Goal: Task Accomplishment & Management: Manage account settings

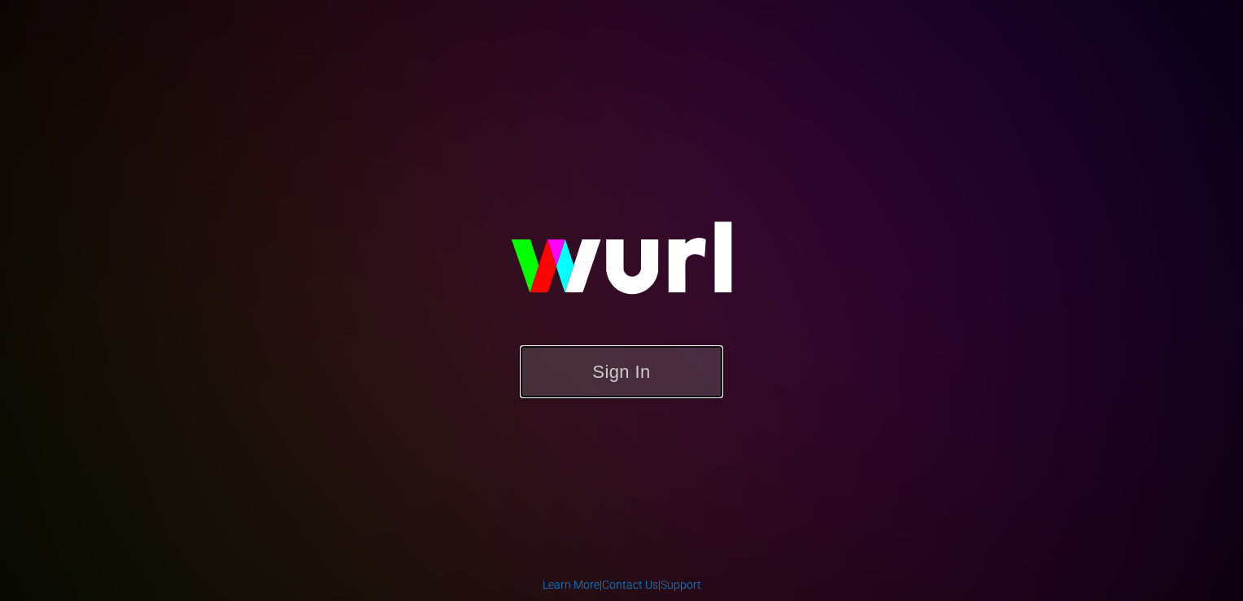
click at [606, 347] on button "Sign In" at bounding box center [621, 371] width 203 height 53
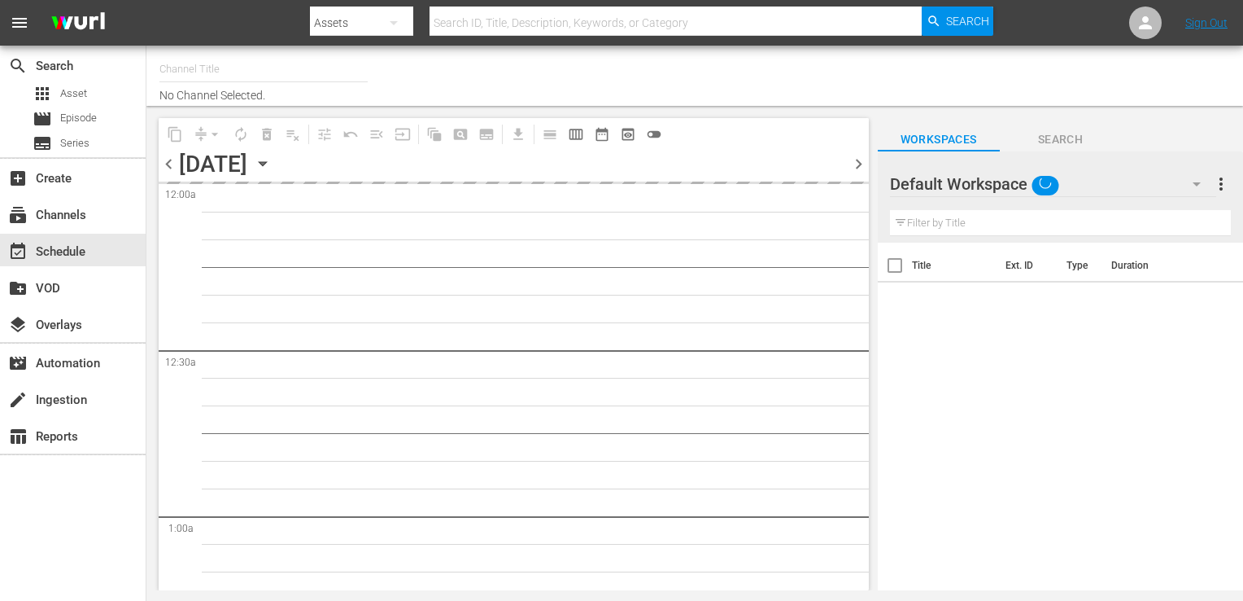
type input "Popflix (1068)"
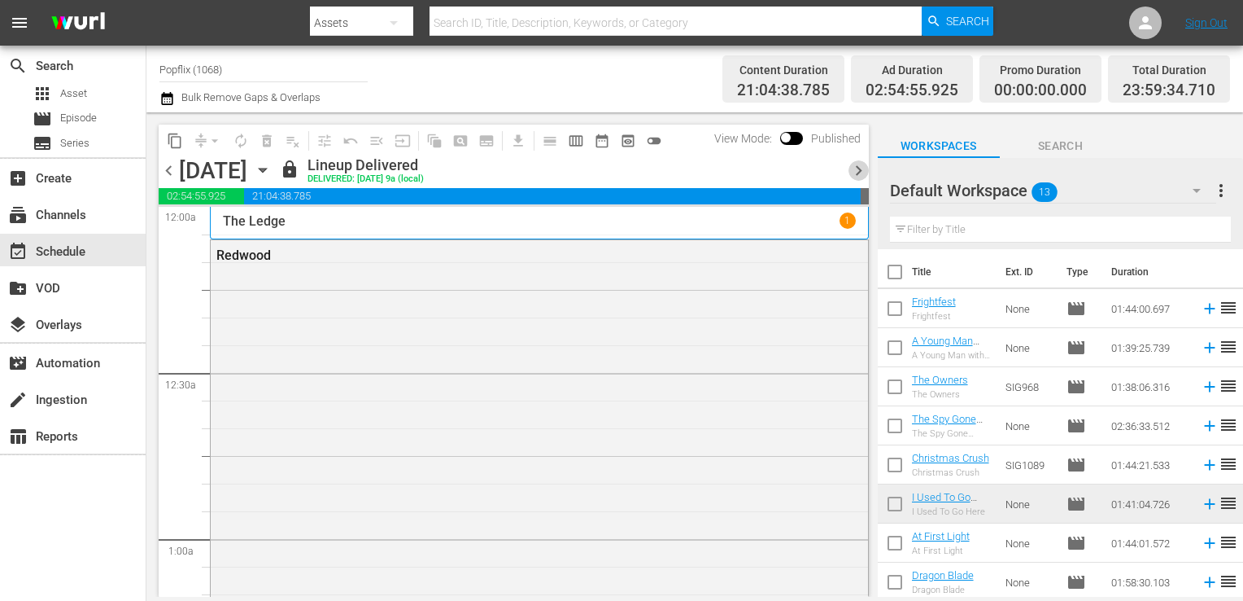
click at [853, 171] on span "chevron_right" at bounding box center [859, 170] width 20 height 20
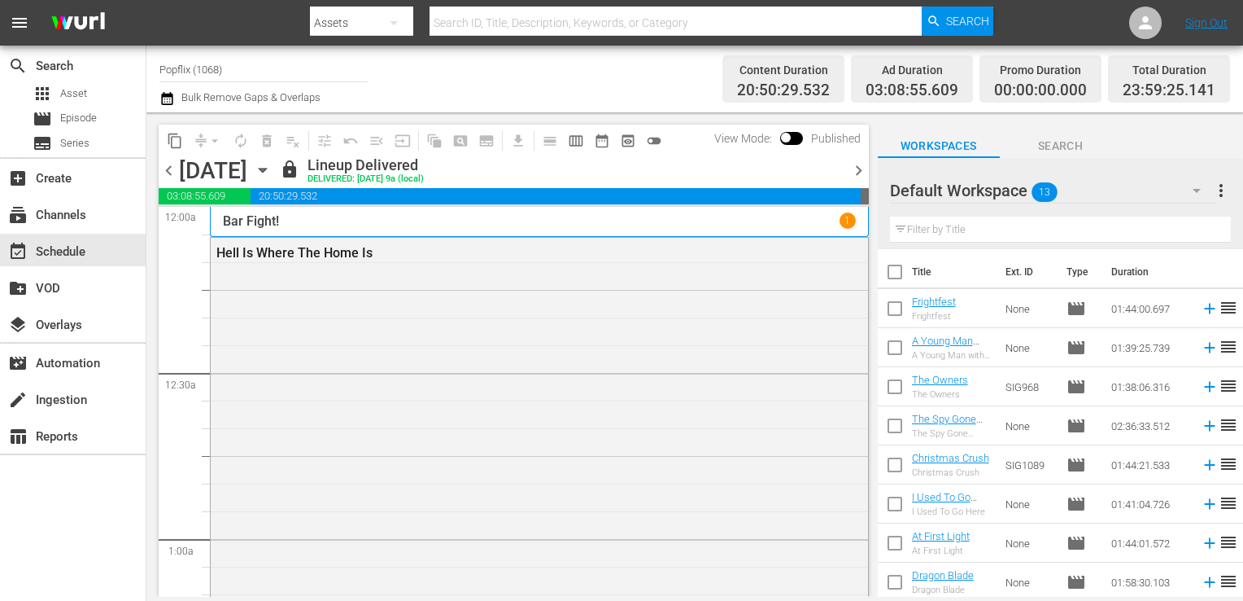
click at [852, 169] on span "chevron_right" at bounding box center [859, 170] width 20 height 20
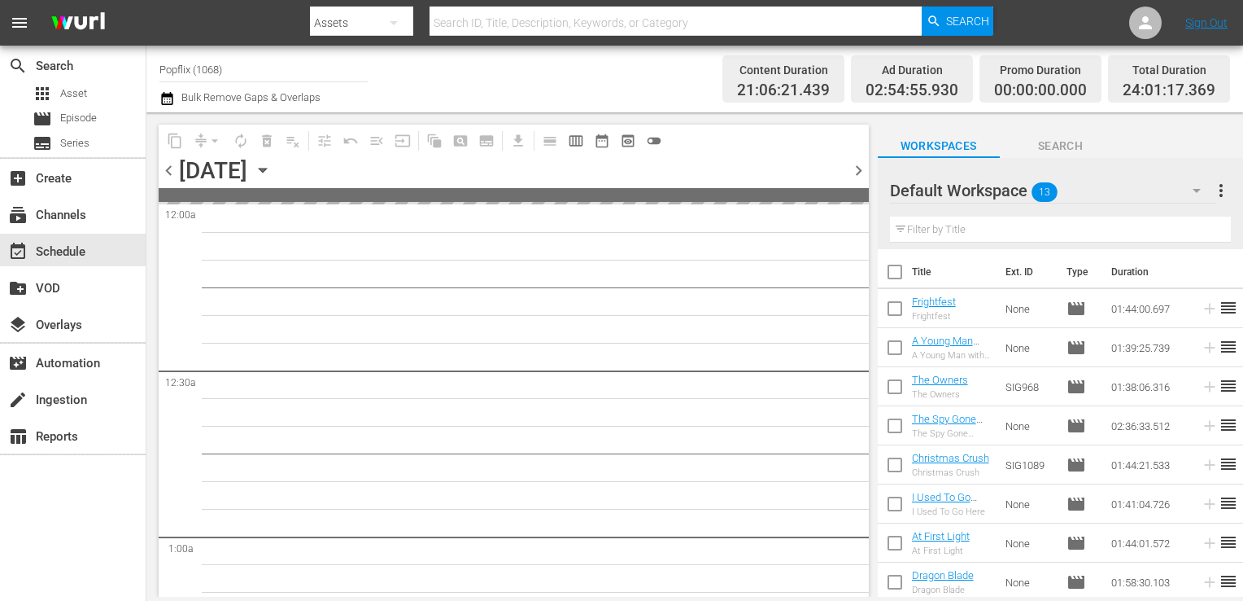
click at [852, 169] on span "chevron_right" at bounding box center [859, 170] width 20 height 20
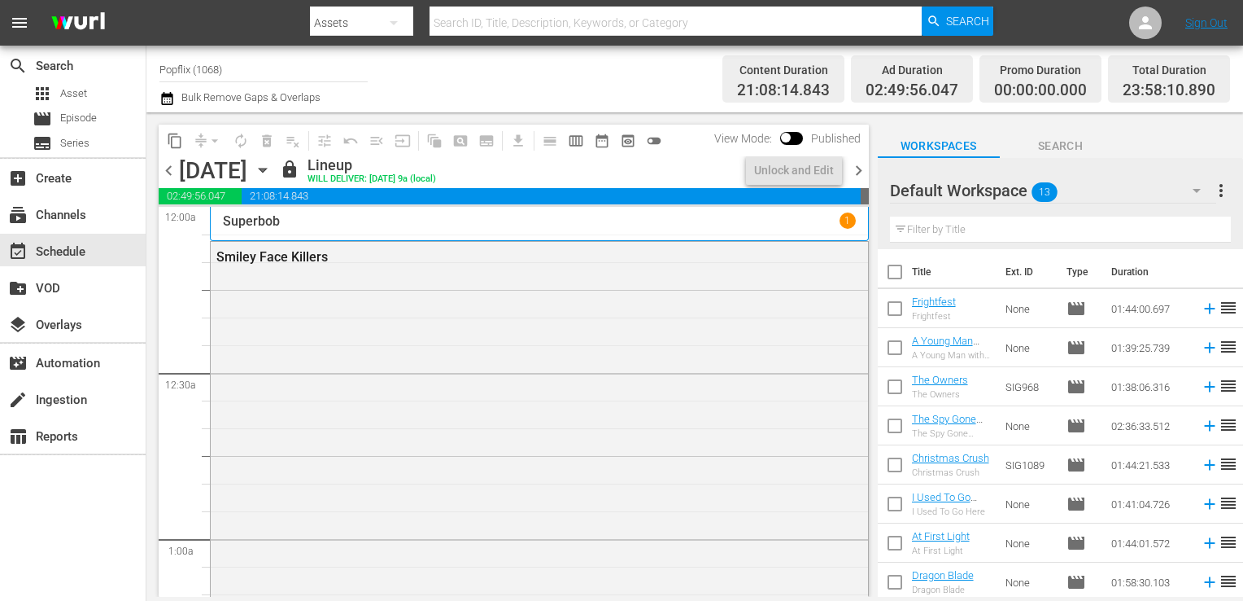
click at [852, 169] on span "chevron_right" at bounding box center [859, 170] width 20 height 20
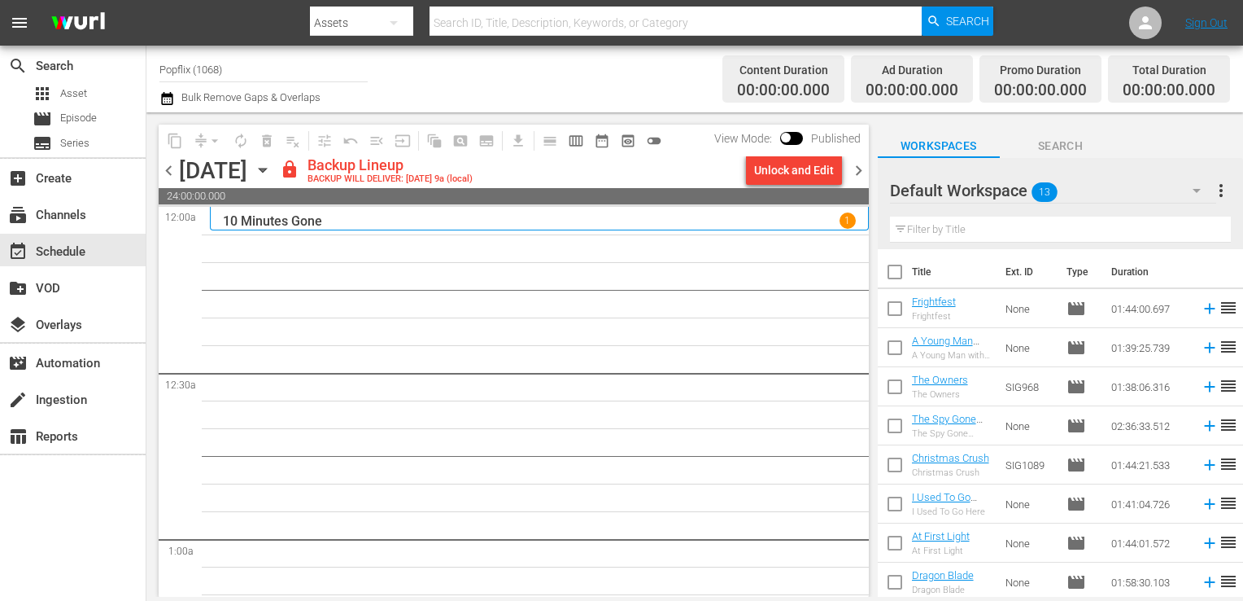
click at [852, 169] on span "chevron_right" at bounding box center [859, 170] width 20 height 20
click at [169, 175] on span "chevron_left" at bounding box center [169, 170] width 20 height 20
click at [1222, 199] on span "more_vert" at bounding box center [1222, 191] width 20 height 20
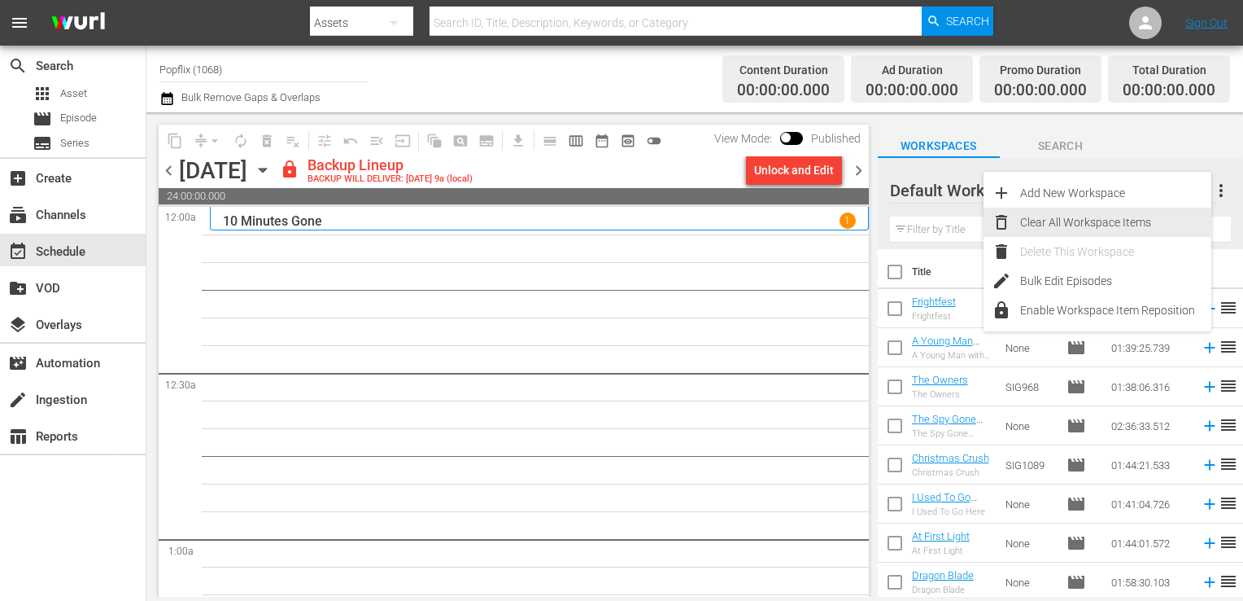
click at [1160, 211] on div "Clear All Workspace Items" at bounding box center [1115, 222] width 191 height 29
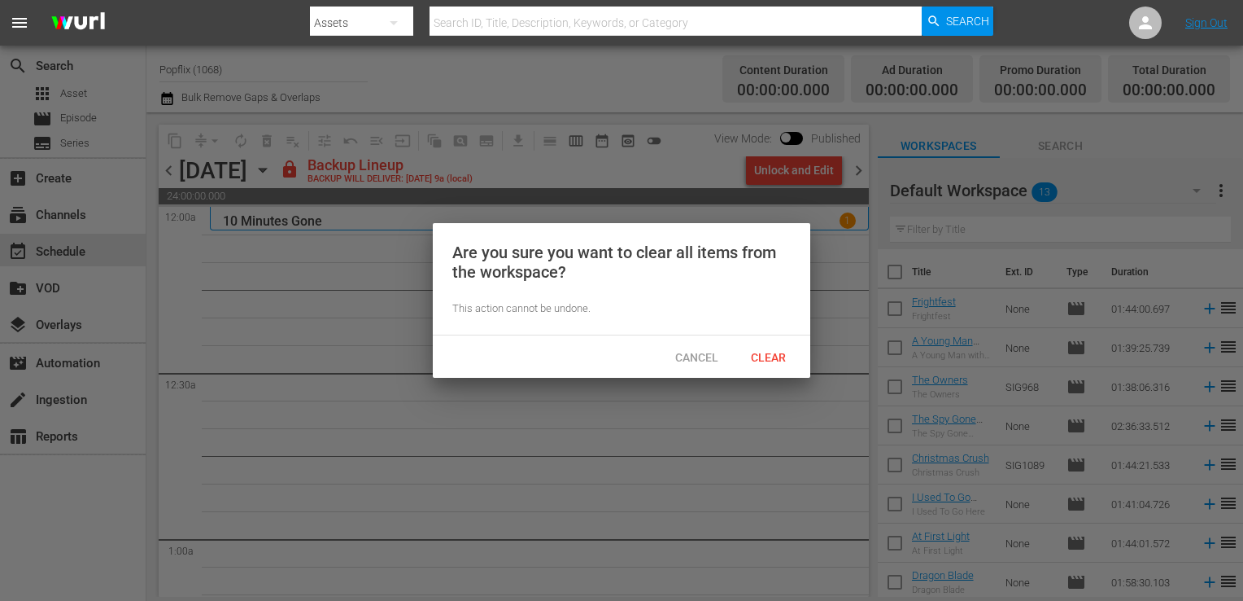
click at [776, 362] on span "Clear" at bounding box center [768, 357] width 61 height 13
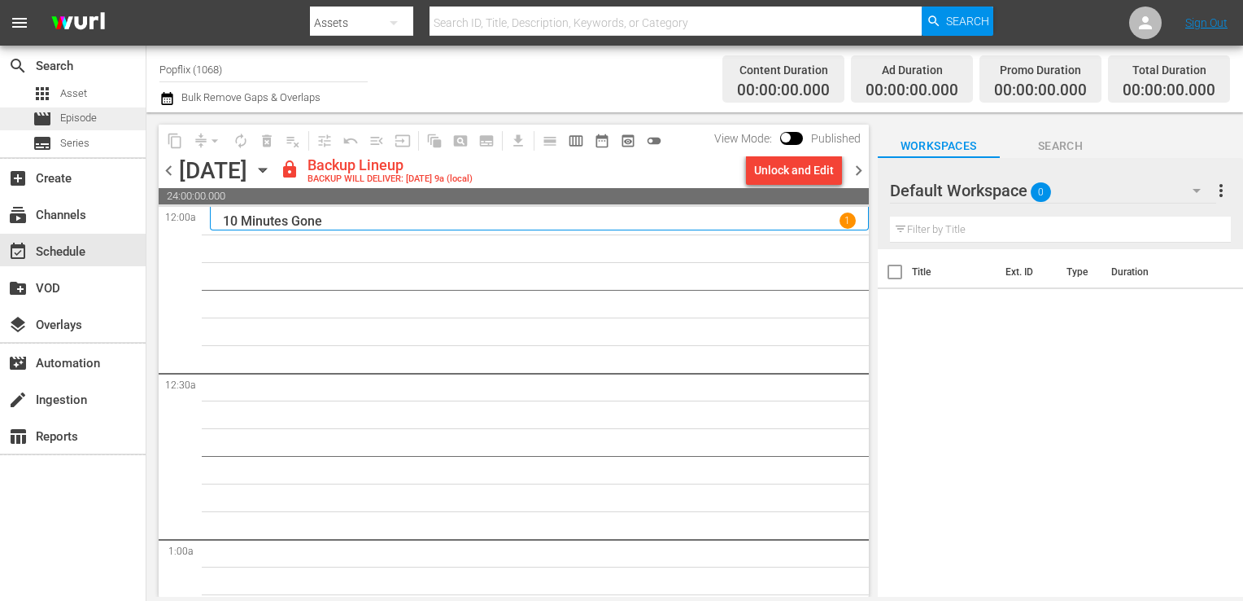
click at [73, 113] on span "Episode" at bounding box center [78, 118] width 37 height 16
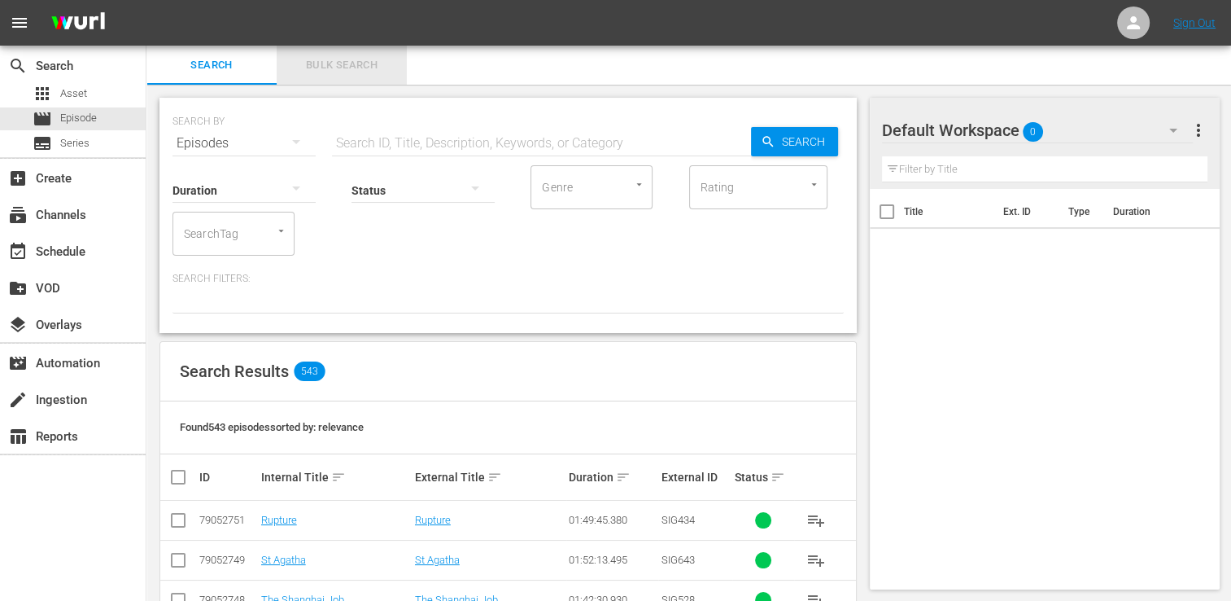
click at [328, 73] on span "Bulk Search" at bounding box center [341, 65] width 111 height 19
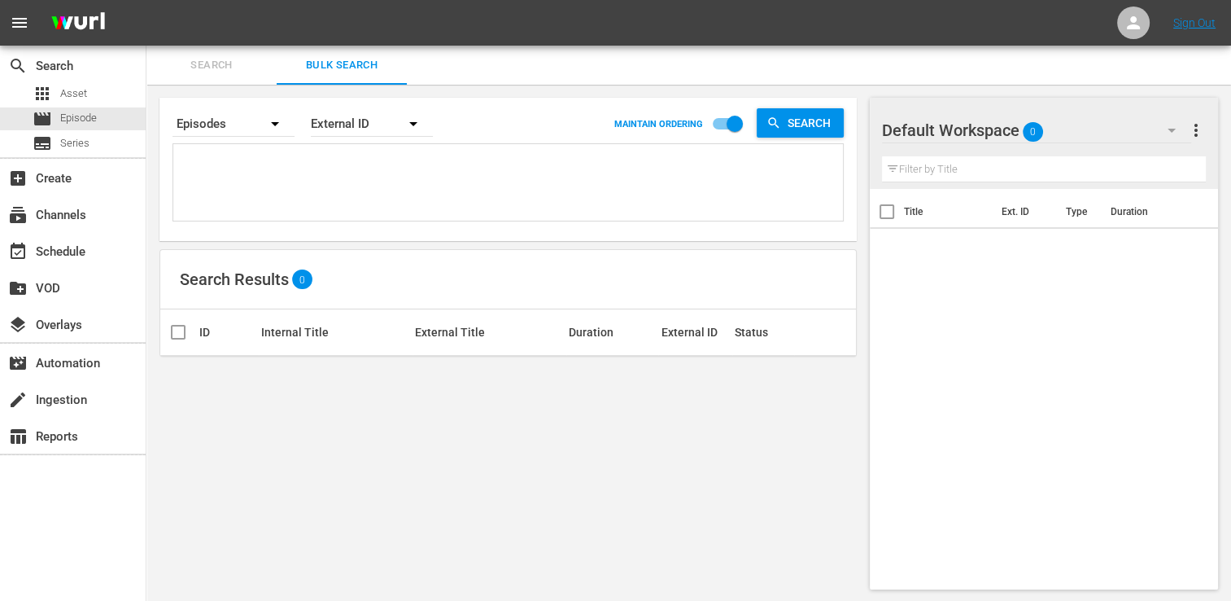
click at [341, 128] on div "External ID" at bounding box center [372, 124] width 122 height 46
click at [345, 187] on div "Wurl ID" at bounding box center [362, 195] width 65 height 26
click at [272, 173] on div "External ID Wurl ID Title" at bounding box center [615, 300] width 1231 height 601
click at [243, 173] on textarea at bounding box center [510, 185] width 666 height 74
paste textarea "44408913 69689862 69689865 30136457 37997322 60094300 50824477 18058330 4878519…"
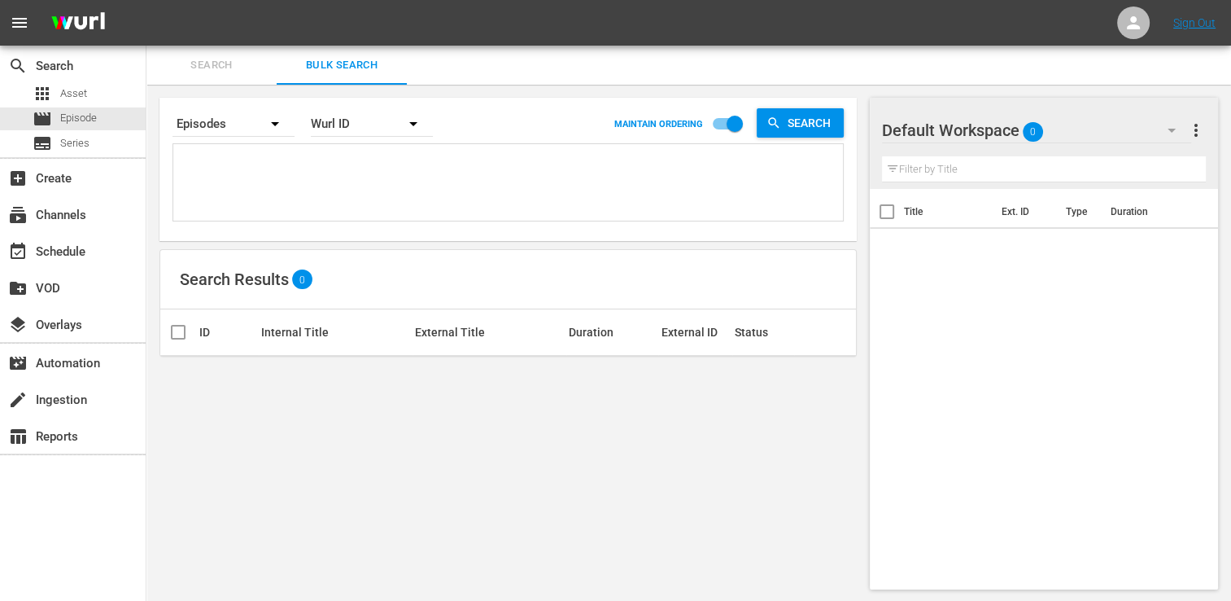
type textarea "44408913 69689862 69689865 30136457 37997322 60094300 50824477 18058330 4878519…"
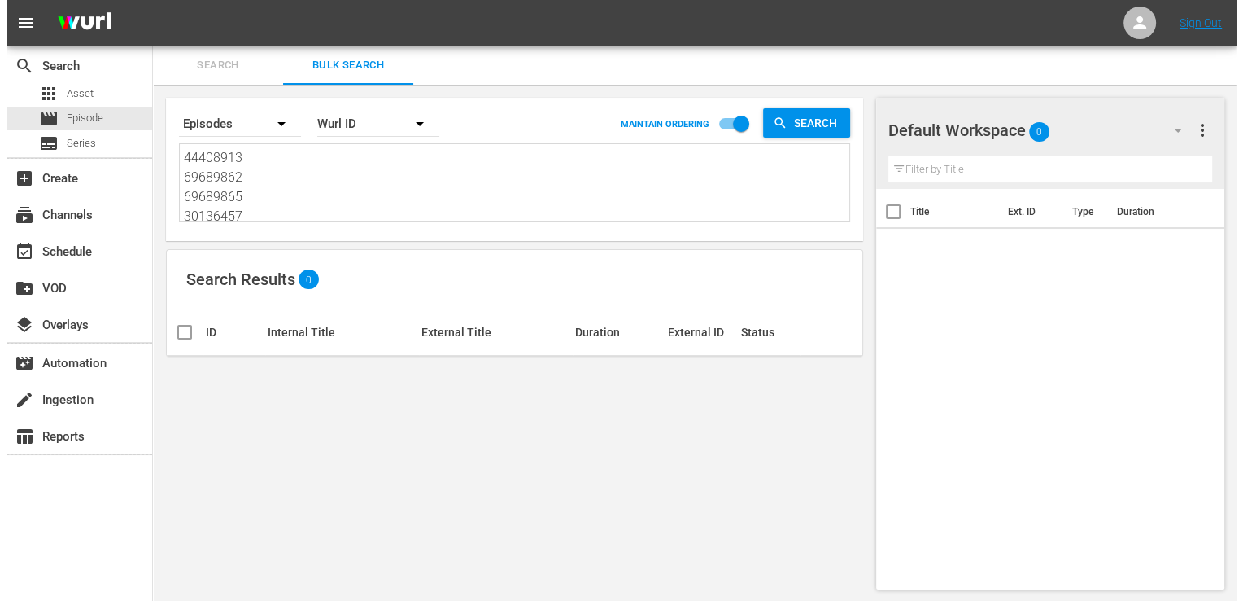
scroll to position [1, 0]
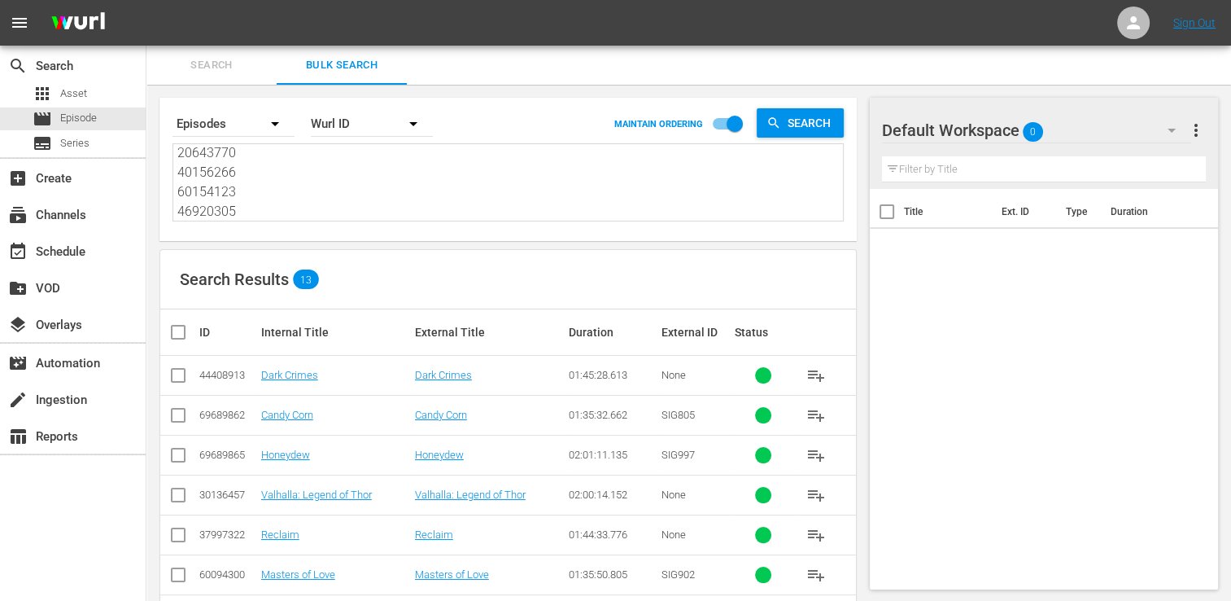
type textarea "44408913 69689862 69689865 30136457 37997322 60094300 50824477 18058330 4878519…"
click at [175, 337] on input "checkbox" at bounding box center [184, 332] width 33 height 20
checkbox input "true"
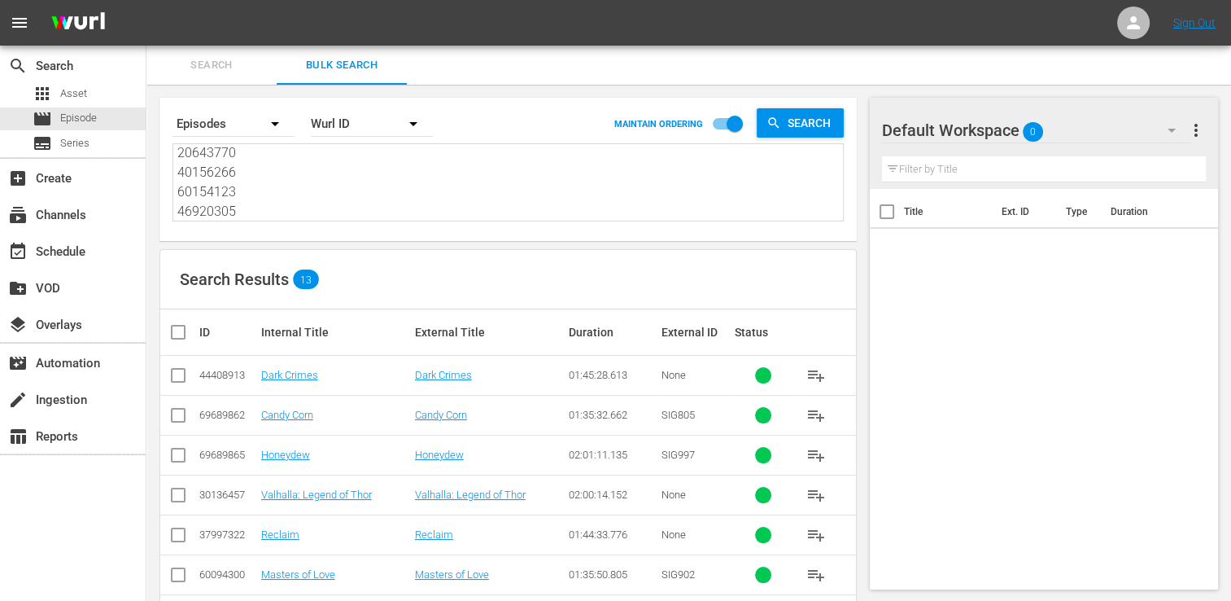
checkbox input "true"
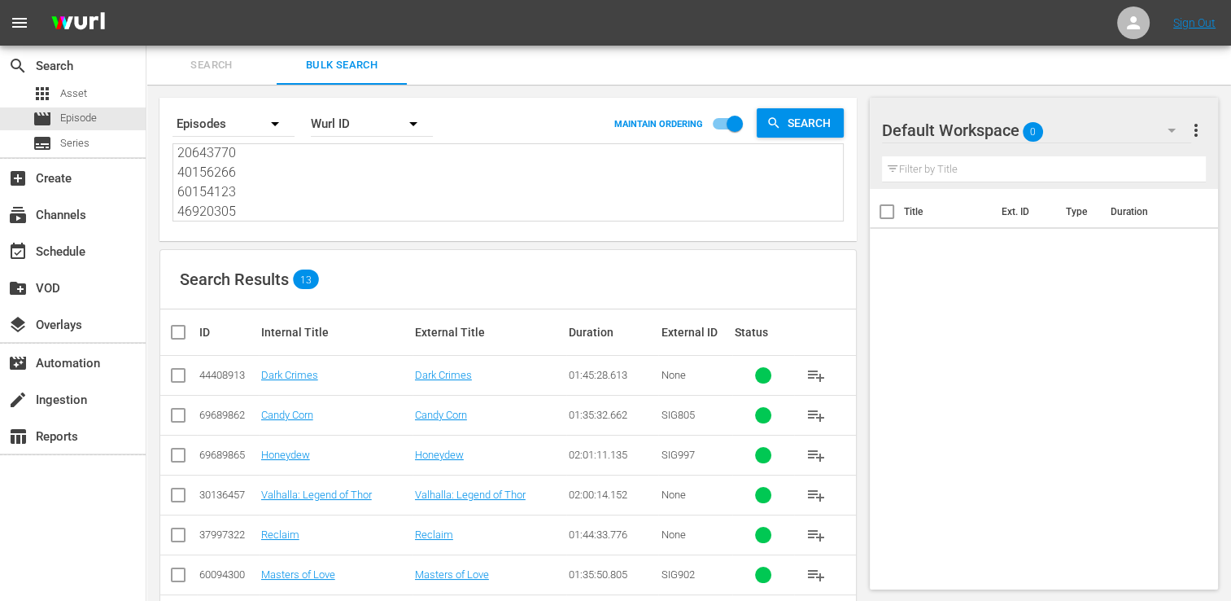
checkbox input "true"
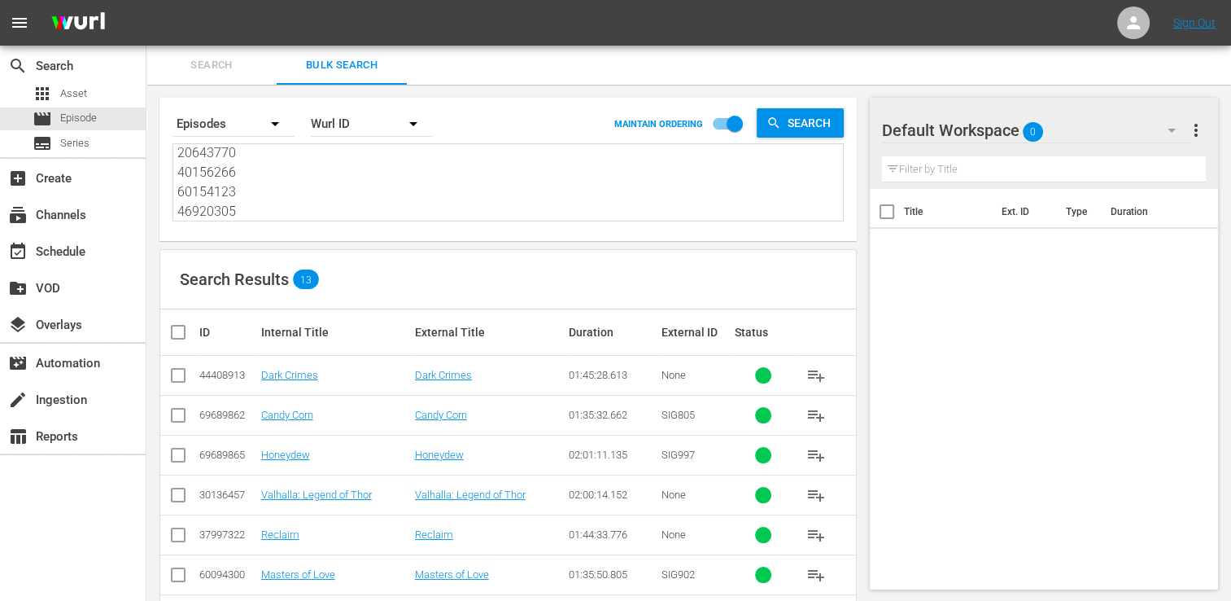
checkbox input "true"
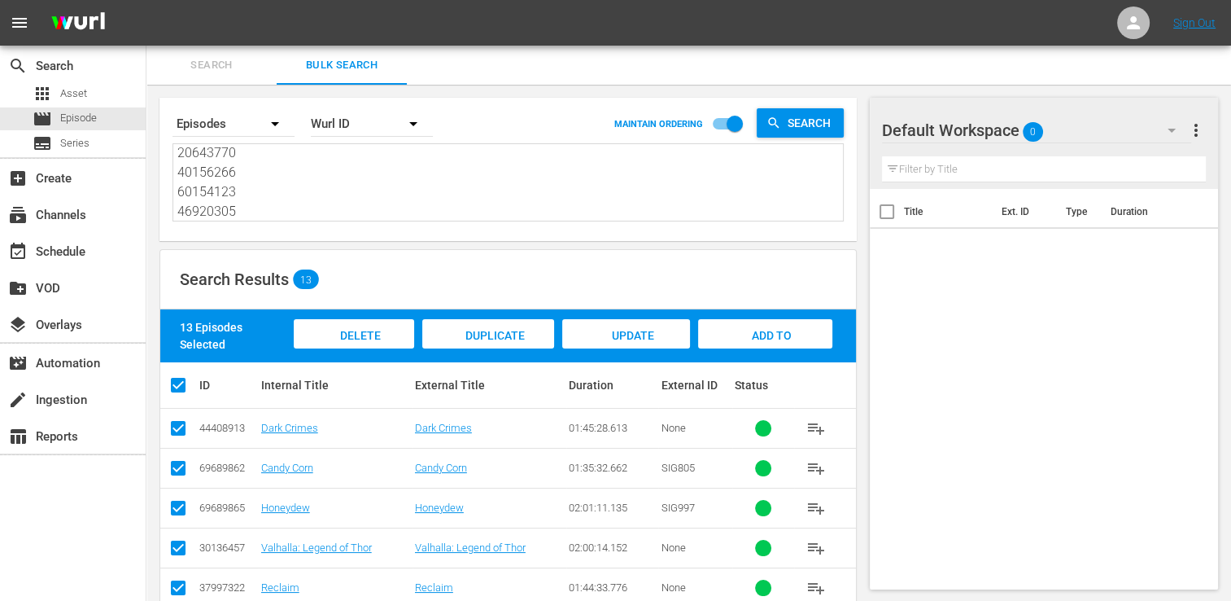
click at [755, 331] on span "Add to Workspace" at bounding box center [765, 351] width 80 height 44
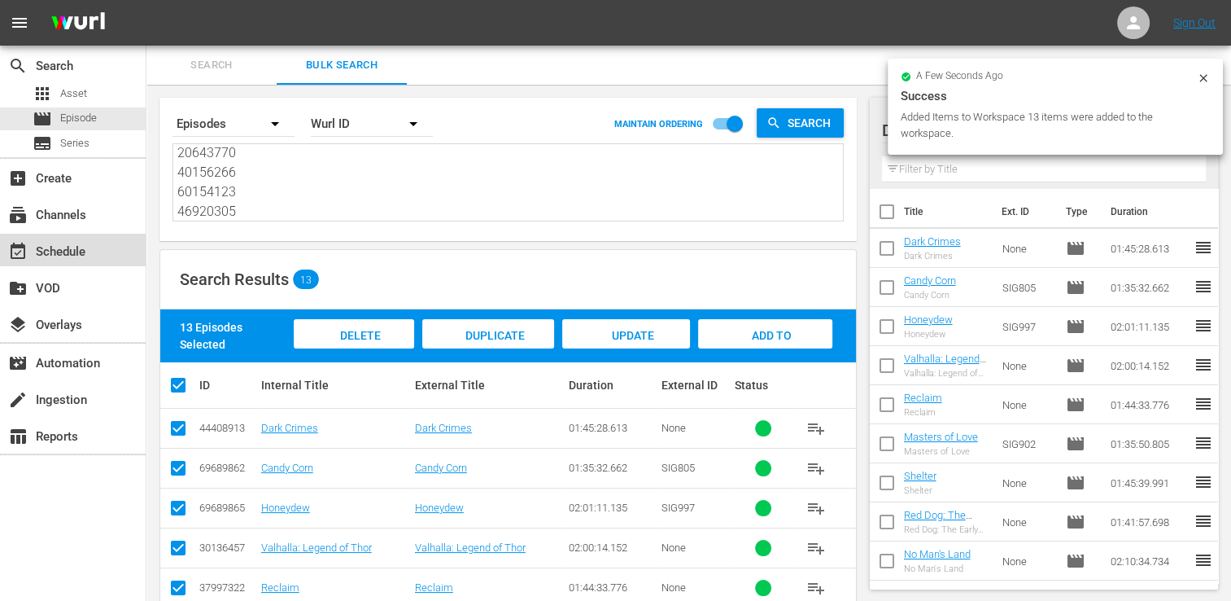
click at [50, 247] on div "event_available Schedule" at bounding box center [45, 249] width 91 height 15
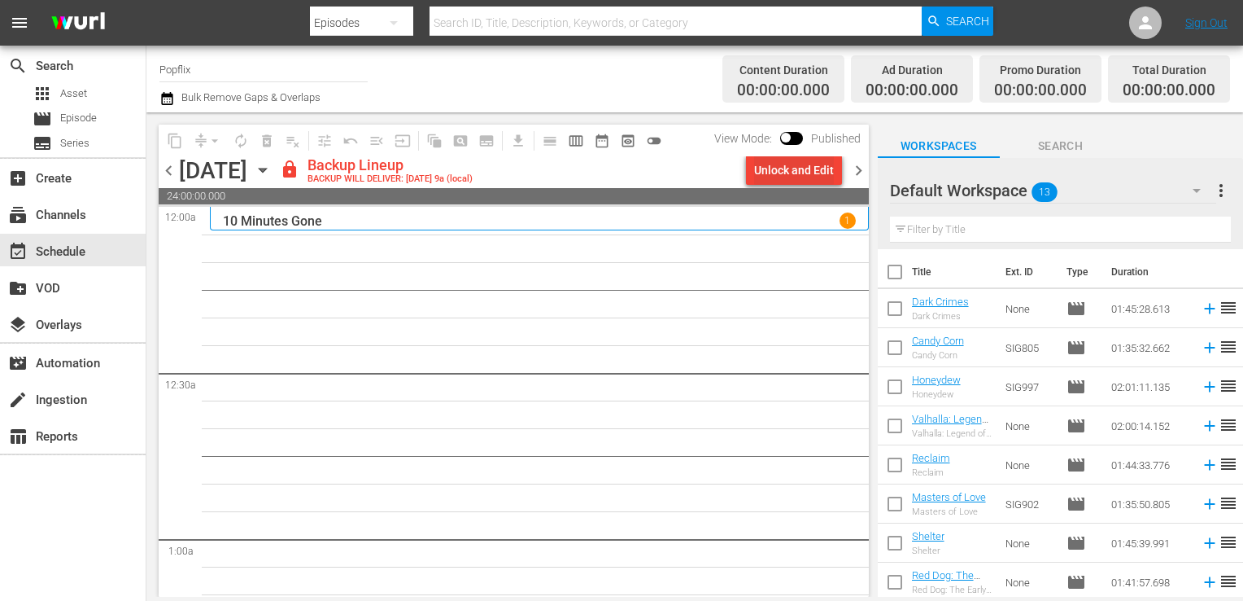
click at [828, 170] on div "Unlock and Edit" at bounding box center [794, 169] width 80 height 29
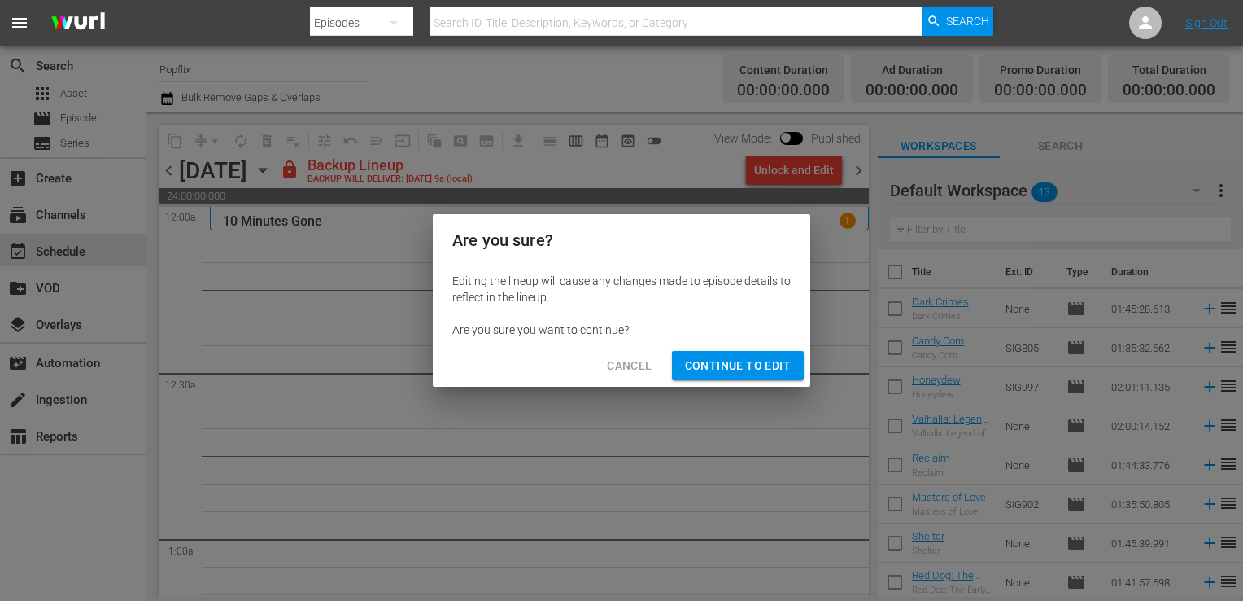
click at [764, 370] on span "Continue to Edit" at bounding box center [738, 366] width 106 height 20
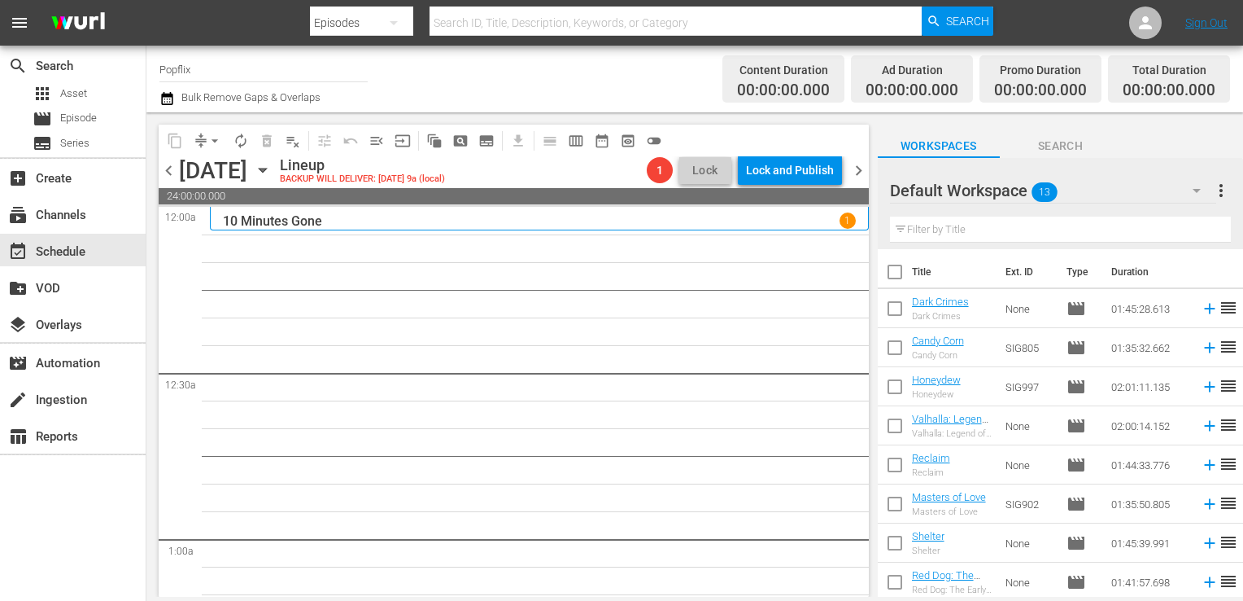
click at [888, 278] on input "checkbox" at bounding box center [895, 275] width 34 height 34
checkbox input "true"
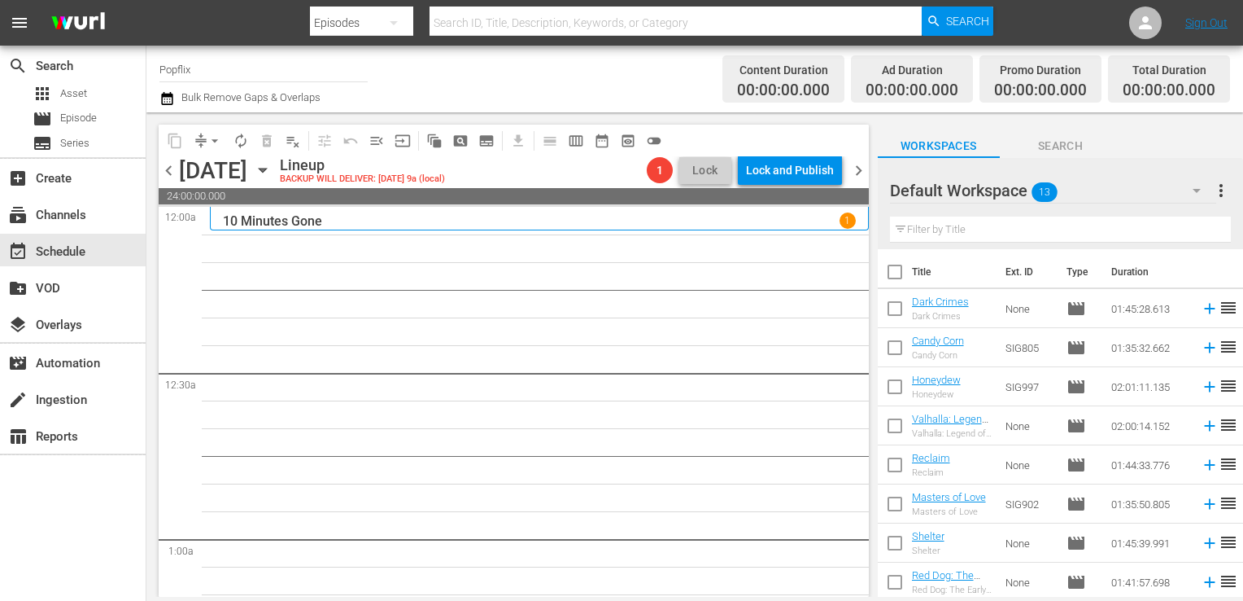
checkbox input "true"
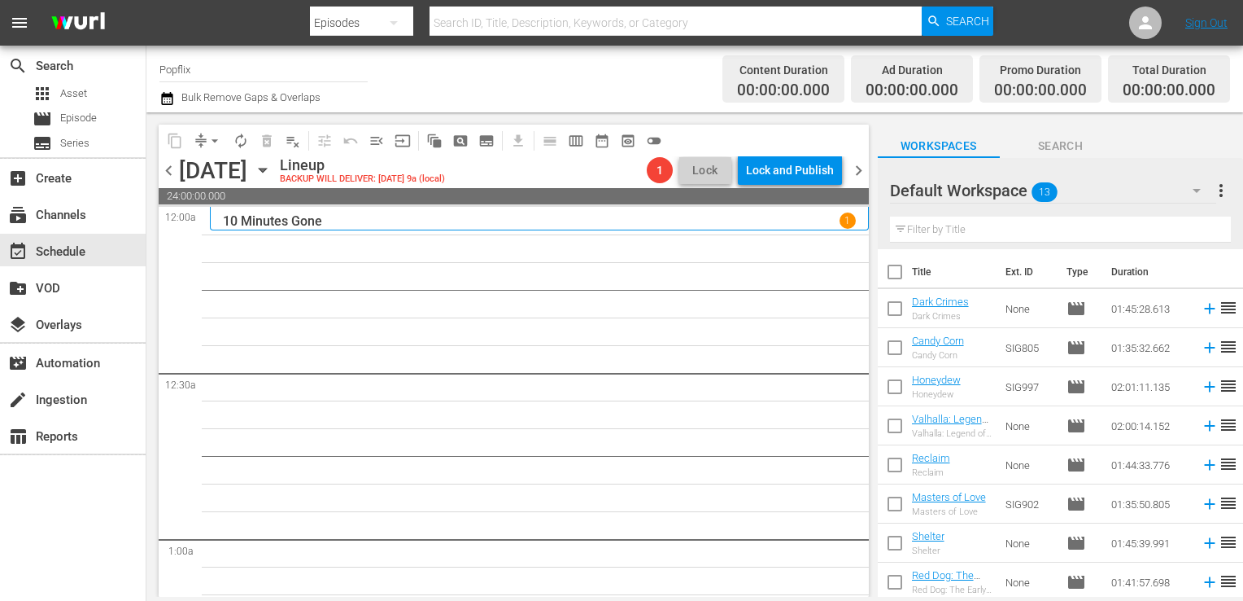
checkbox input "true"
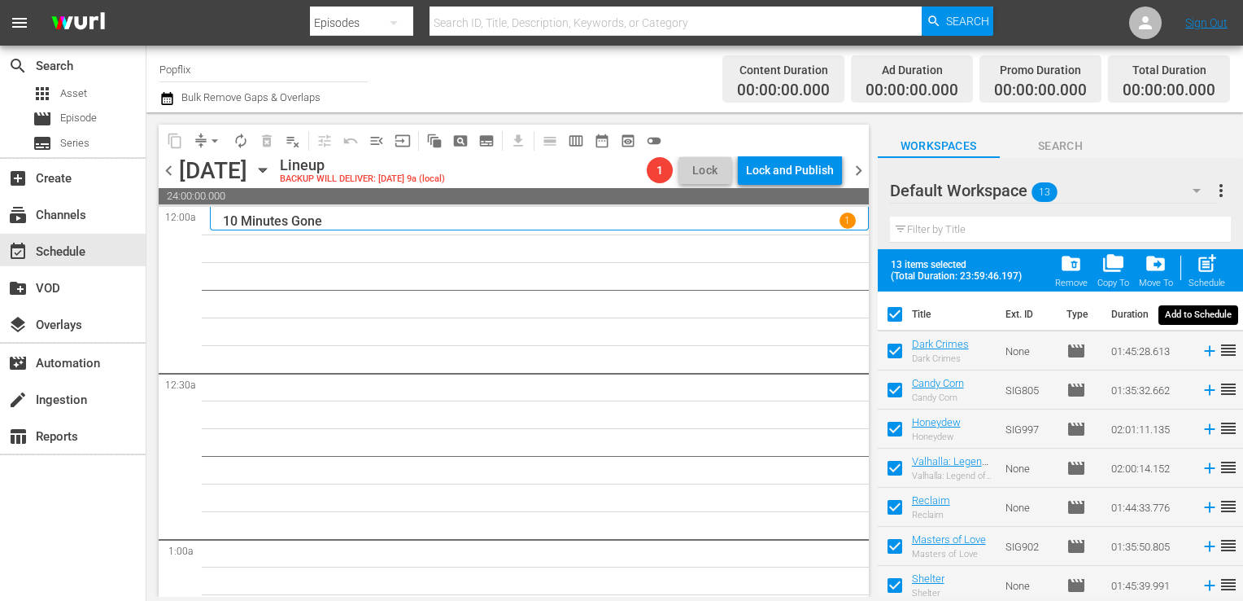
click at [1196, 264] on span "post_add" at bounding box center [1207, 263] width 22 height 22
checkbox input "false"
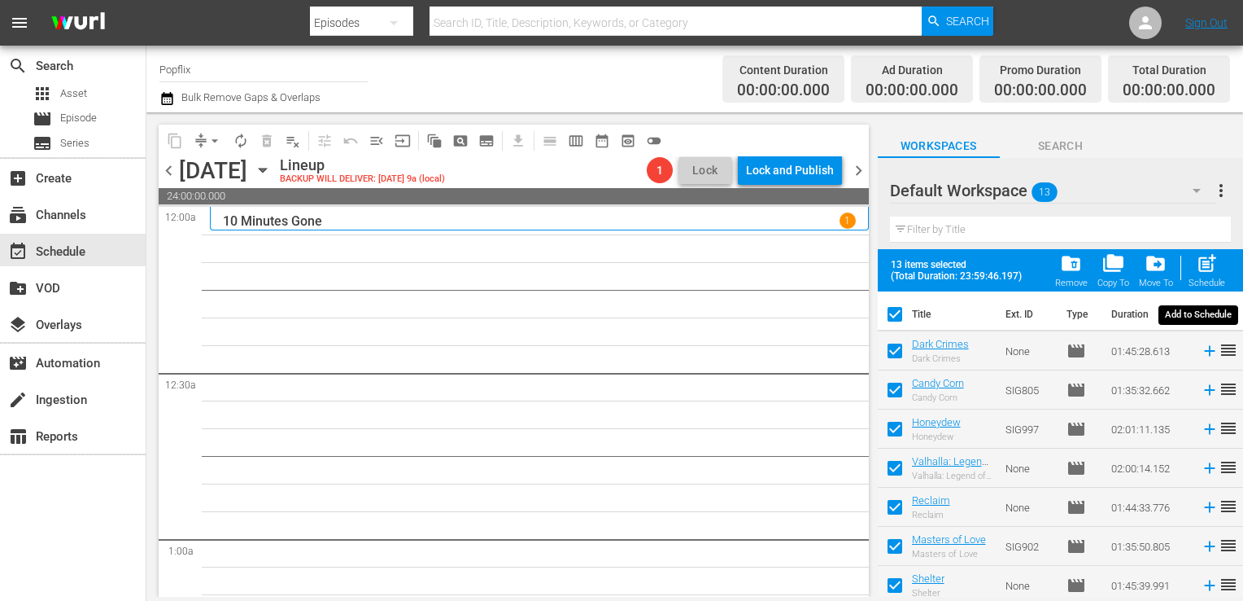
checkbox input "false"
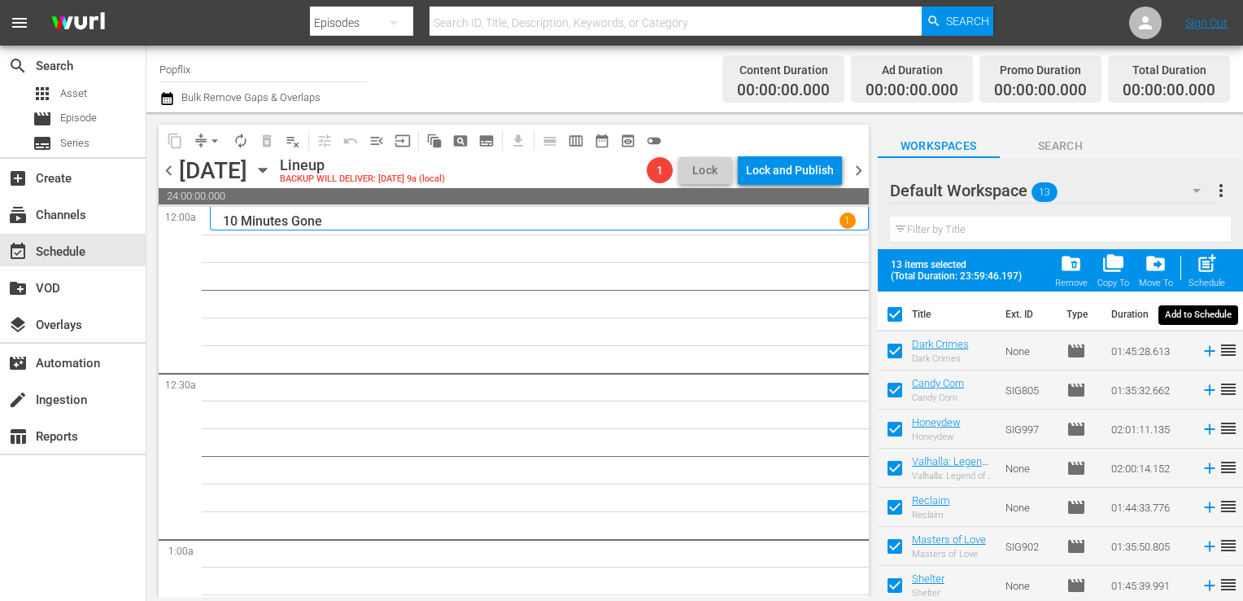
checkbox input "false"
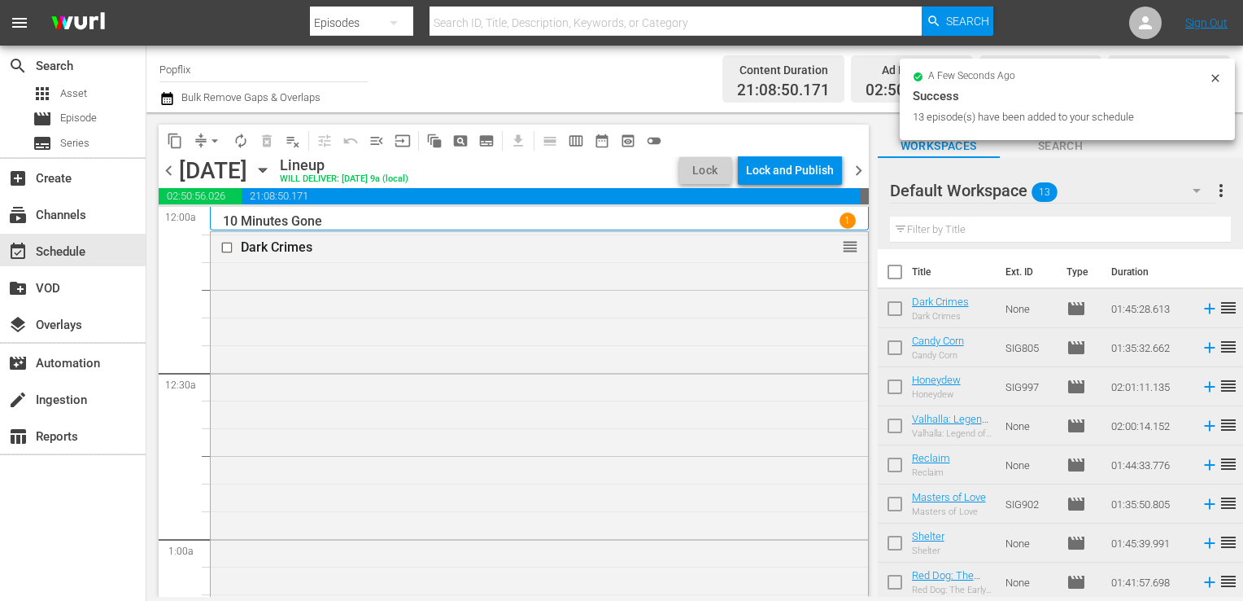
click at [859, 171] on span "chevron_right" at bounding box center [859, 170] width 20 height 20
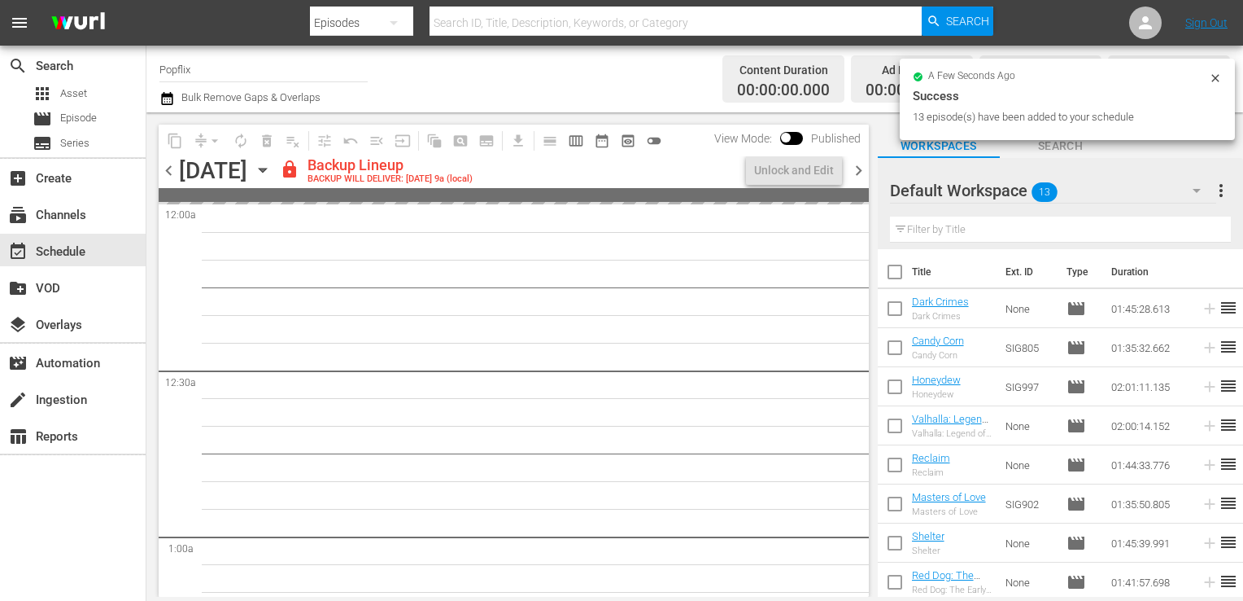
click at [1229, 191] on span "more_vert" at bounding box center [1222, 191] width 20 height 20
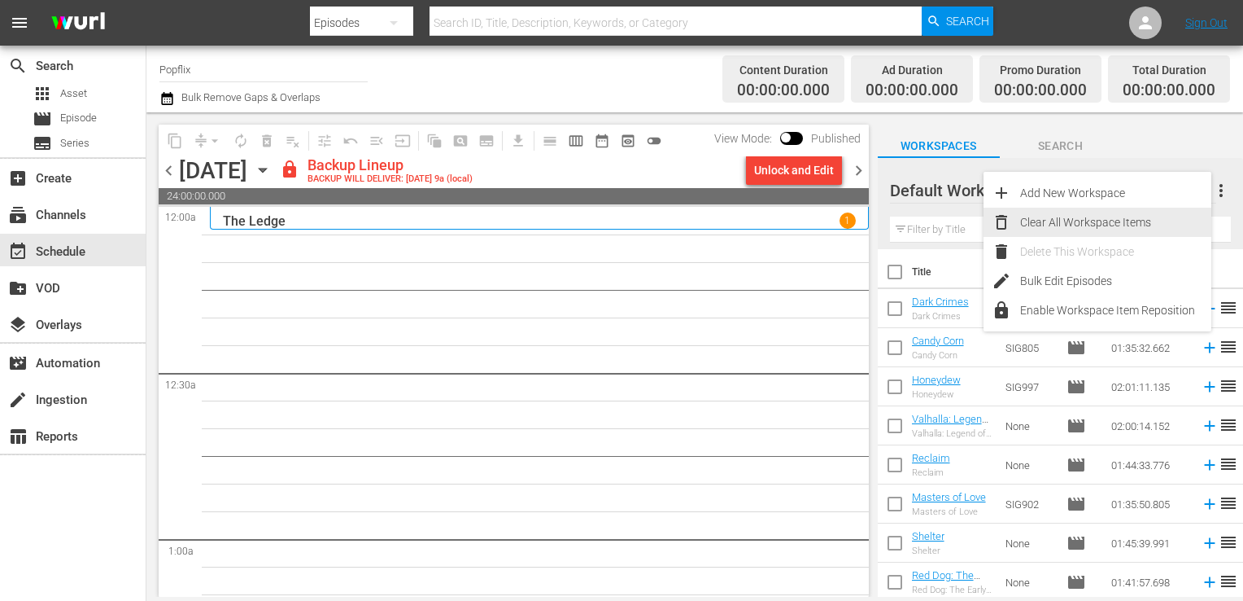
click at [1116, 216] on div "Clear All Workspace Items" at bounding box center [1115, 222] width 191 height 29
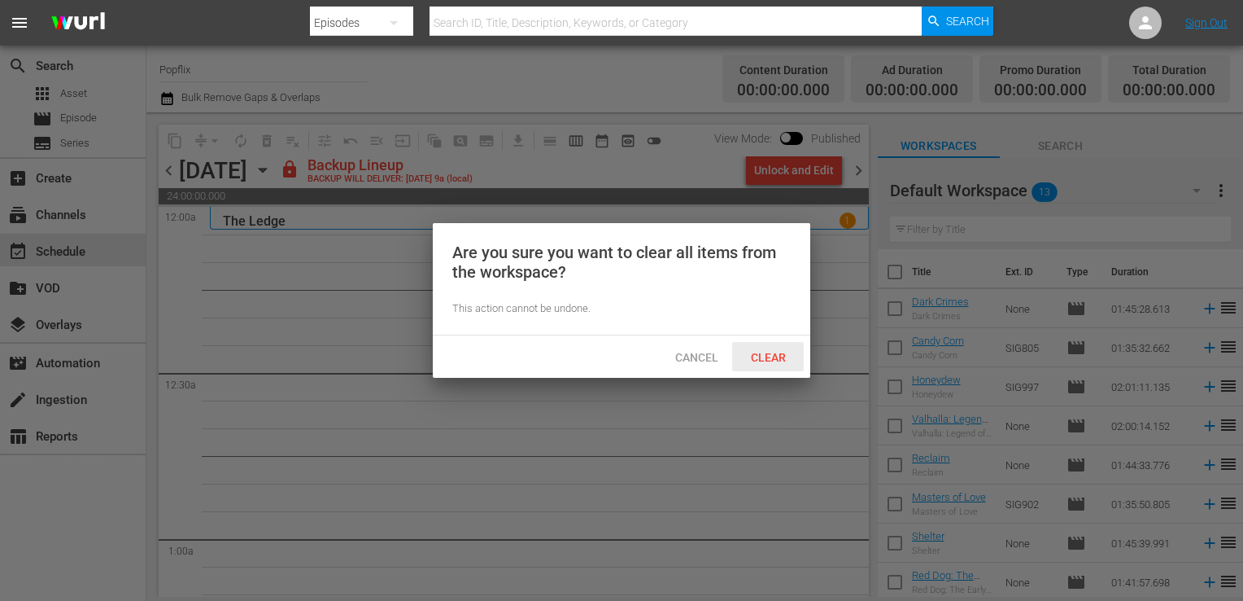
click at [762, 361] on span "Clear" at bounding box center [768, 357] width 61 height 13
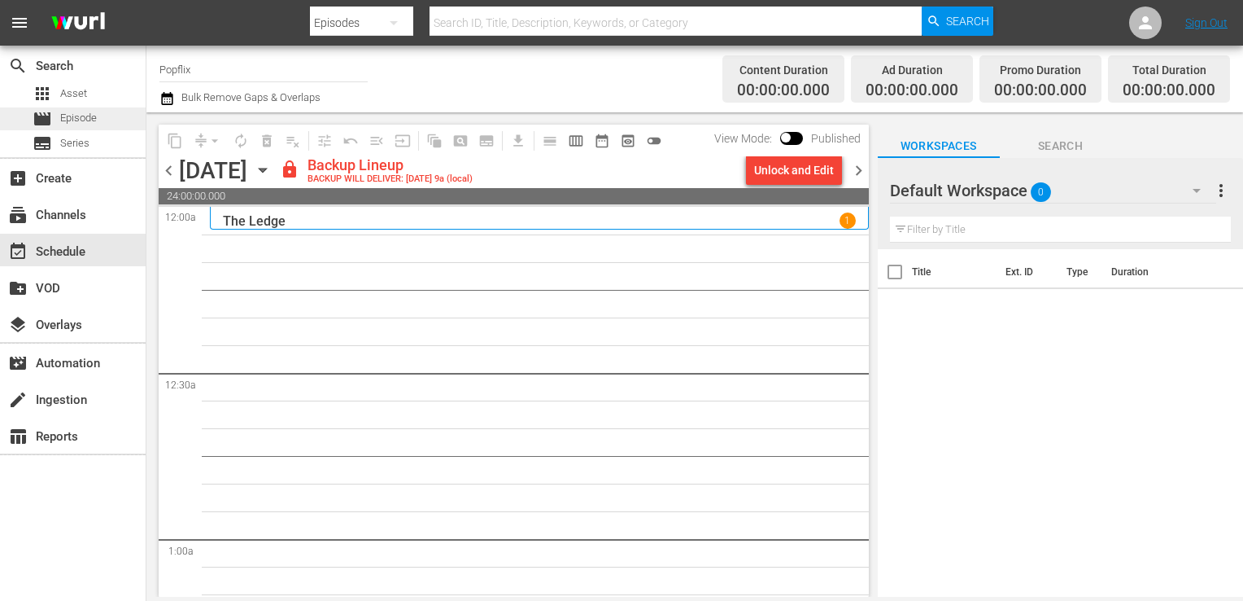
click at [121, 115] on div "movie Episode" at bounding box center [73, 118] width 146 height 23
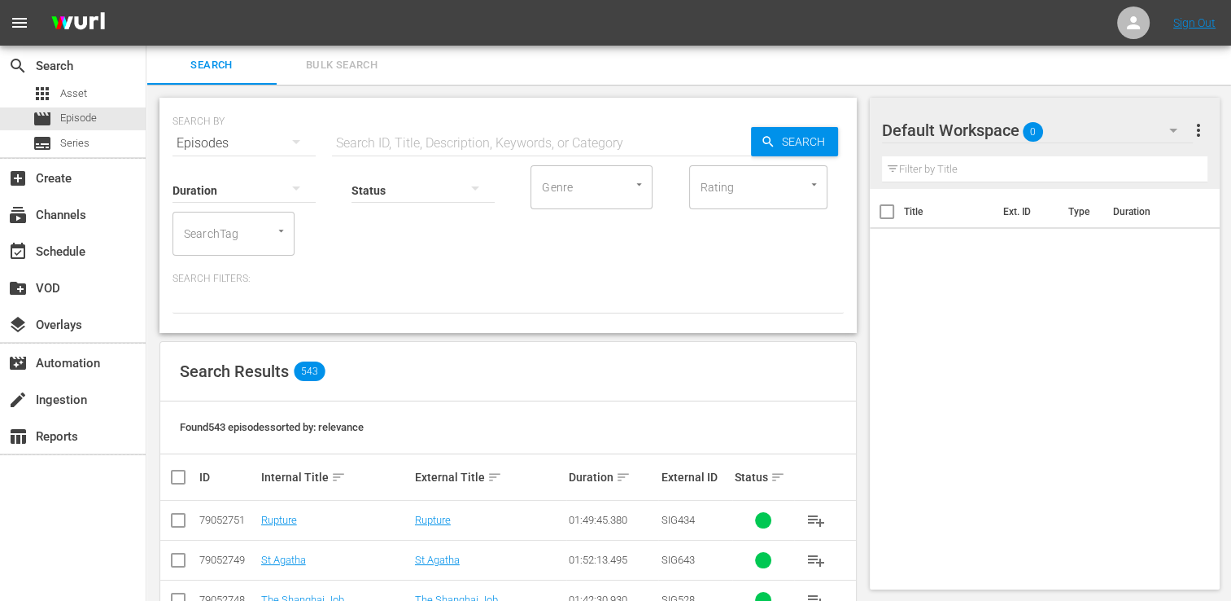
click at [358, 54] on button "Bulk Search" at bounding box center [342, 65] width 130 height 39
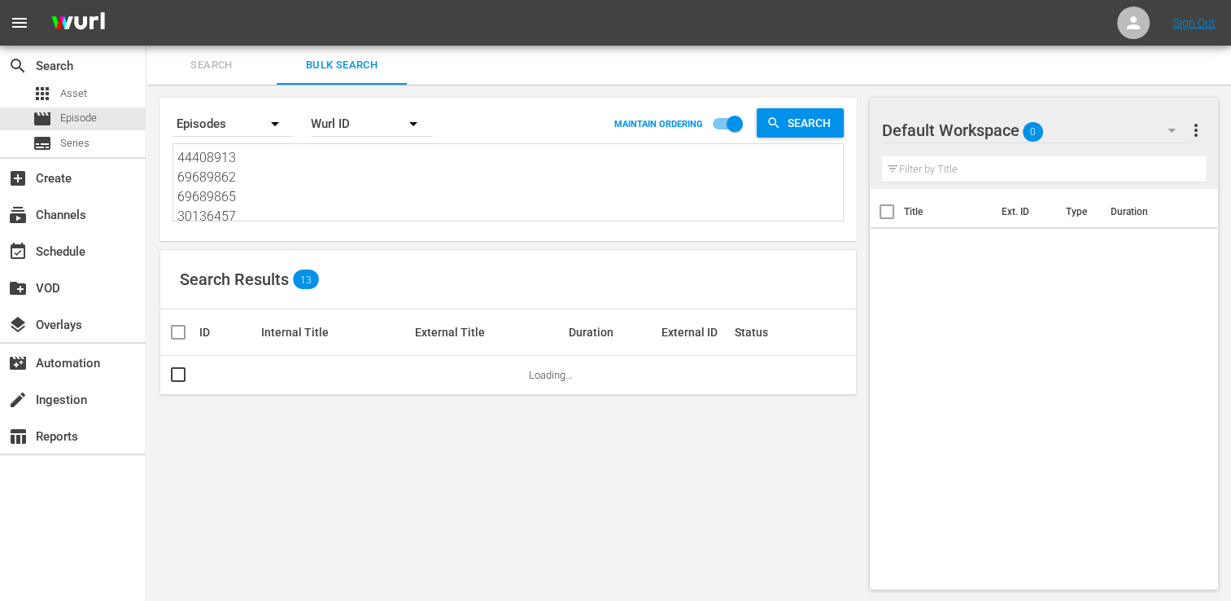
click at [348, 142] on div "Wurl ID" at bounding box center [372, 124] width 122 height 46
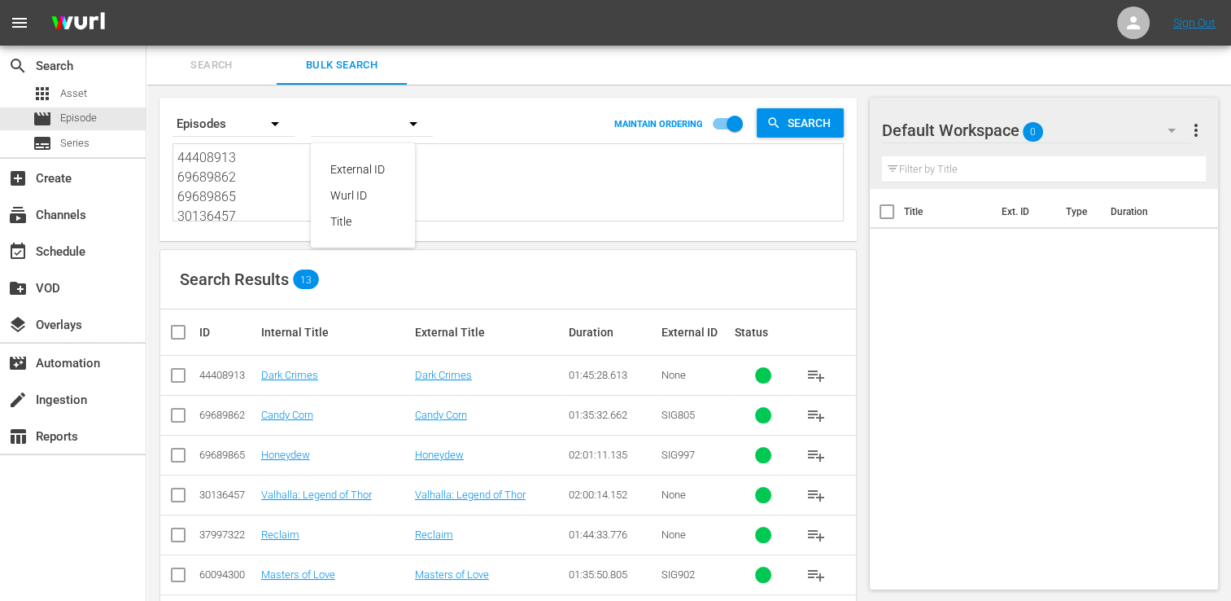
click at [282, 177] on div "External ID Wurl ID Title" at bounding box center [615, 300] width 1231 height 601
click at [275, 181] on textarea "44408913 69689862 69689865 30136457 37997322 60094300 50824477 18058330 4878519…" at bounding box center [510, 185] width 666 height 74
paste textarea "18058322 47771971 30719866 50824473 19813605 70175564 35593854 18058347 5575612…"
type textarea "18058322 47771971 30719866 50824473 19813605 70175564 35593854 18058347 5575612…"
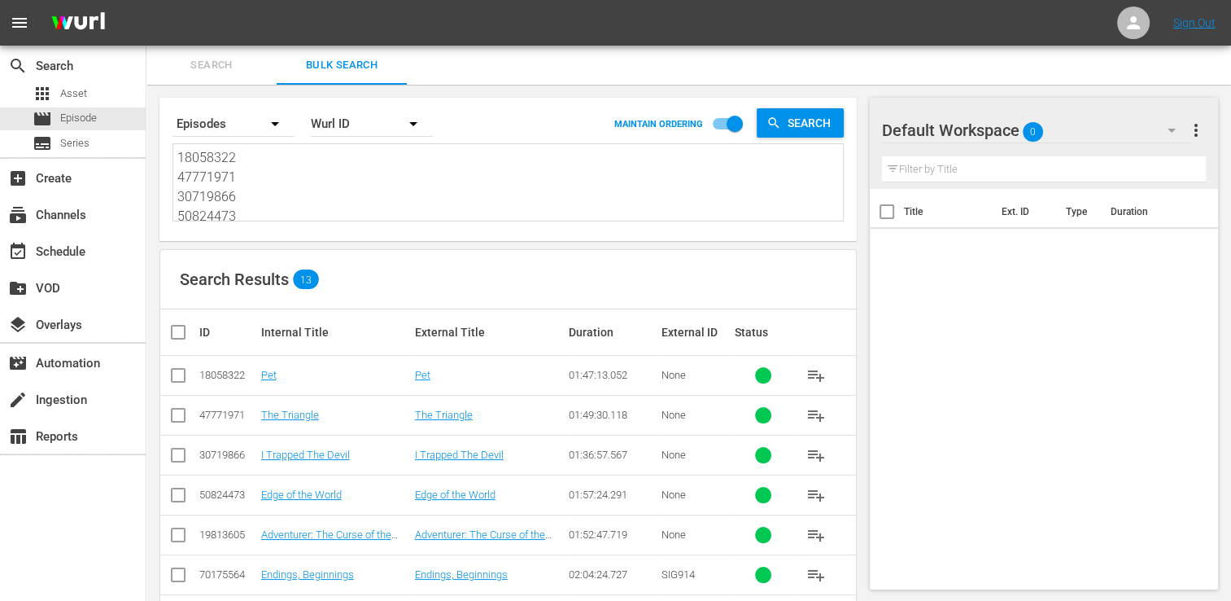
type textarea "18058322 47771971 30719866 50824473 19813605 70175564 35593854 18058347 5575612…"
click at [184, 334] on input "checkbox" at bounding box center [184, 332] width 33 height 20
checkbox input "true"
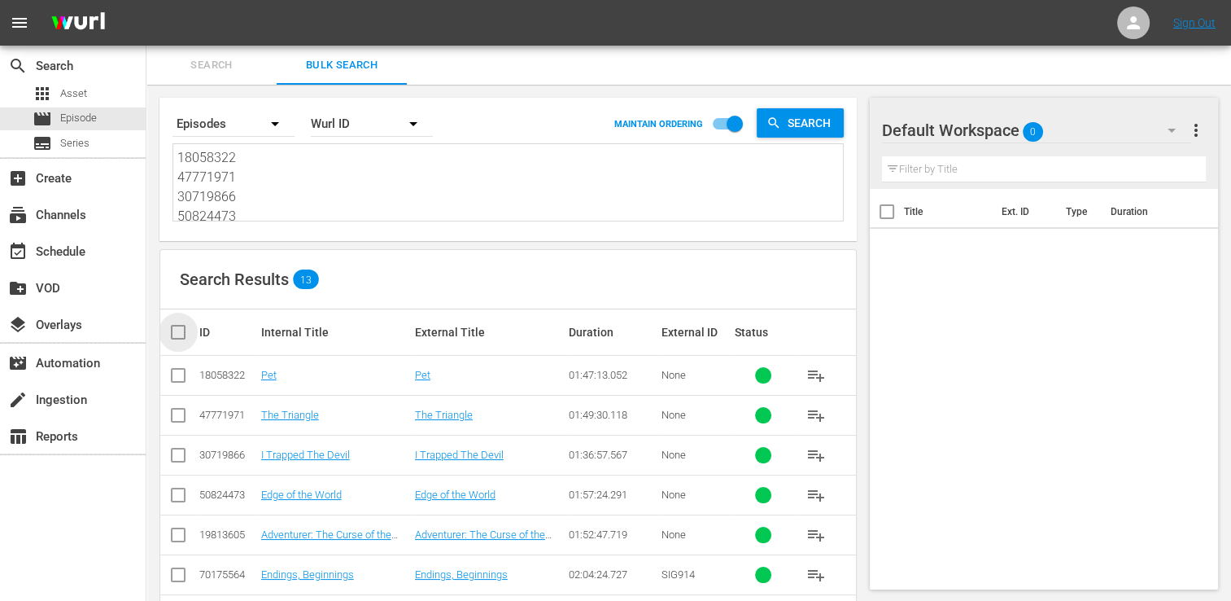
checkbox input "true"
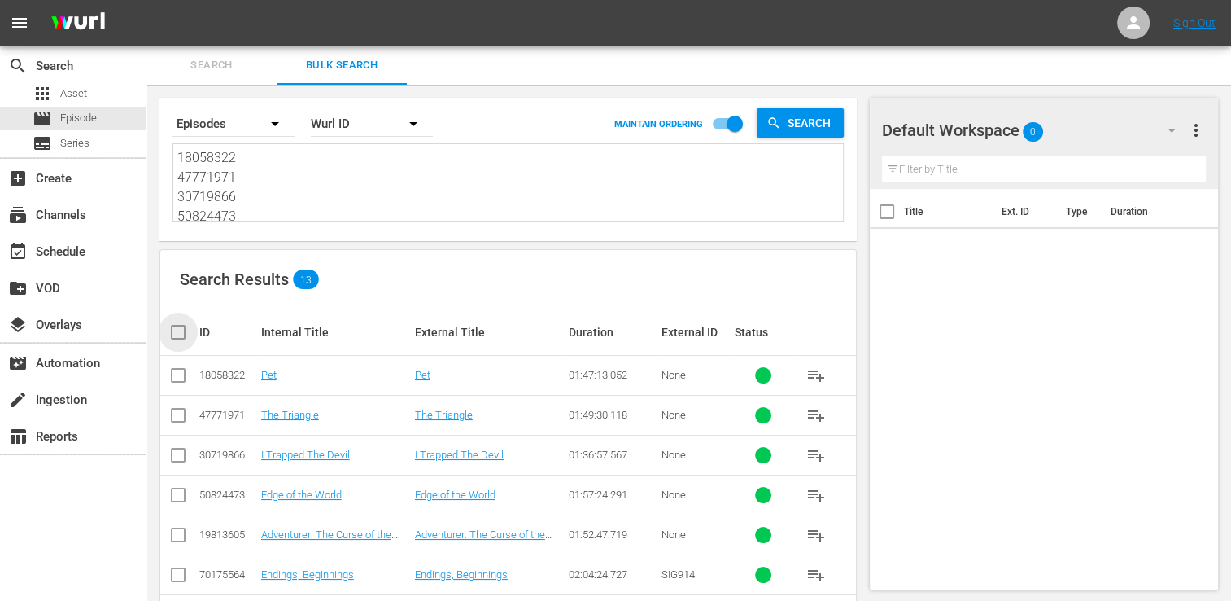
checkbox input "true"
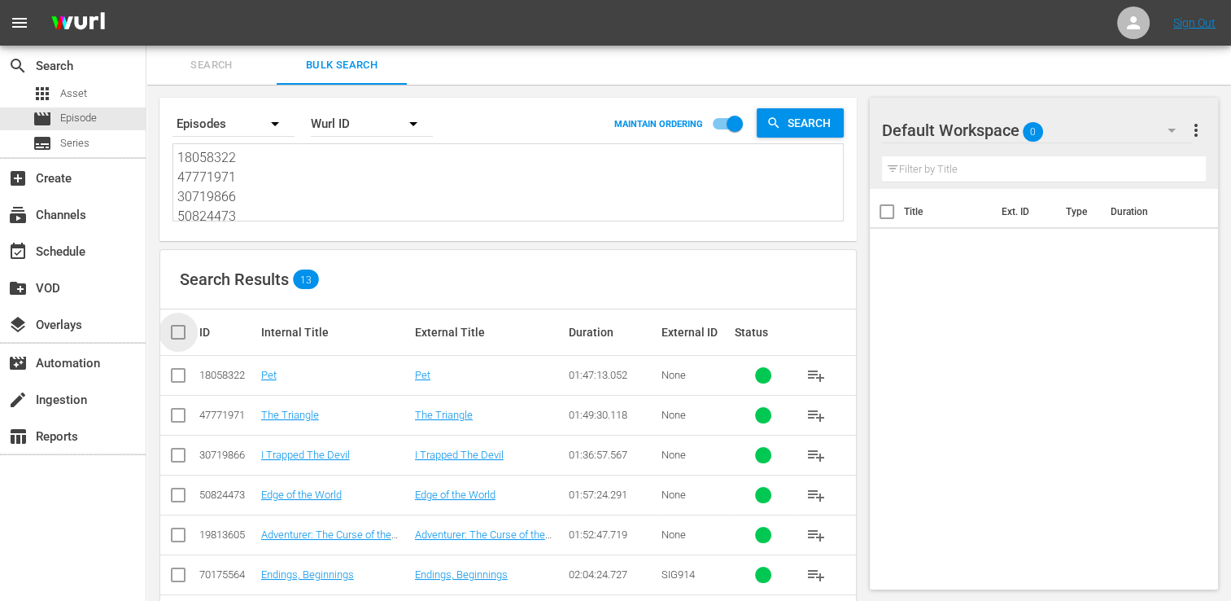
checkbox input "true"
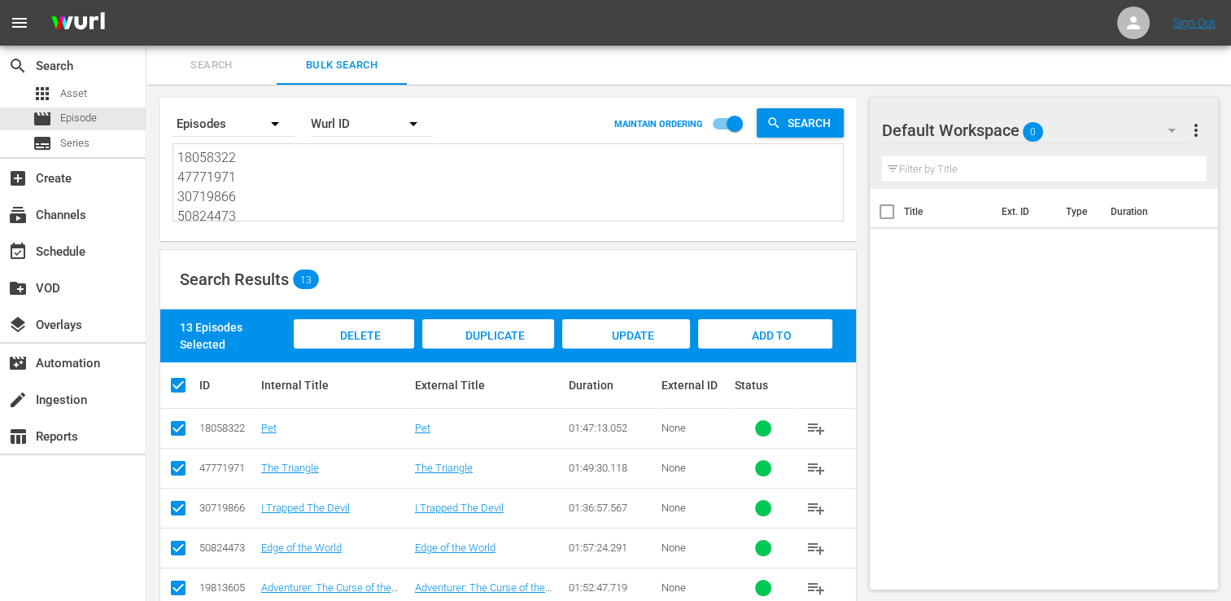
click at [814, 321] on div "Add to Workspace" at bounding box center [765, 349] width 134 height 61
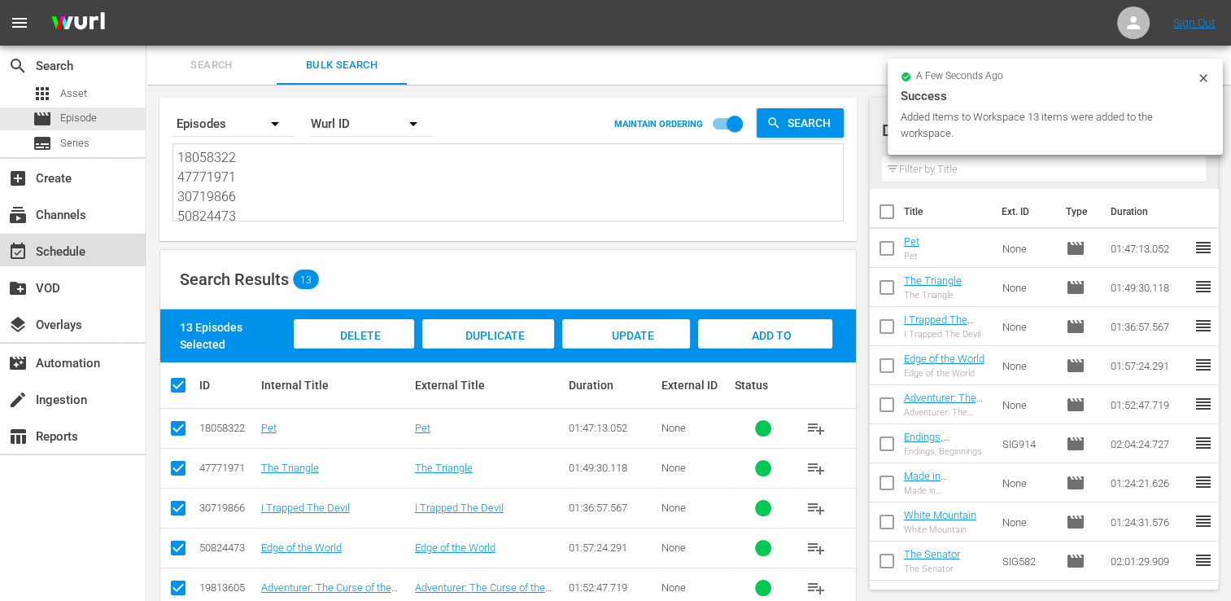
click at [83, 249] on div "event_available Schedule" at bounding box center [45, 249] width 91 height 15
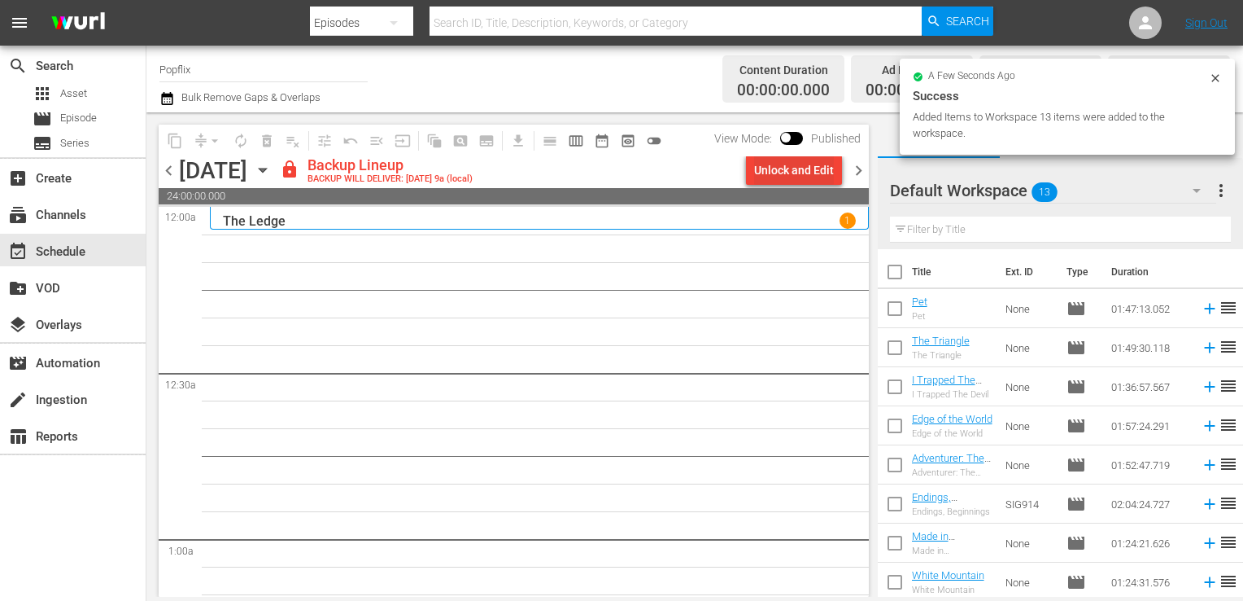
click at [789, 178] on div "Unlock and Edit" at bounding box center [794, 169] width 80 height 29
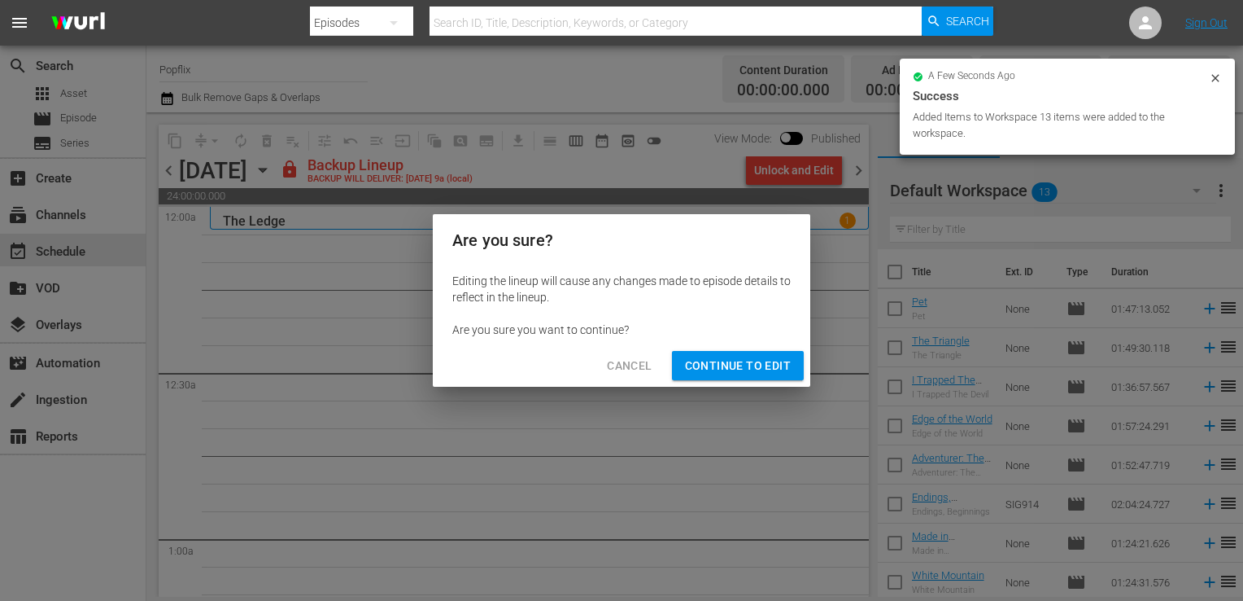
click at [778, 357] on span "Continue to Edit" at bounding box center [738, 366] width 106 height 20
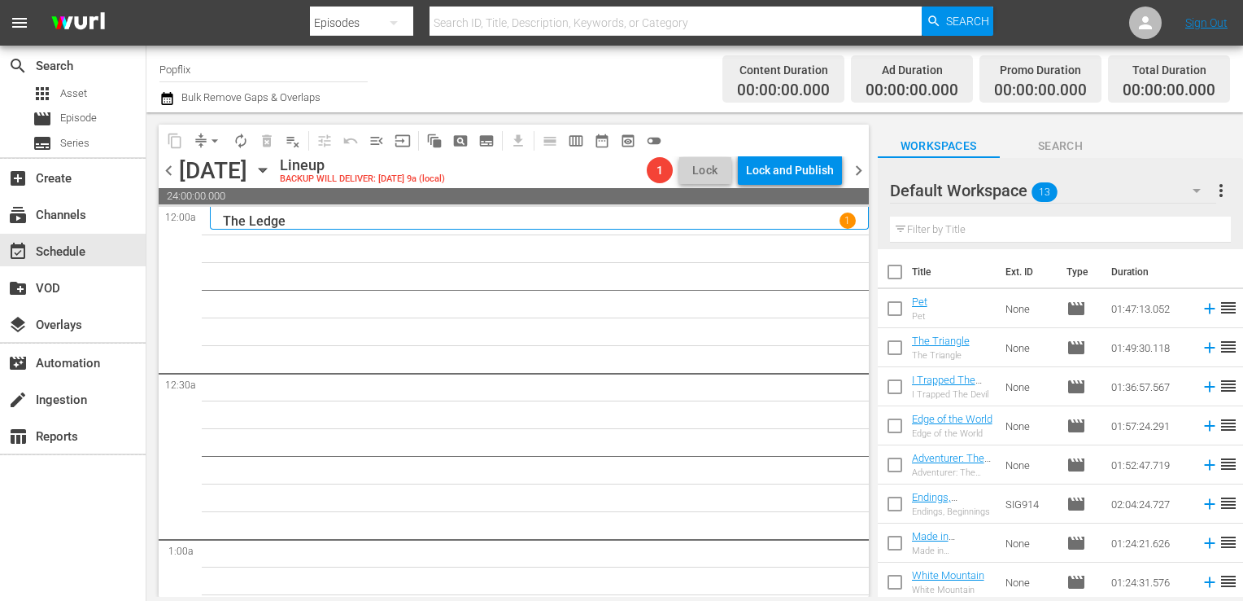
click at [895, 274] on input "checkbox" at bounding box center [895, 275] width 34 height 34
checkbox input "true"
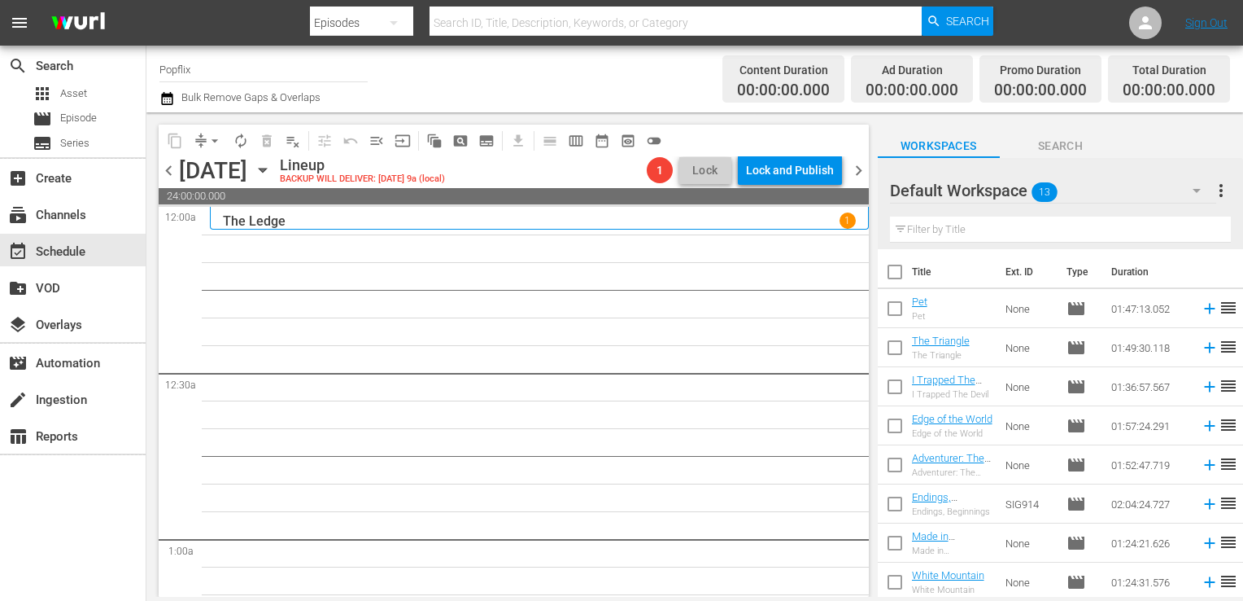
checkbox input "true"
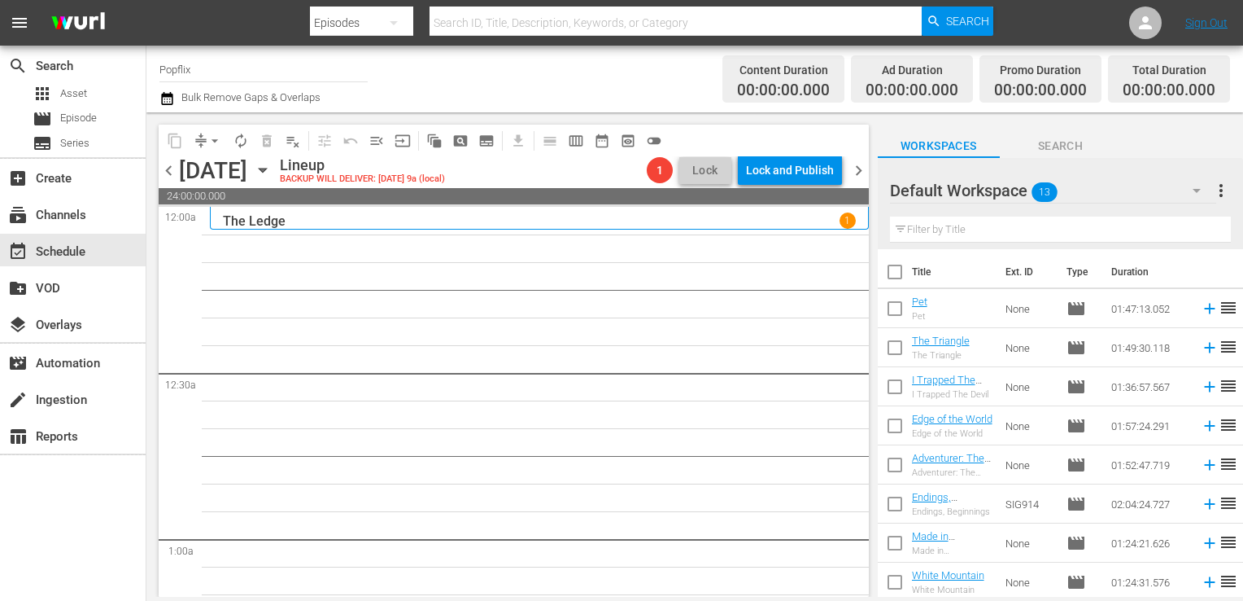
checkbox input "true"
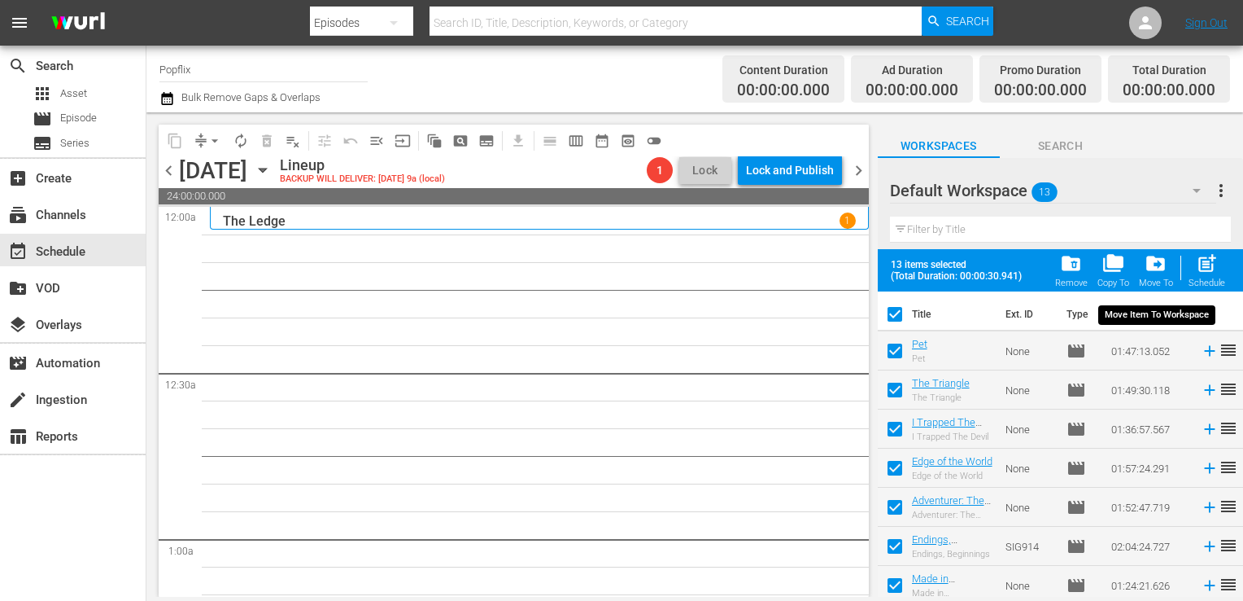
click at [1195, 269] on div "post_add Schedule" at bounding box center [1207, 270] width 37 height 36
checkbox input "false"
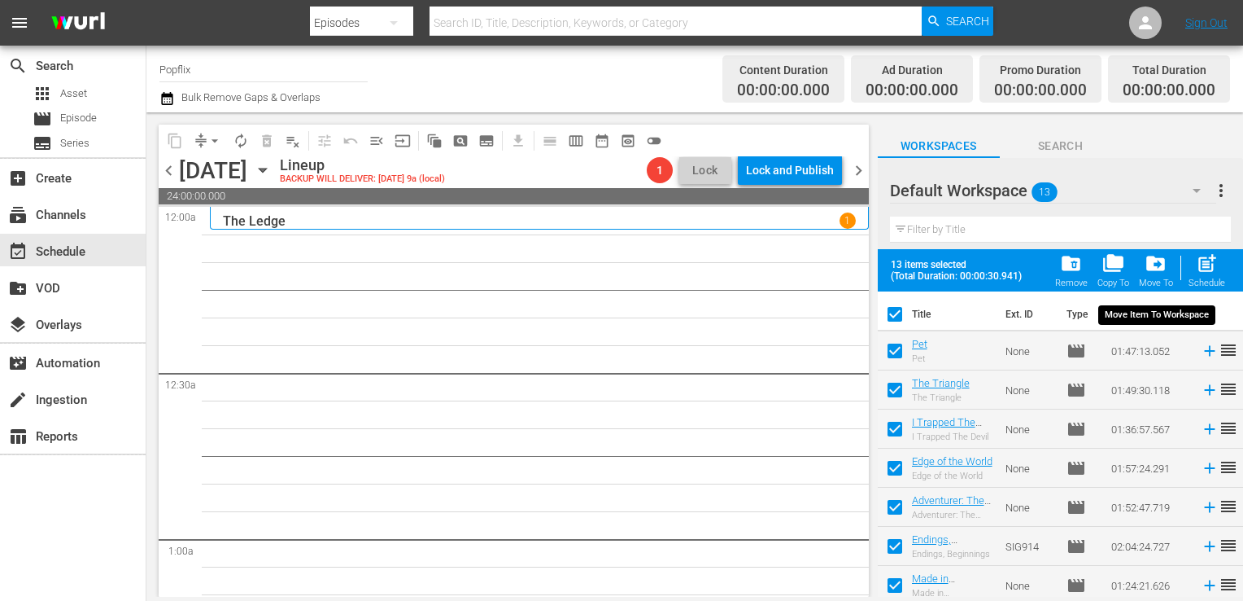
checkbox input "false"
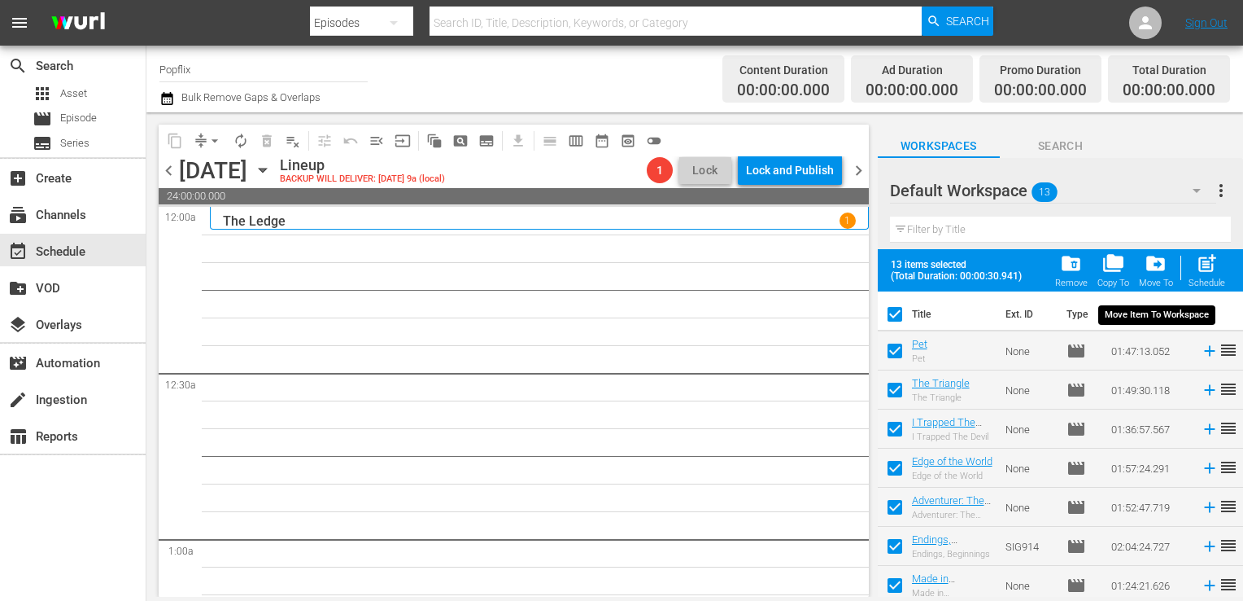
checkbox input "false"
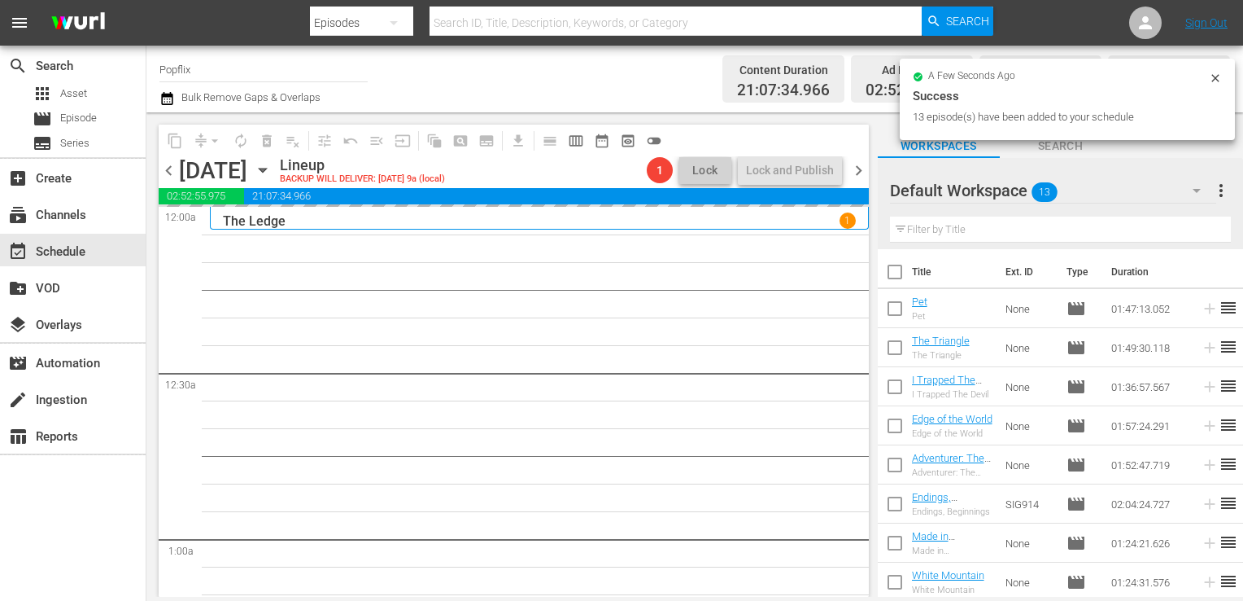
click at [1217, 190] on span "more_vert" at bounding box center [1222, 191] width 20 height 20
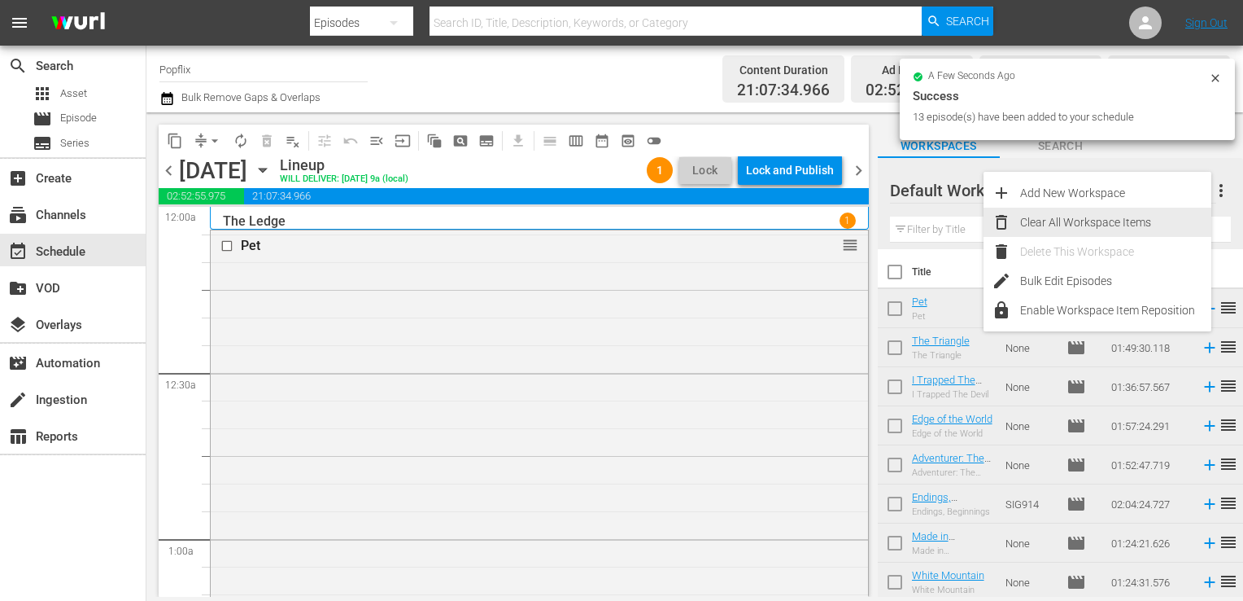
click at [1092, 229] on div "Clear All Workspace Items" at bounding box center [1115, 222] width 191 height 29
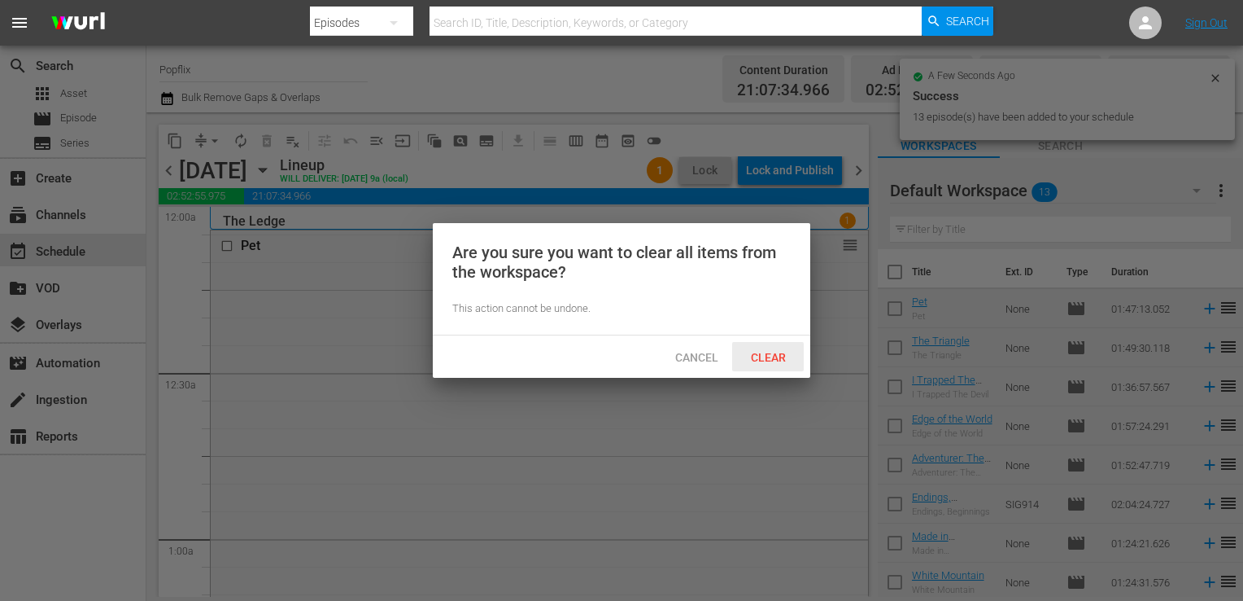
click at [771, 363] on span "Clear" at bounding box center [768, 357] width 61 height 13
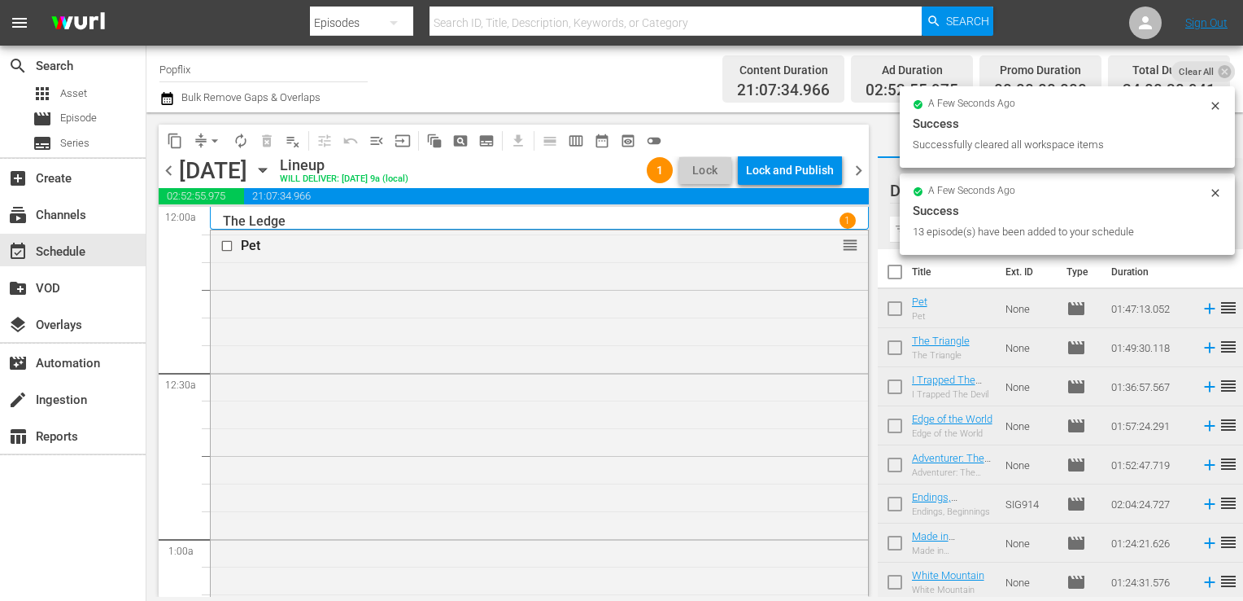
click at [858, 165] on span "chevron_right" at bounding box center [859, 170] width 20 height 20
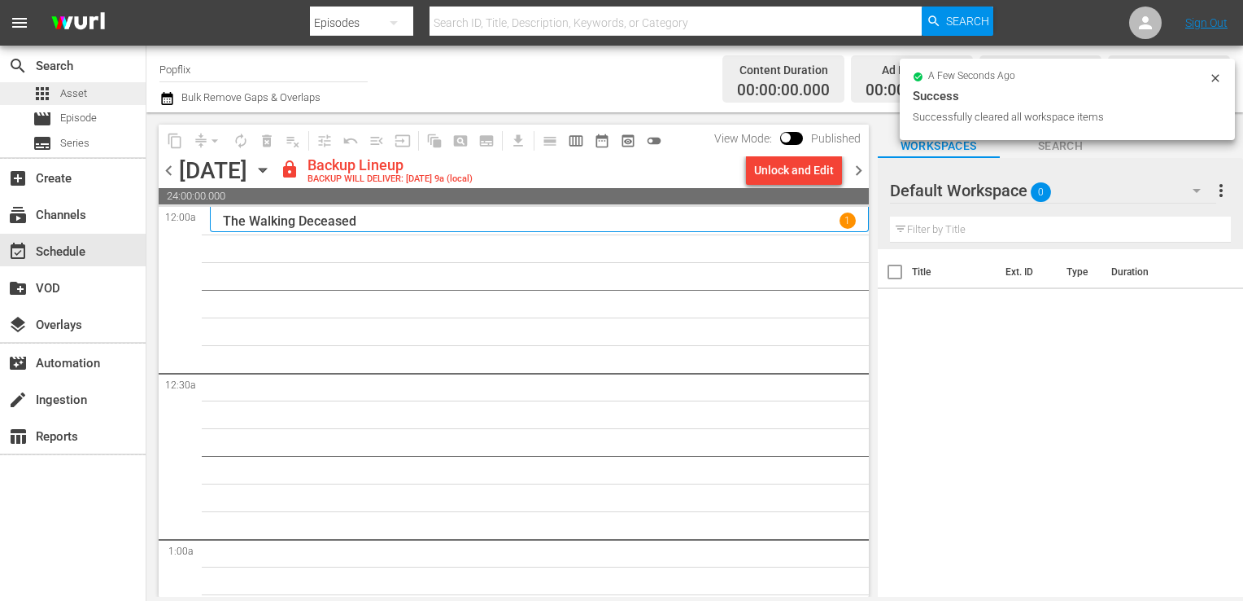
click at [81, 102] on div "apps Asset" at bounding box center [60, 93] width 55 height 23
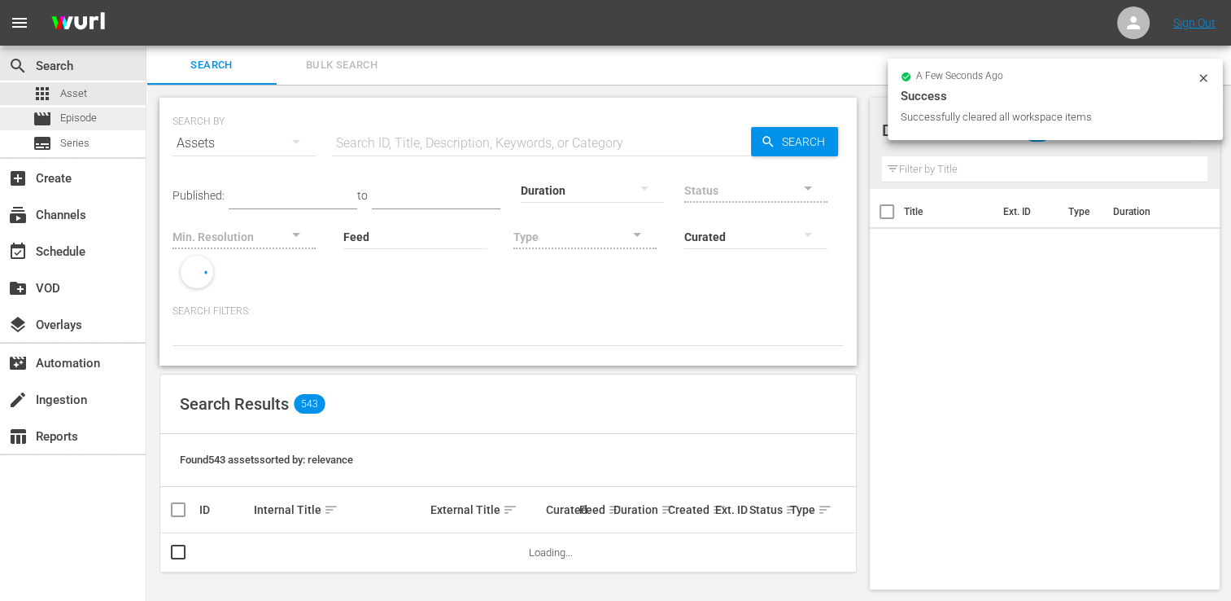
click at [90, 121] on span "Episode" at bounding box center [78, 118] width 37 height 16
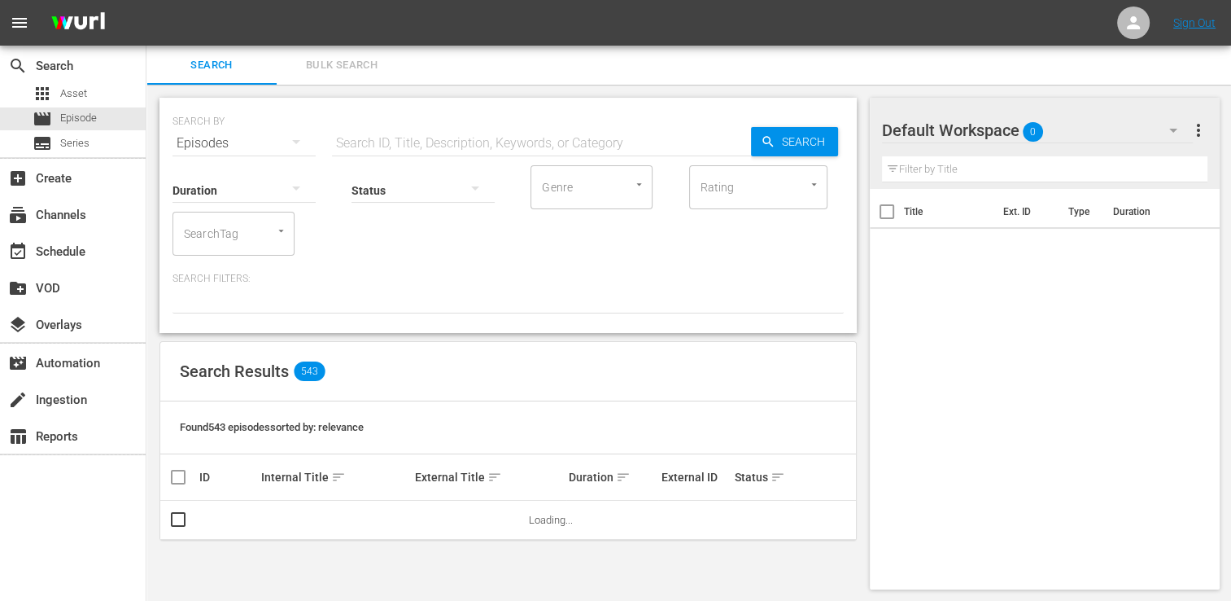
click at [382, 80] on button "Bulk Search" at bounding box center [342, 65] width 130 height 39
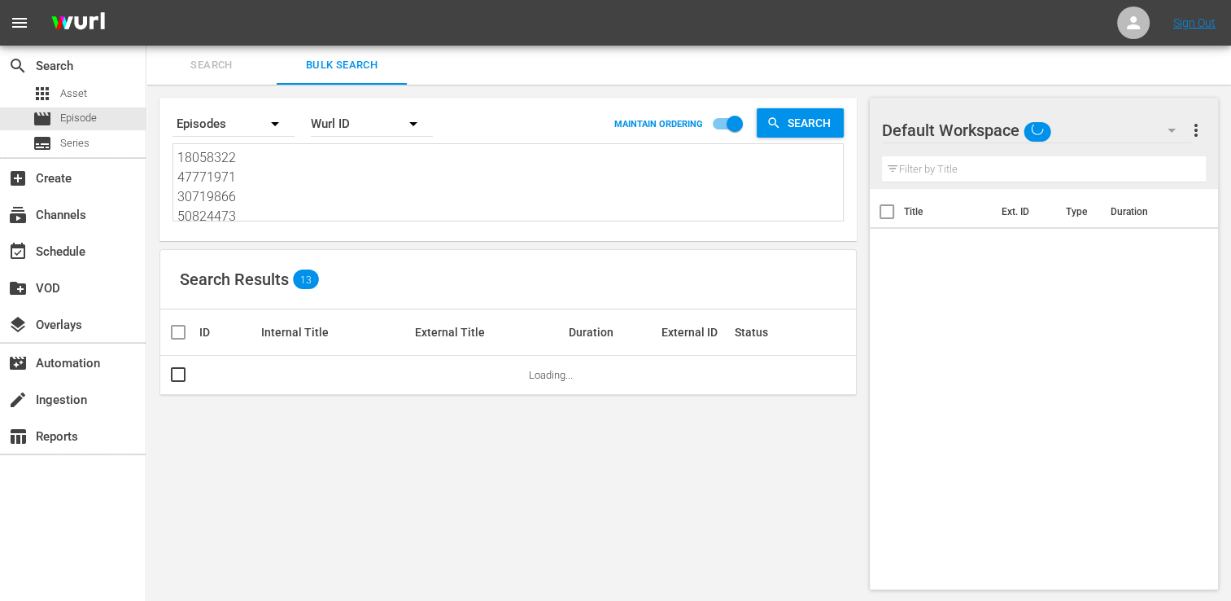
click at [322, 220] on textarea "18058322 47771971 30719866 50824473 19813605 70175564 35593854 18058347 5575612…" at bounding box center [510, 185] width 666 height 74
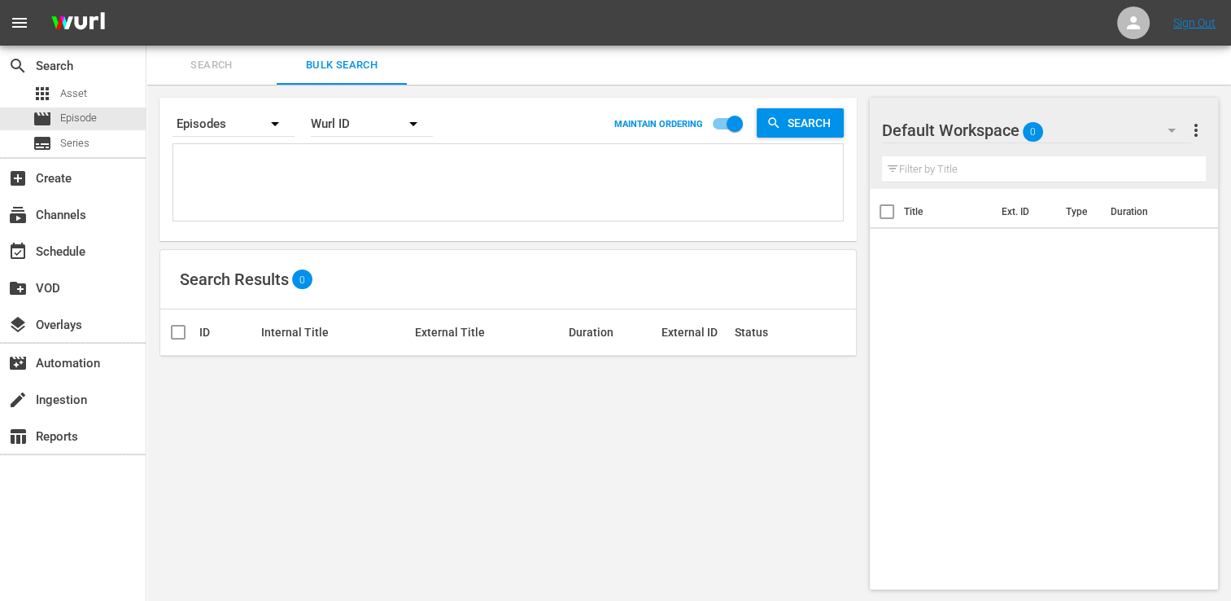
paste textarea "70660161 42231325 23776507 30136465 22191383 22191377 53982946 44034202 2597096…"
type textarea "70660161 42231325 23776507 30136465 22191383 22191377 53982946 44034202 2597096…"
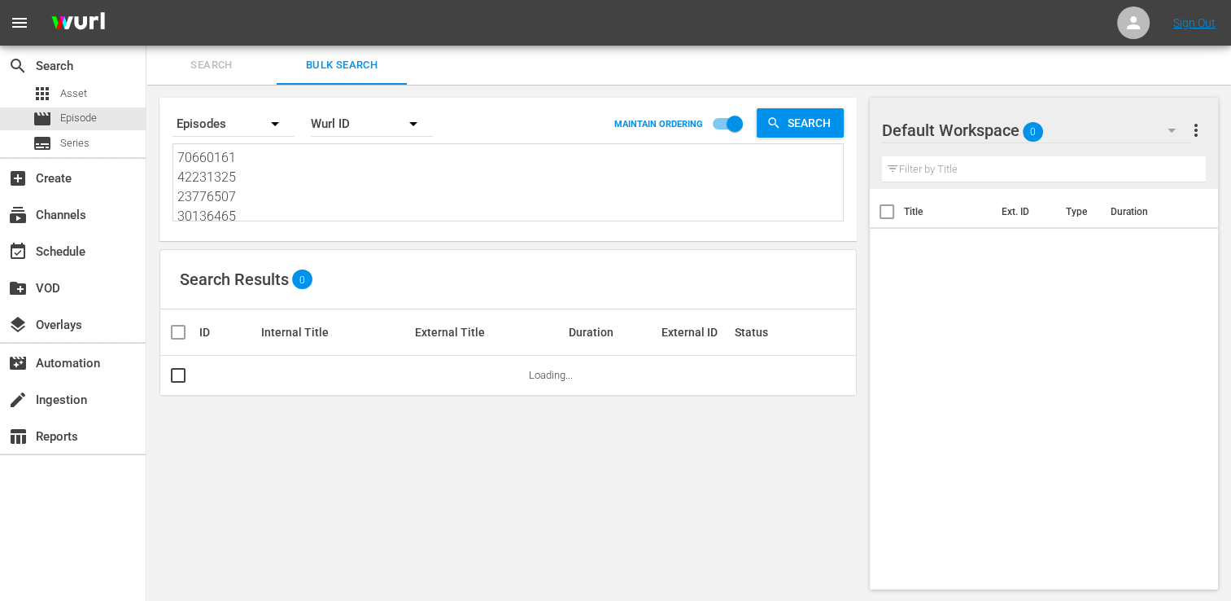
type textarea "70660161 42231325 23776507 30136465 22191383 22191377 53982946 44034202 2597096…"
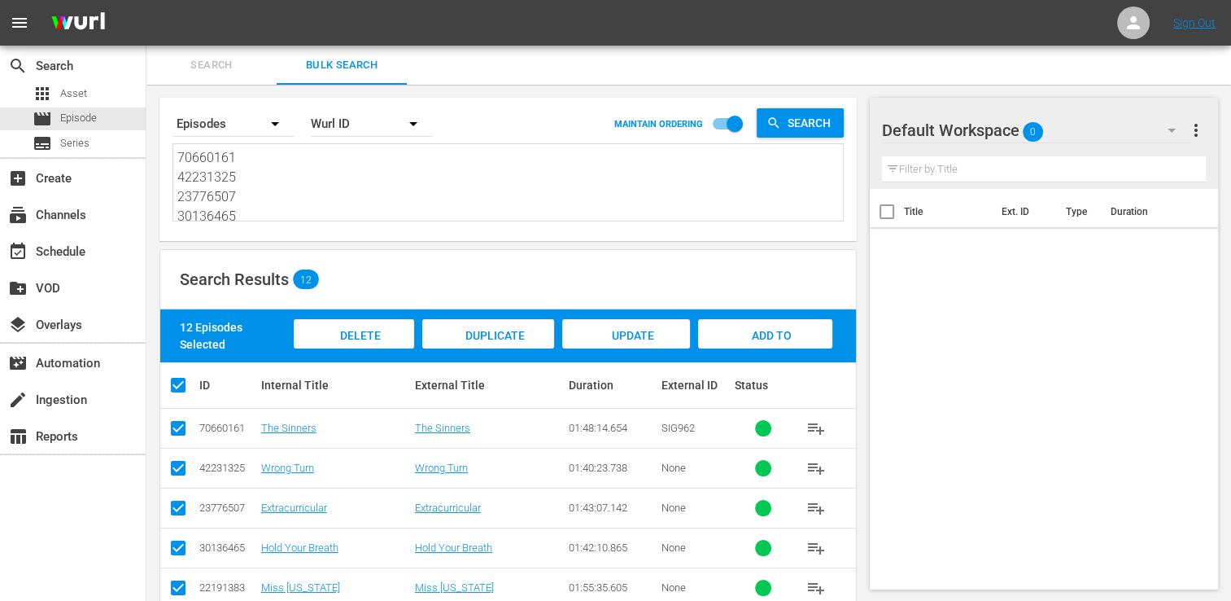
click at [722, 333] on div "Add to Workspace" at bounding box center [765, 349] width 134 height 61
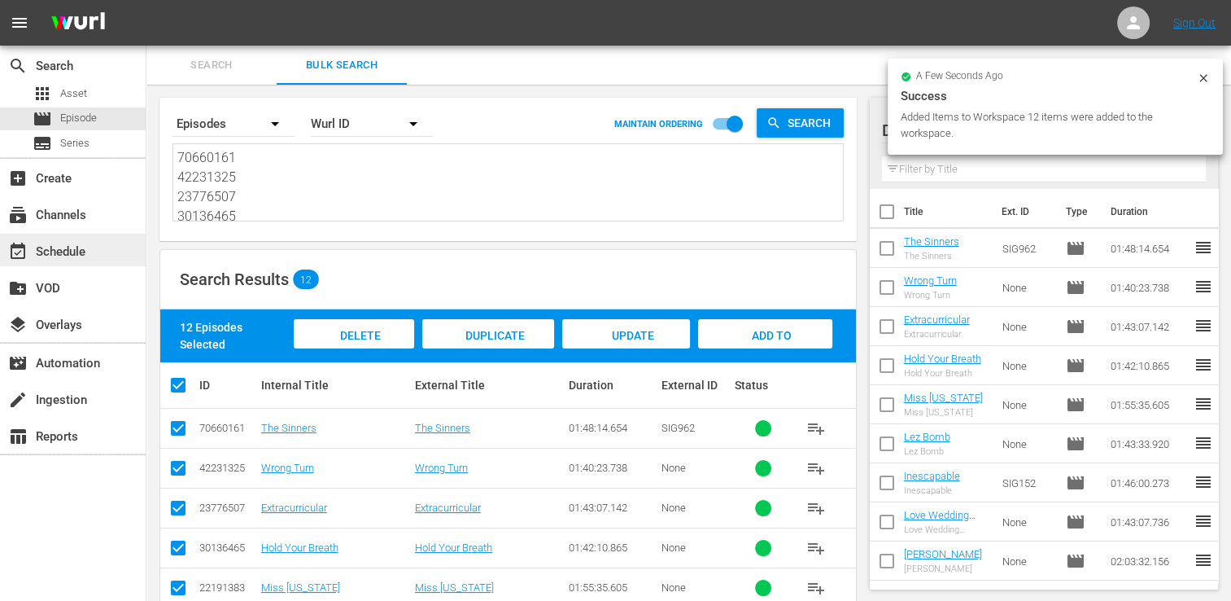
click at [109, 260] on div "event_available Schedule" at bounding box center [73, 250] width 146 height 33
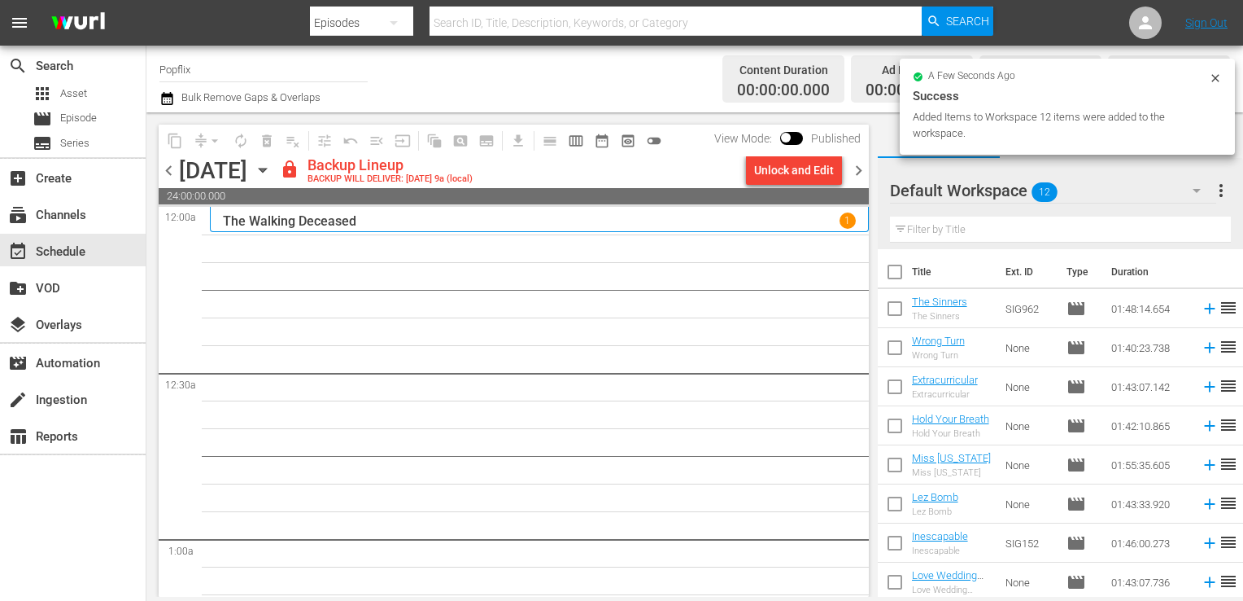
click at [904, 262] on input "checkbox" at bounding box center [895, 275] width 34 height 34
checkbox input "true"
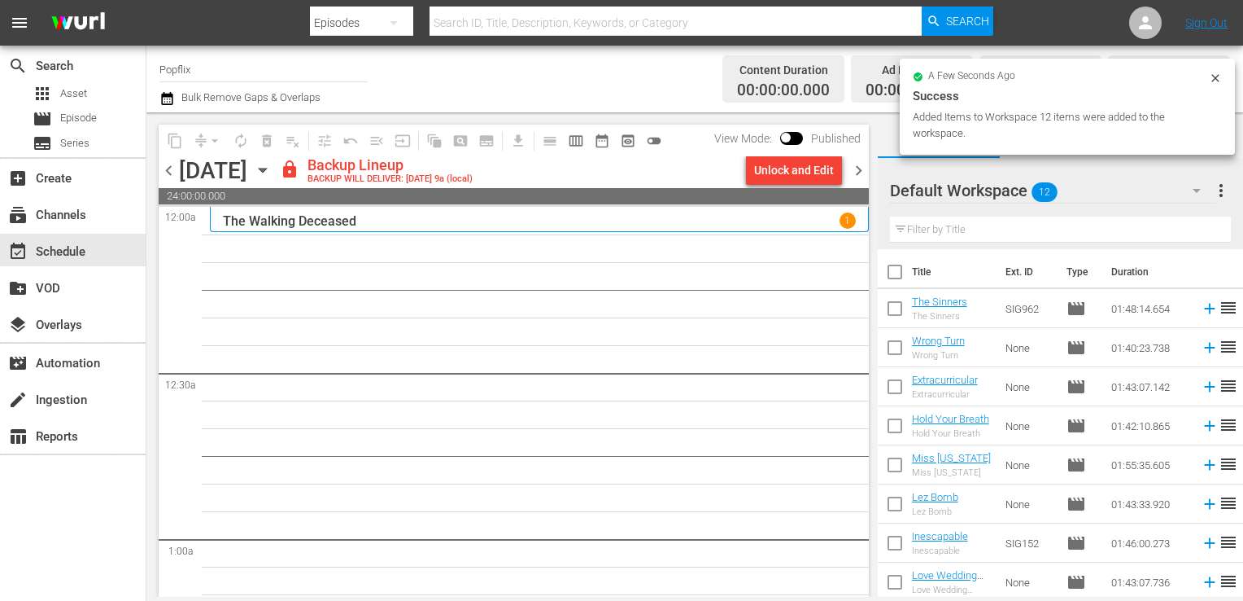
checkbox input "true"
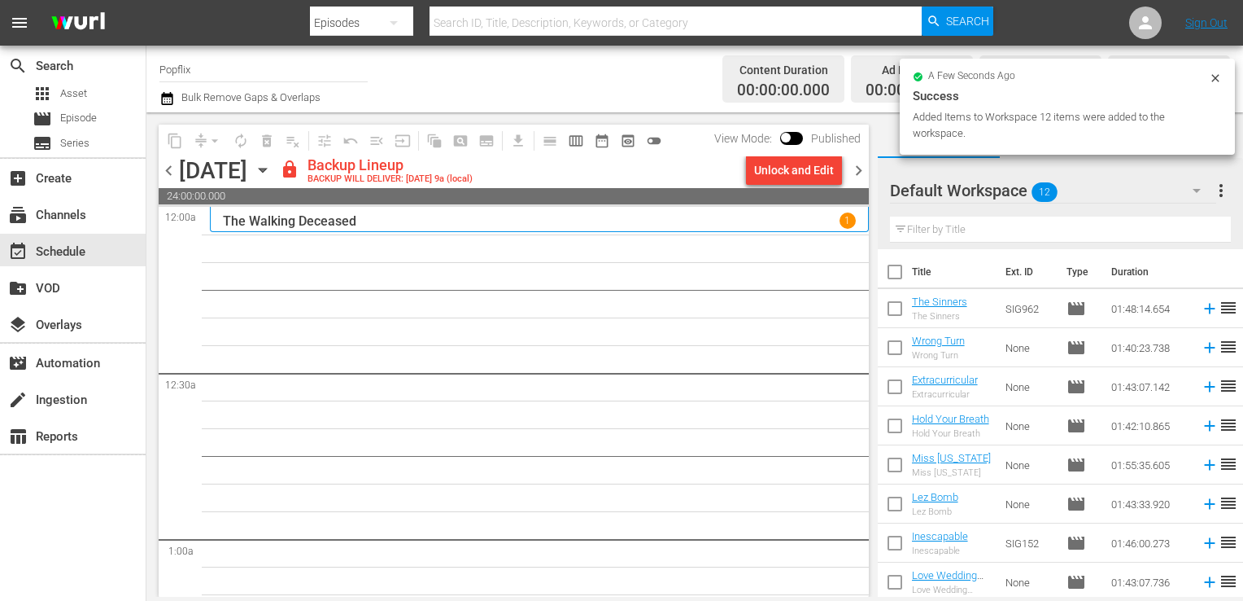
checkbox input "true"
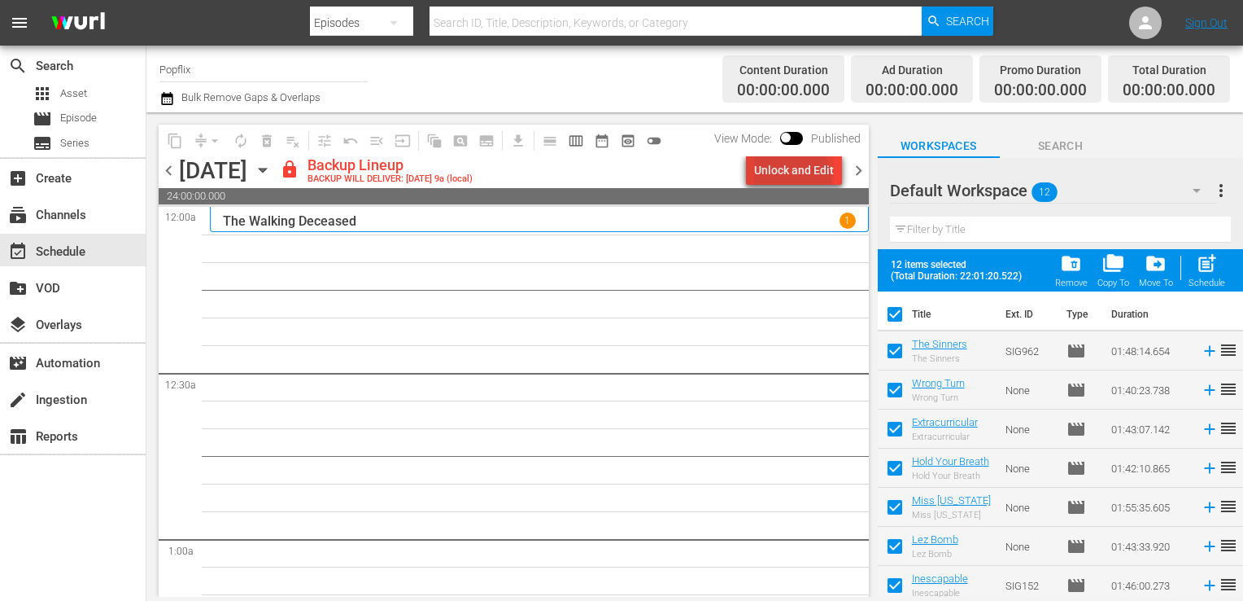
click at [794, 179] on div "Unlock and Edit" at bounding box center [794, 169] width 80 height 29
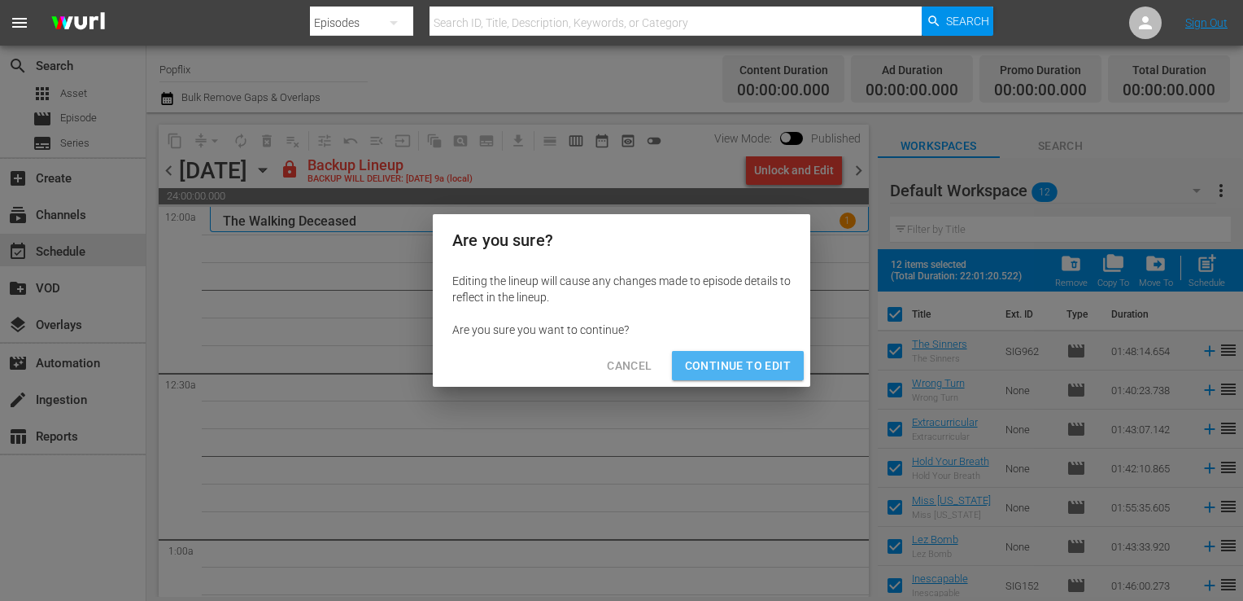
click at [752, 352] on button "Continue to Edit" at bounding box center [738, 366] width 132 height 30
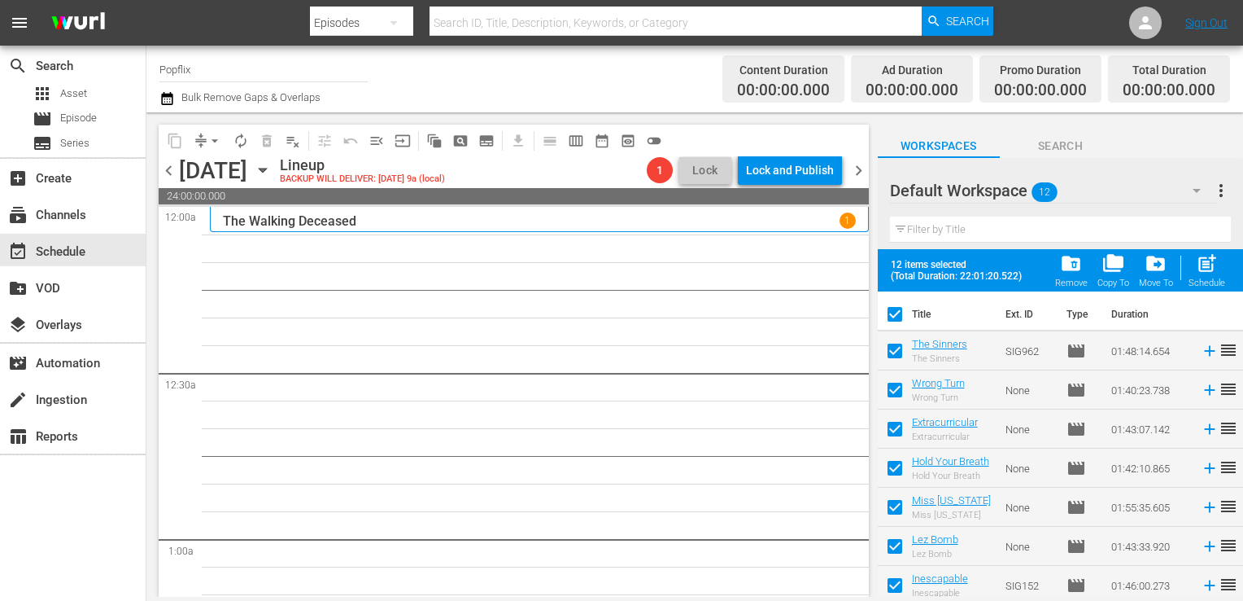
click at [1213, 274] on span "post_add" at bounding box center [1207, 263] width 22 height 22
checkbox input "false"
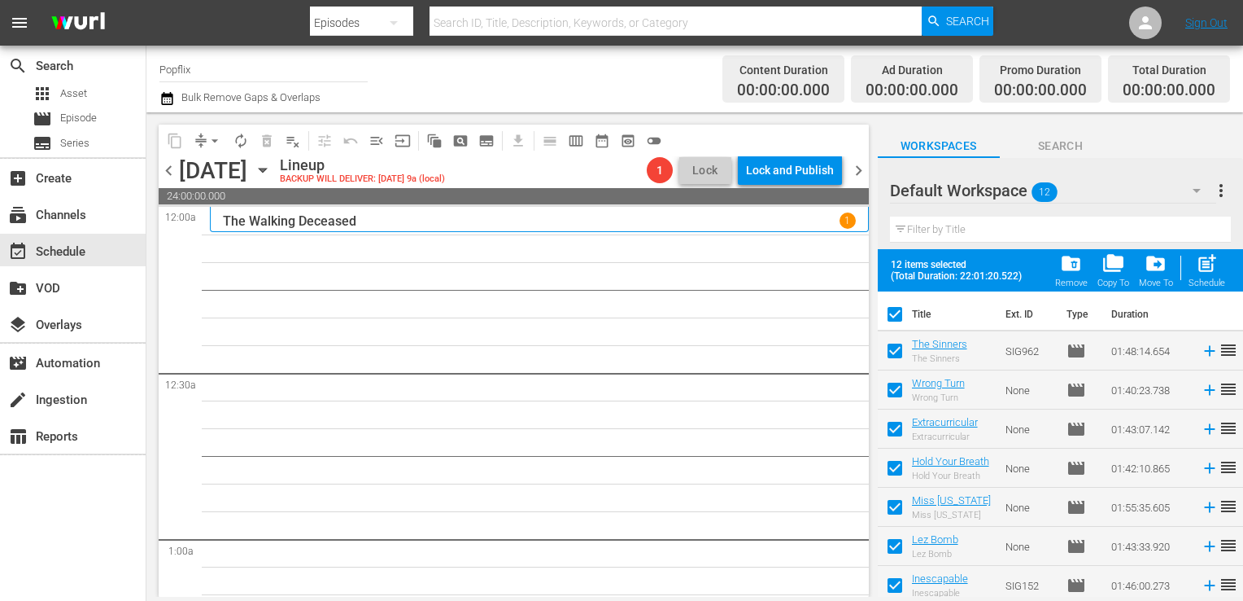
checkbox input "false"
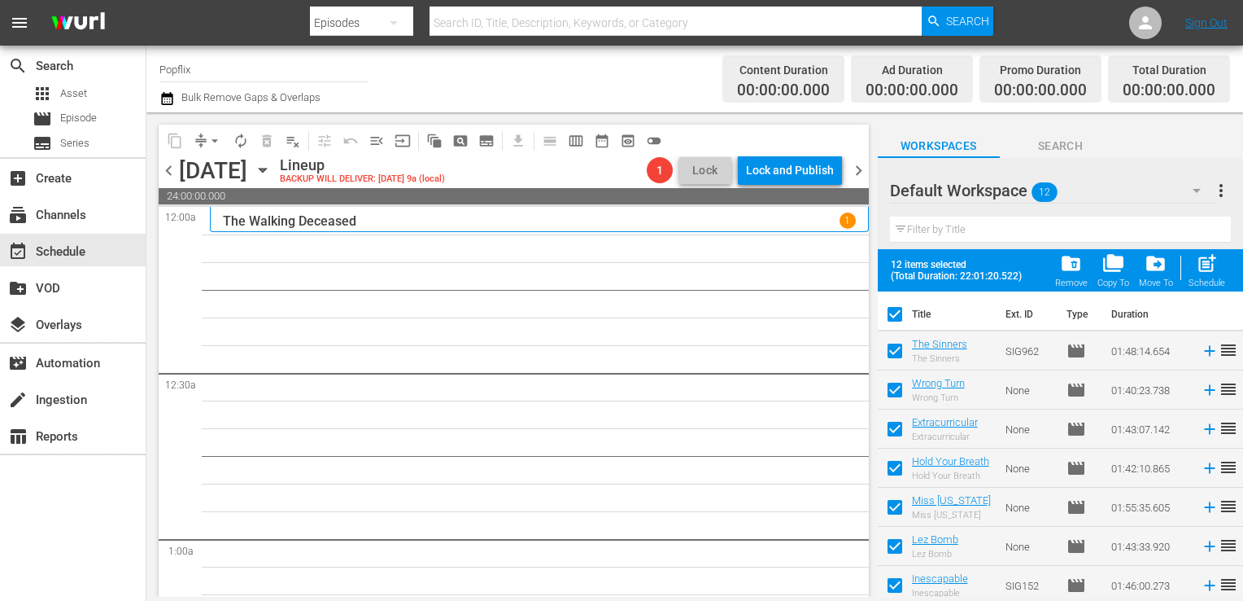
checkbox input "false"
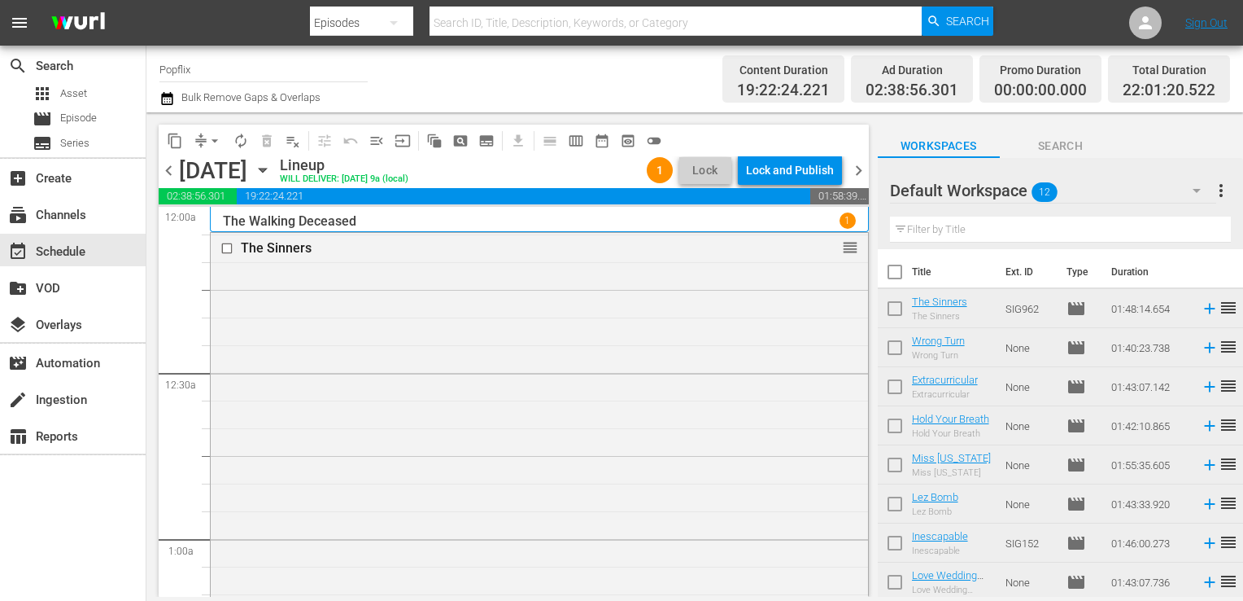
click at [863, 178] on span "chevron_right" at bounding box center [859, 170] width 20 height 20
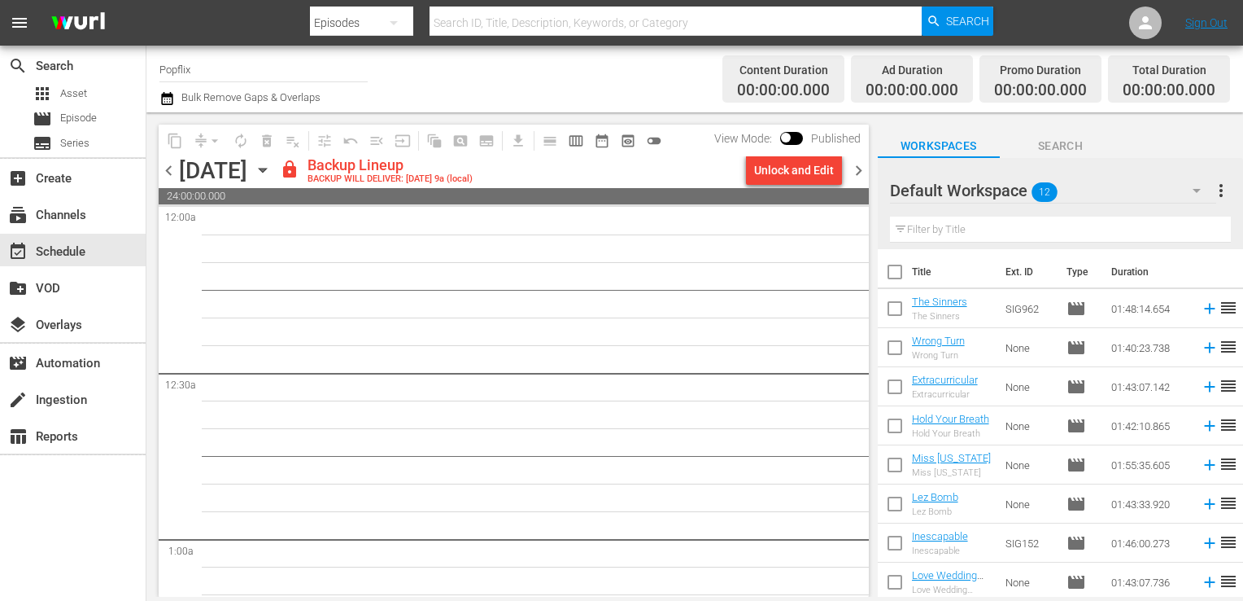
click at [1219, 196] on span "more_vert" at bounding box center [1222, 191] width 20 height 20
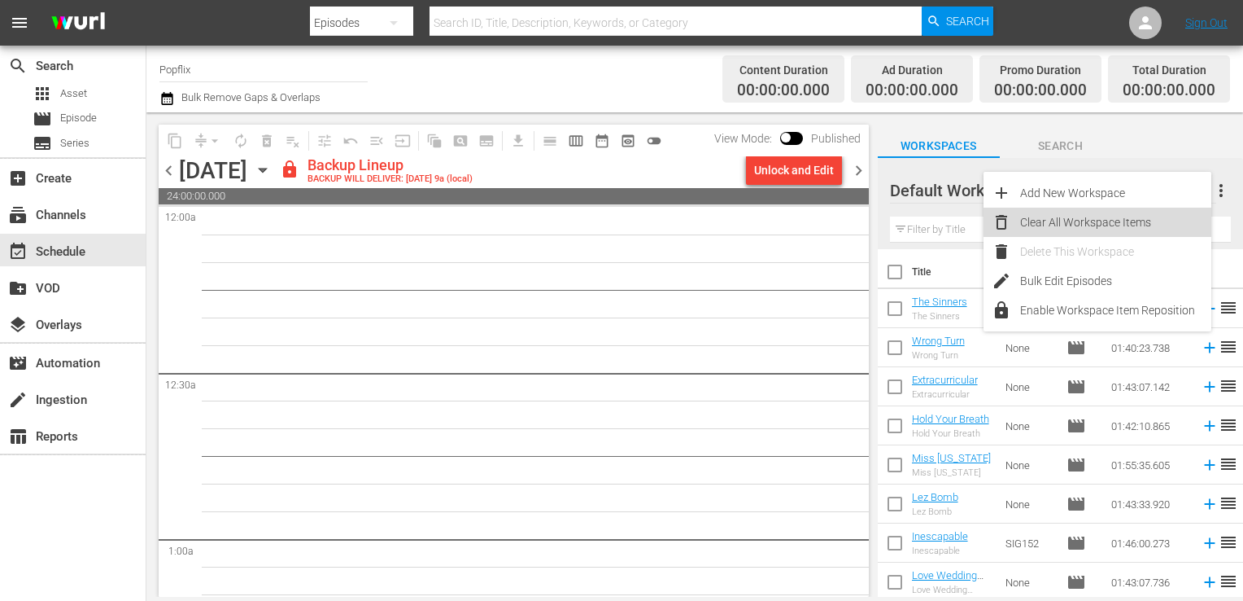
click at [1142, 226] on div "Clear All Workspace Items" at bounding box center [1115, 222] width 191 height 29
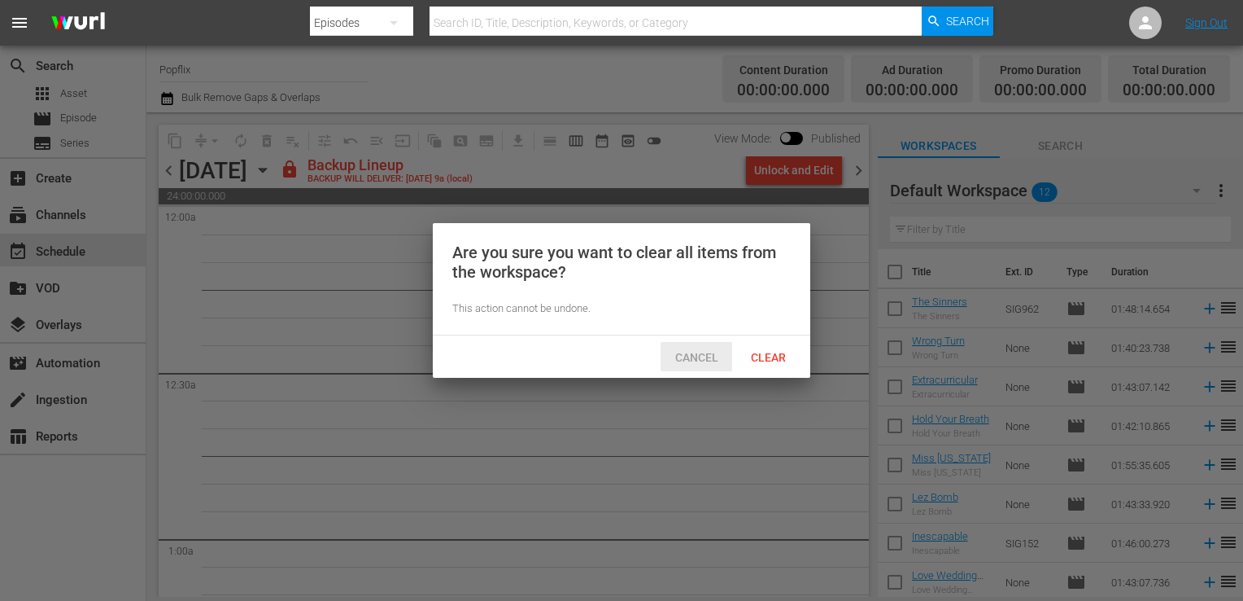
click at [705, 355] on span "Cancel" at bounding box center [696, 357] width 69 height 13
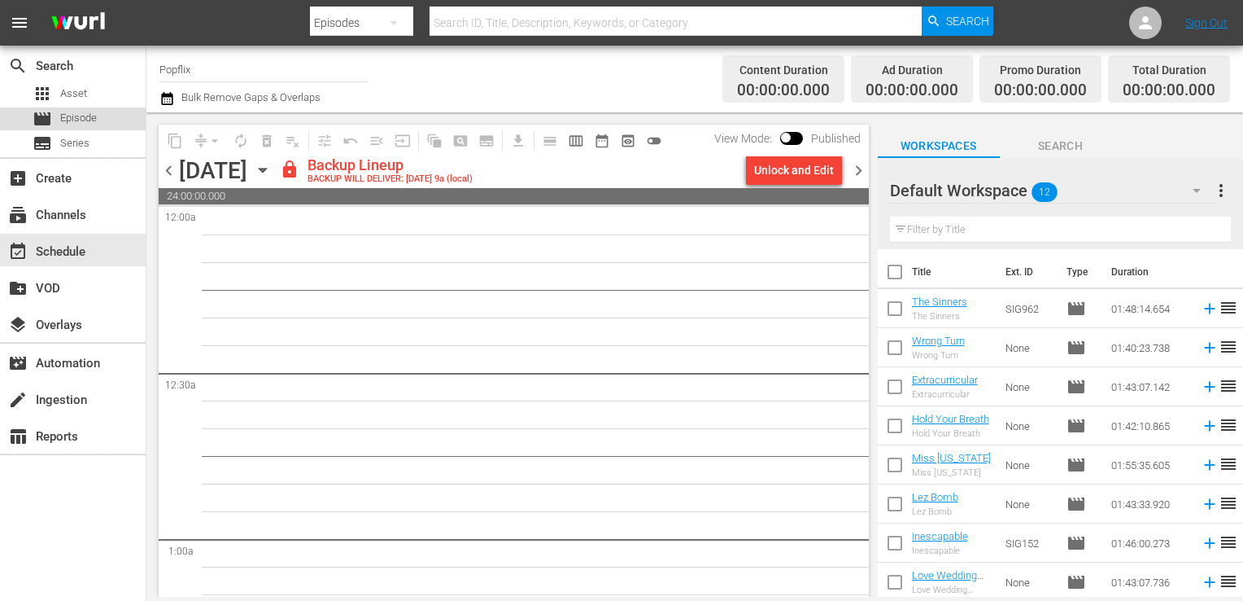
click at [72, 107] on div "movie Episode" at bounding box center [65, 118] width 64 height 23
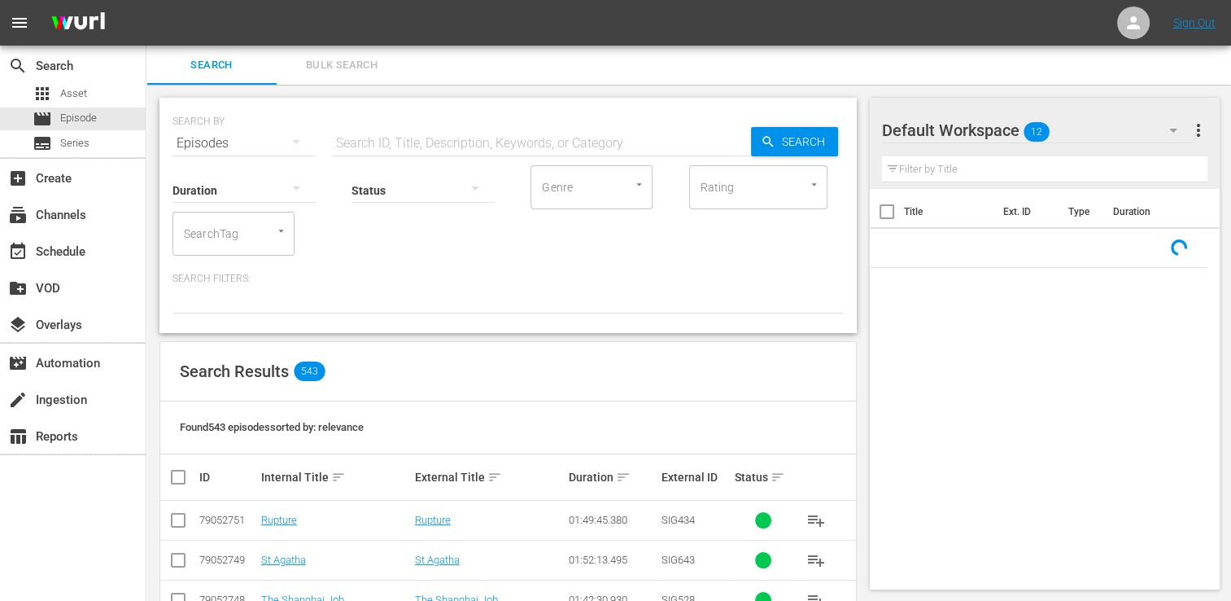
click at [325, 73] on span "Bulk Search" at bounding box center [341, 65] width 111 height 19
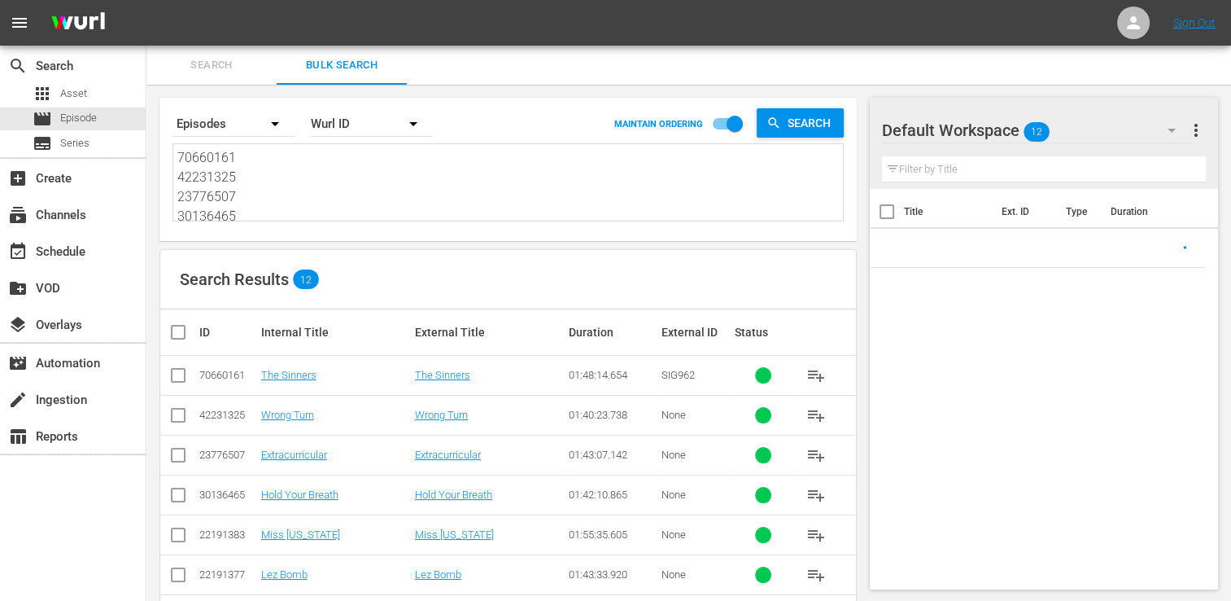
click at [280, 194] on textarea "70660161 42231325 23776507 30136465 22191383 22191377 53982946 44034202 2597096…" at bounding box center [510, 185] width 666 height 74
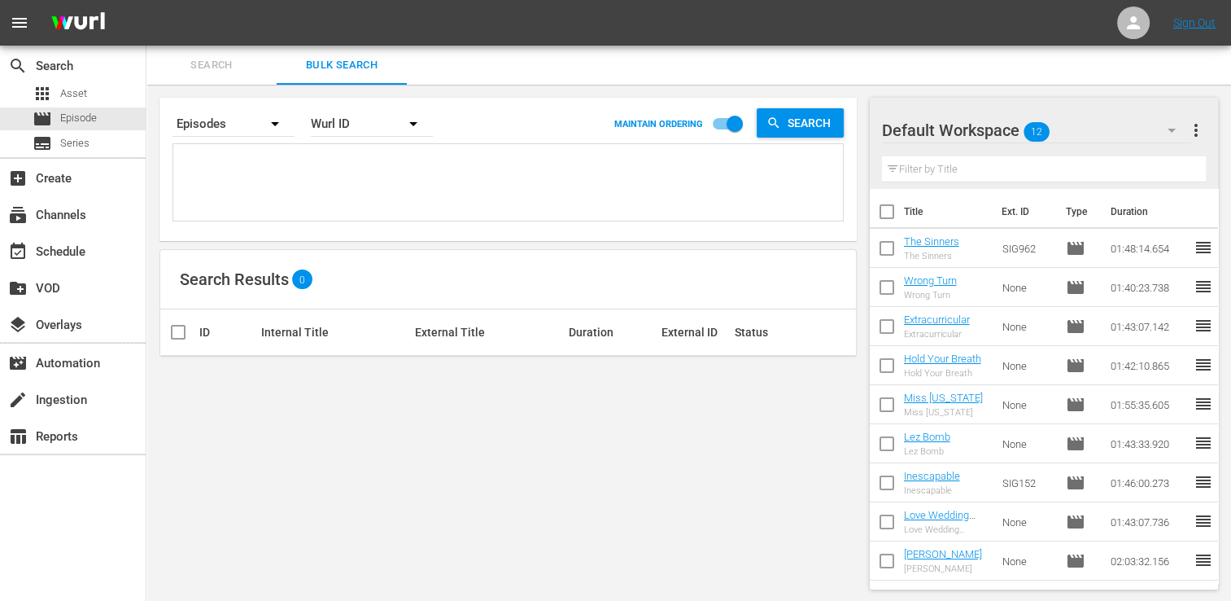
paste textarea "30136448 35593851 18058314 37586559 48513111 42769444 38903719 53982944 4050240…"
type textarea "30136448 35593851 18058314 37586559 48513111 42769444 38903719 53982944 4050240…"
click at [181, 337] on input "checkbox" at bounding box center [184, 332] width 33 height 20
checkbox input "true"
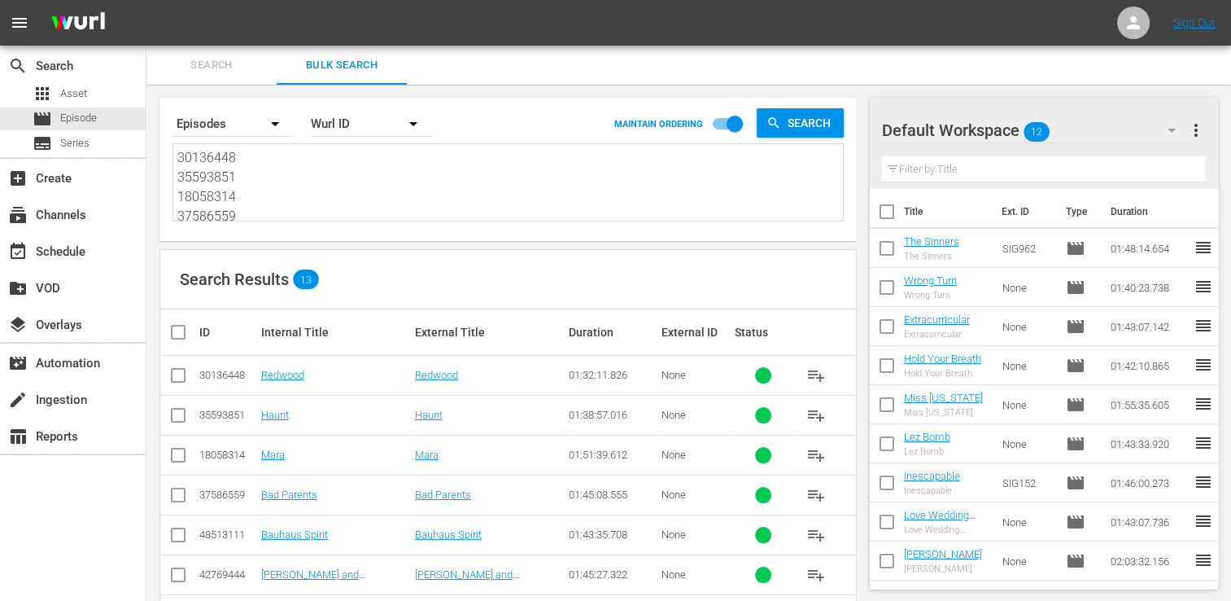
click at [1203, 130] on span "more_vert" at bounding box center [1196, 130] width 20 height 20
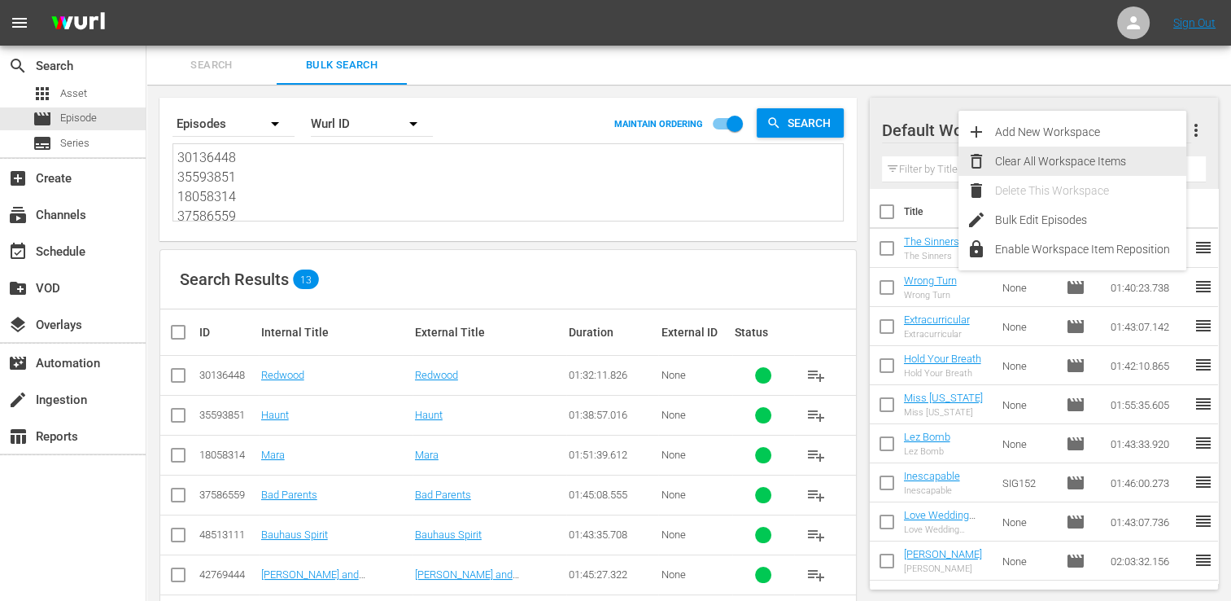
click at [1127, 171] on div "Clear All Workspace Items" at bounding box center [1090, 160] width 191 height 29
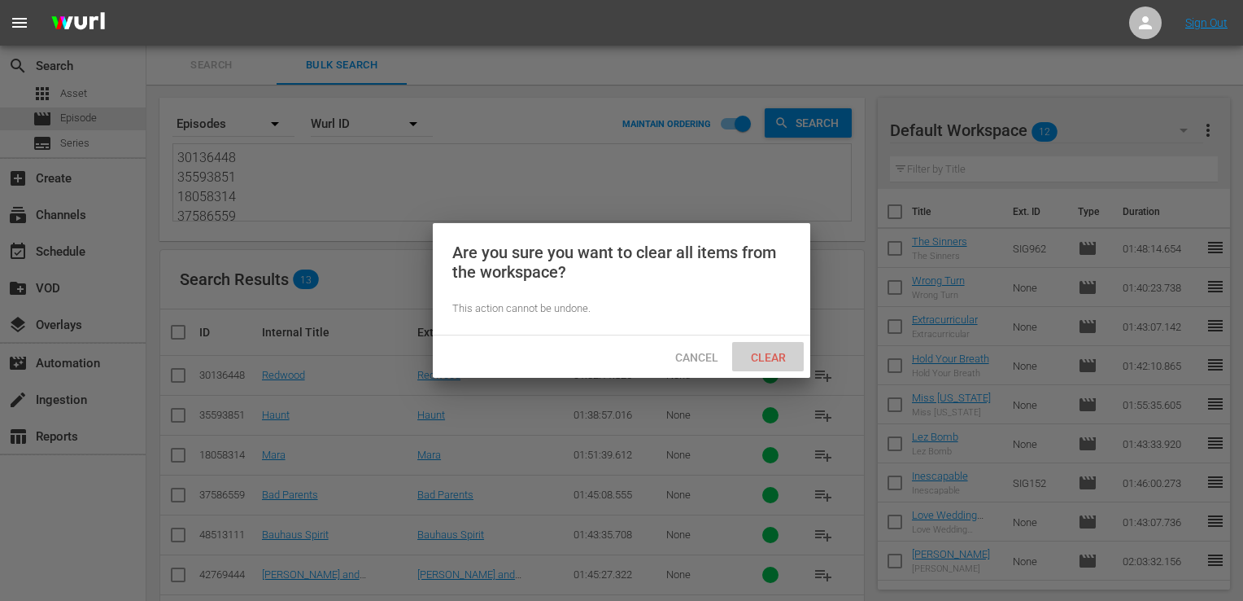
click at [787, 352] on span "Clear" at bounding box center [768, 357] width 61 height 13
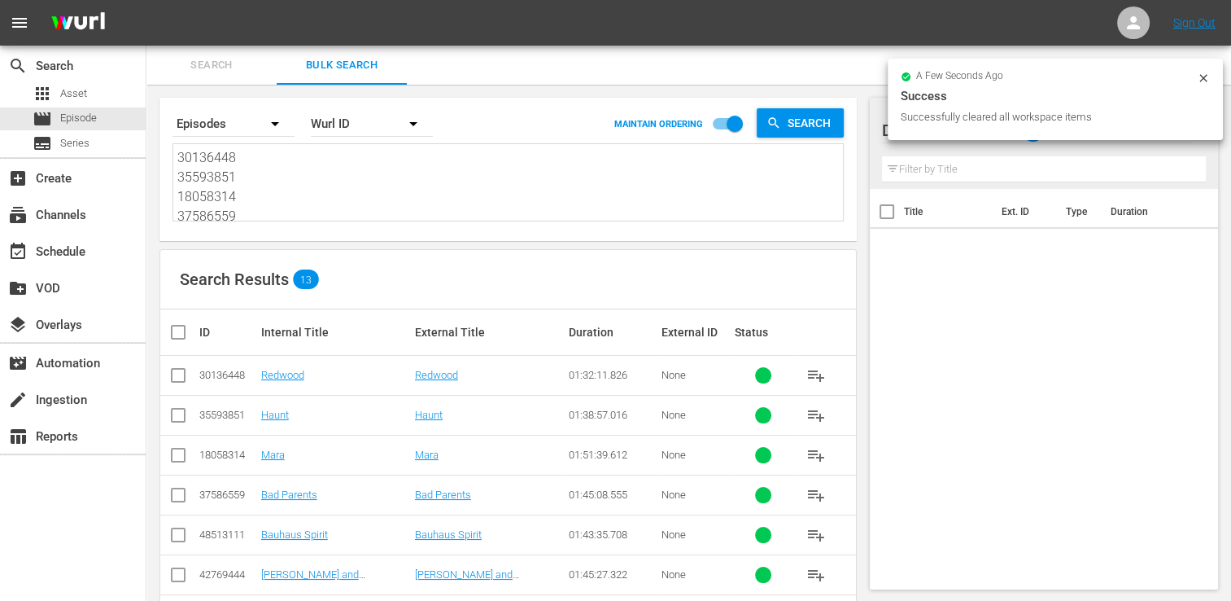
click at [157, 343] on div "Search By Episodes Order By Wurl ID MAINTAIN ORDERING Search 30136448 35593851 …" at bounding box center [507, 494] width 723 height 819
click at [179, 335] on input "checkbox" at bounding box center [184, 332] width 33 height 20
checkbox input "true"
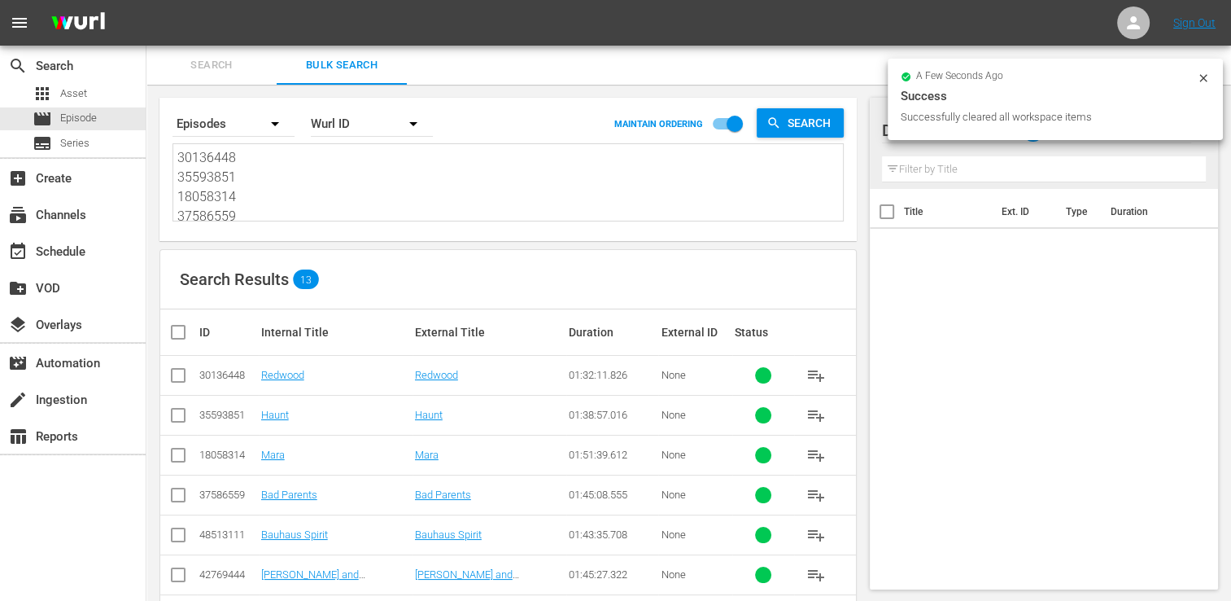
checkbox input "true"
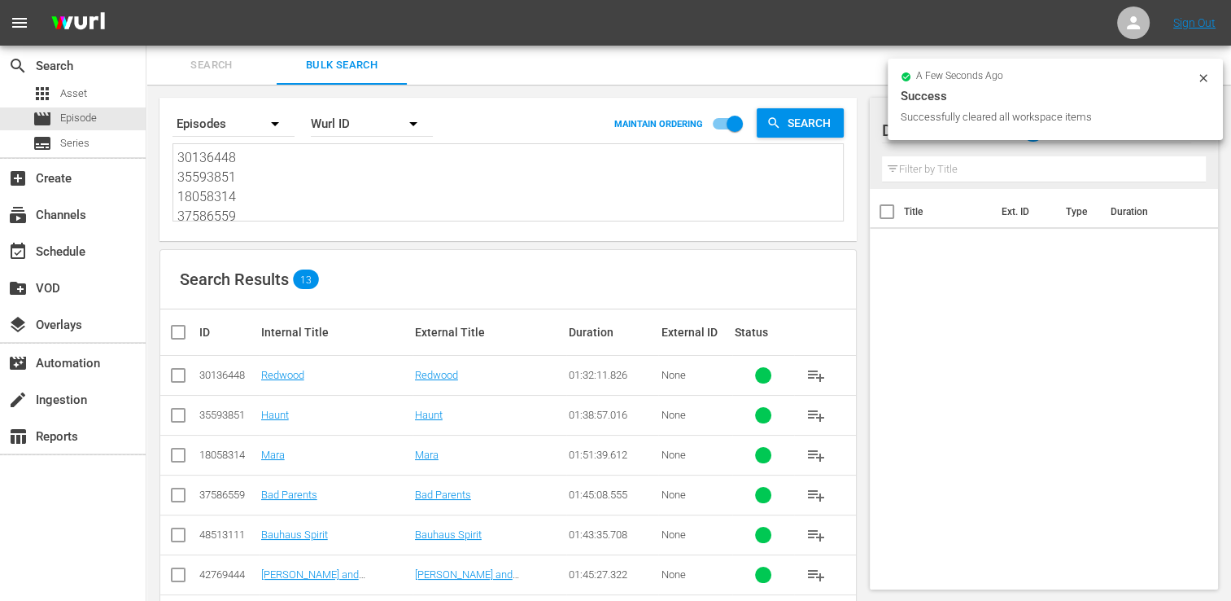
checkbox input "true"
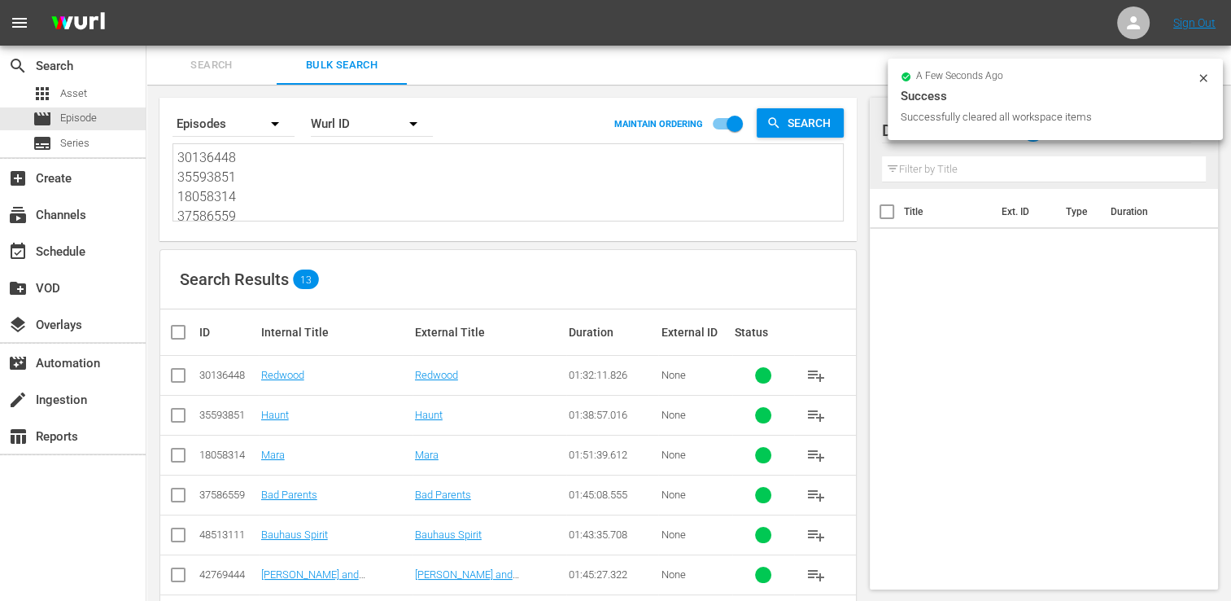
checkbox input "true"
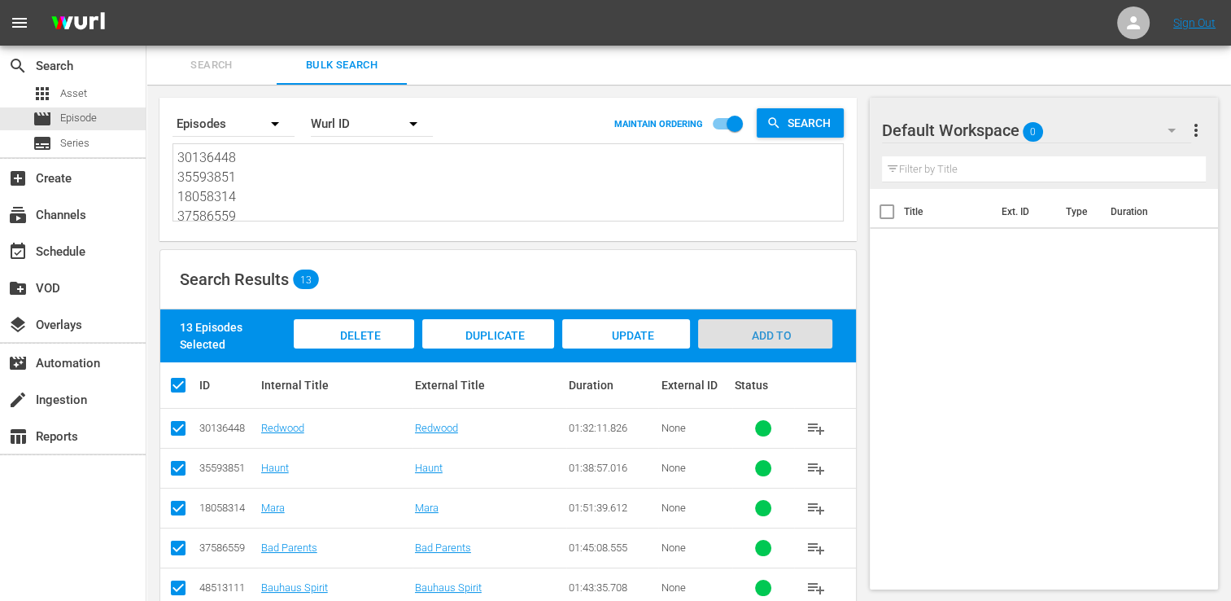
click at [769, 329] on span "Add to Workspace" at bounding box center [765, 351] width 80 height 44
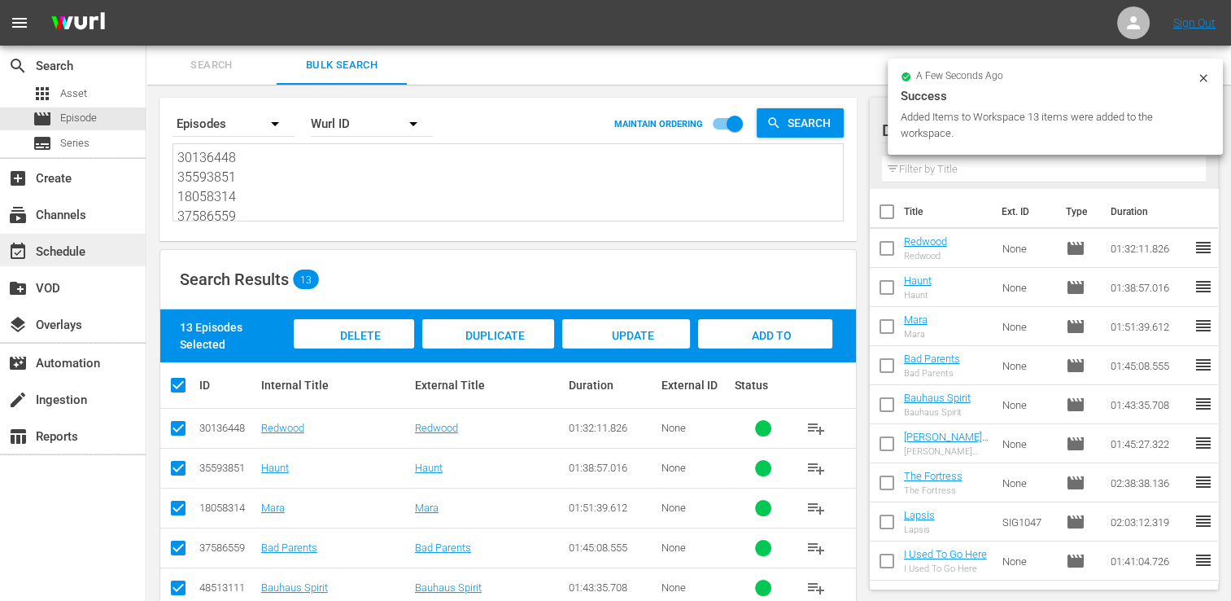
click at [75, 256] on div "event_available Schedule" at bounding box center [45, 249] width 91 height 15
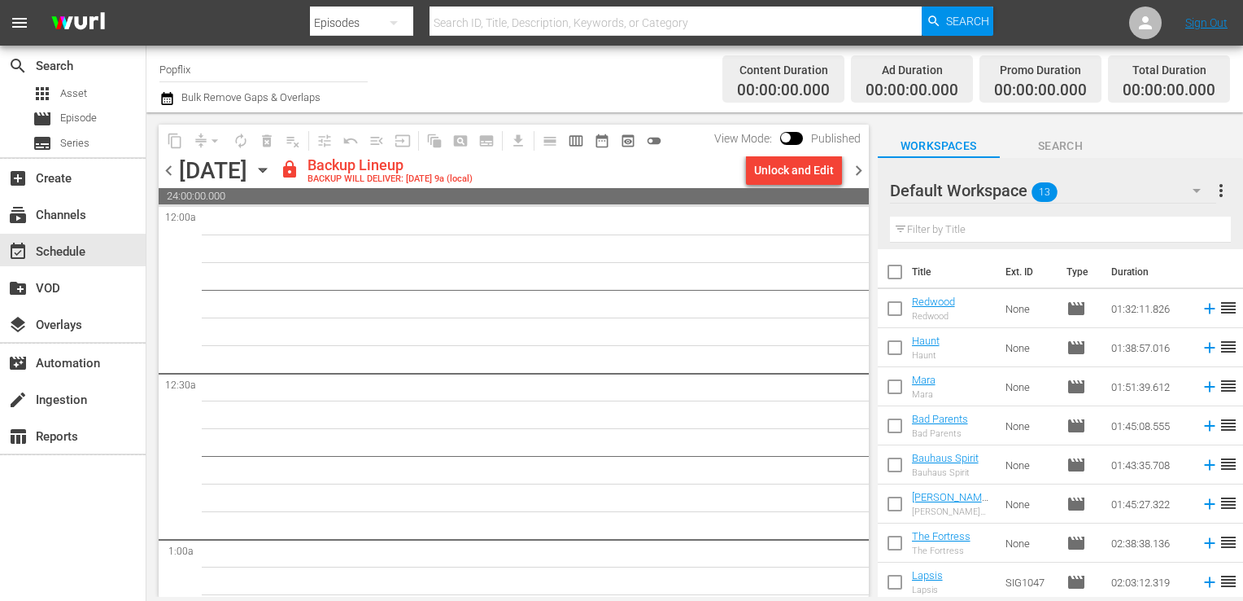
click at [137, 157] on hr at bounding box center [73, 158] width 146 height 2
click at [170, 180] on span "chevron_left" at bounding box center [169, 170] width 20 height 20
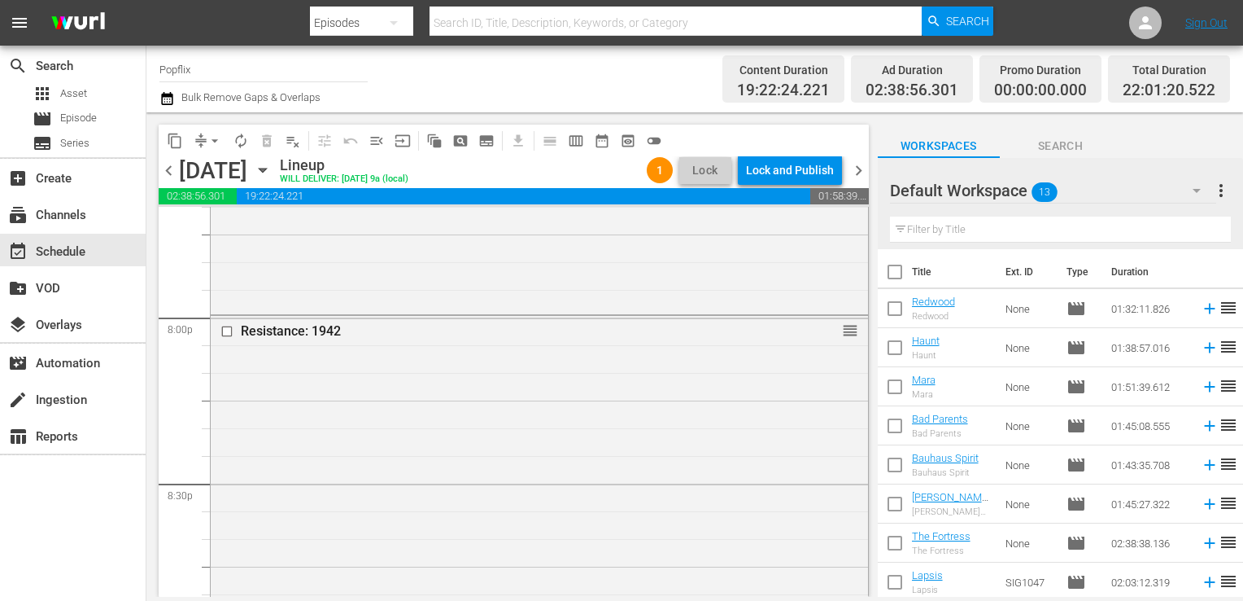
scroll to position [6531, 0]
click at [1212, 195] on span "more_vert" at bounding box center [1222, 191] width 20 height 20
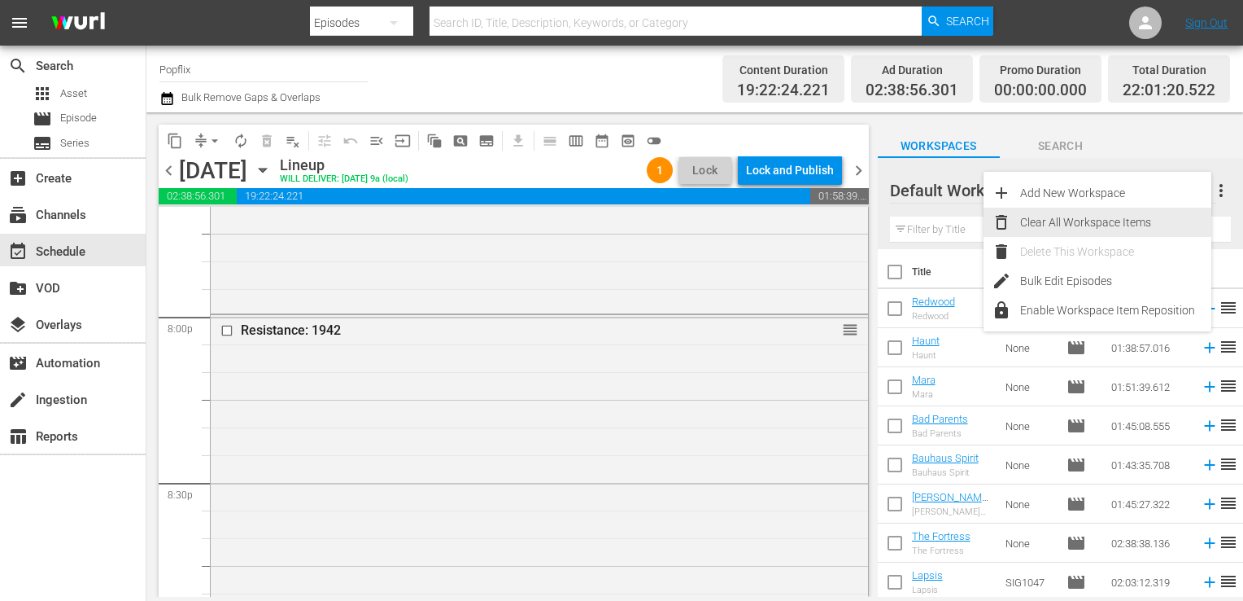
click at [1141, 214] on div "Clear All Workspace Items" at bounding box center [1115, 222] width 191 height 29
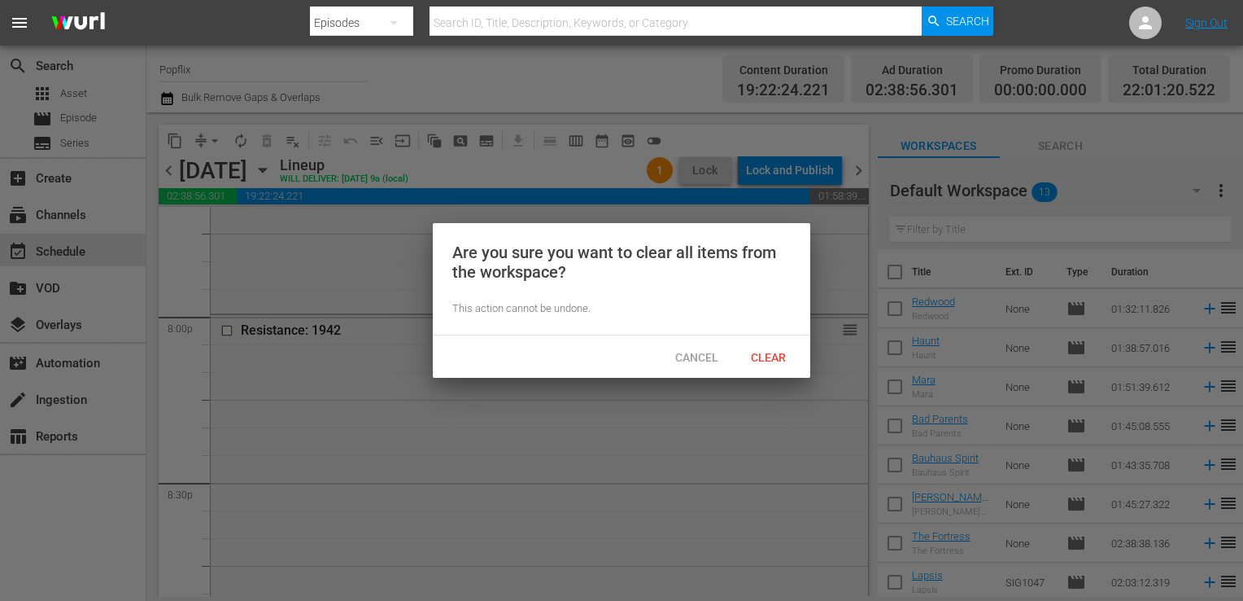
click at [794, 351] on span "Clear" at bounding box center [768, 357] width 61 height 13
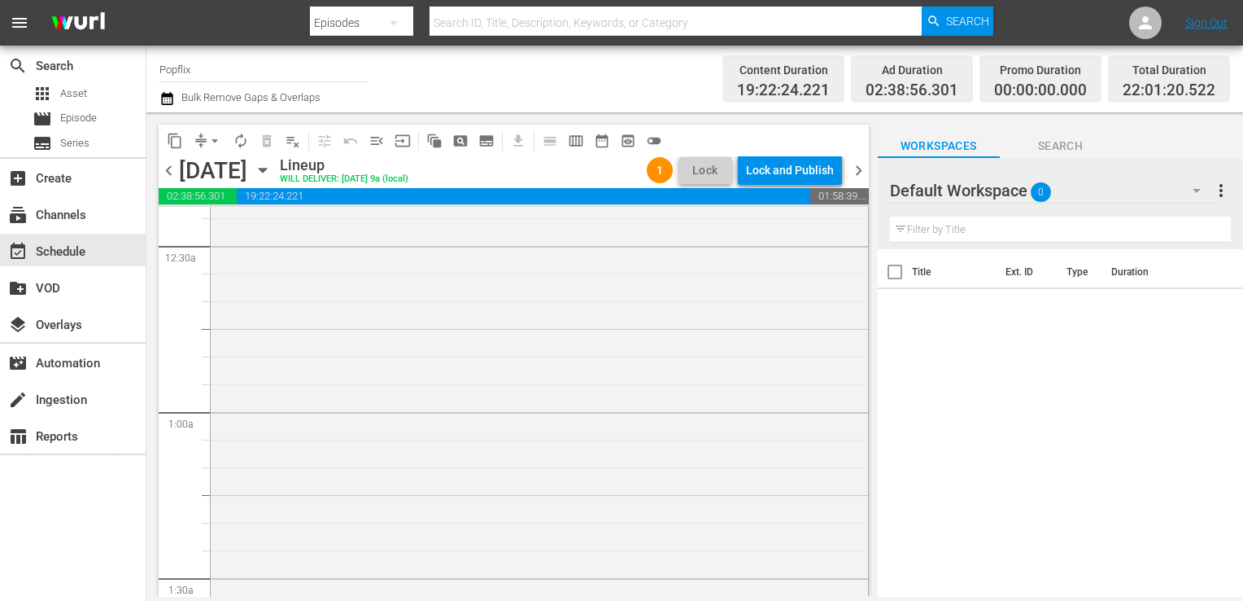
scroll to position [0, 0]
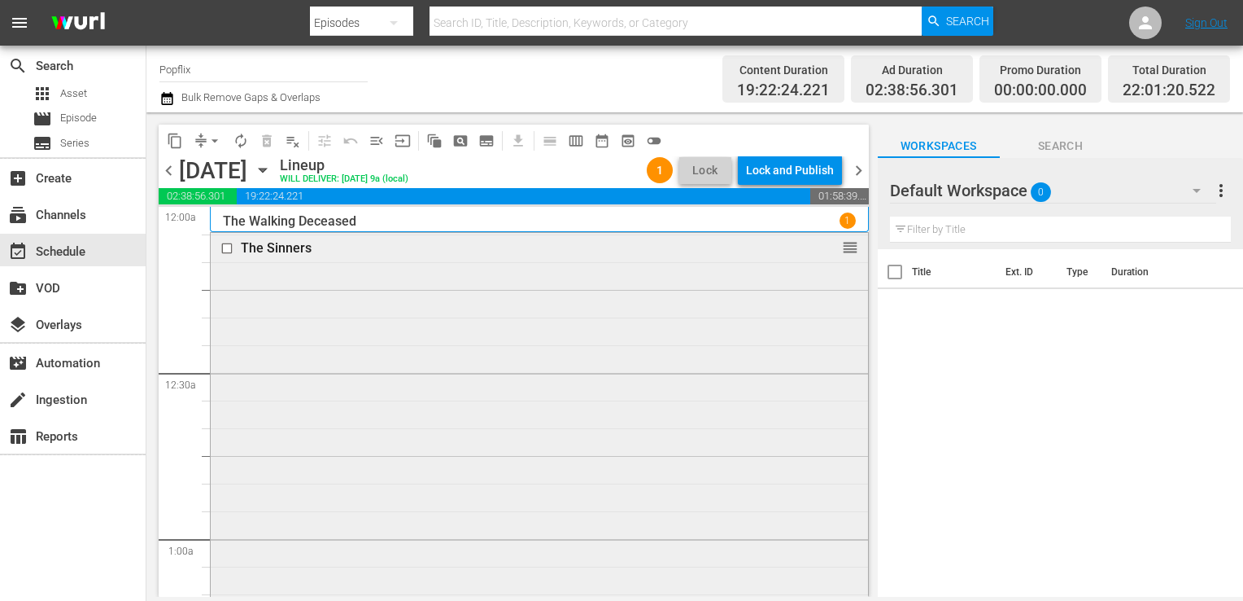
click at [223, 243] on input "checkbox" at bounding box center [229, 248] width 17 height 14
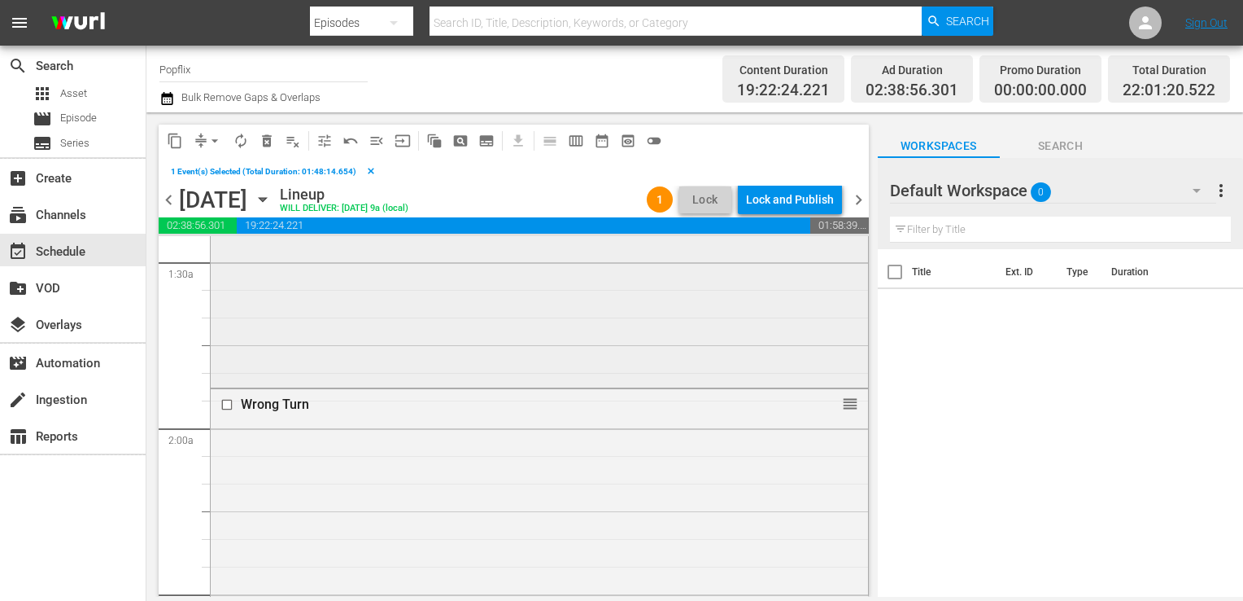
scroll to position [592, 0]
click at [221, 280] on input "checkbox" at bounding box center [229, 284] width 17 height 14
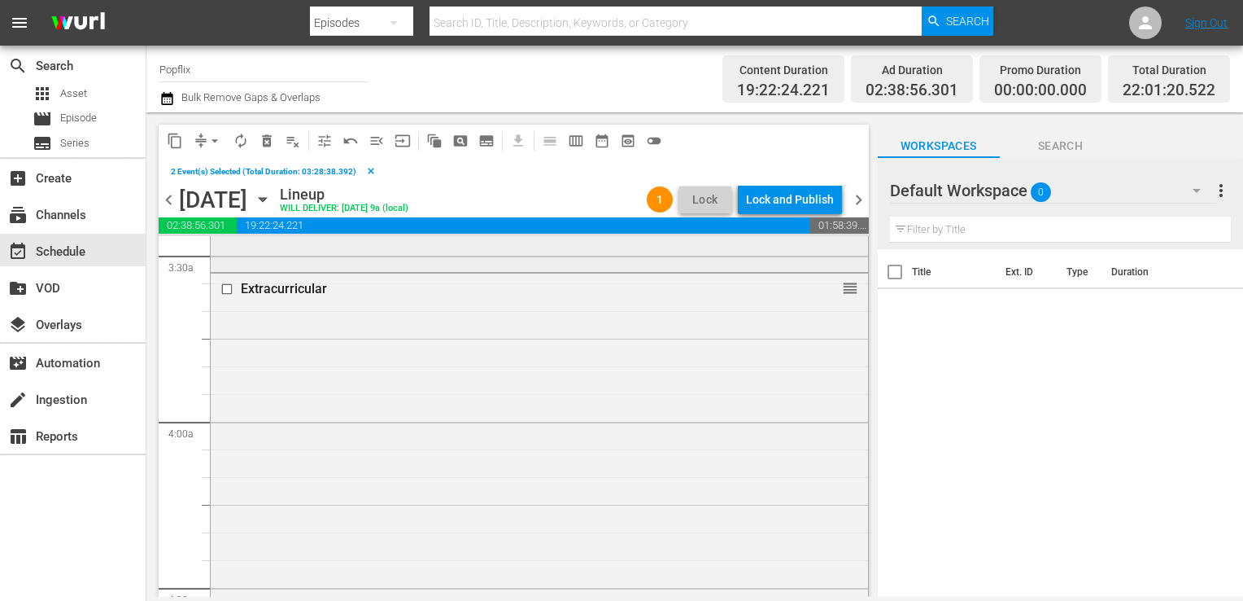
scroll to position [1144, 0]
click at [229, 287] on input "checkbox" at bounding box center [229, 288] width 17 height 14
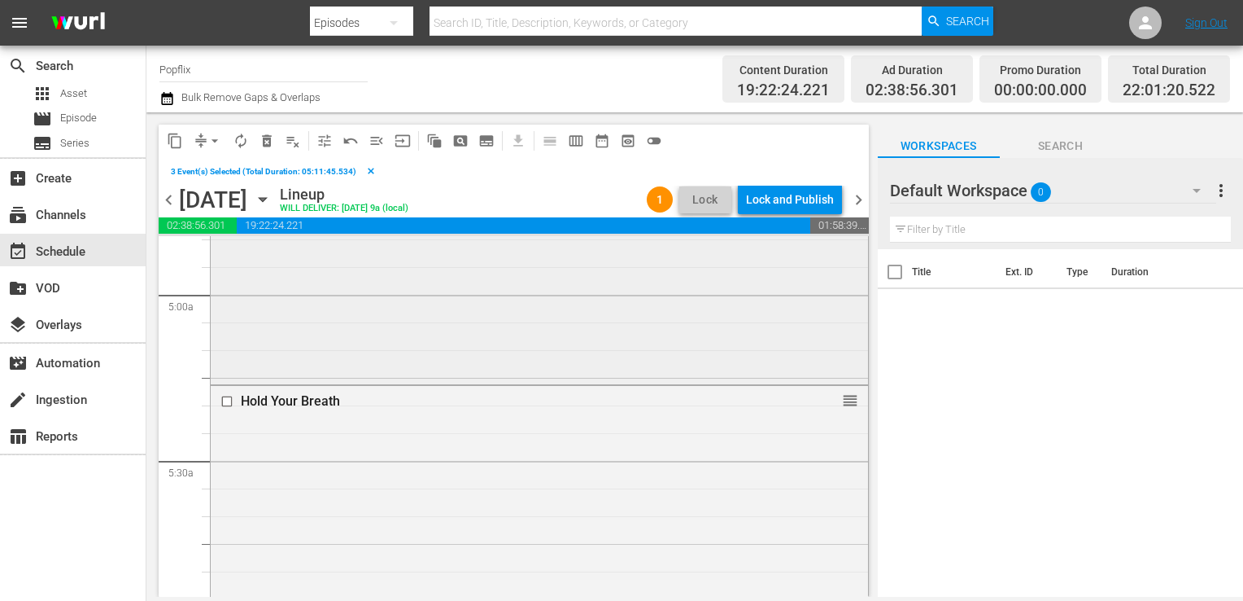
scroll to position [1602, 0]
click at [221, 400] on input "checkbox" at bounding box center [229, 402] width 17 height 14
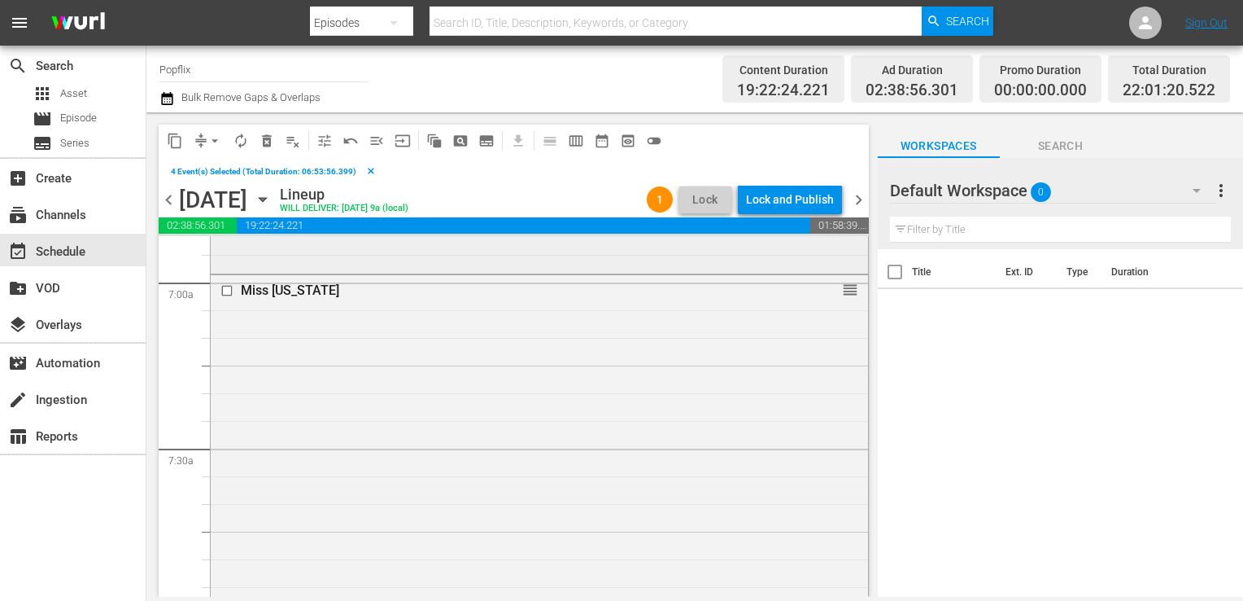
scroll to position [2280, 0]
click at [221, 293] on input "checkbox" at bounding box center [229, 288] width 17 height 14
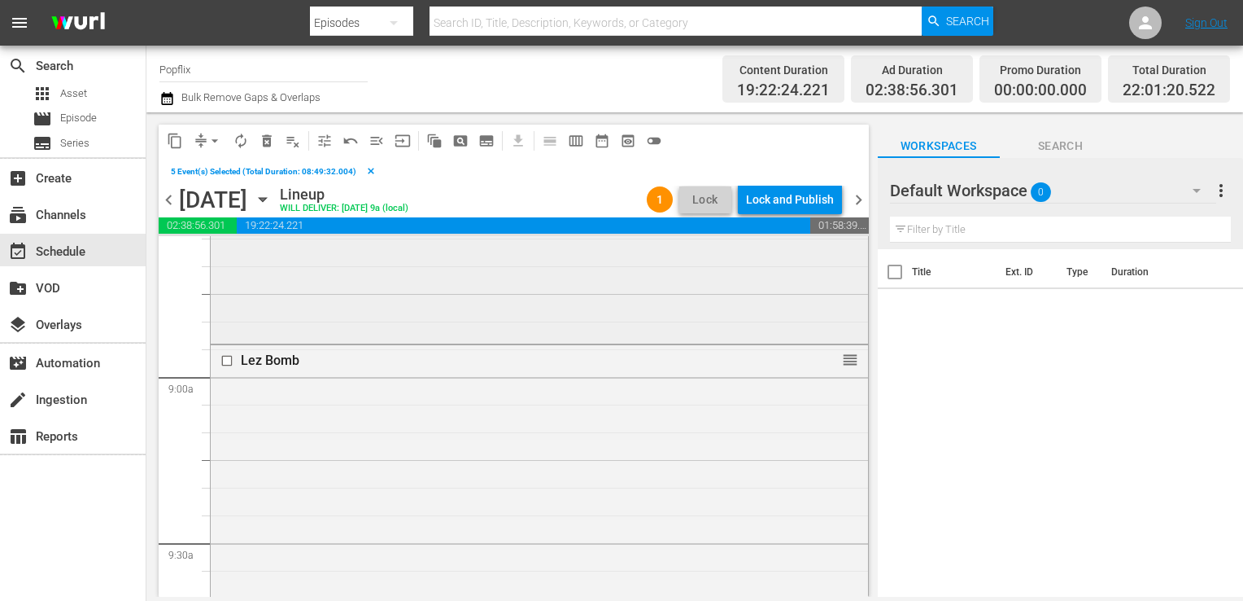
scroll to position [2847, 0]
click at [234, 361] on input "checkbox" at bounding box center [229, 362] width 17 height 14
click at [229, 330] on input "checkbox" at bounding box center [229, 332] width 17 height 14
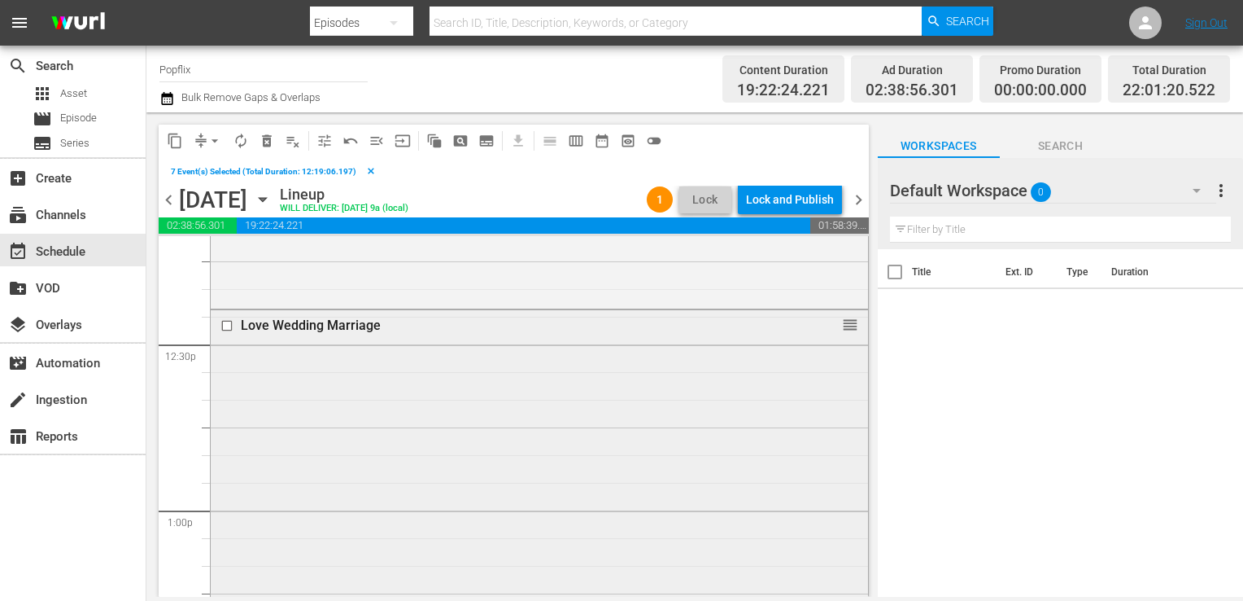
click at [228, 324] on input "checkbox" at bounding box center [229, 325] width 17 height 14
click at [227, 335] on input "checkbox" at bounding box center [229, 335] width 17 height 14
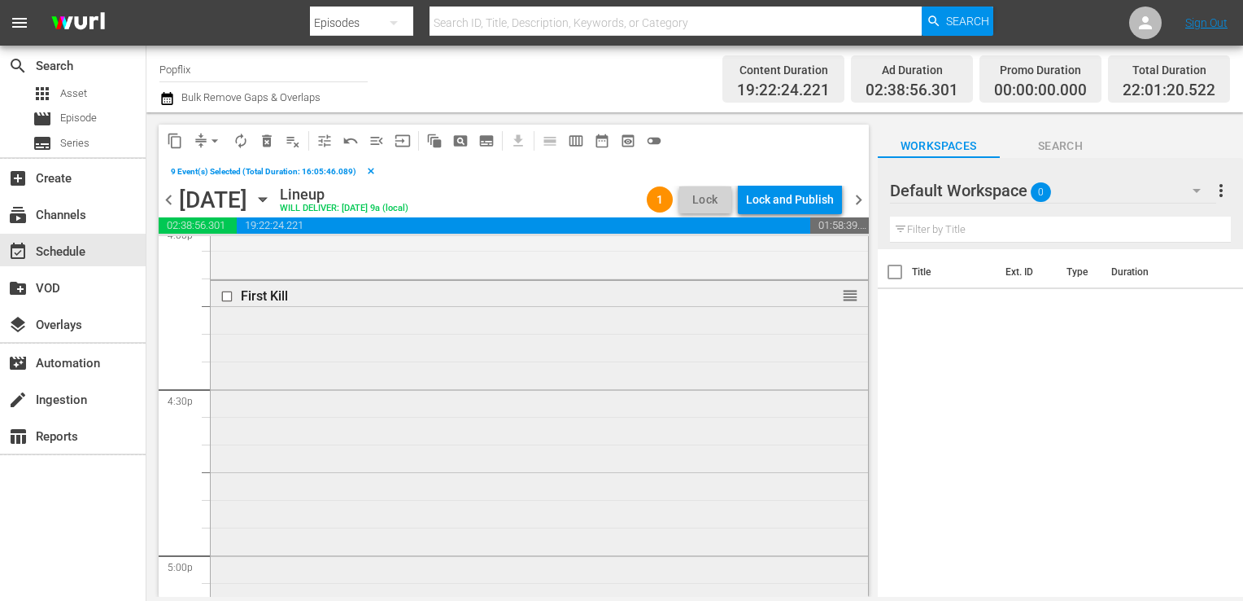
click at [234, 296] on input "checkbox" at bounding box center [229, 297] width 17 height 14
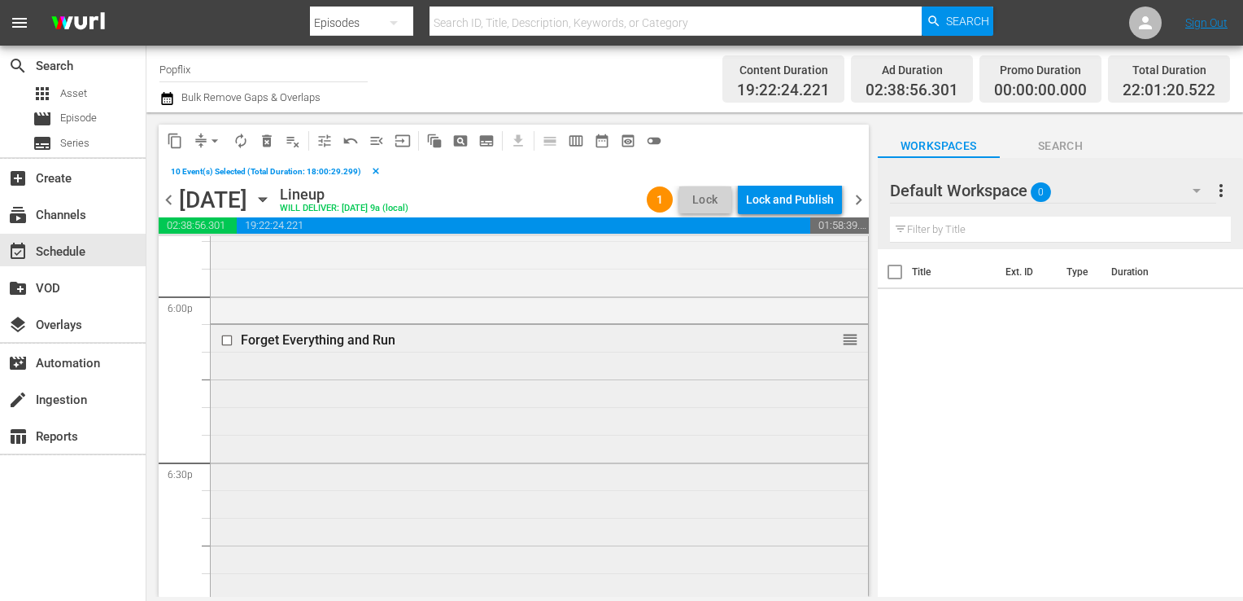
scroll to position [5915, 0]
click at [223, 339] on input "checkbox" at bounding box center [229, 342] width 17 height 14
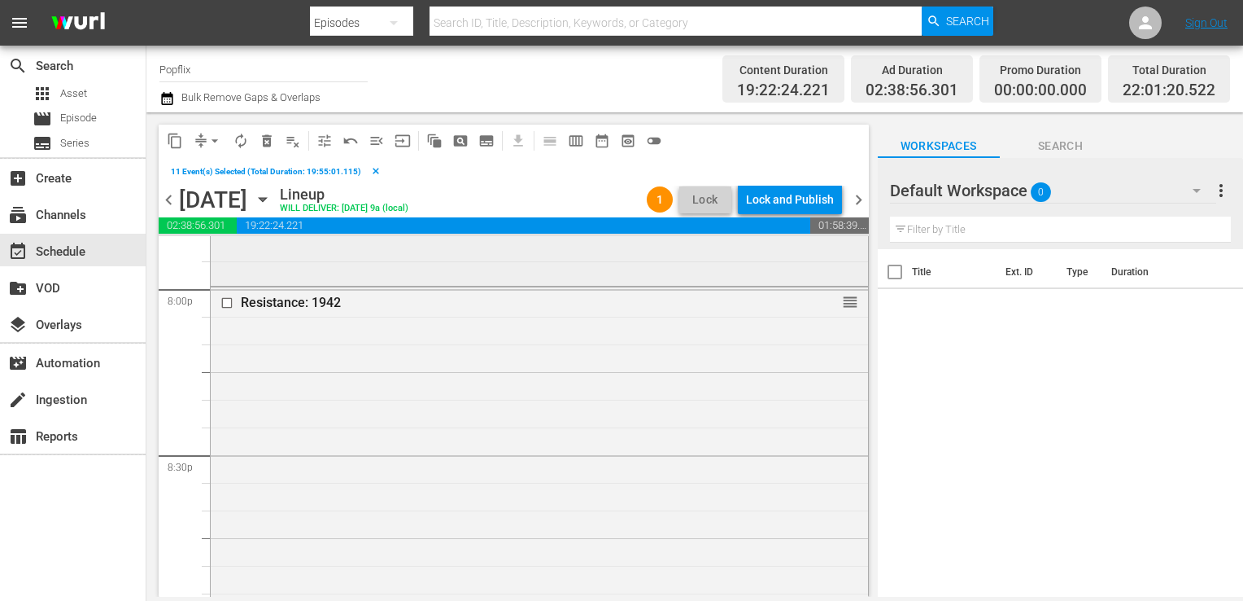
scroll to position [6588, 0]
click at [226, 301] on input "checkbox" at bounding box center [229, 302] width 17 height 14
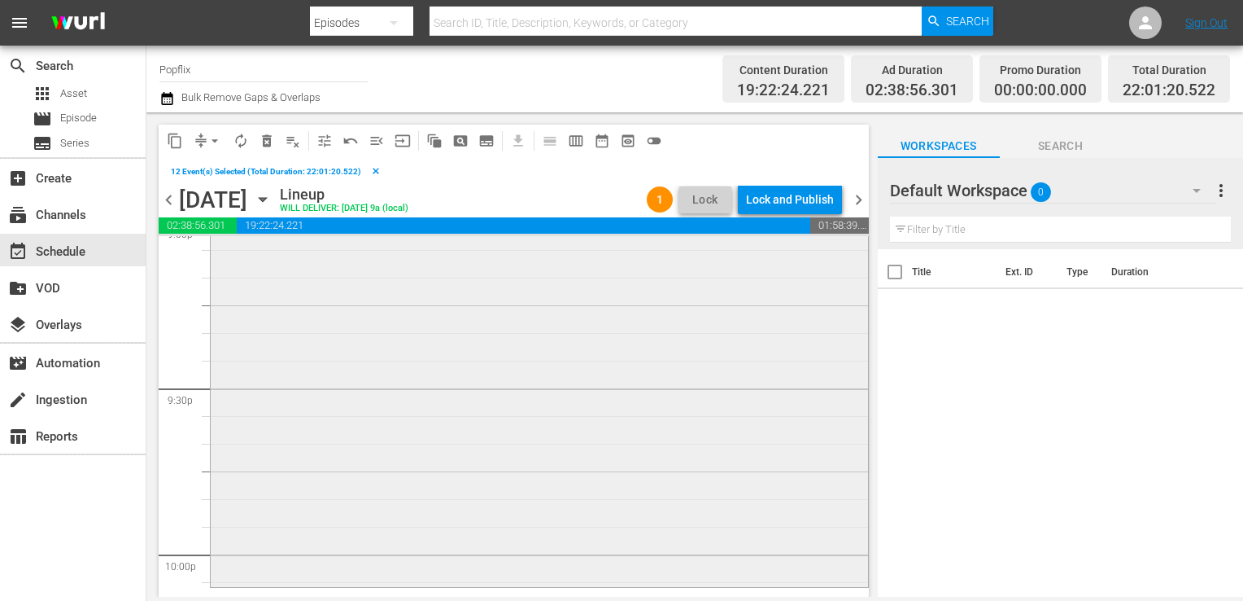
scroll to position [6983, 0]
click at [342, 484] on div "Delete Event" at bounding box center [364, 490] width 129 height 22
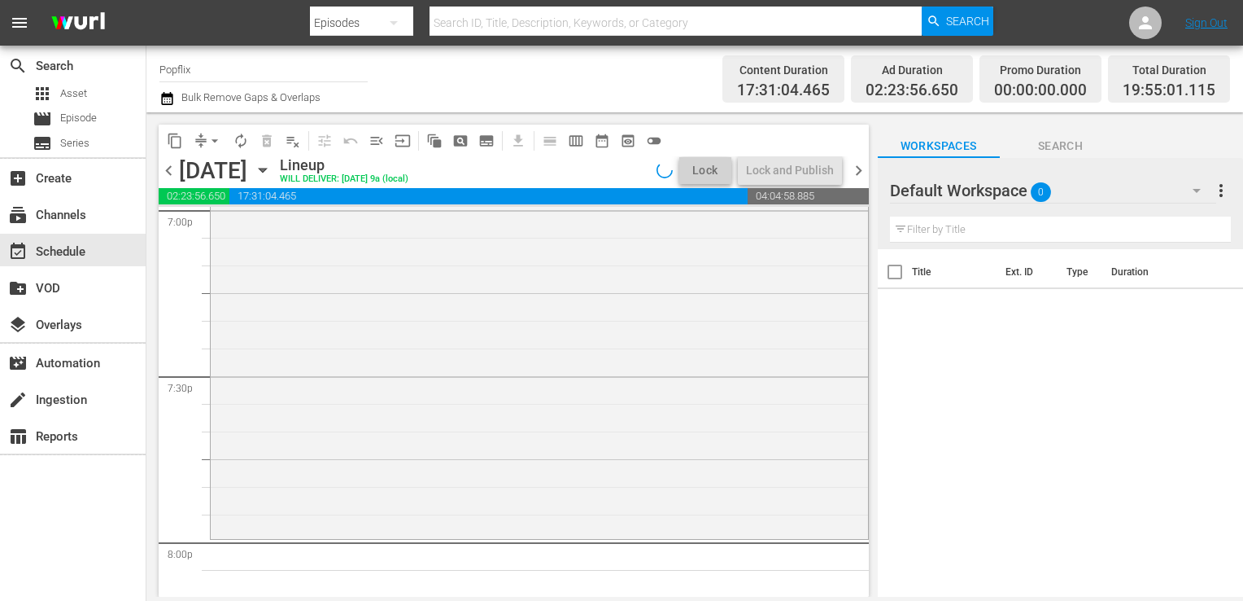
scroll to position [6295, 0]
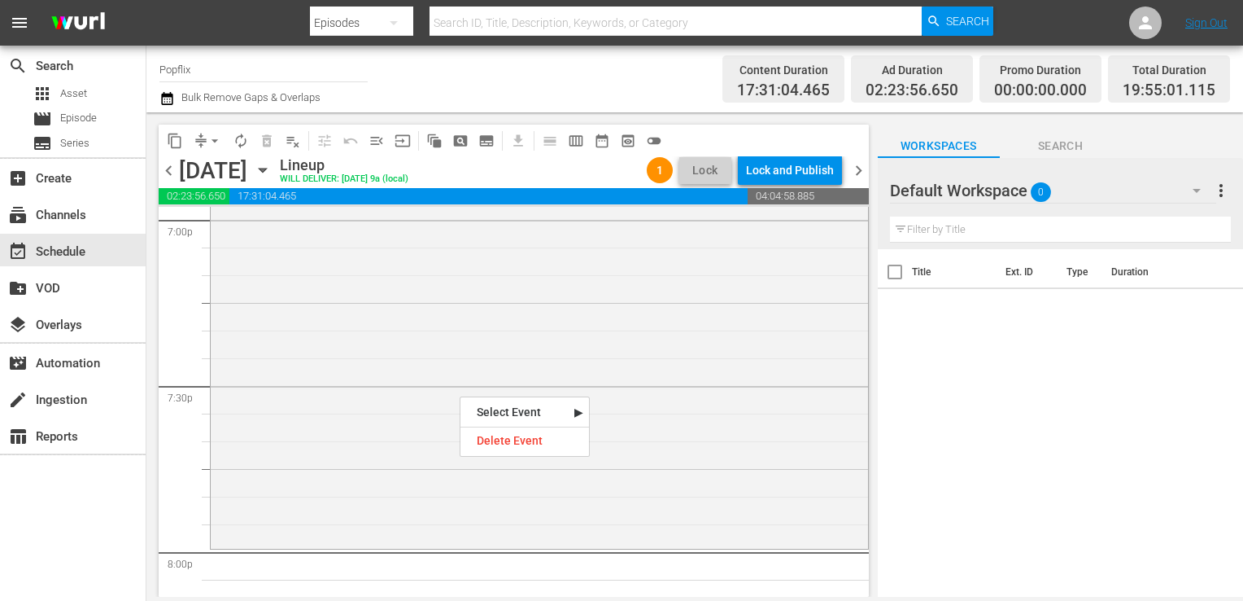
click at [508, 436] on div "Delete Event" at bounding box center [525, 441] width 129 height 22
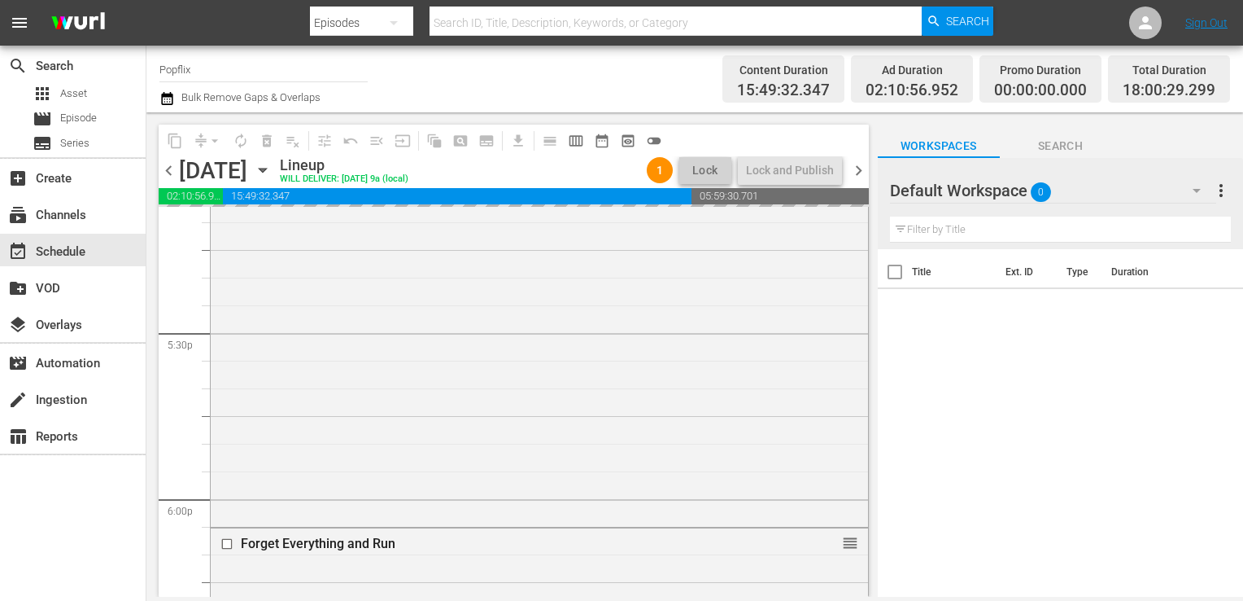
scroll to position [5683, 0]
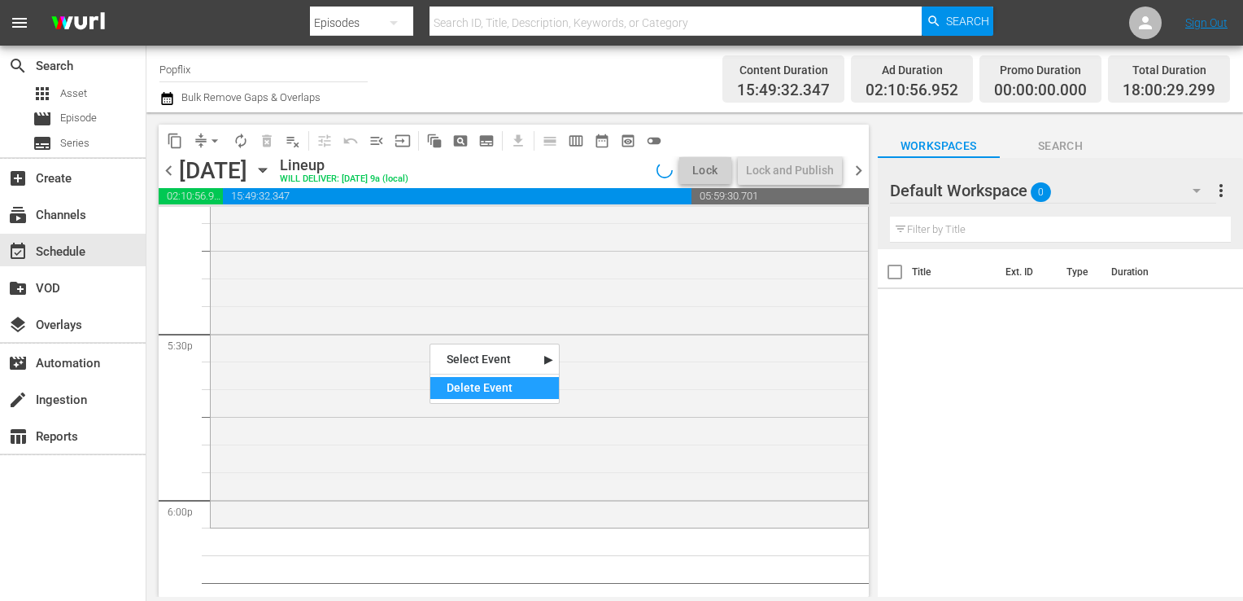
click at [474, 387] on div "Delete Event" at bounding box center [494, 388] width 129 height 22
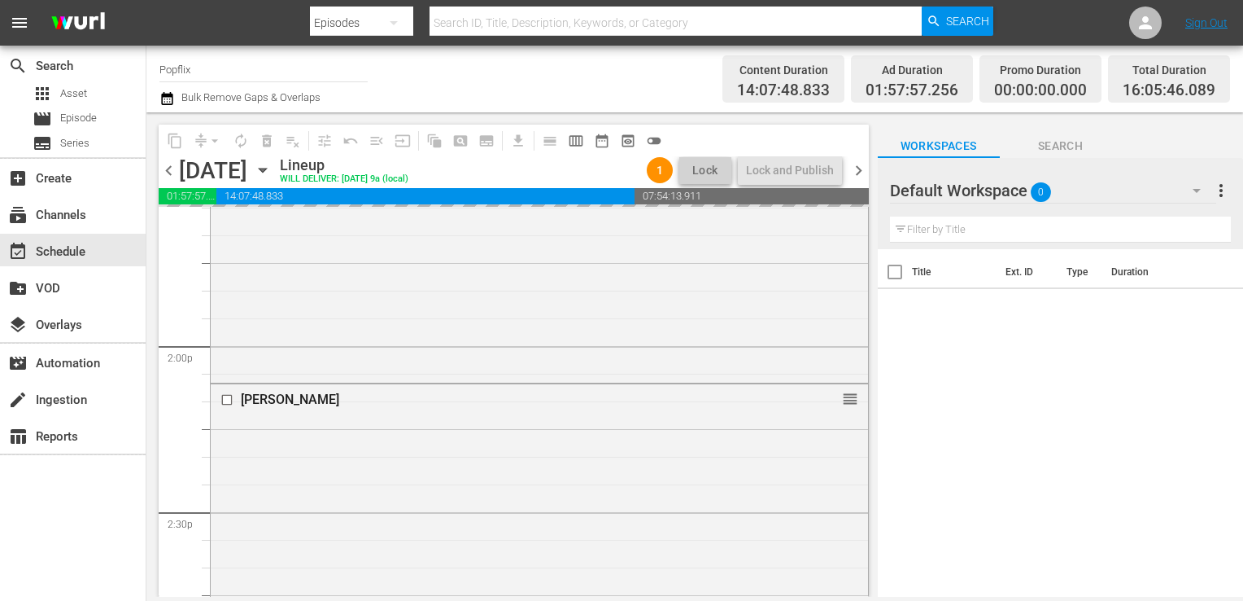
scroll to position [4535, 0]
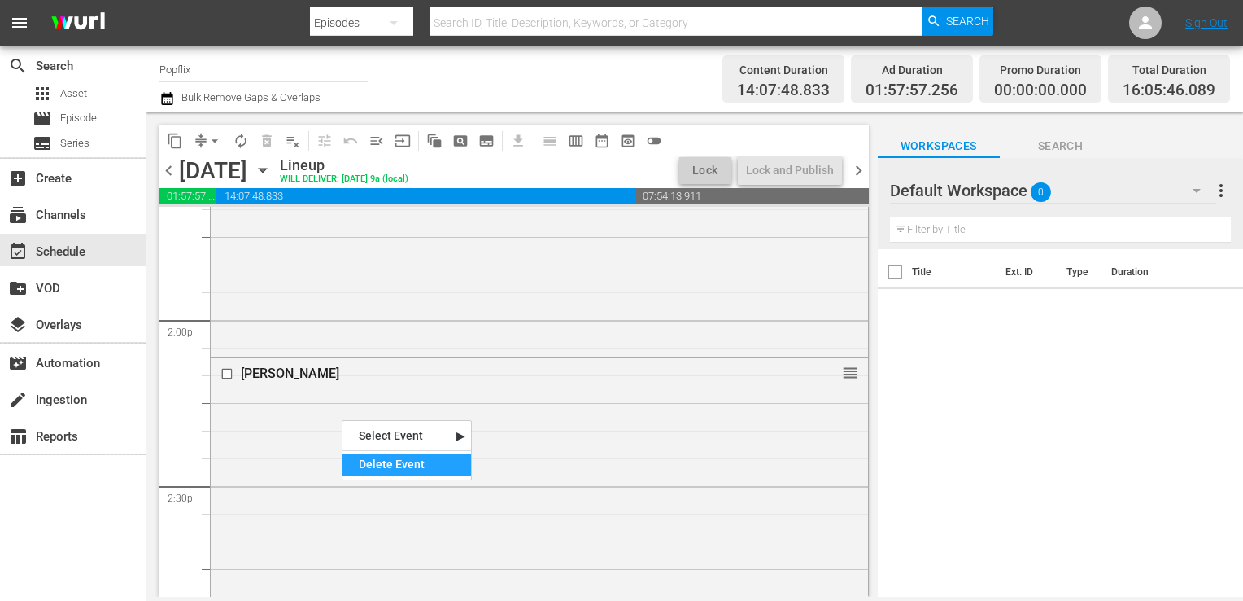
click at [384, 463] on div "Delete Event" at bounding box center [407, 464] width 129 height 22
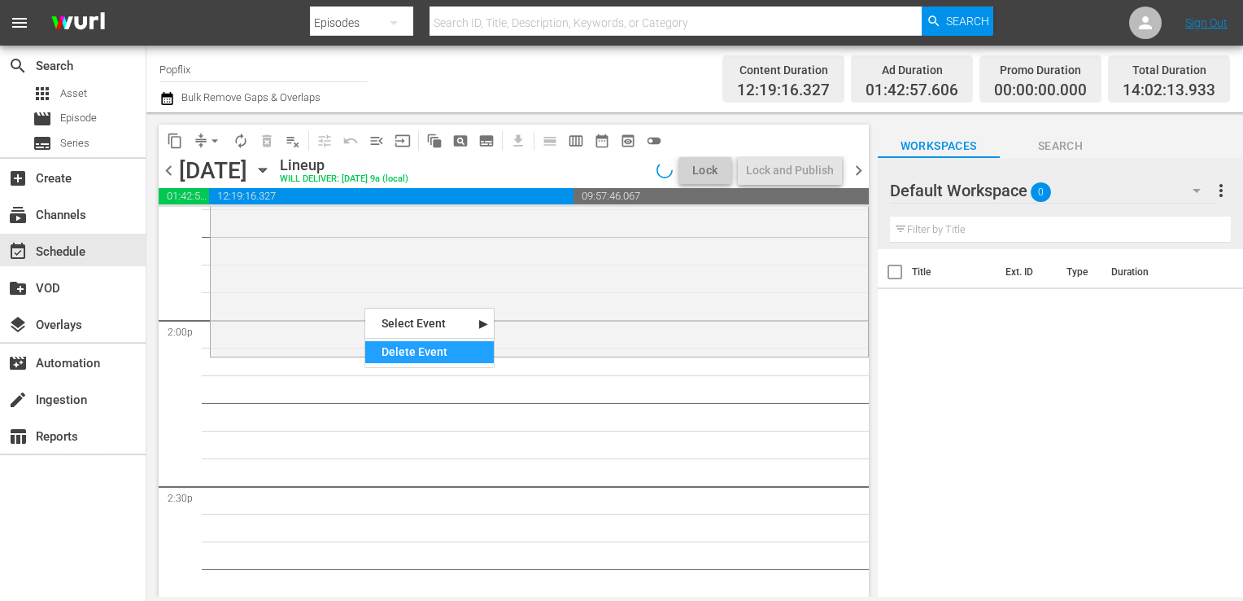
click at [403, 353] on div "Delete Event" at bounding box center [429, 352] width 129 height 22
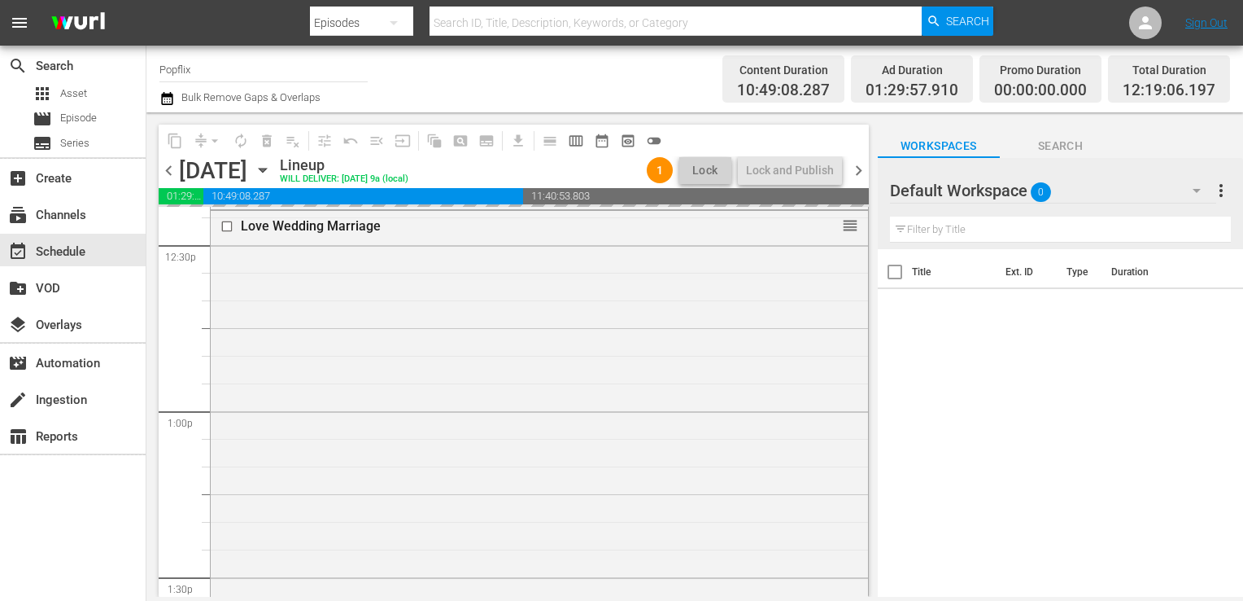
scroll to position [3920, 0]
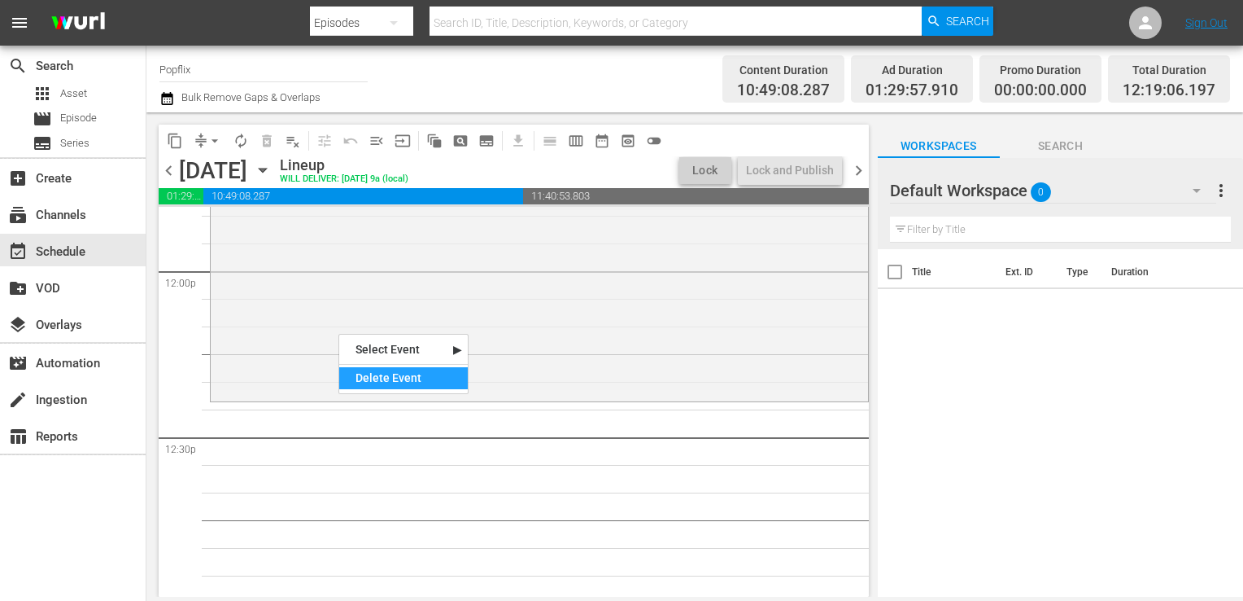
click at [407, 376] on div "Delete Event" at bounding box center [403, 378] width 129 height 22
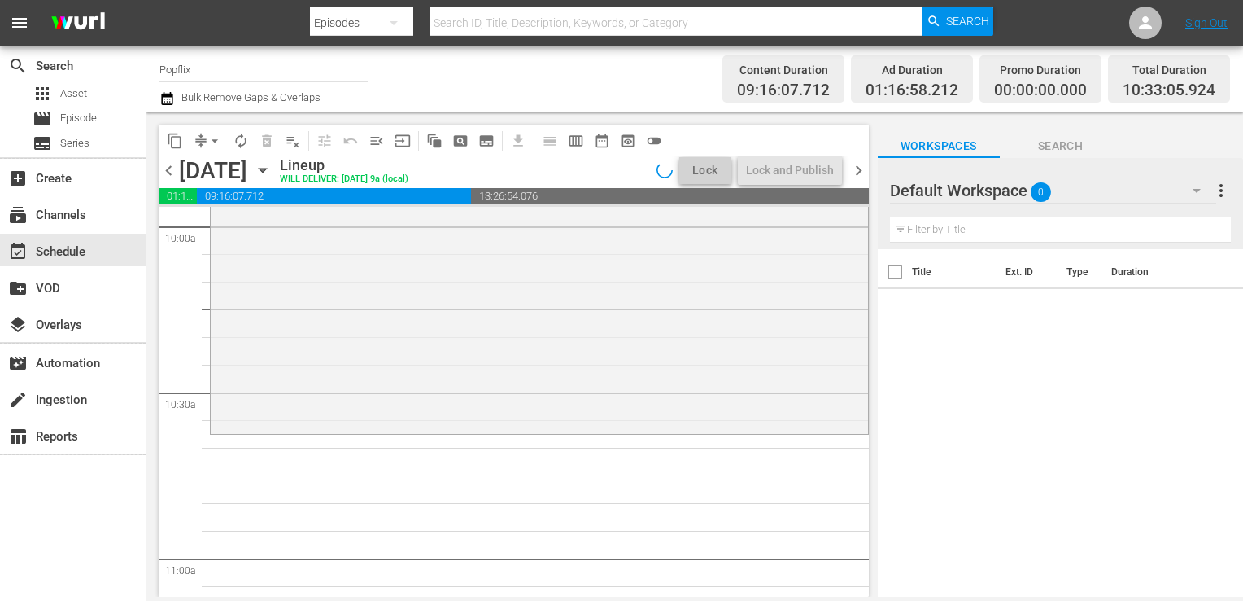
scroll to position [2995, 0]
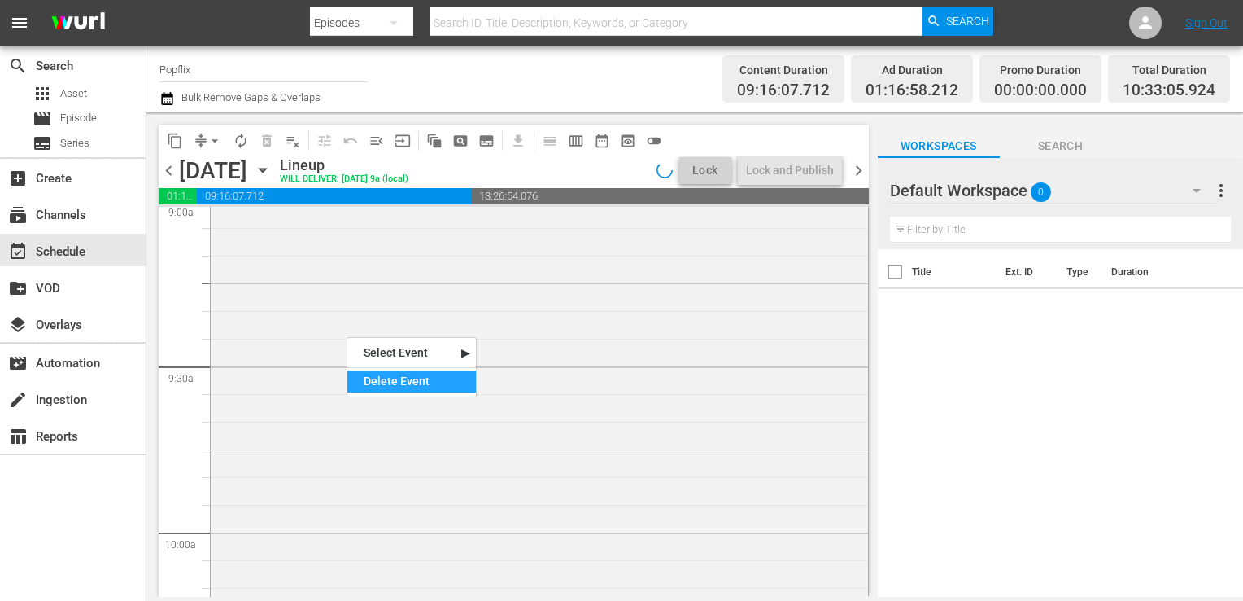
click at [391, 381] on div "Delete Event" at bounding box center [411, 381] width 129 height 22
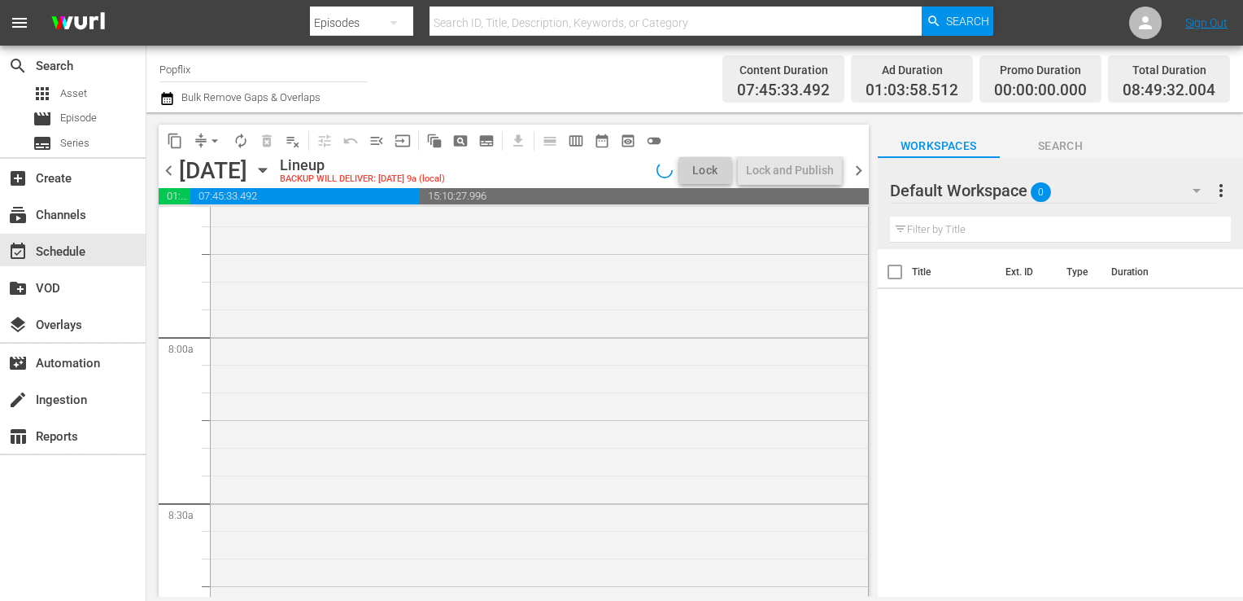
scroll to position [2525, 0]
click at [369, 362] on nav "Select Event Miss Virginia Delete Event" at bounding box center [377, 337] width 130 height 60
click at [365, 360] on div "Delete Event" at bounding box center [377, 351] width 129 height 22
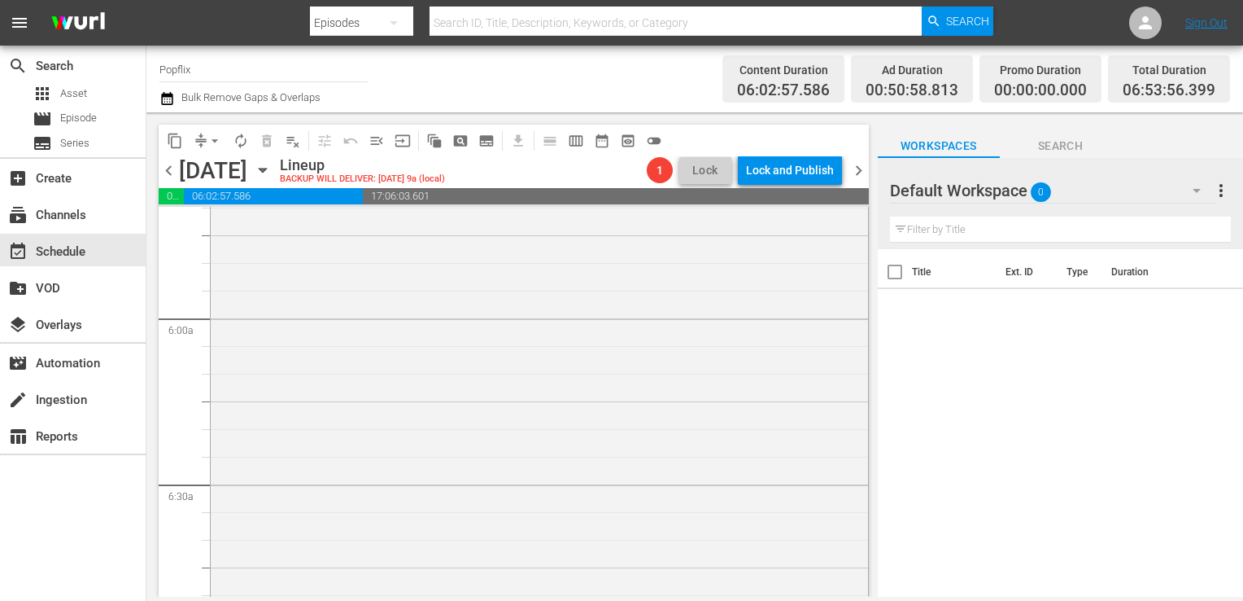
scroll to position [1650, 0]
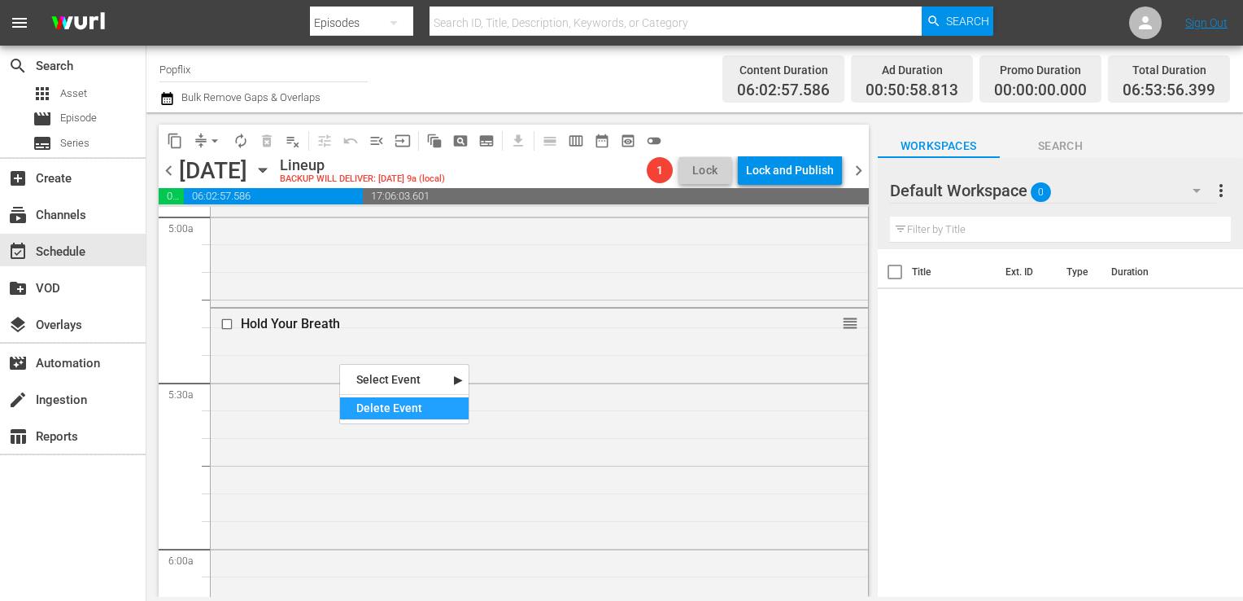
click at [381, 398] on div "Delete Event" at bounding box center [404, 408] width 129 height 22
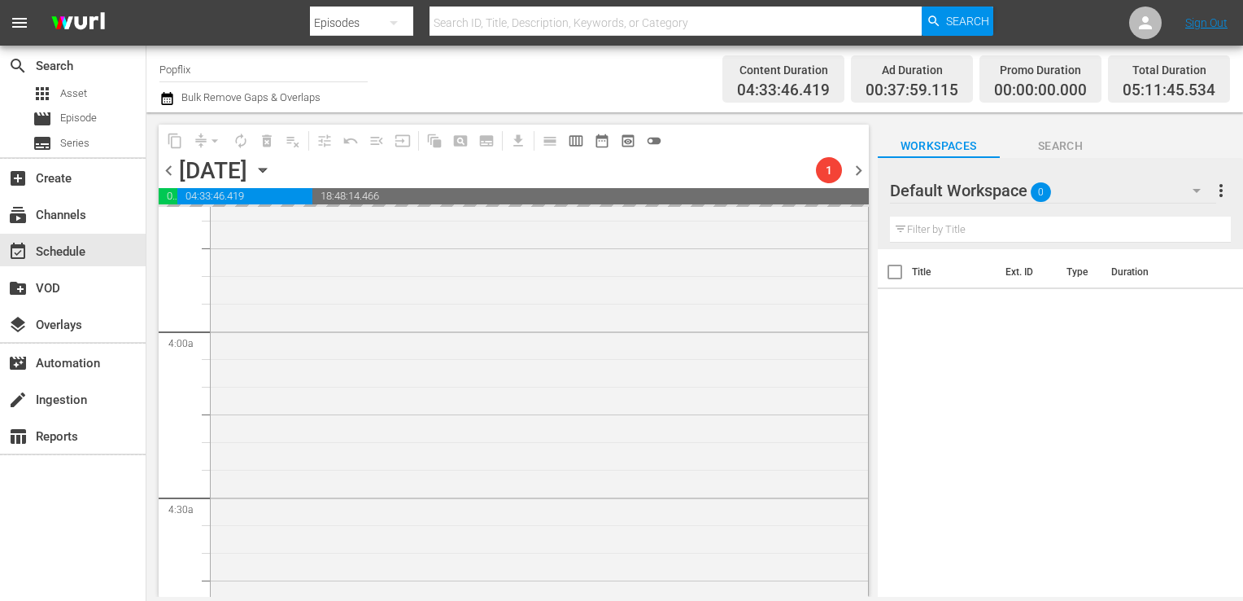
scroll to position [1002, 0]
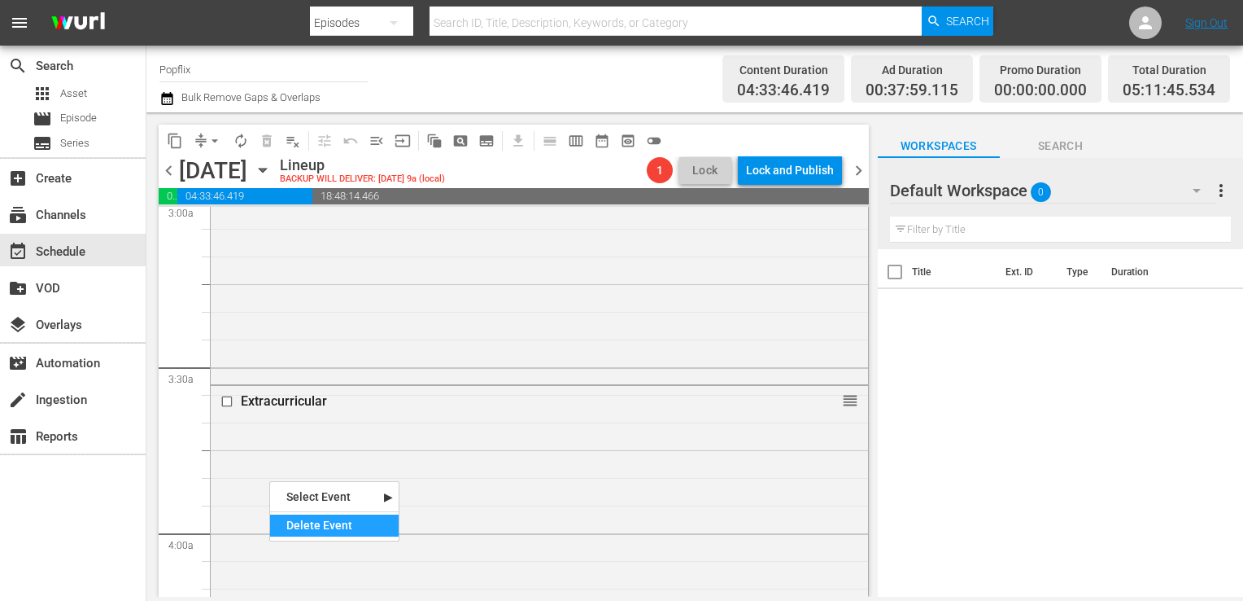
click at [334, 517] on div "Delete Event" at bounding box center [334, 525] width 129 height 22
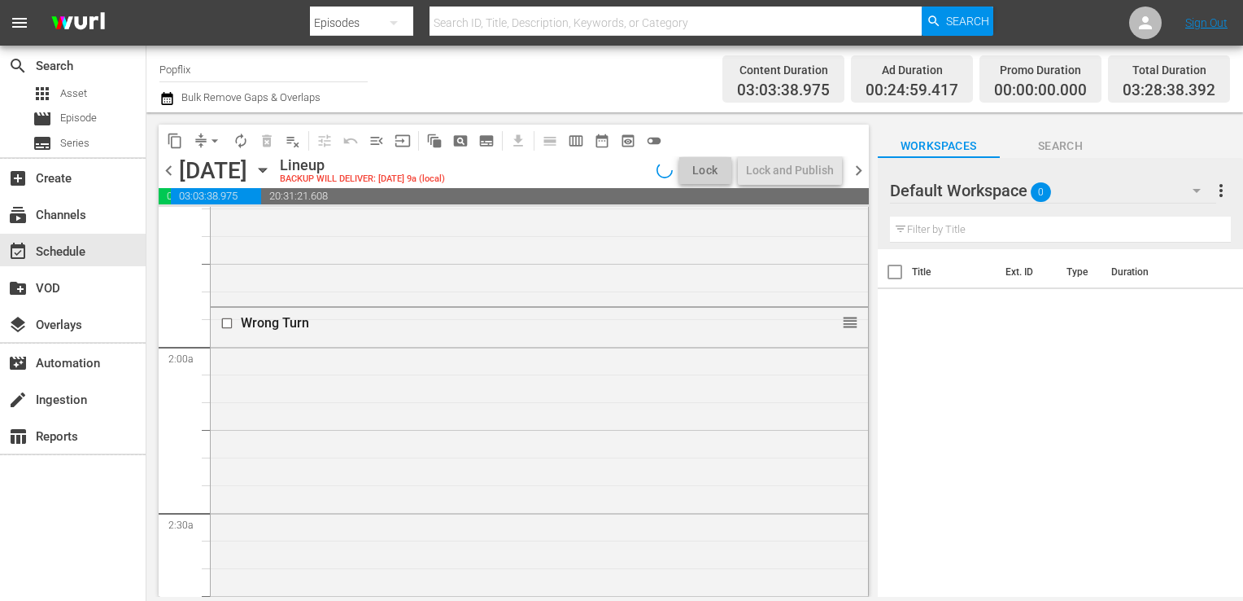
scroll to position [524, 0]
click at [273, 352] on div "Wrong Turn reorder" at bounding box center [540, 583] width 658 height 551
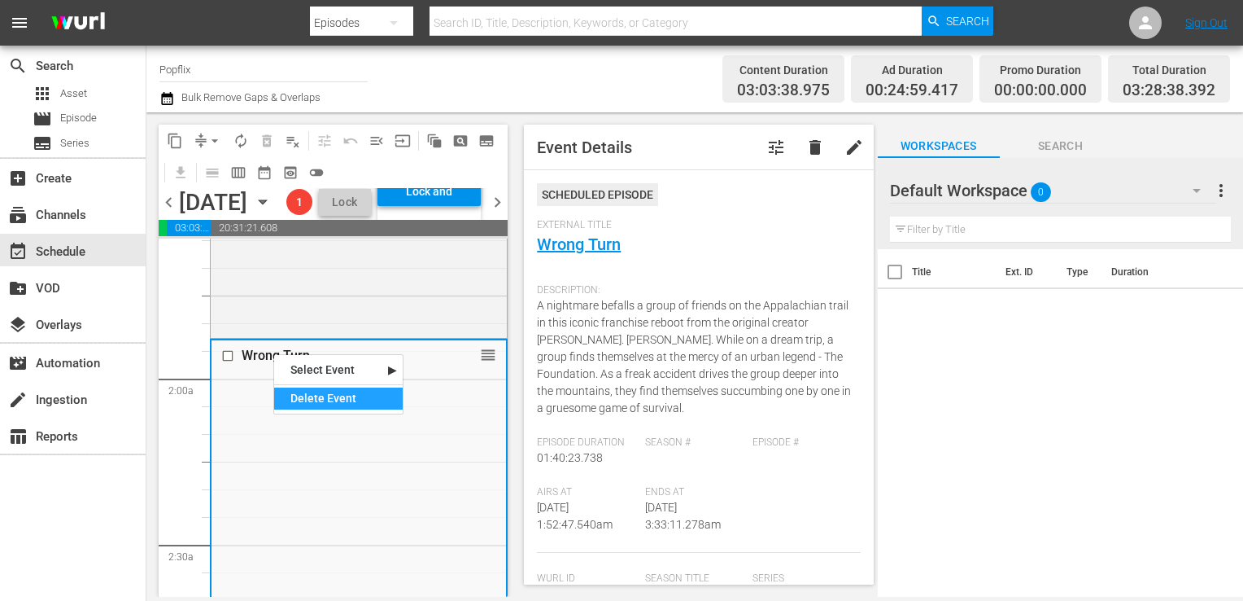
click at [374, 398] on div "Delete Event" at bounding box center [338, 398] width 129 height 22
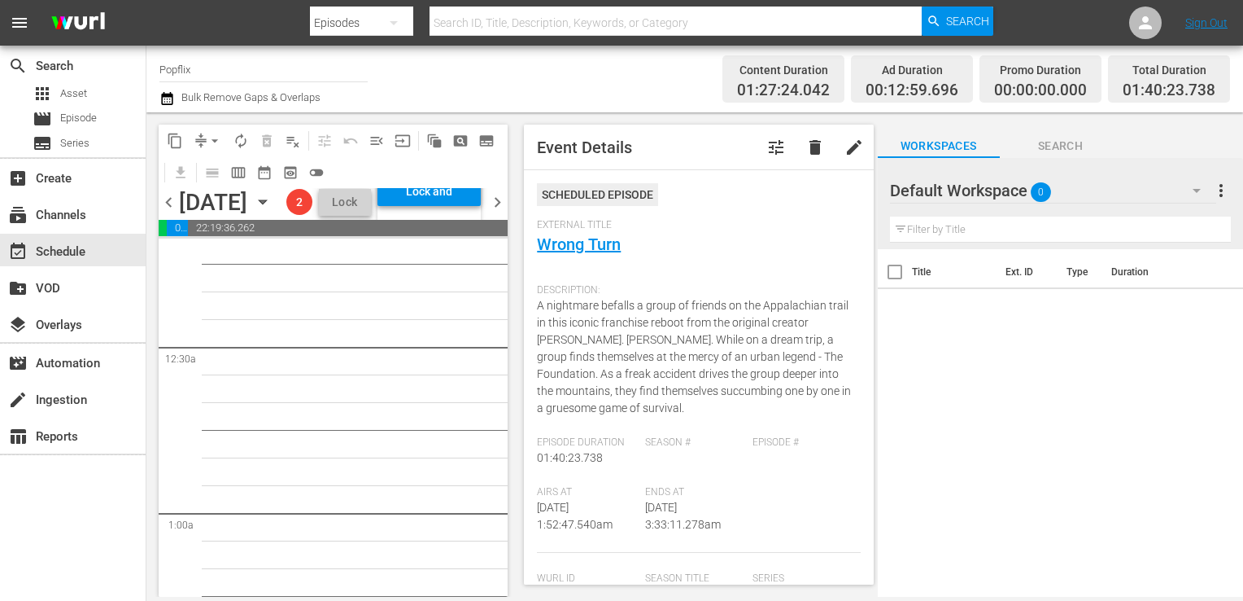
scroll to position [189, 0]
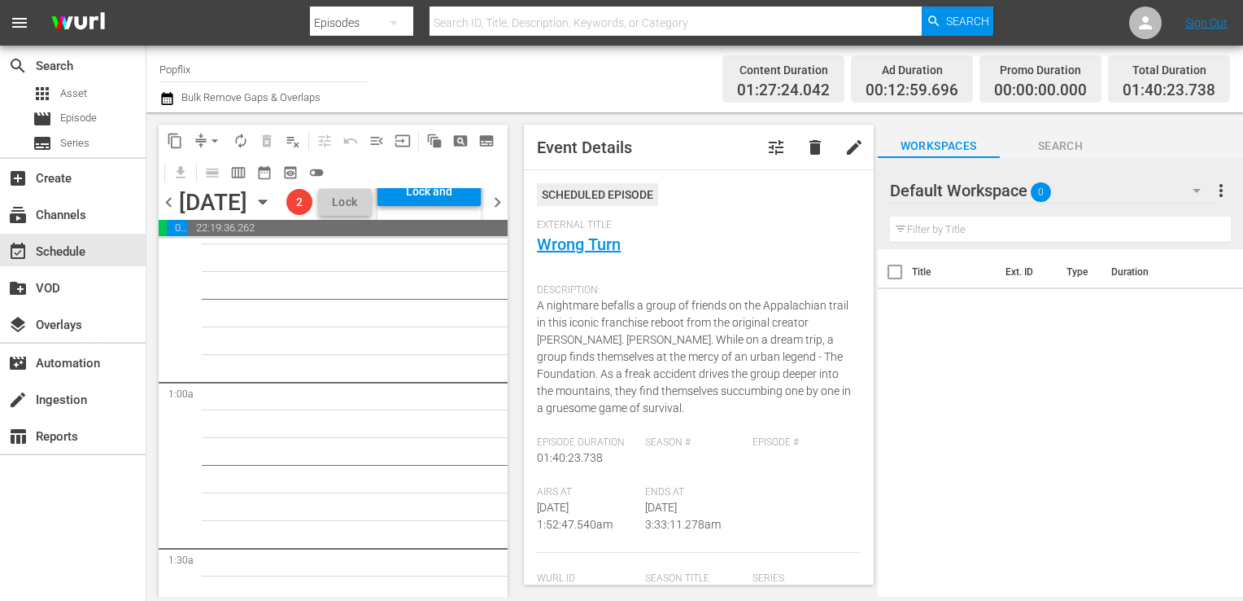
click at [98, 203] on div "subscriptions Channels" at bounding box center [73, 213] width 146 height 33
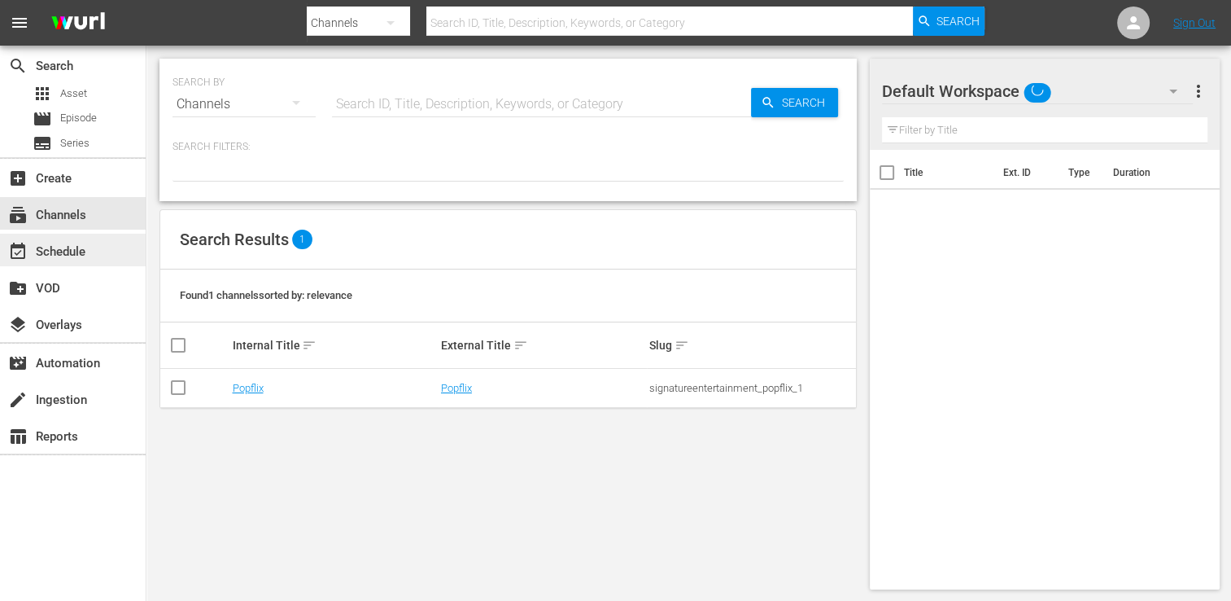
click at [94, 234] on div "event_available Schedule" at bounding box center [73, 250] width 146 height 33
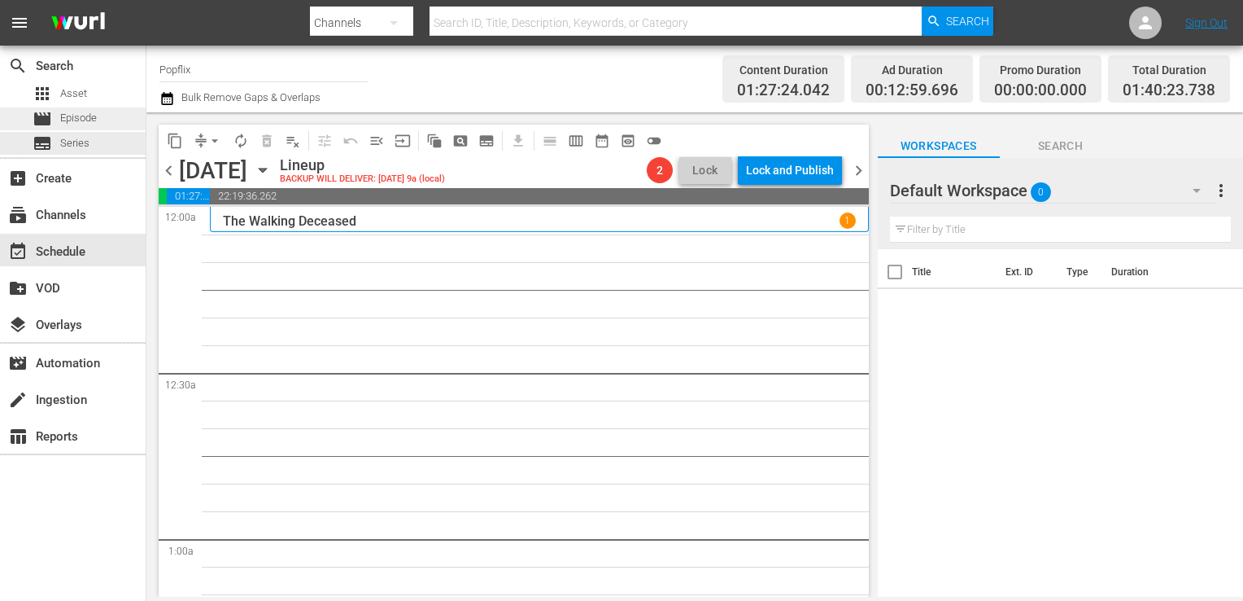
click at [94, 121] on span "Episode" at bounding box center [78, 118] width 37 height 16
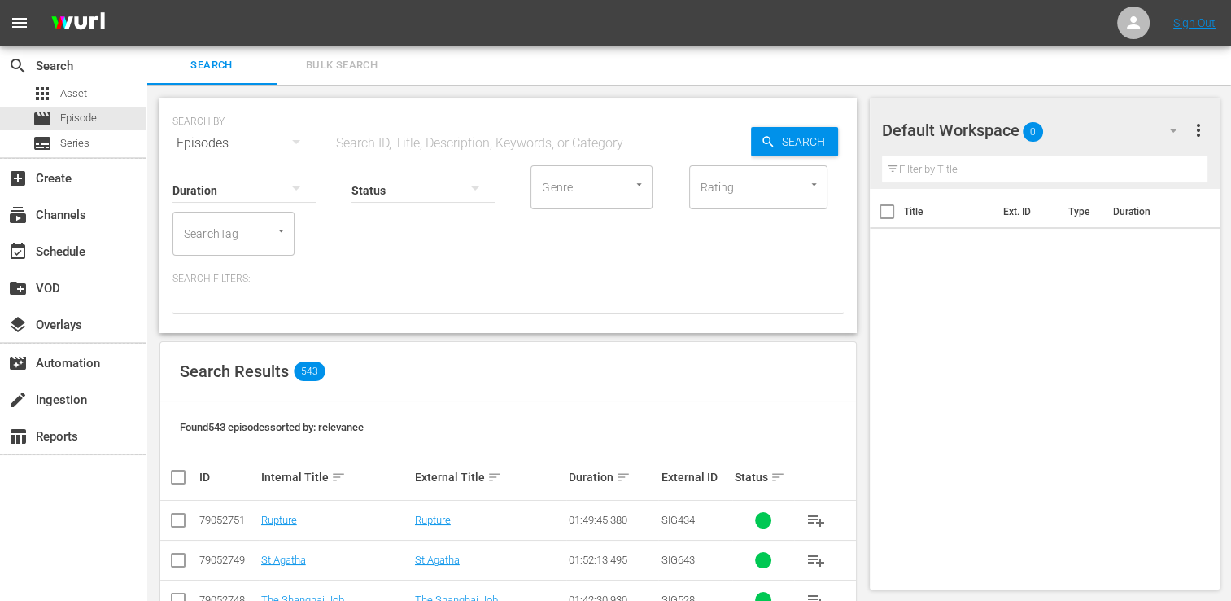
click at [355, 82] on button "Bulk Search" at bounding box center [342, 65] width 130 height 39
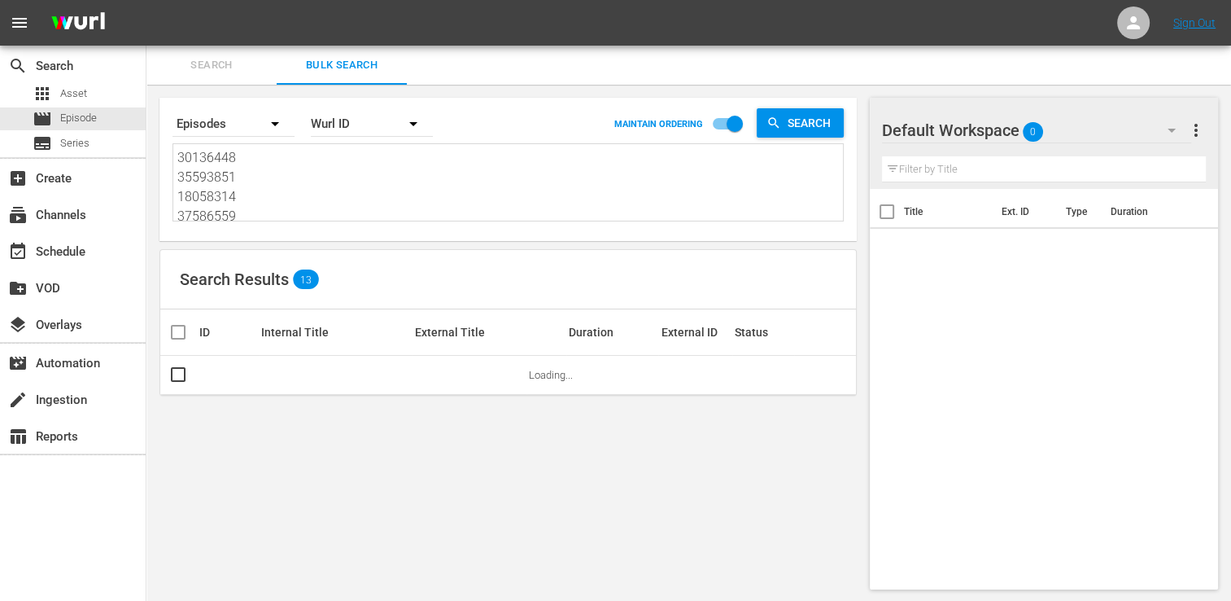
click at [322, 163] on textarea "30136448 35593851 18058314 37586559 48513111 42769444 38903719 53982944 4050240…" at bounding box center [510, 185] width 666 height 74
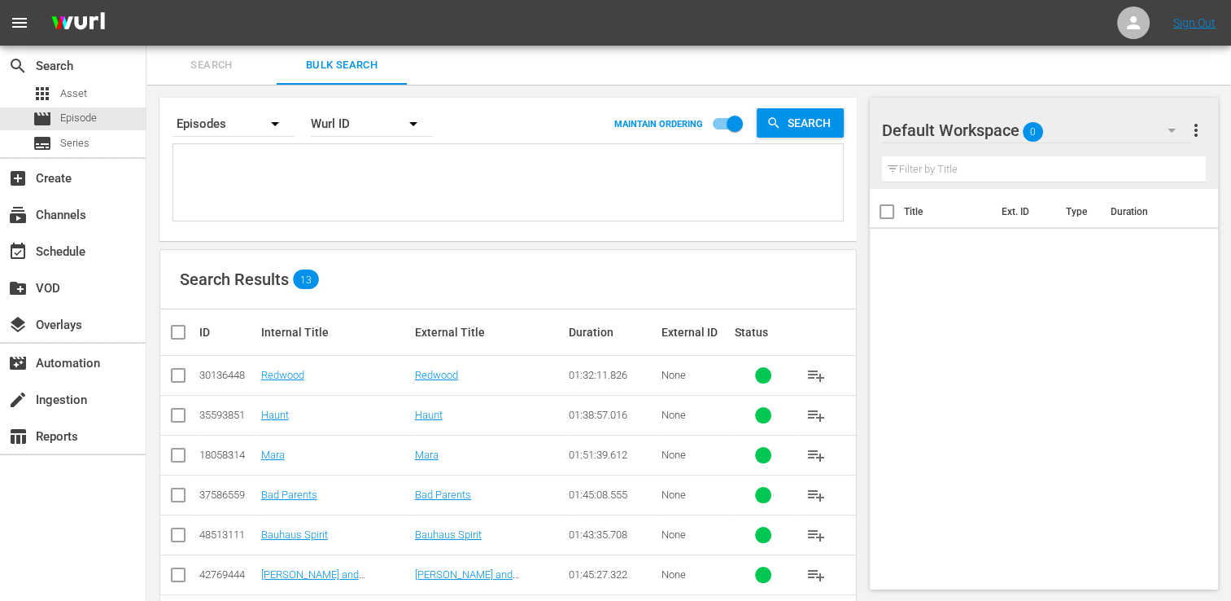
paste textarea "70660161 42231325 23776507 30136465 22191383 22191377 43450416 44034202 2597096…"
type textarea "70660161 42231325 23776507 30136465 22191383 22191377 43450416 44034202 2597096…"
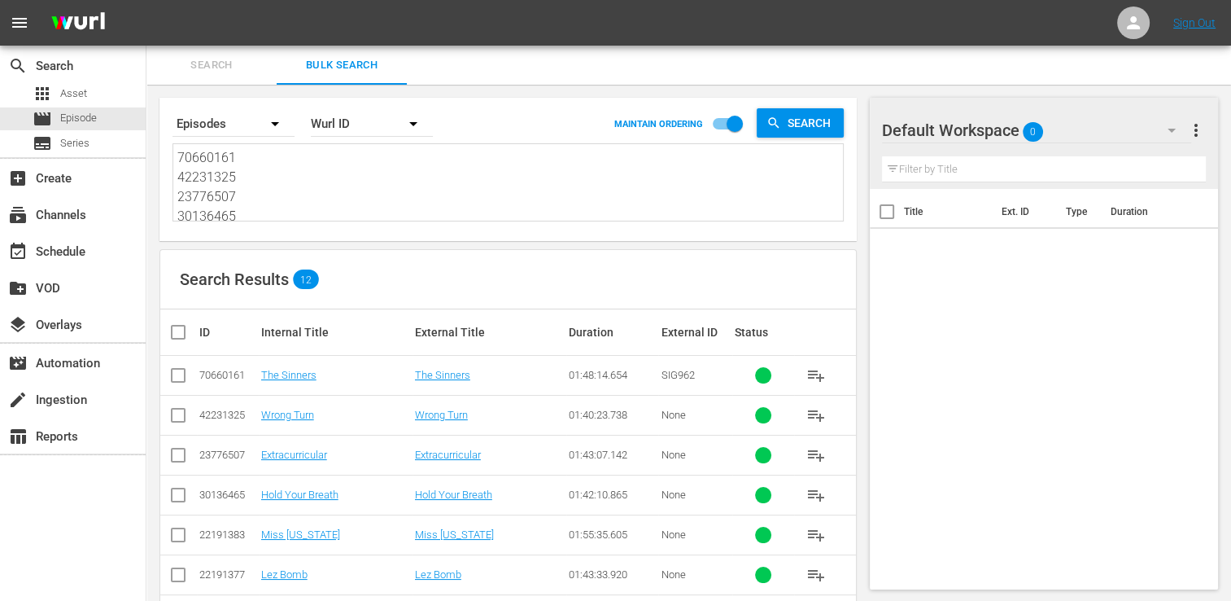
type textarea "70660161 42231325 23776507 30136465 22191383 22191377 43450416 44034202 2597096…"
click at [188, 323] on input "checkbox" at bounding box center [184, 332] width 33 height 20
checkbox input "true"
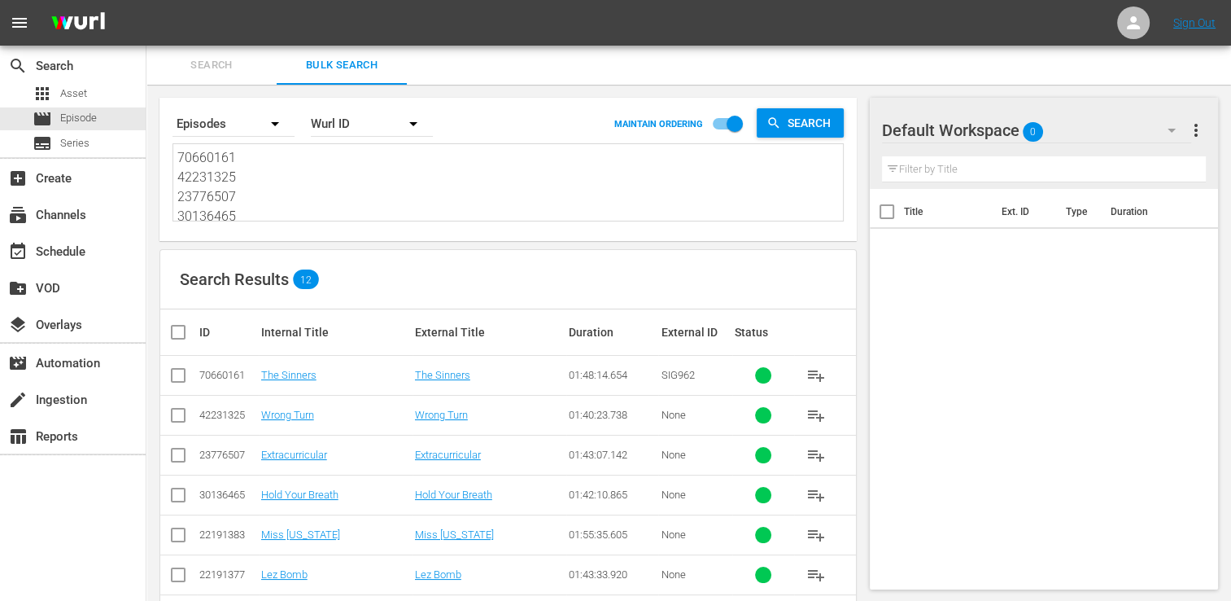
checkbox input "true"
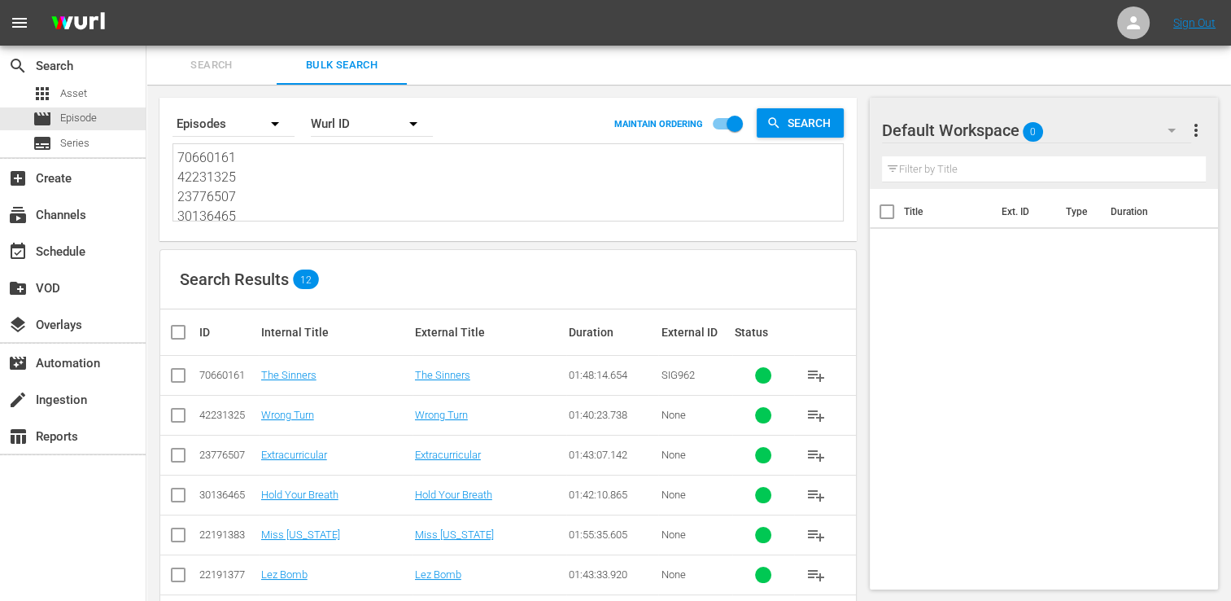
checkbox input "true"
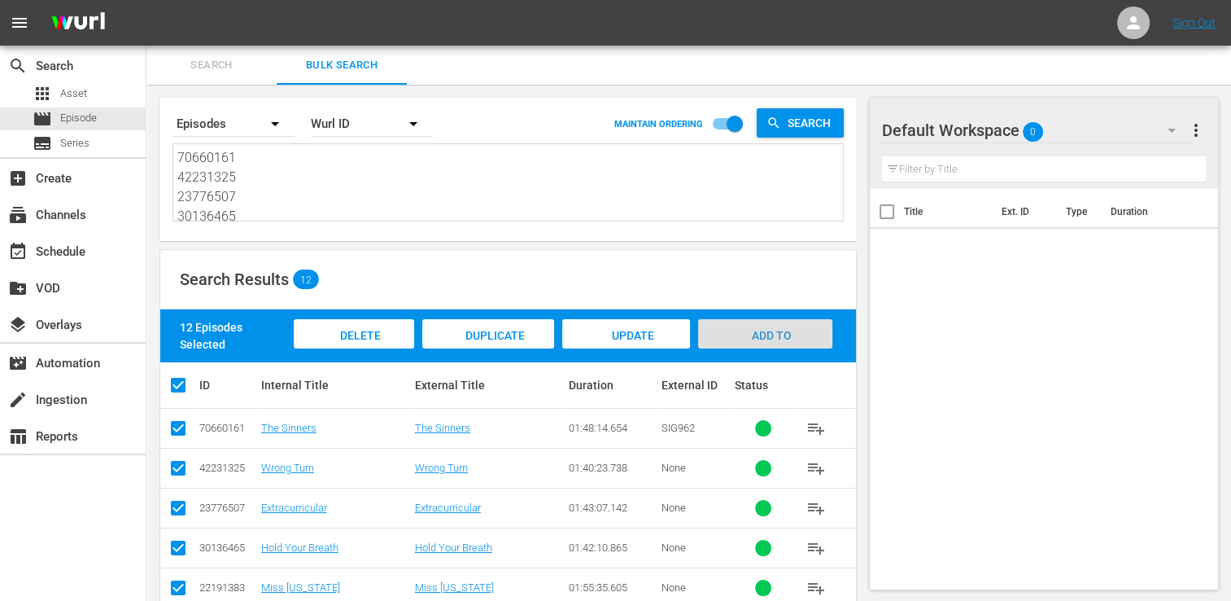
click at [804, 330] on div "Add to Workspace" at bounding box center [765, 349] width 134 height 61
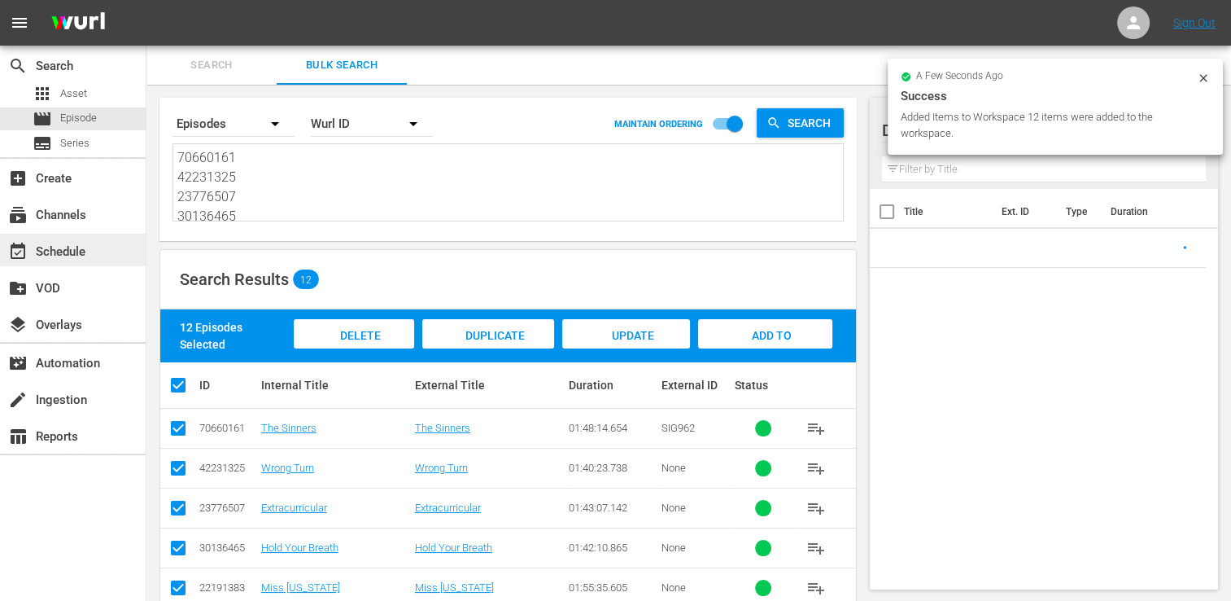
click at [108, 249] on div "event_available Schedule" at bounding box center [73, 250] width 146 height 33
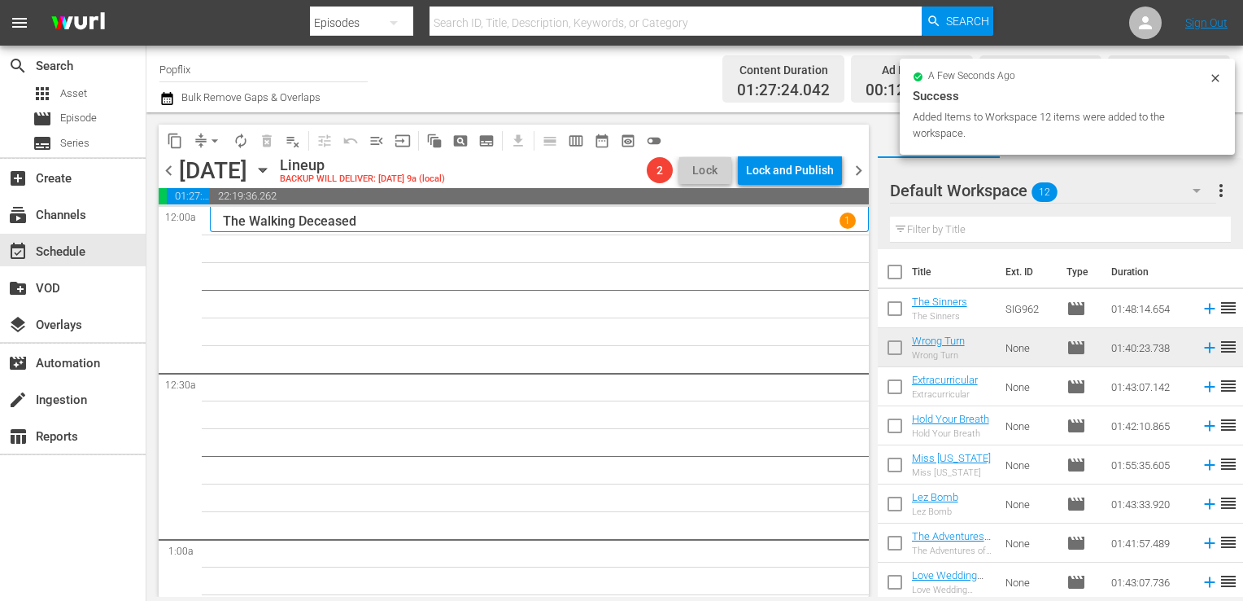
click at [898, 259] on input "checkbox" at bounding box center [895, 275] width 34 height 34
checkbox input "true"
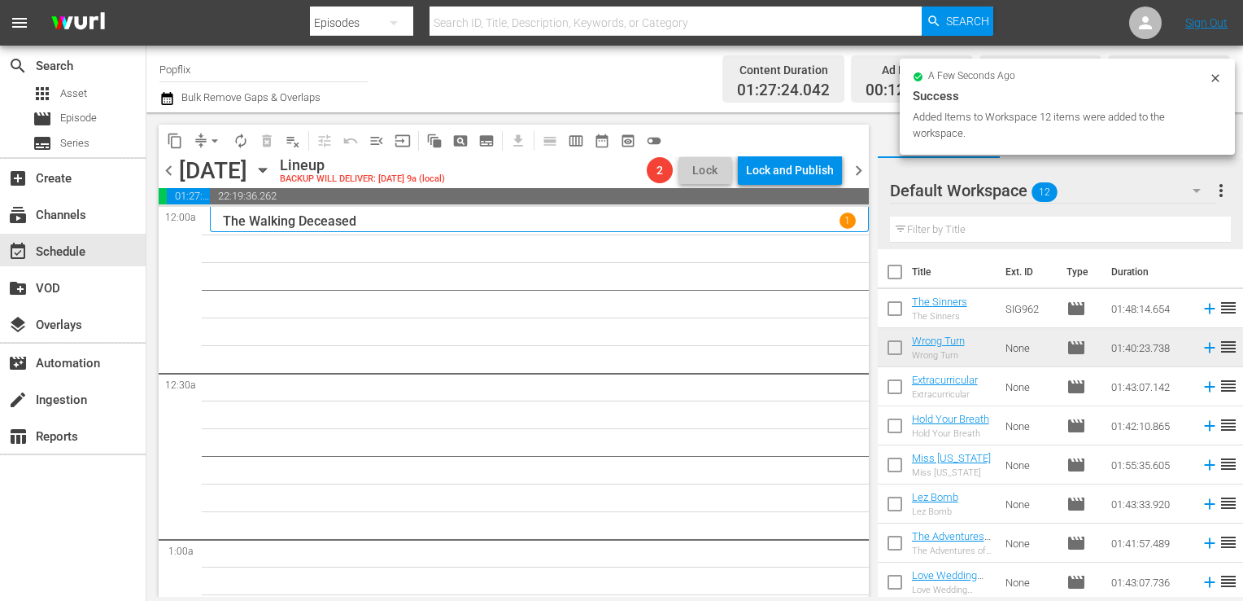
checkbox input "true"
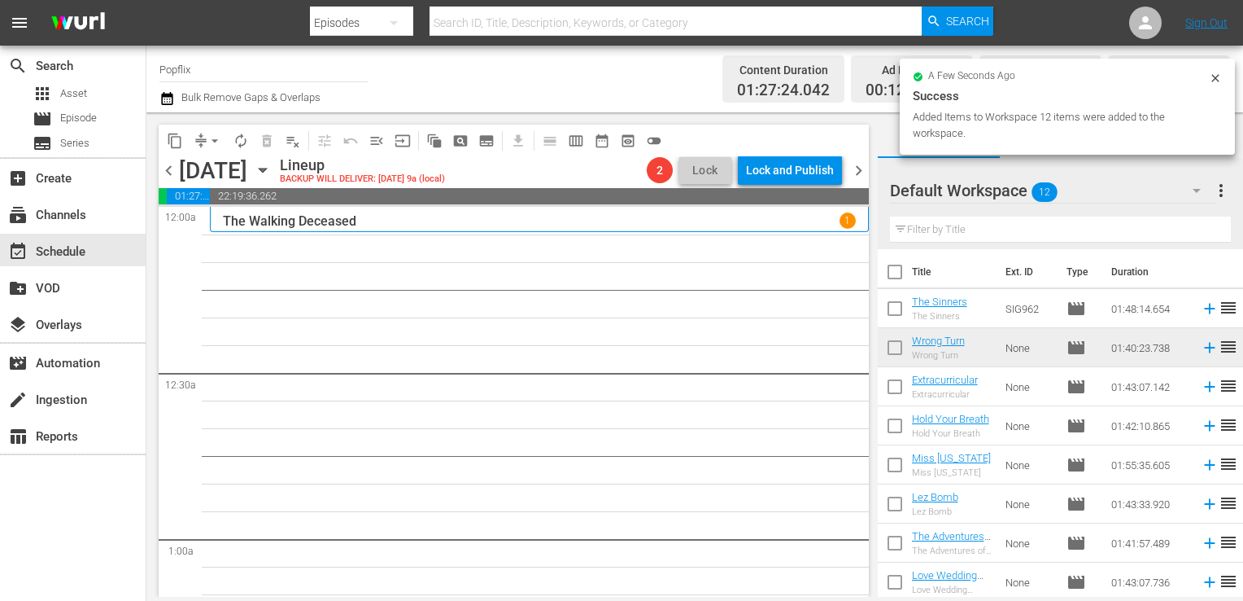
checkbox input "true"
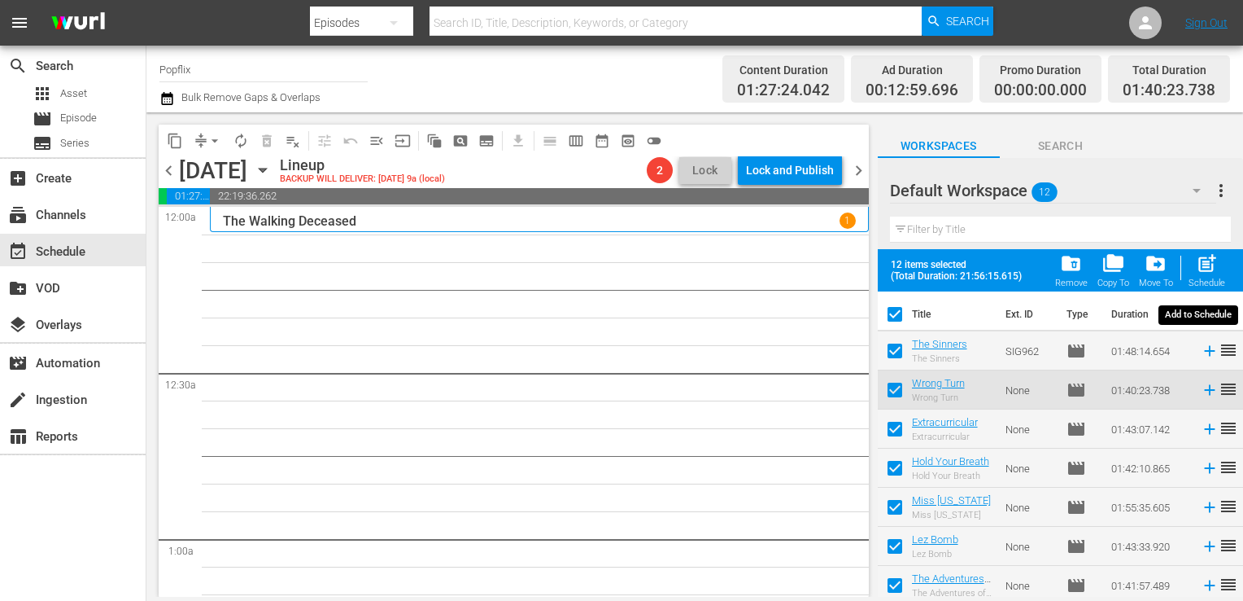
click at [1217, 259] on span "post_add" at bounding box center [1207, 263] width 22 height 22
checkbox input "false"
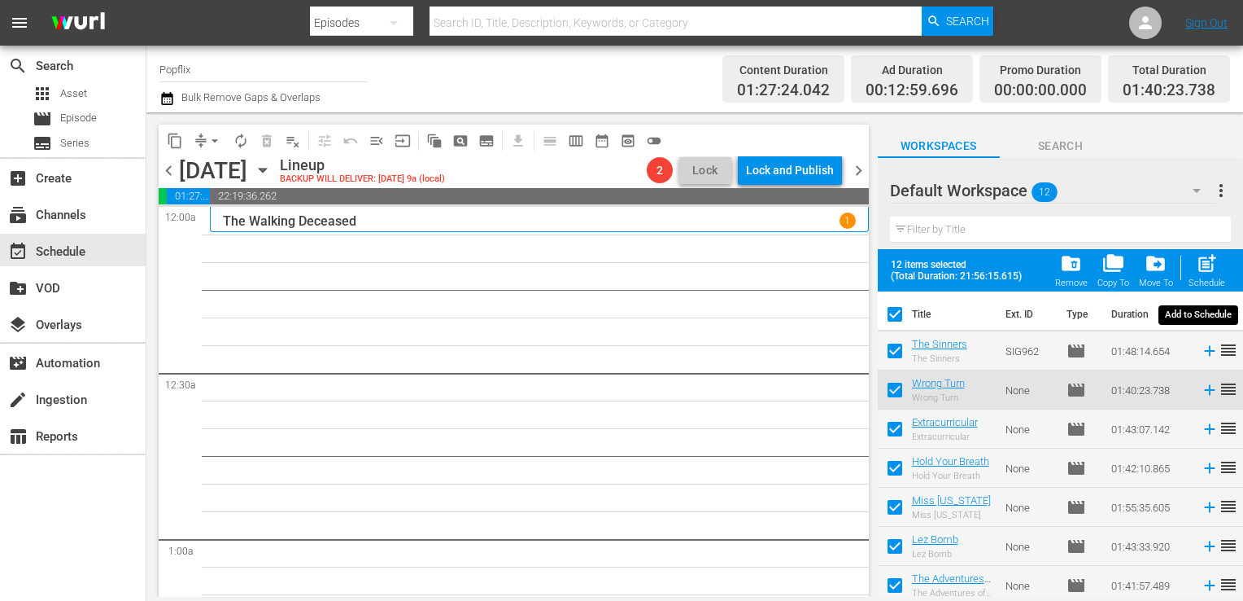
checkbox input "false"
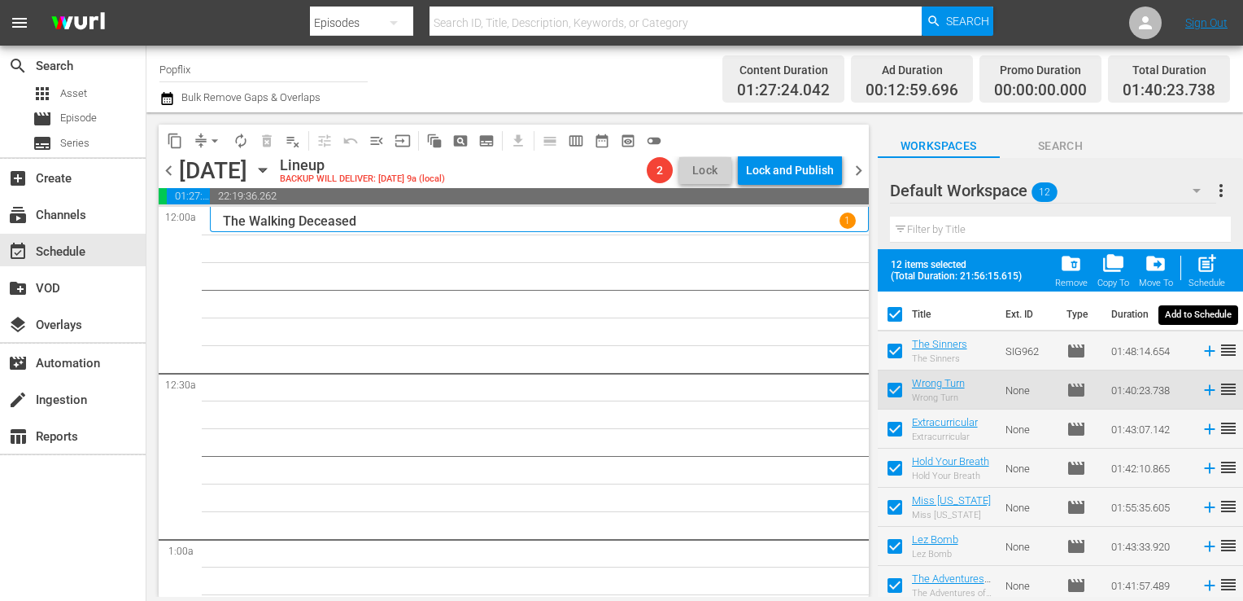
checkbox input "false"
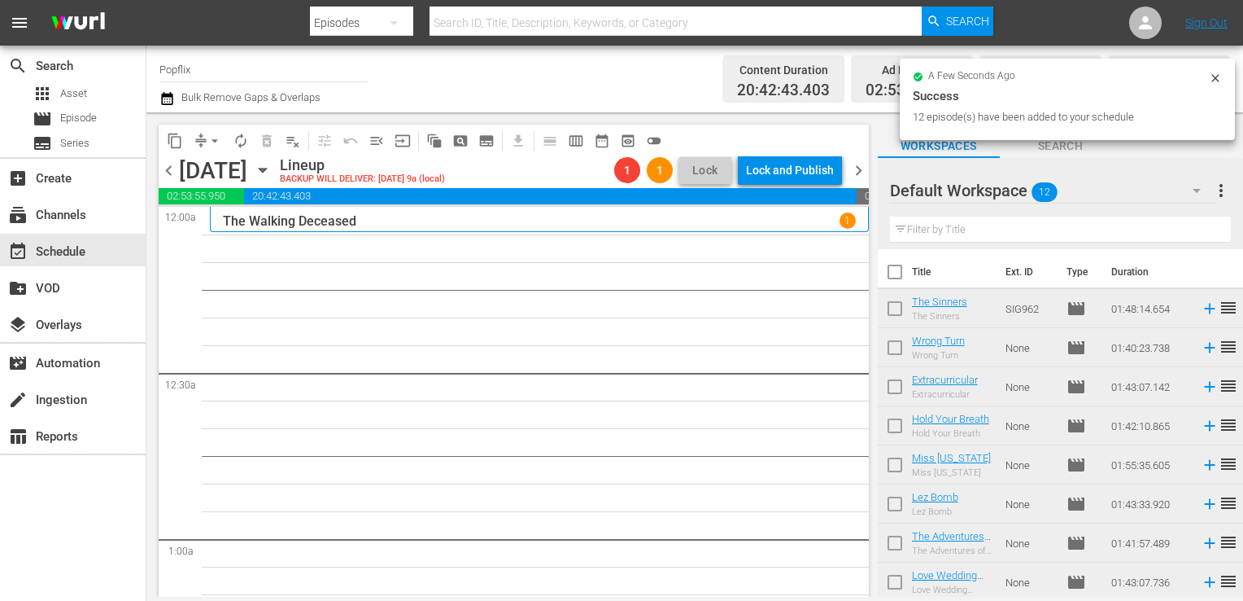
click at [859, 164] on span "chevron_right" at bounding box center [859, 170] width 20 height 20
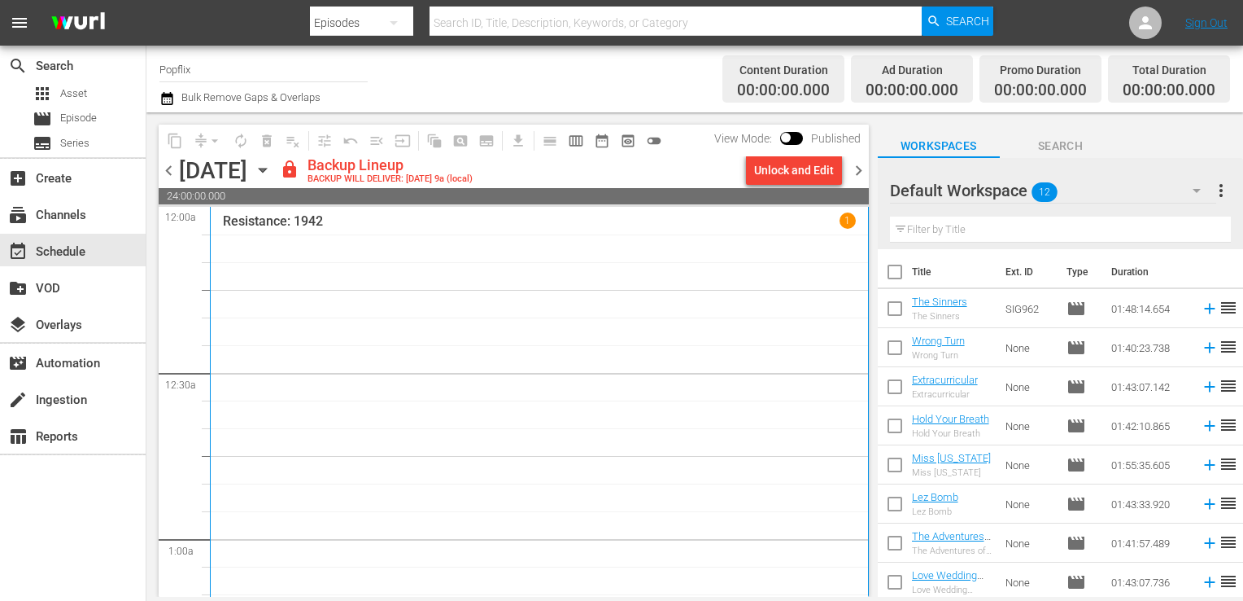
click at [794, 278] on div "Resistance: 1942 1" at bounding box center [539, 453] width 633 height 483
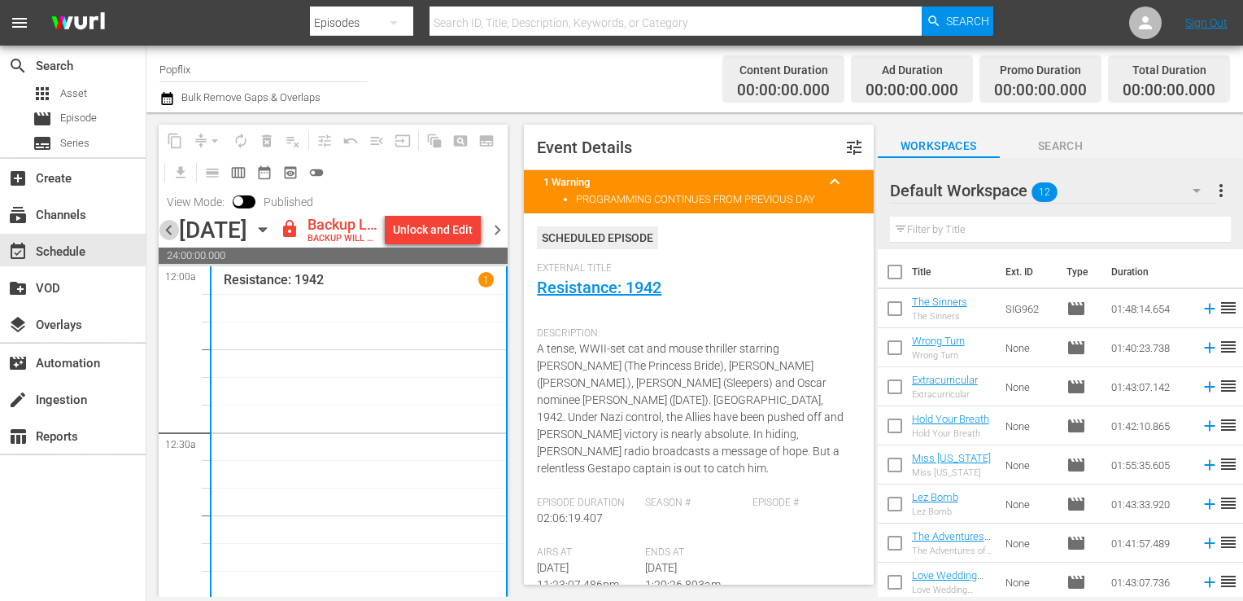
click at [173, 240] on span "chevron_left" at bounding box center [169, 230] width 20 height 20
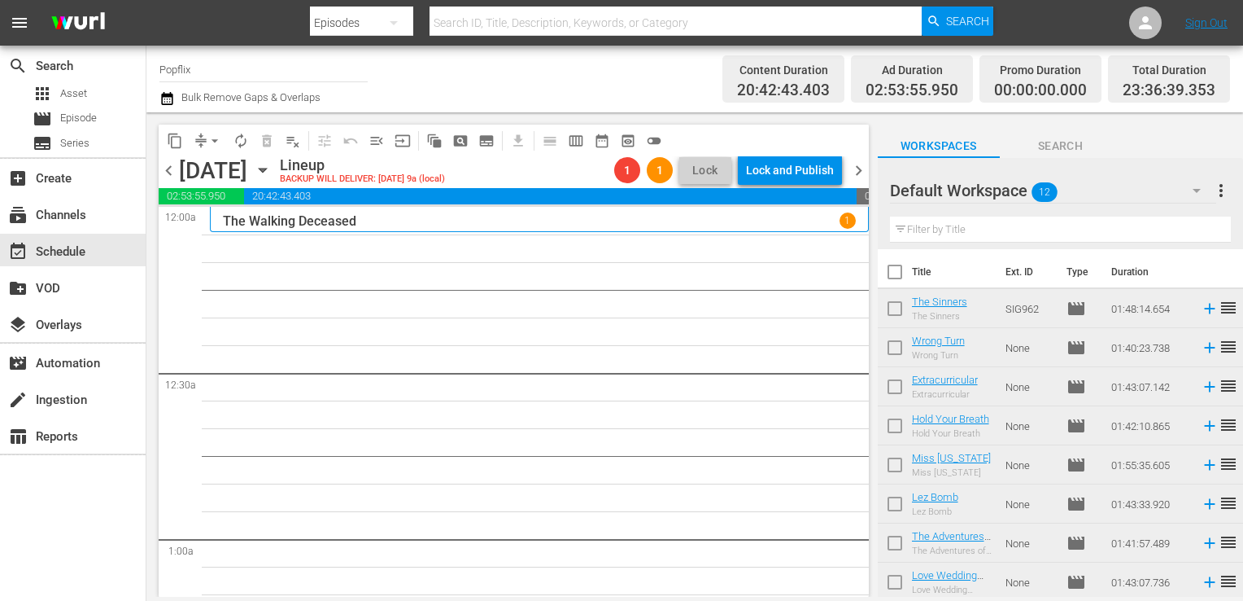
click at [859, 181] on div "chevron_left Tuesday, September 16th September 16th Lineup BACKUP WILL DELIVER:…" at bounding box center [514, 172] width 710 height 32
click at [858, 177] on span "chevron_right" at bounding box center [859, 170] width 20 height 20
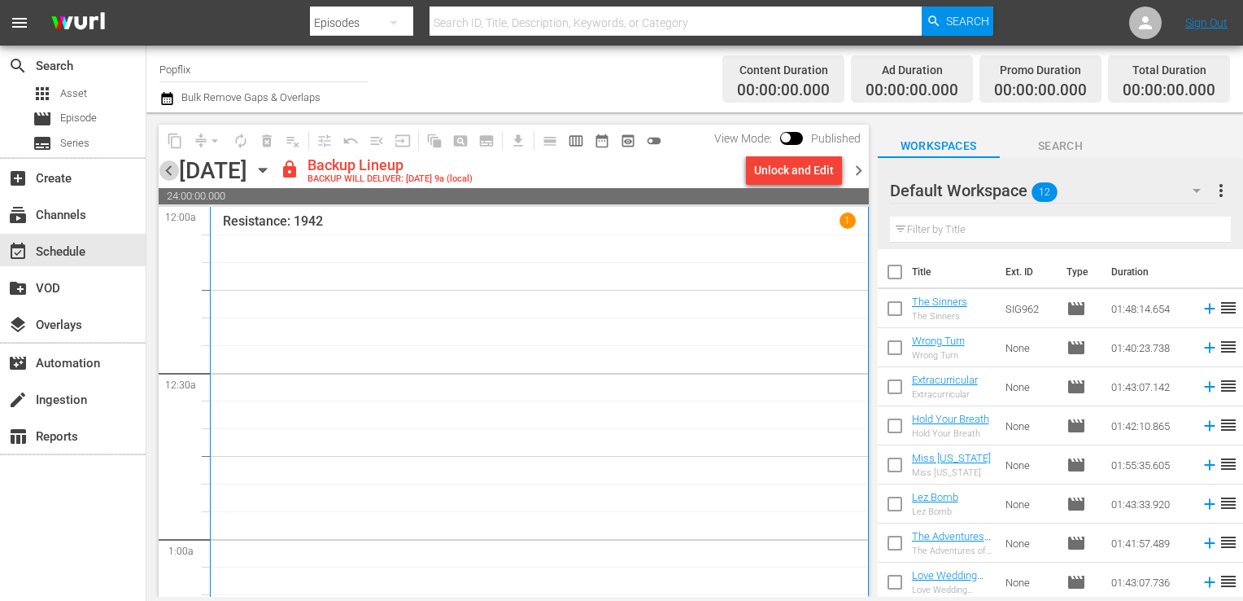
click at [164, 171] on span "chevron_left" at bounding box center [169, 170] width 20 height 20
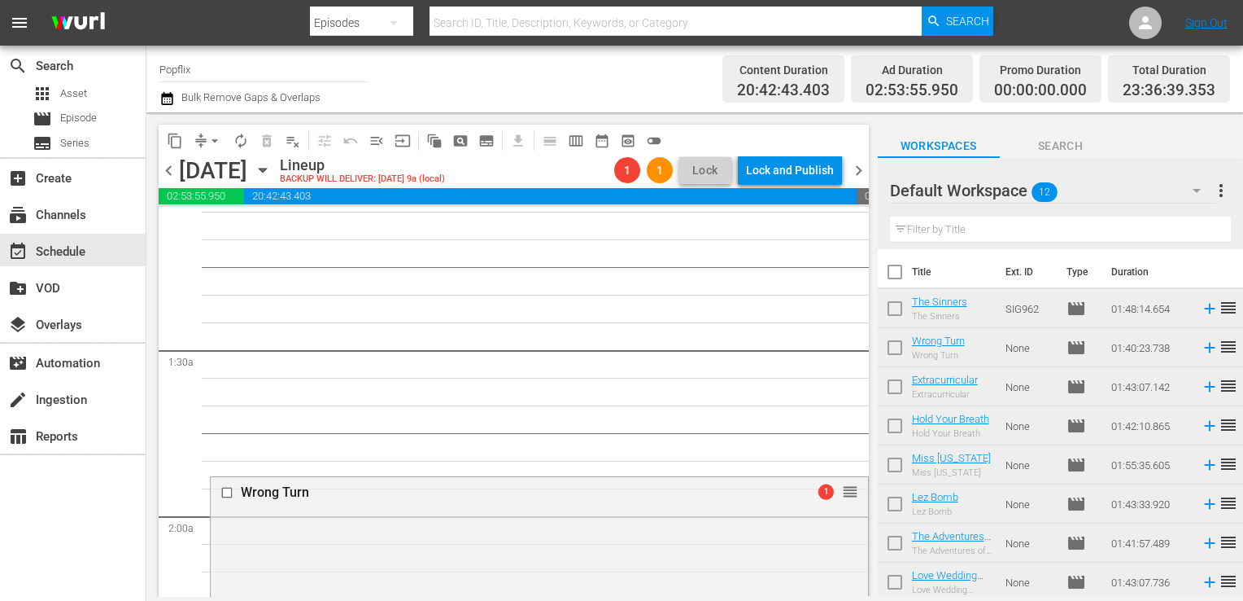
scroll to position [396, 0]
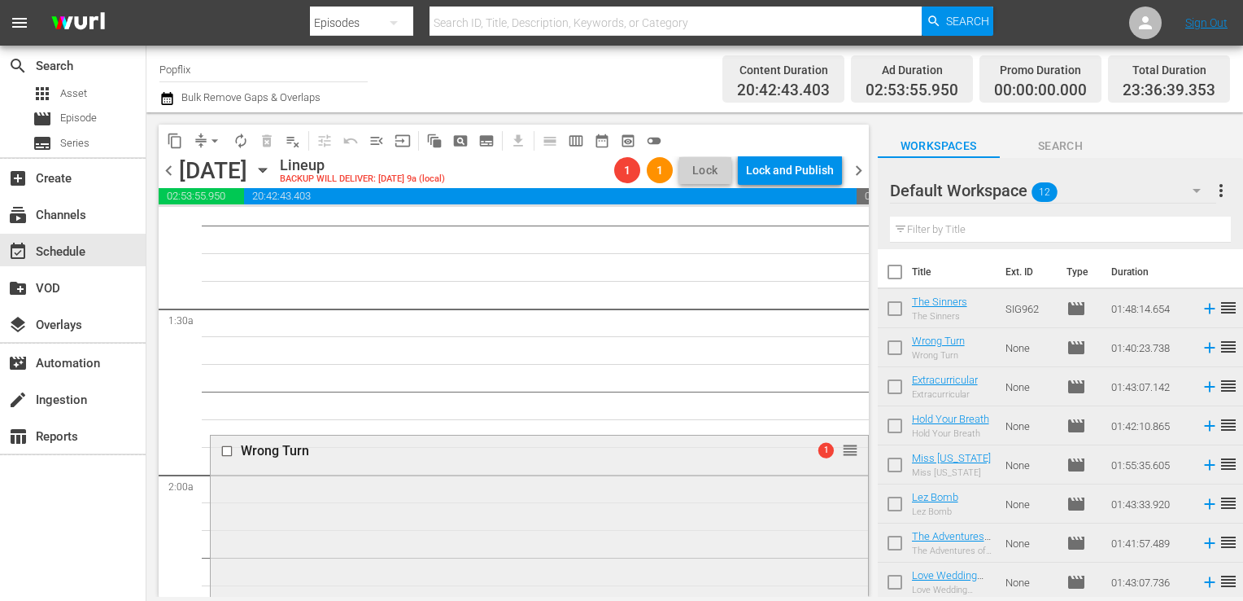
click at [271, 444] on div "Wrong Turn" at bounding box center [511, 450] width 540 height 15
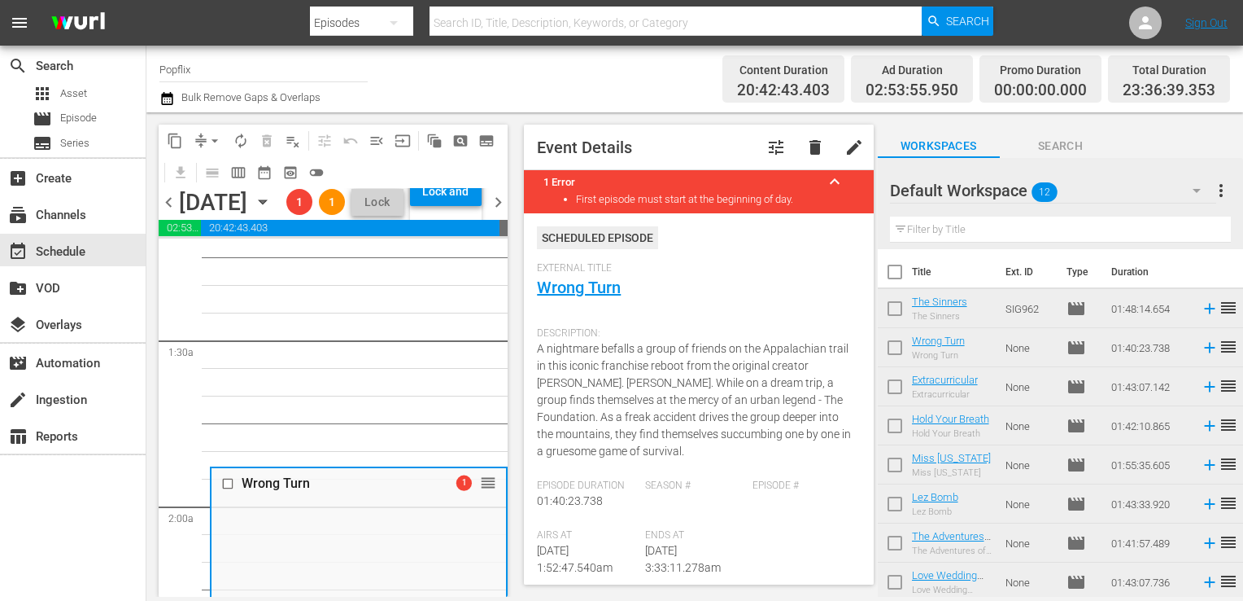
drag, startPoint x: 271, startPoint y: 444, endPoint x: 208, endPoint y: 458, distance: 65.0
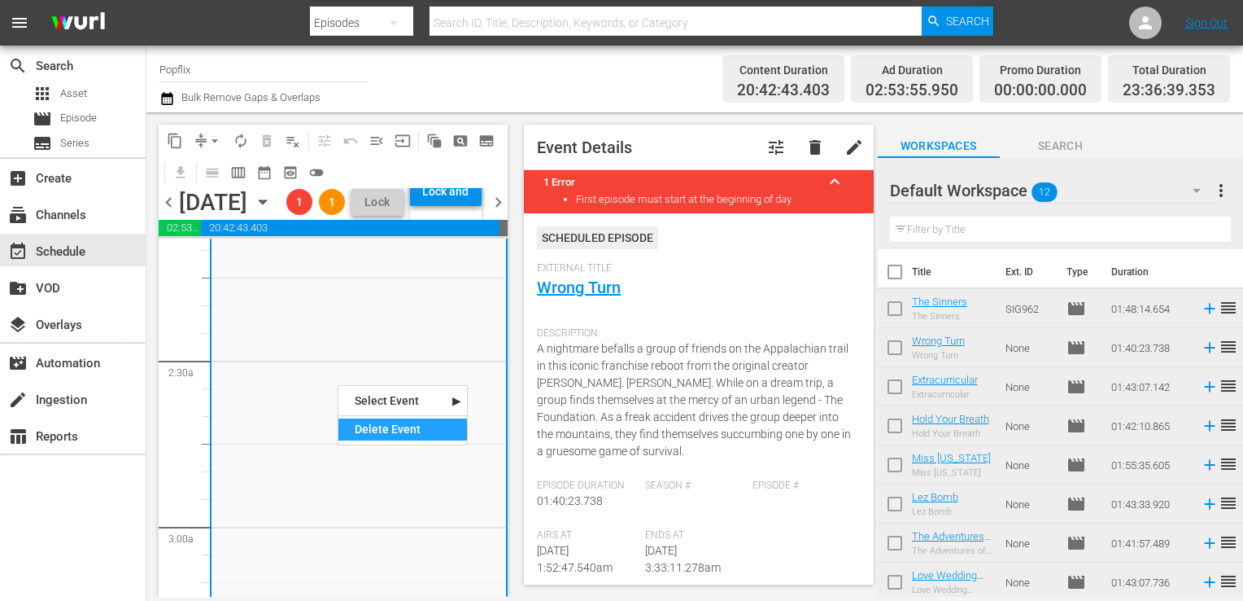
click at [385, 430] on div "Delete Event" at bounding box center [403, 429] width 129 height 22
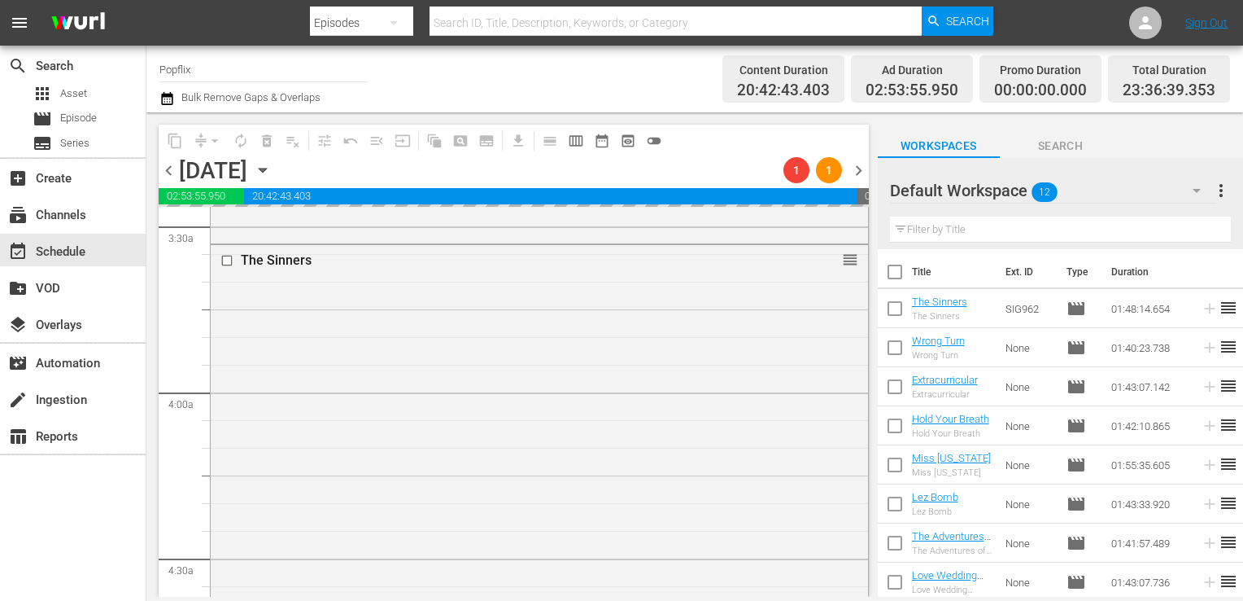
scroll to position [1142, 0]
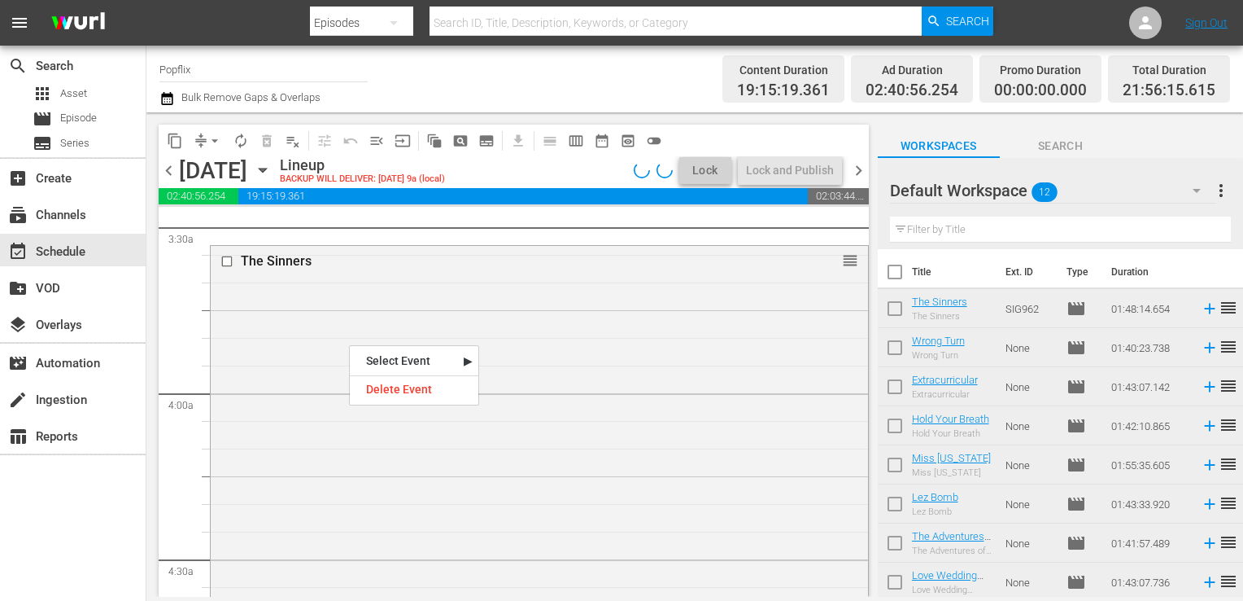
click at [401, 393] on div "Delete Event" at bounding box center [414, 389] width 129 height 22
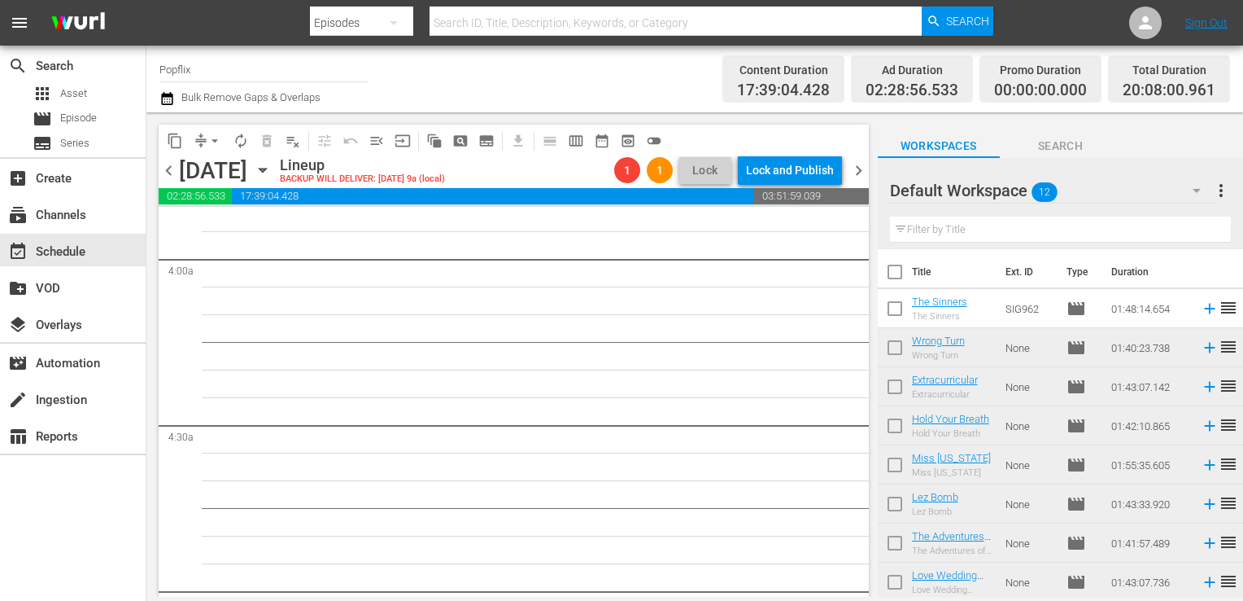
scroll to position [1639, 0]
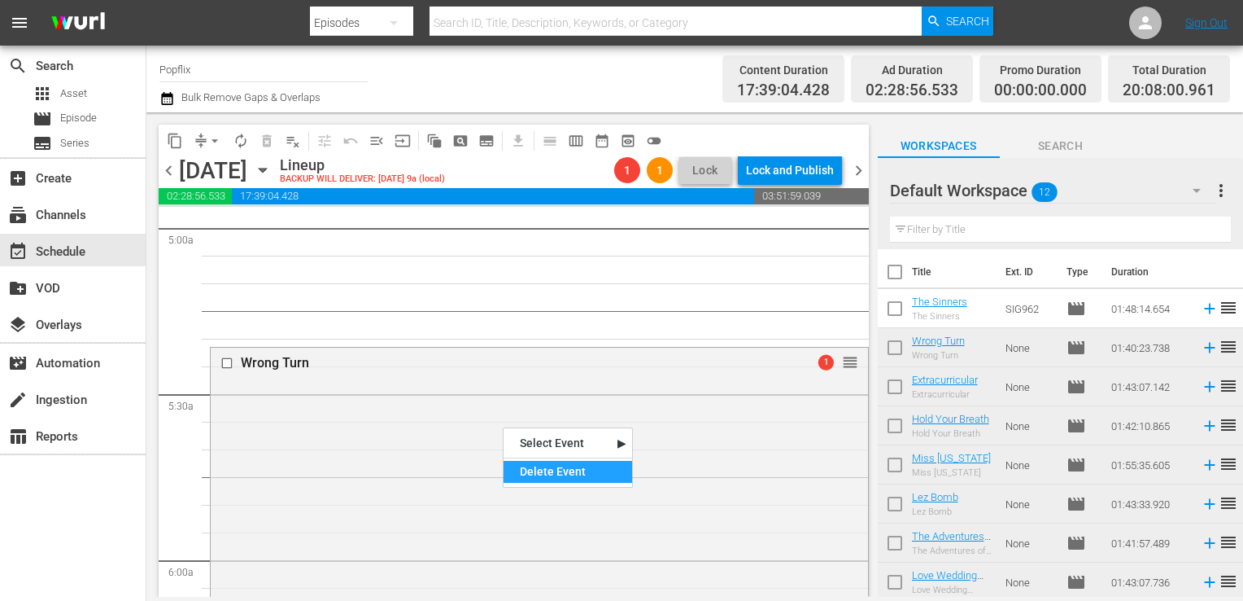
click at [559, 473] on div "Delete Event" at bounding box center [568, 472] width 129 height 22
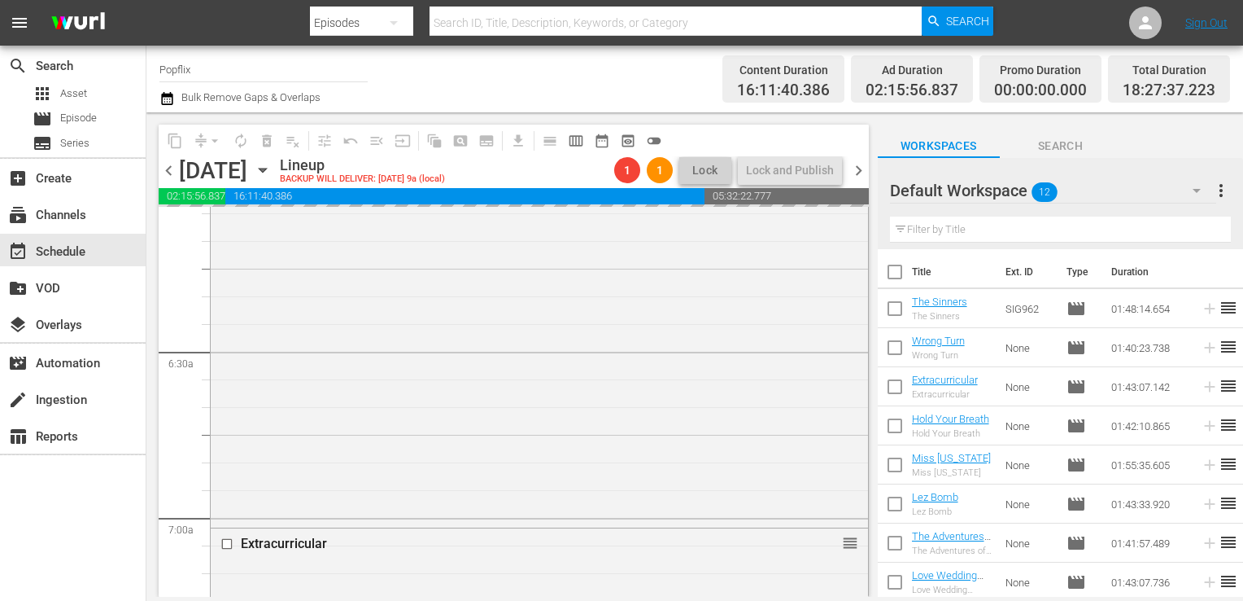
scroll to position [2204, 0]
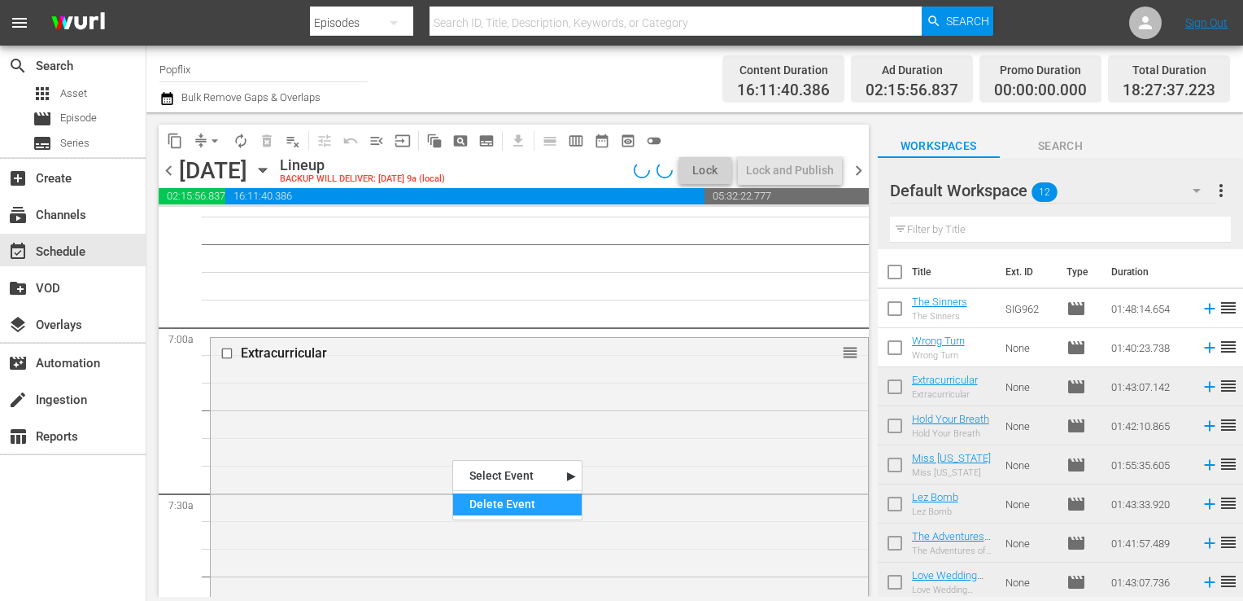
click at [496, 500] on div "Delete Event" at bounding box center [517, 504] width 129 height 22
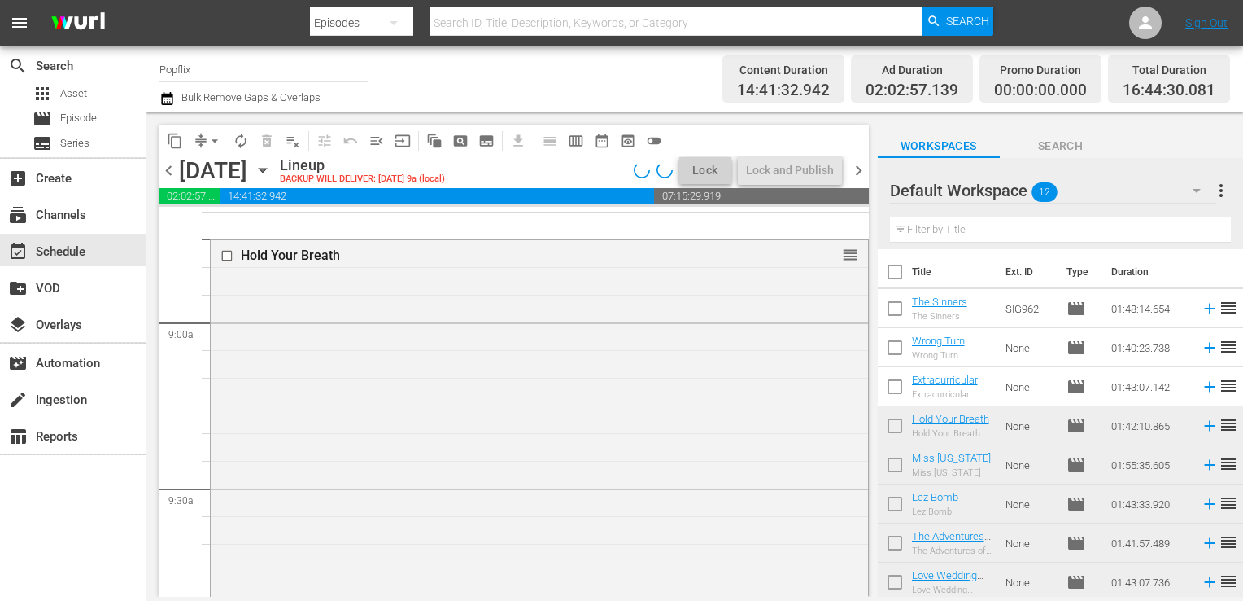
scroll to position [2886, 0]
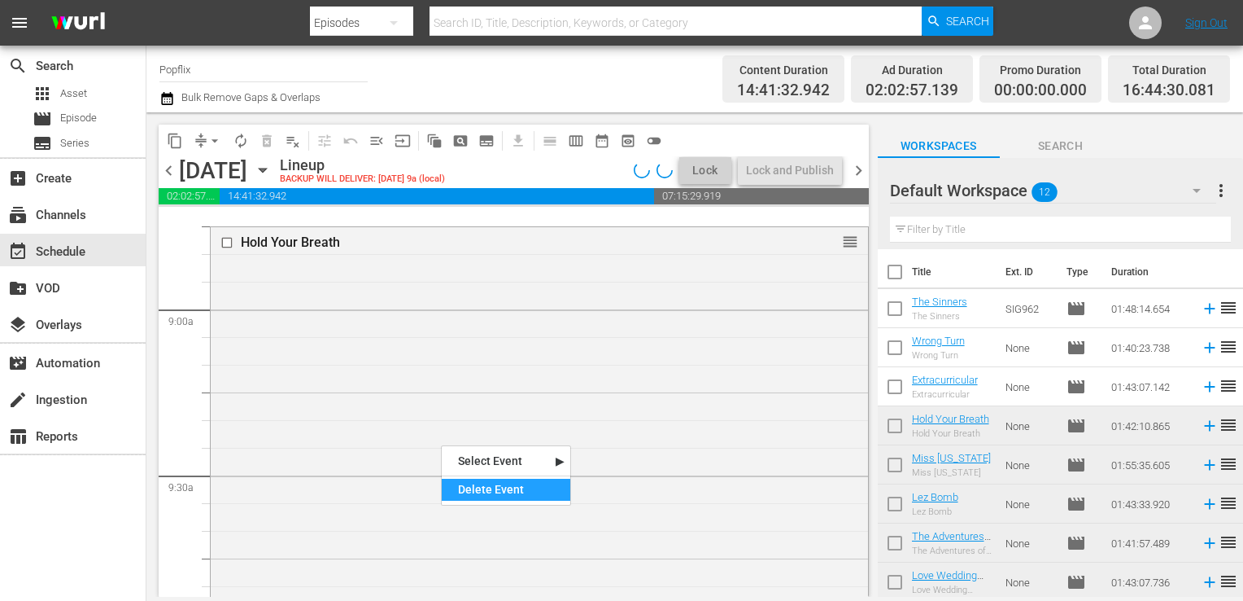
click at [483, 487] on div "Delete Event" at bounding box center [506, 489] width 129 height 22
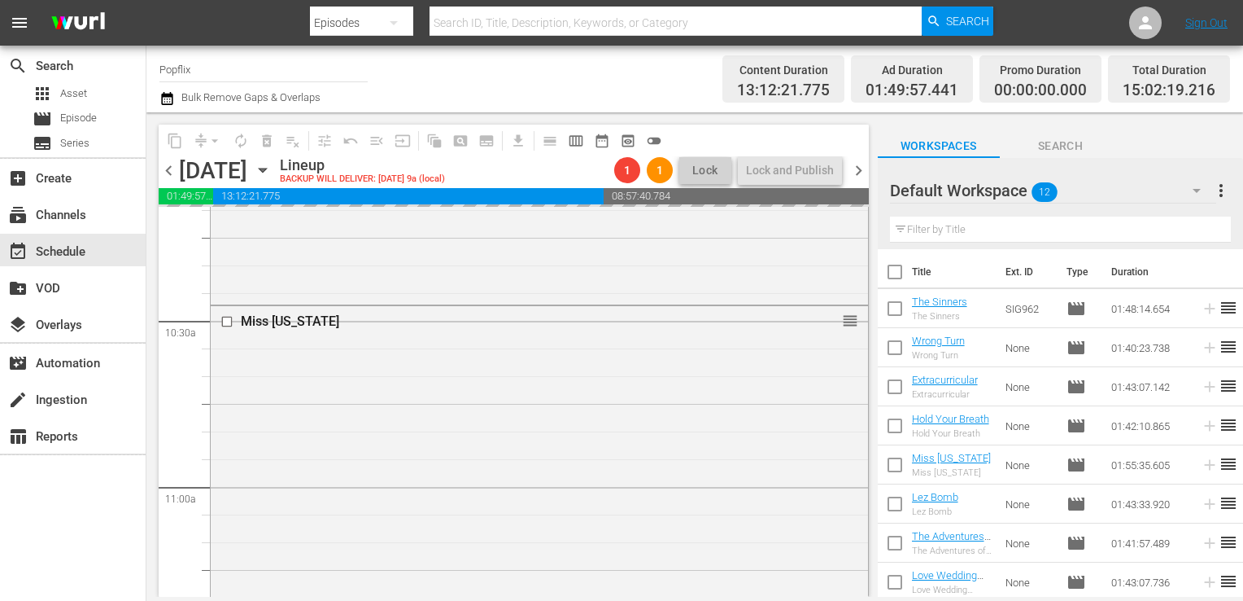
scroll to position [3418, 0]
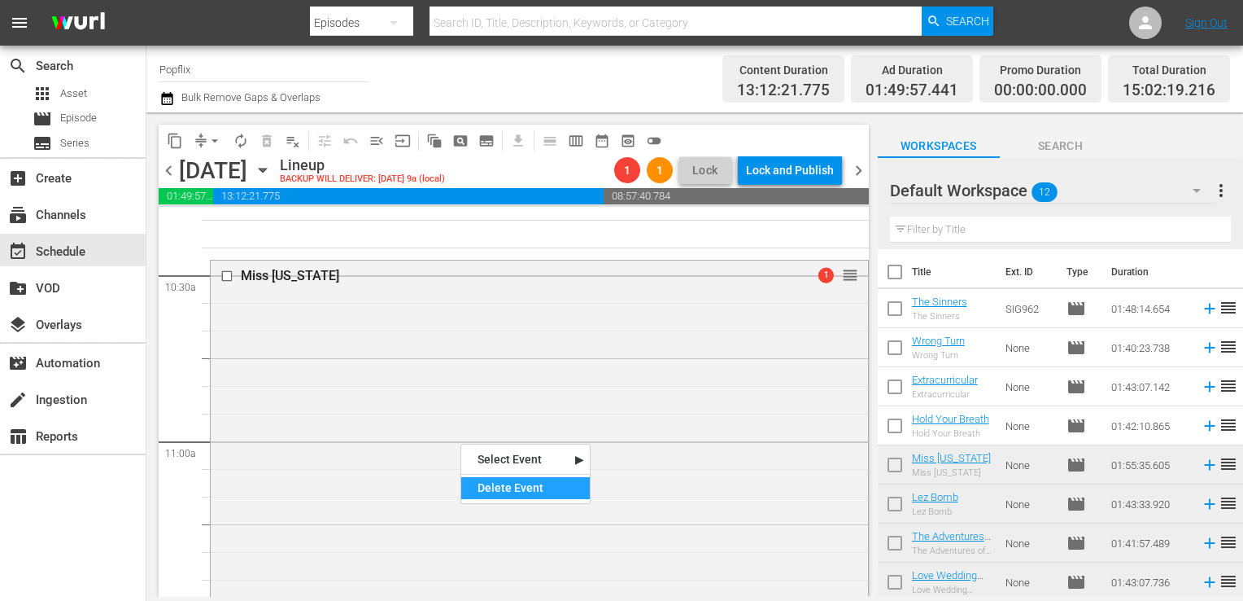
click at [501, 494] on div "Delete Event" at bounding box center [525, 488] width 129 height 22
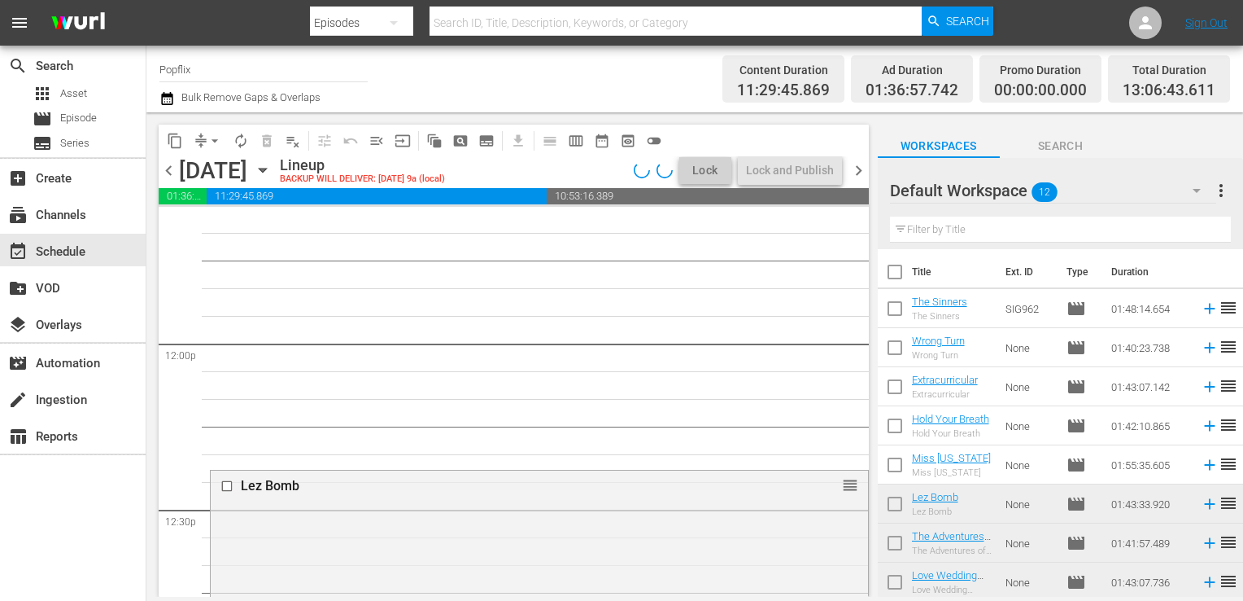
scroll to position [4062, 0]
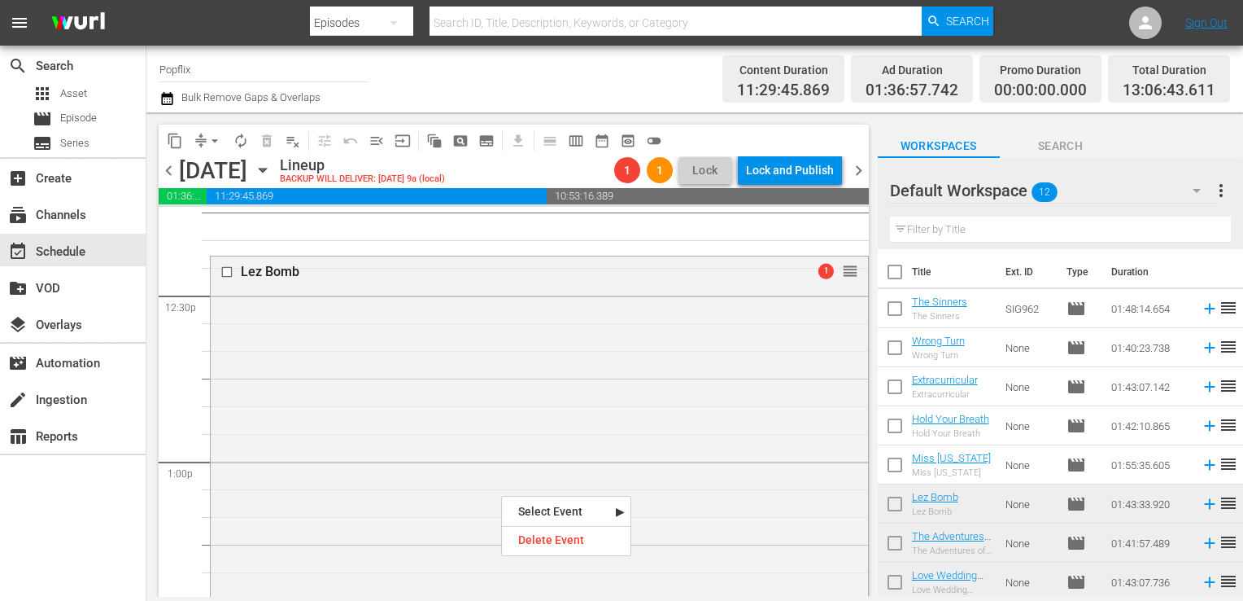
click at [546, 532] on div "Delete Event" at bounding box center [566, 540] width 129 height 22
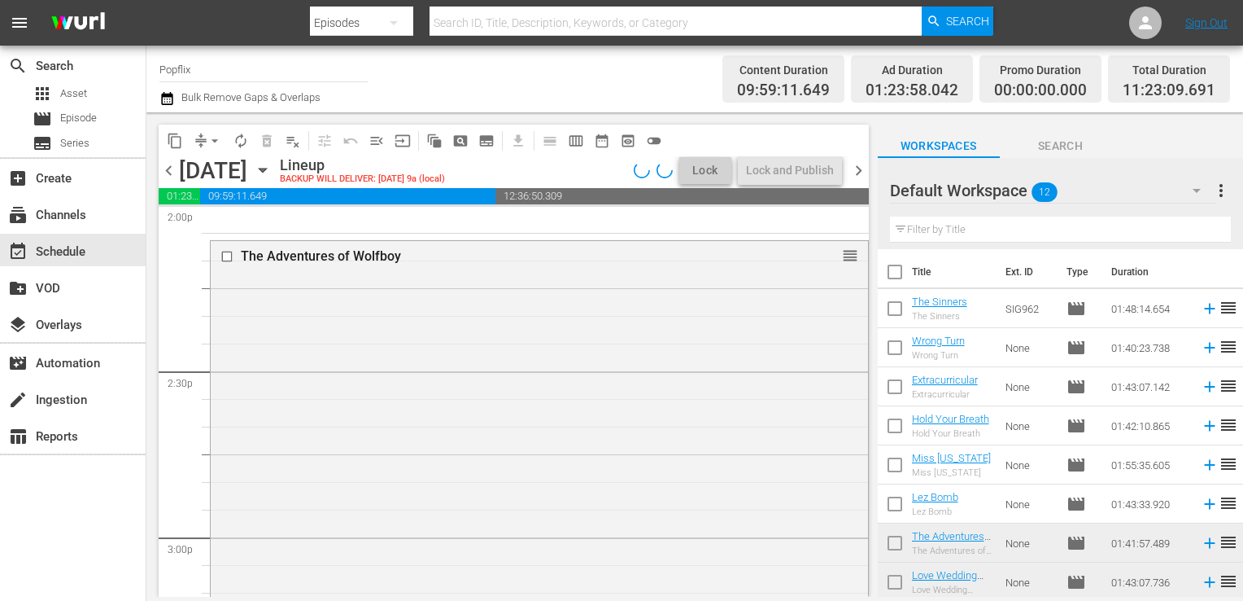
scroll to position [4652, 0]
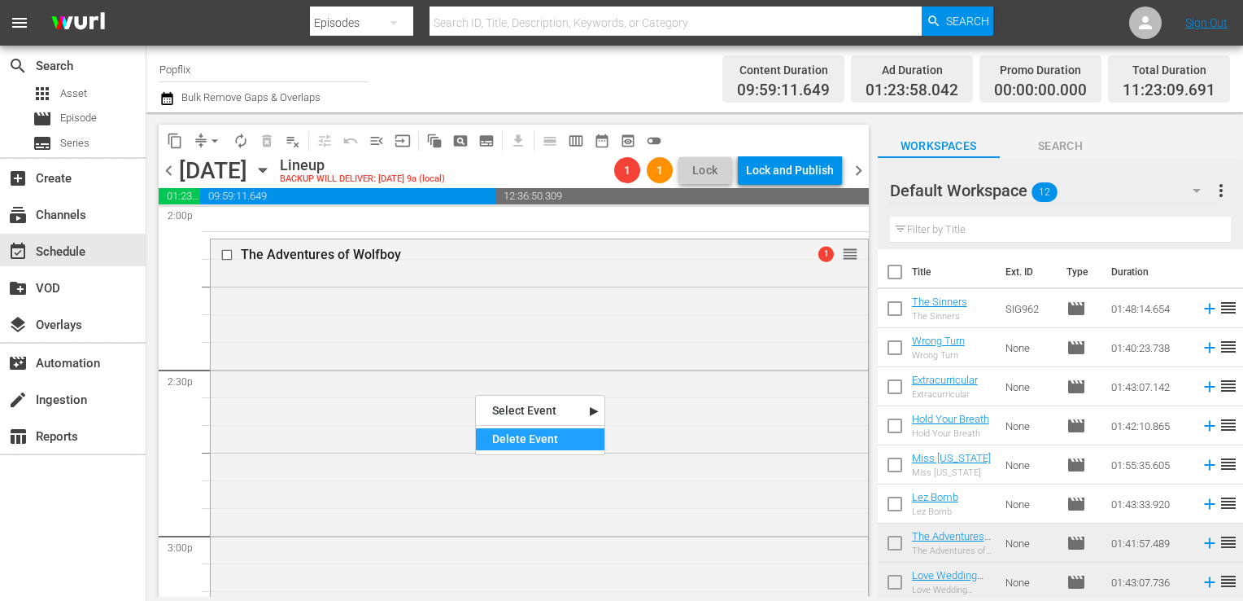
click at [522, 438] on div "Delete Event" at bounding box center [540, 439] width 129 height 22
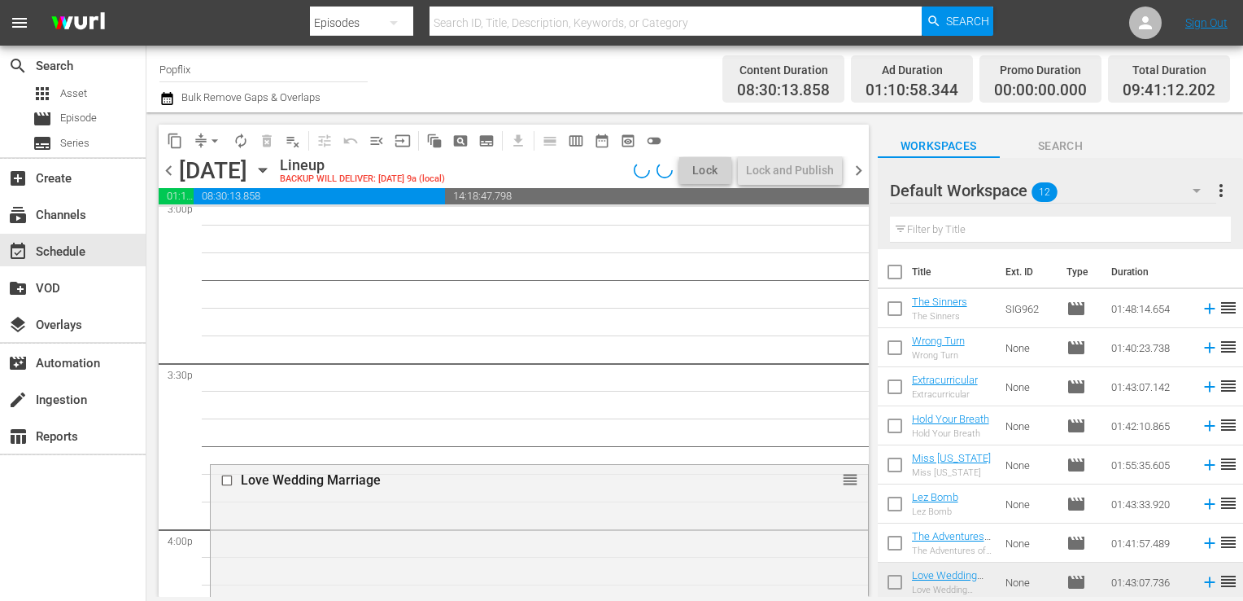
scroll to position [5192, 0]
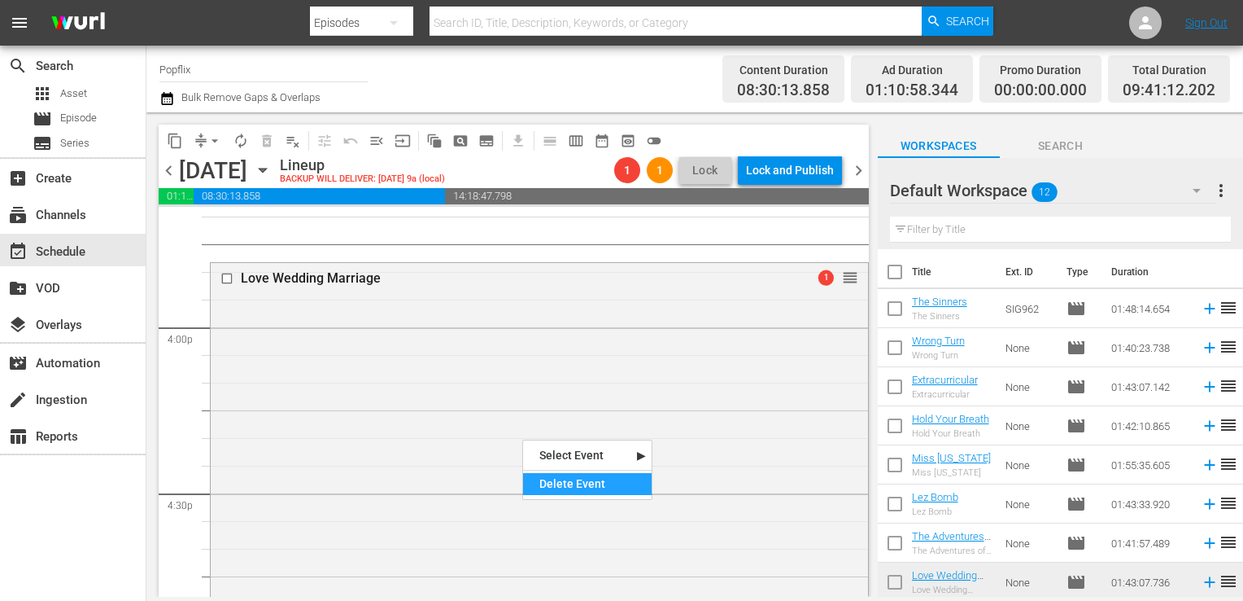
click at [559, 477] on div "Delete Event" at bounding box center [587, 484] width 129 height 22
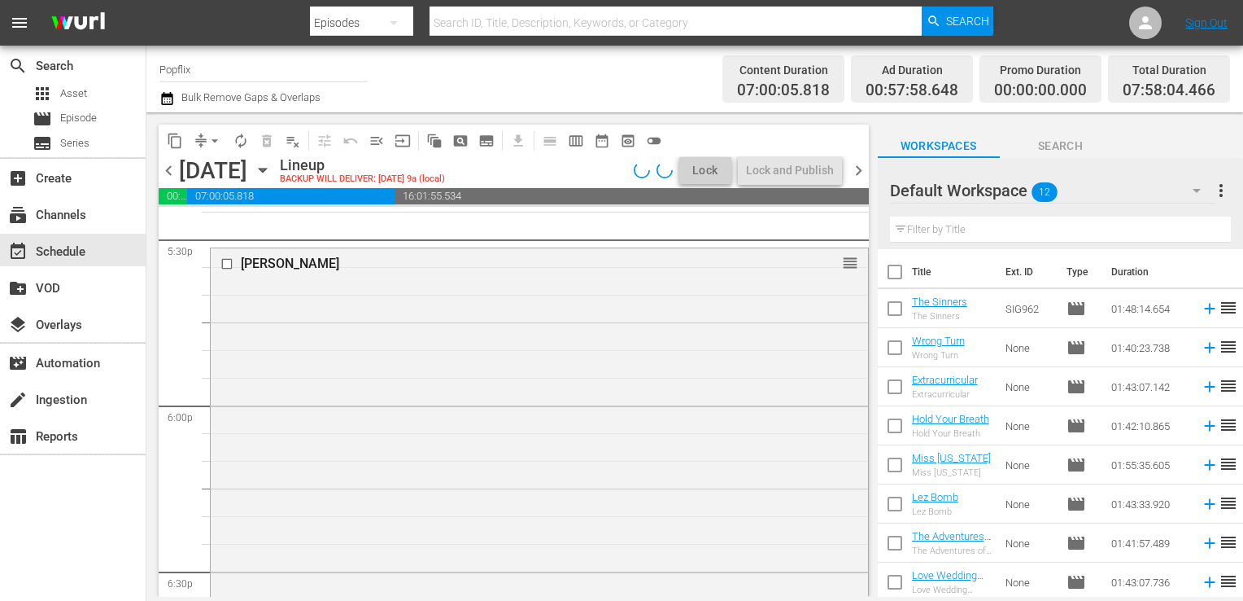
scroll to position [5778, 0]
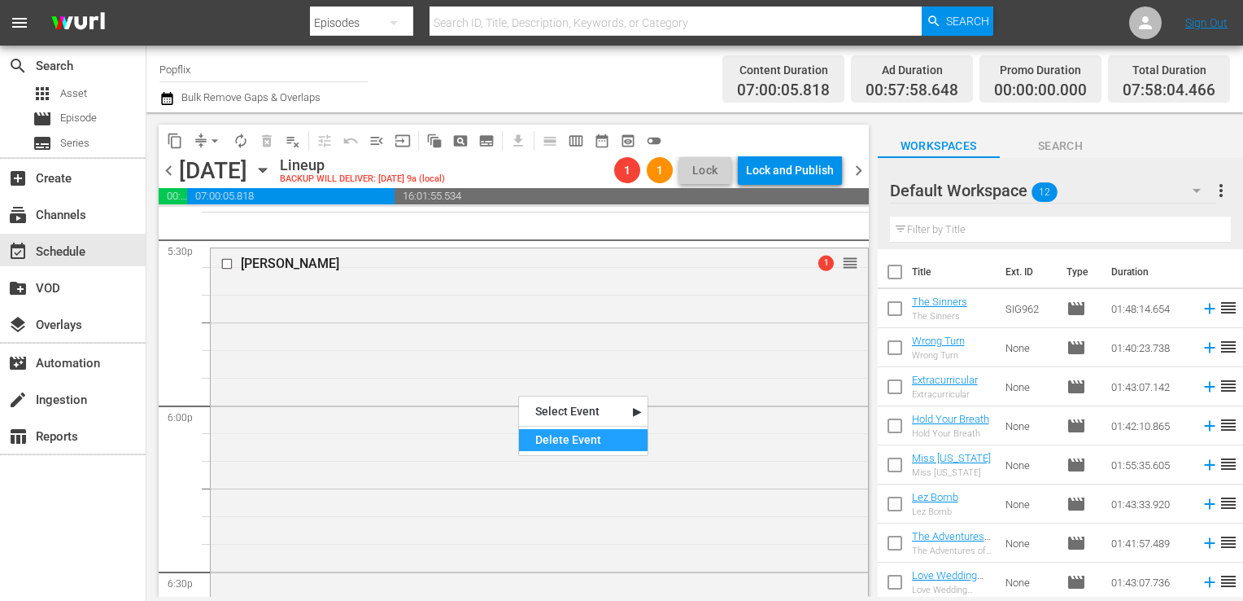
click at [556, 444] on div "Delete Event" at bounding box center [583, 440] width 129 height 22
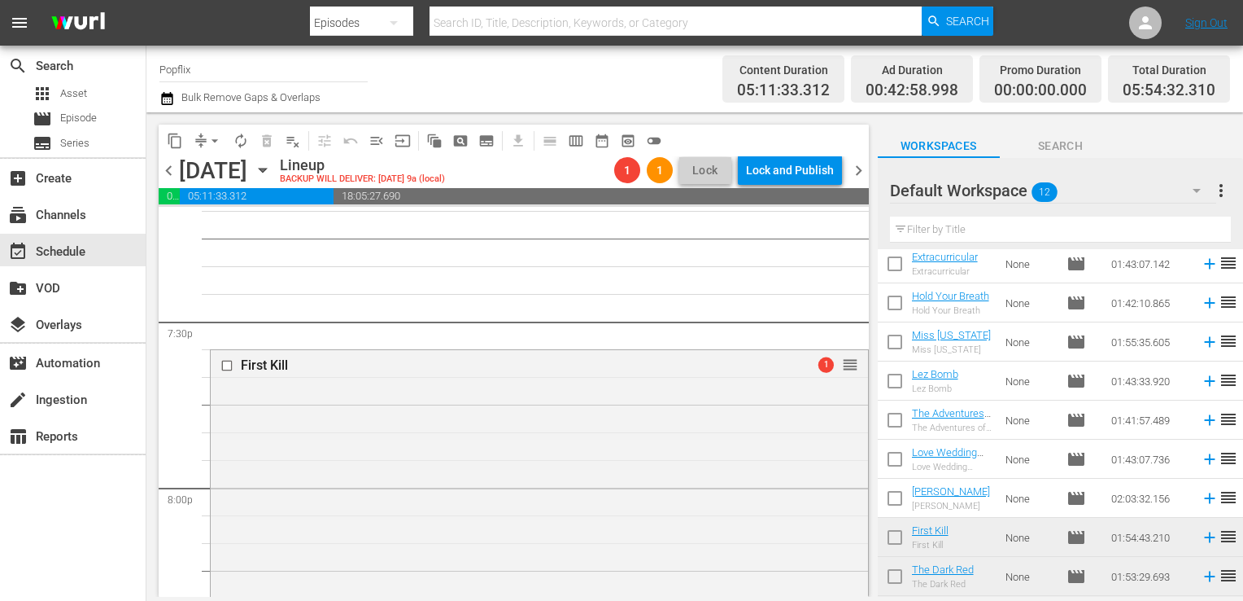
scroll to position [6360, 0]
click at [620, 496] on div "Delete Event" at bounding box center [621, 507] width 129 height 22
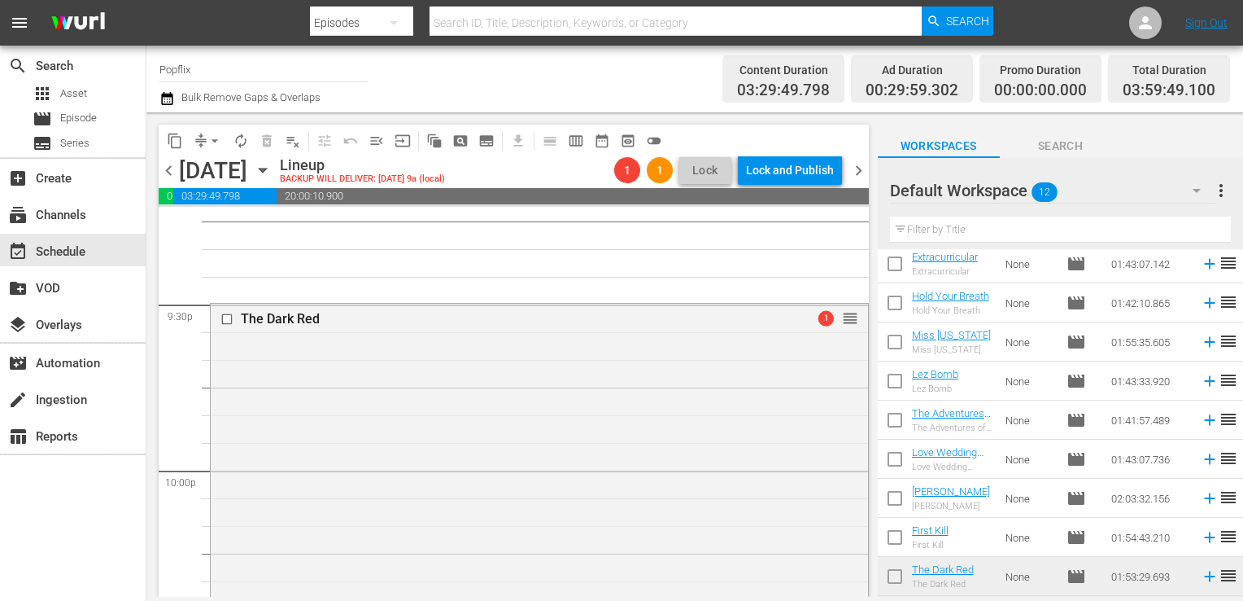
scroll to position [7088, 0]
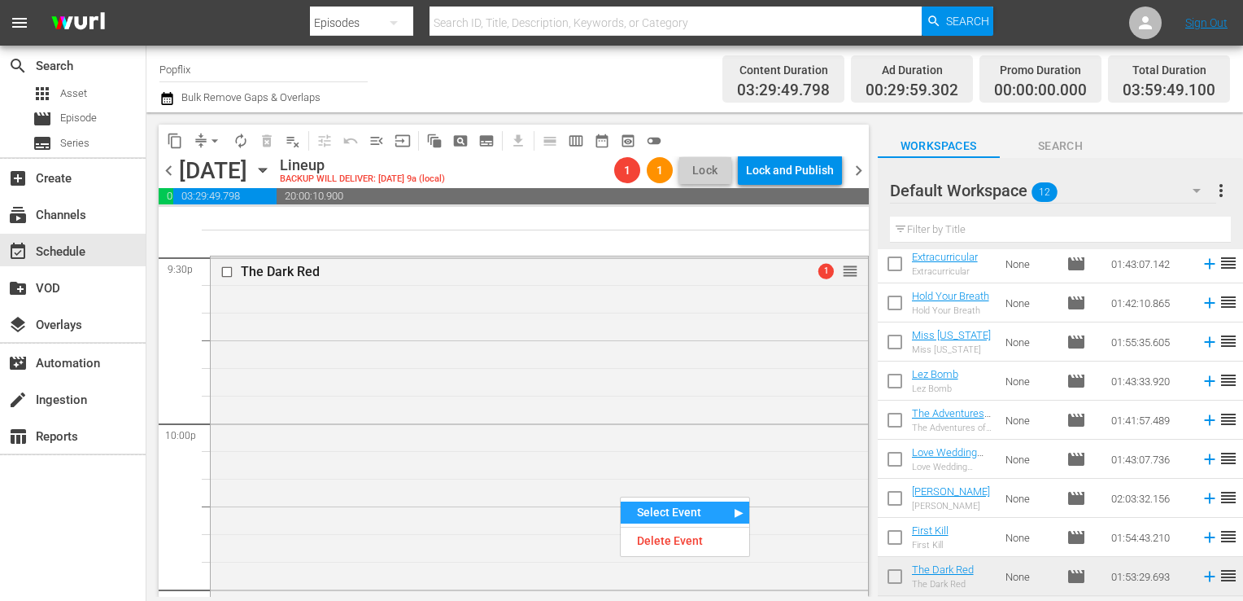
click at [652, 532] on div "Delete Event" at bounding box center [685, 541] width 129 height 22
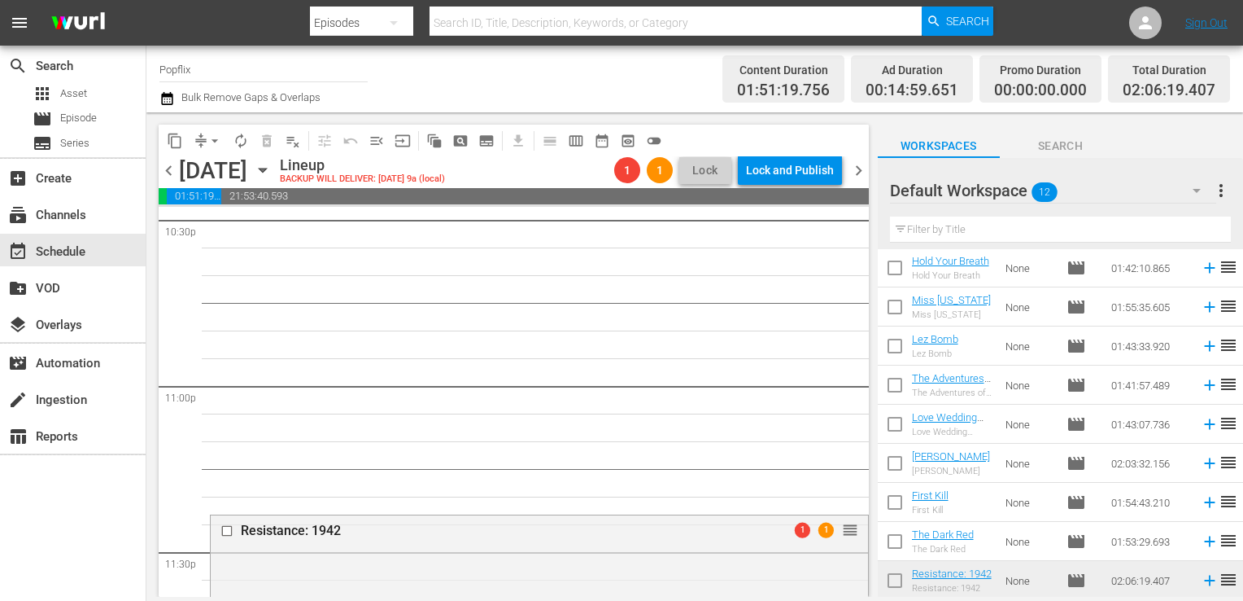
scroll to position [7723, 0]
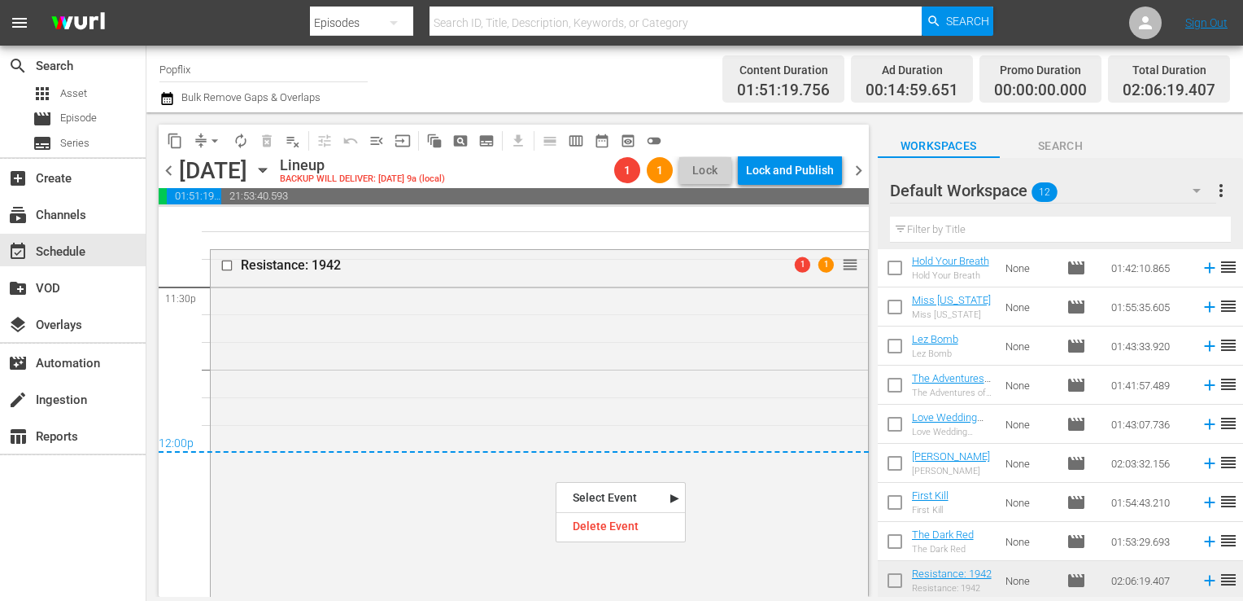
click at [602, 540] on nav "Select Event Resistance: 1942 Delete Event" at bounding box center [621, 512] width 130 height 60
click at [596, 522] on div "Delete Event" at bounding box center [621, 526] width 129 height 22
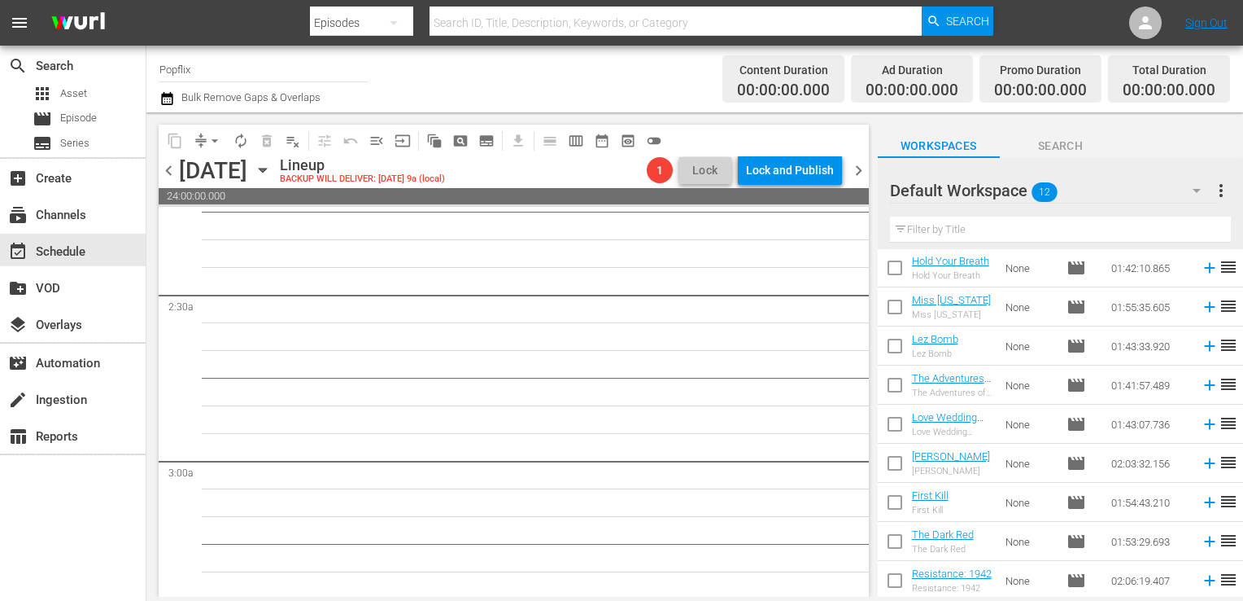
scroll to position [0, 0]
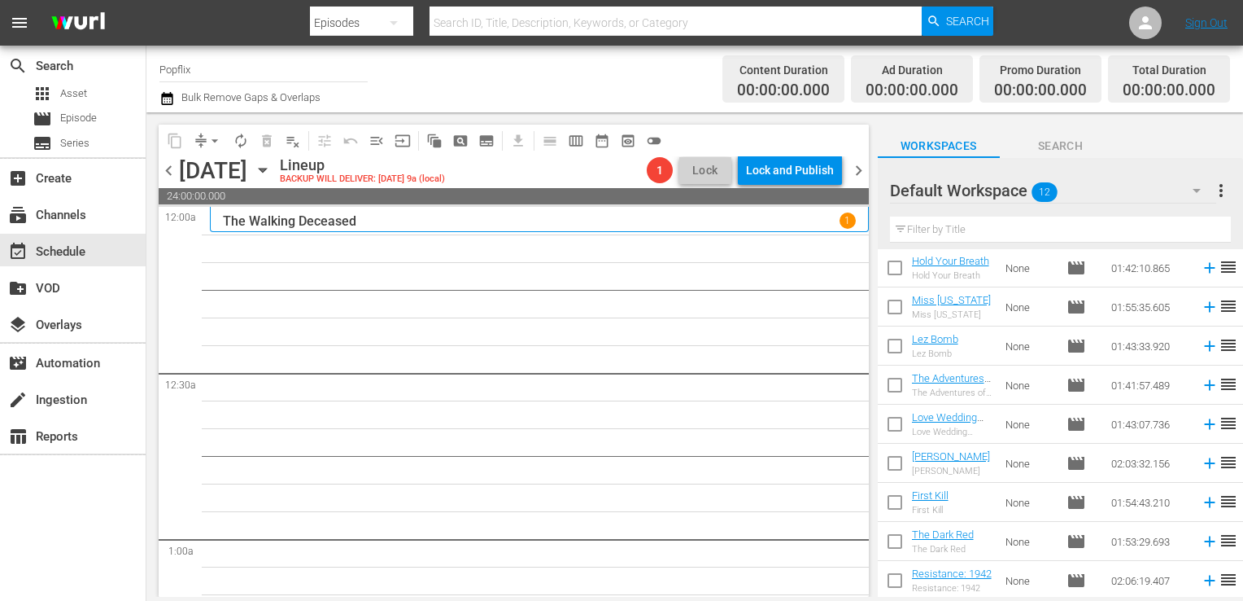
click at [1216, 199] on span "more_vert" at bounding box center [1222, 191] width 20 height 20
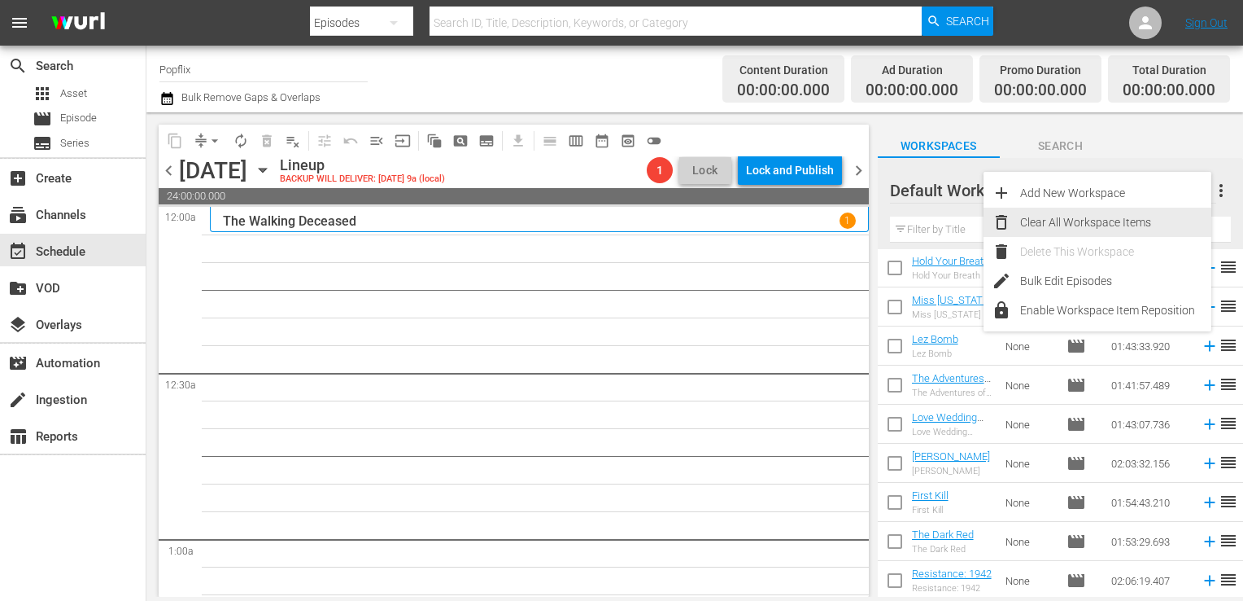
click at [1116, 216] on div "Clear All Workspace Items" at bounding box center [1115, 222] width 191 height 29
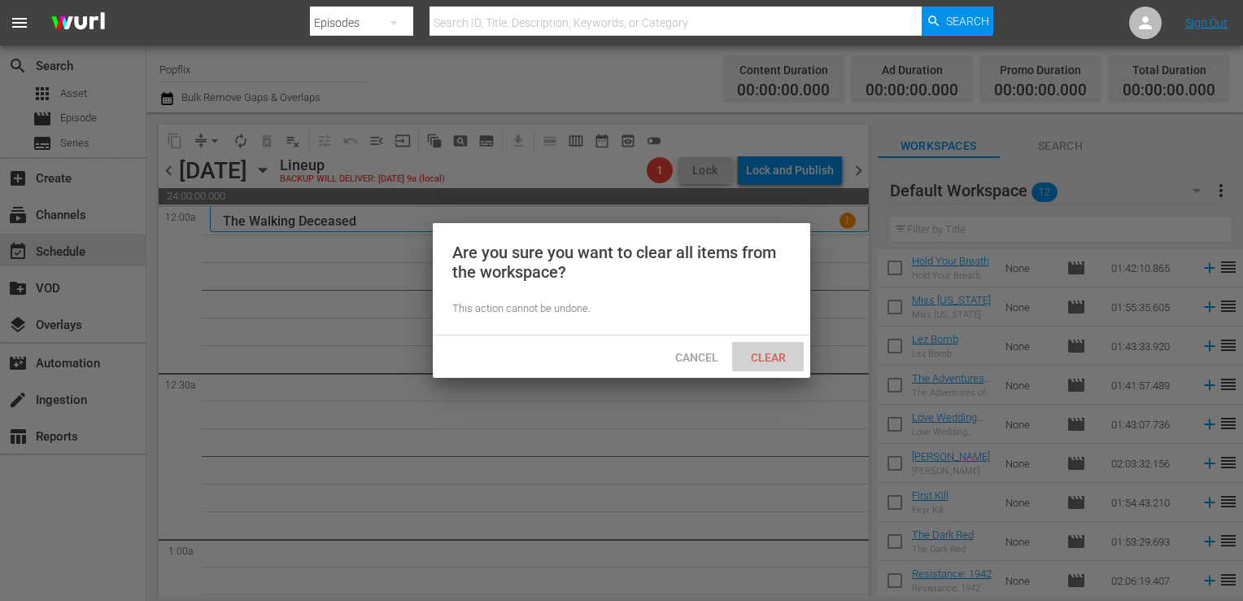
click at [785, 360] on span "Clear" at bounding box center [768, 357] width 61 height 13
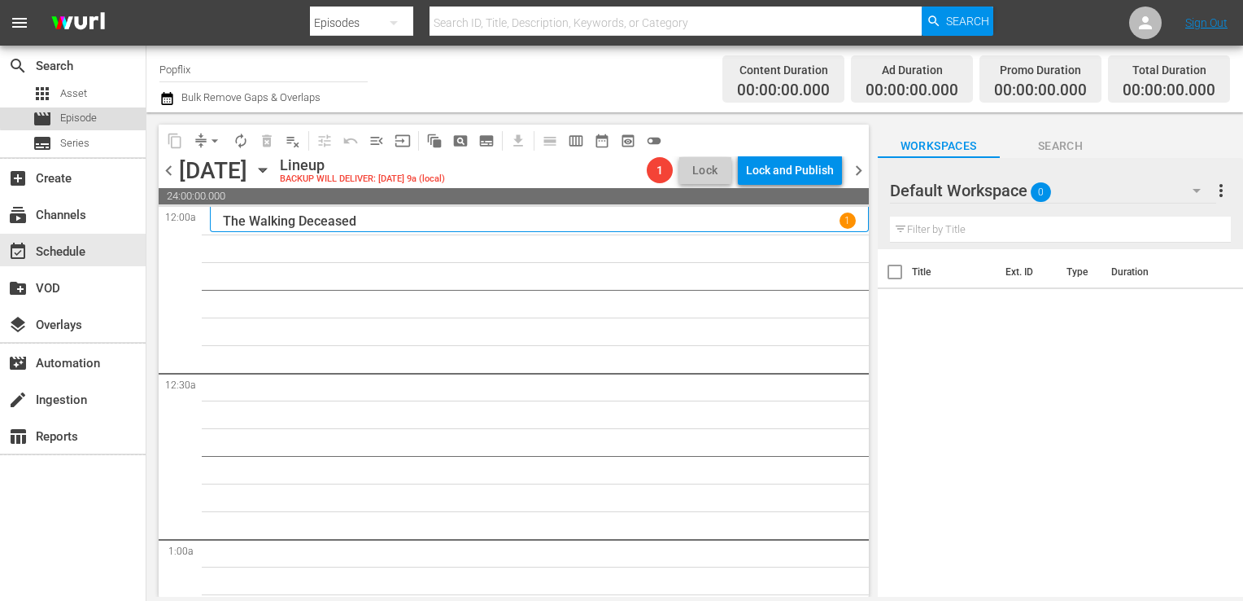
click at [74, 116] on span "Episode" at bounding box center [78, 118] width 37 height 16
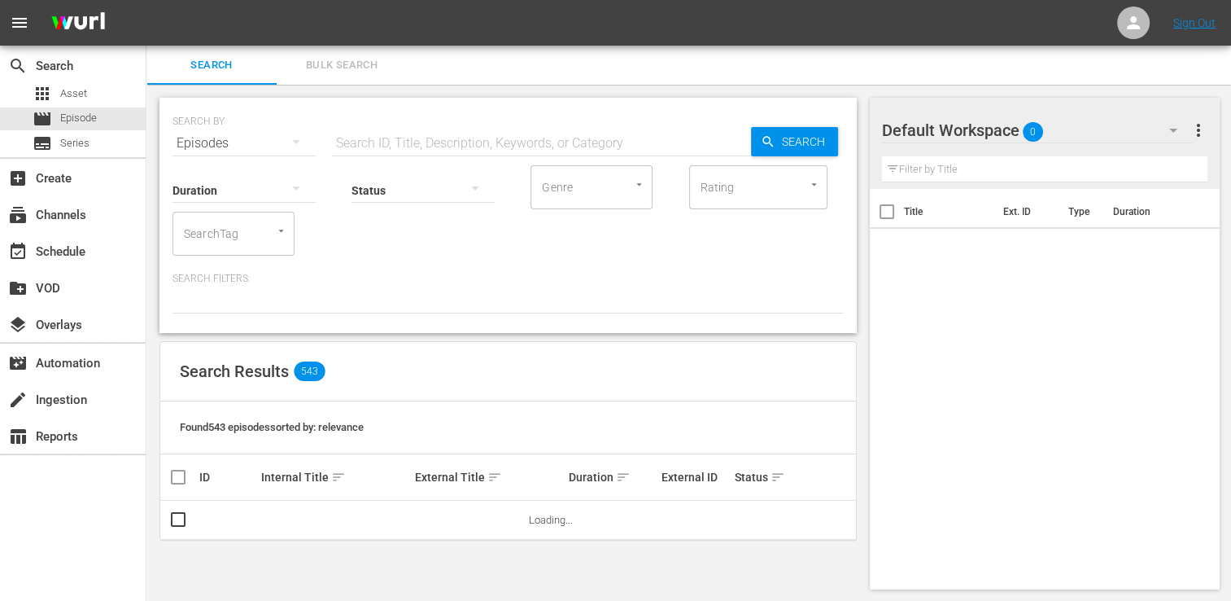
click at [348, 70] on span "Bulk Search" at bounding box center [341, 65] width 111 height 19
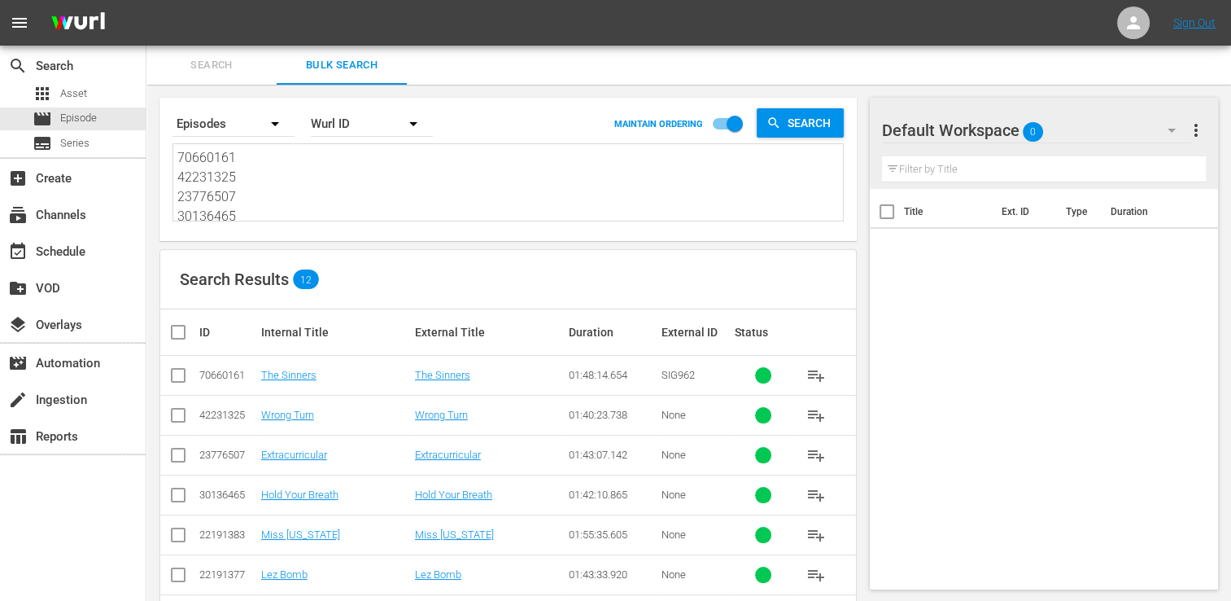
click at [294, 199] on textarea "70660161 42231325 23776507 30136465 22191383 22191377 43450416 44034202 2597096…" at bounding box center [510, 185] width 666 height 74
paste textarea "25971023 41068434 23776507 30136465 22191383 22191377 43450416 44034202 2597096…"
type textarea "25971023 41068434 23776507 30136465 22191383 22191377 43450416 44034202 2597096…"
click at [182, 327] on input "checkbox" at bounding box center [184, 332] width 33 height 20
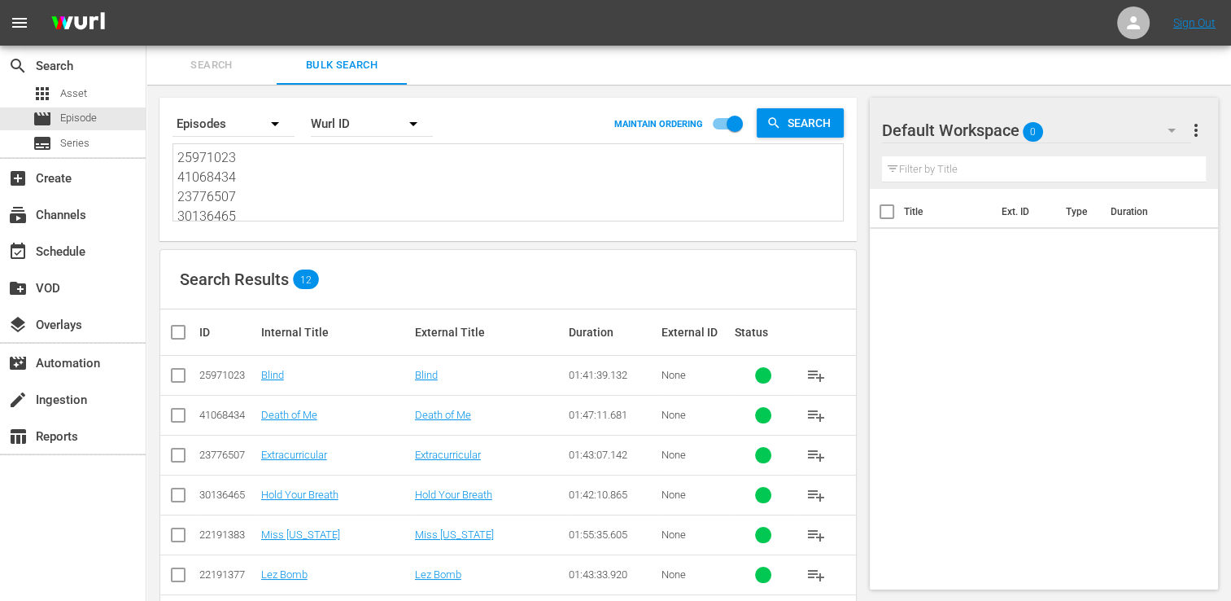
checkbox input "true"
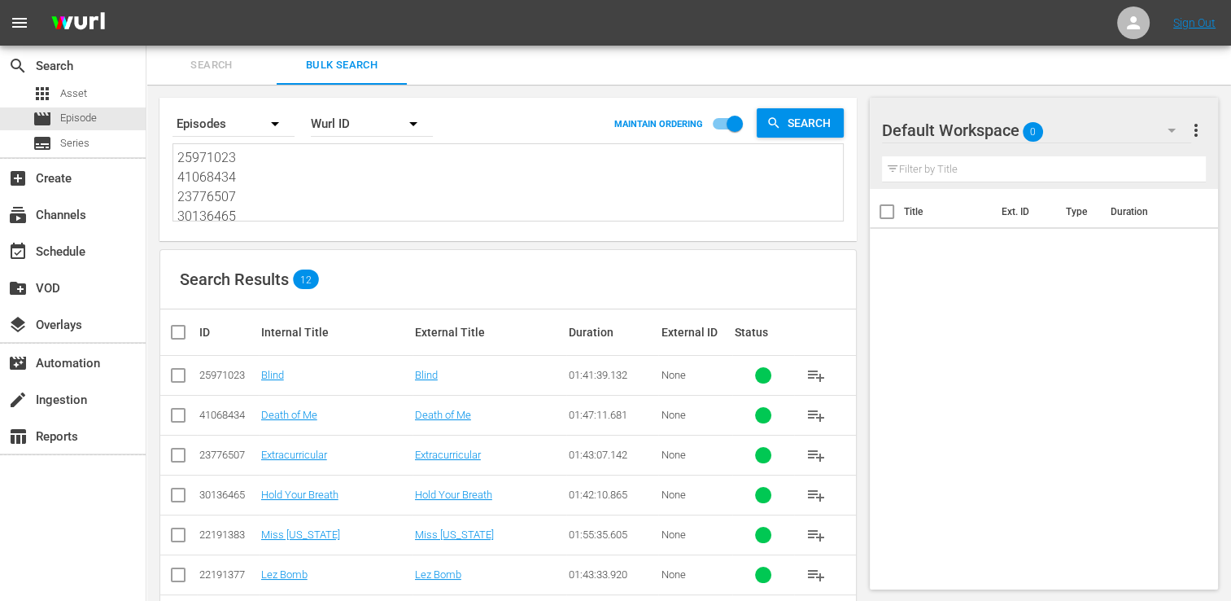
checkbox input "true"
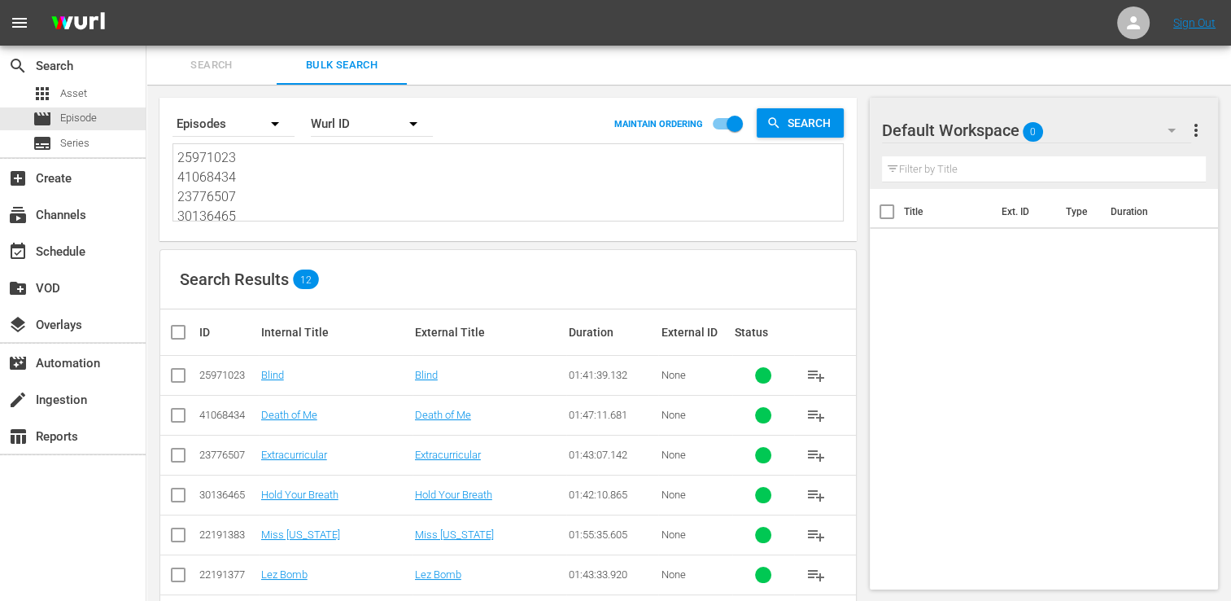
checkbox input "true"
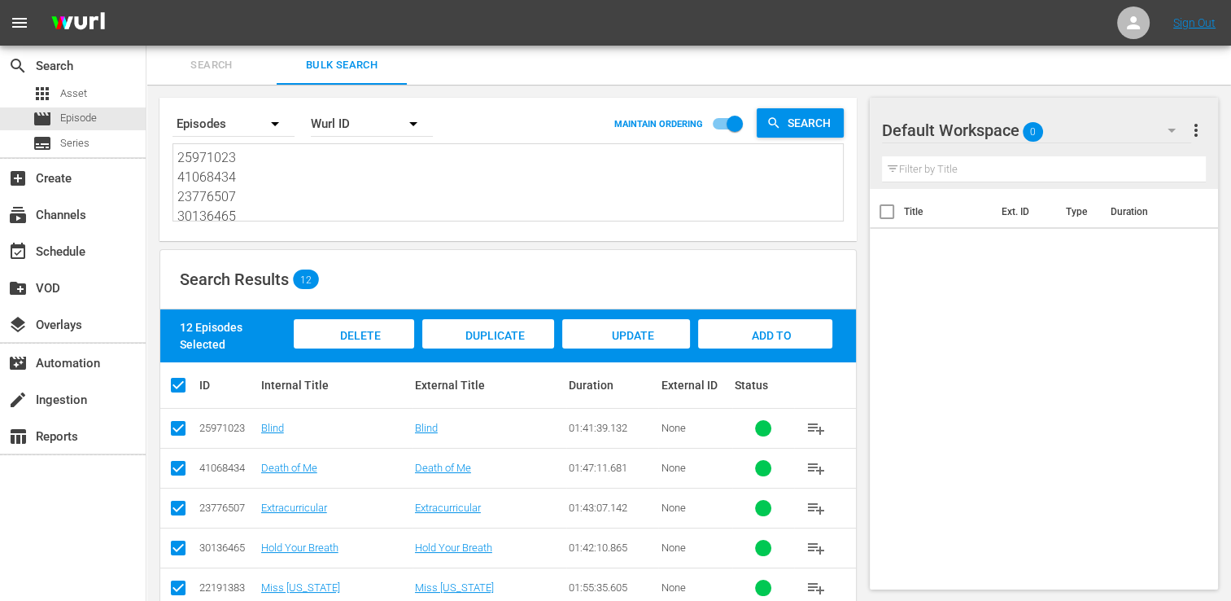
click at [752, 343] on div "Add to Workspace" at bounding box center [765, 349] width 134 height 61
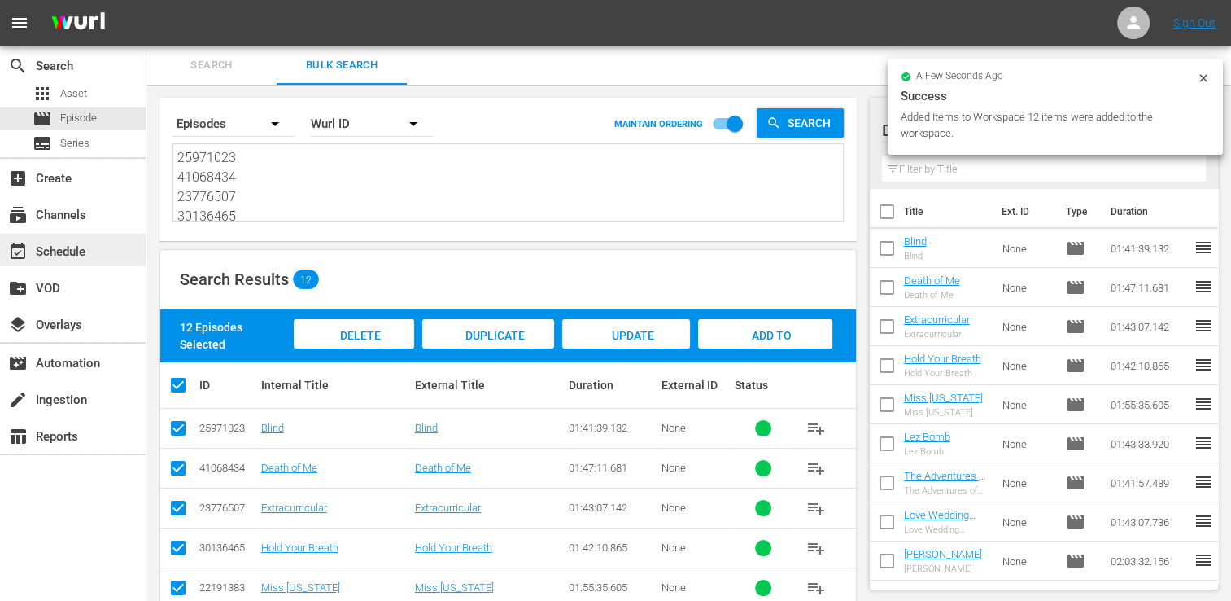
click at [79, 238] on div "event_available Schedule" at bounding box center [73, 250] width 146 height 33
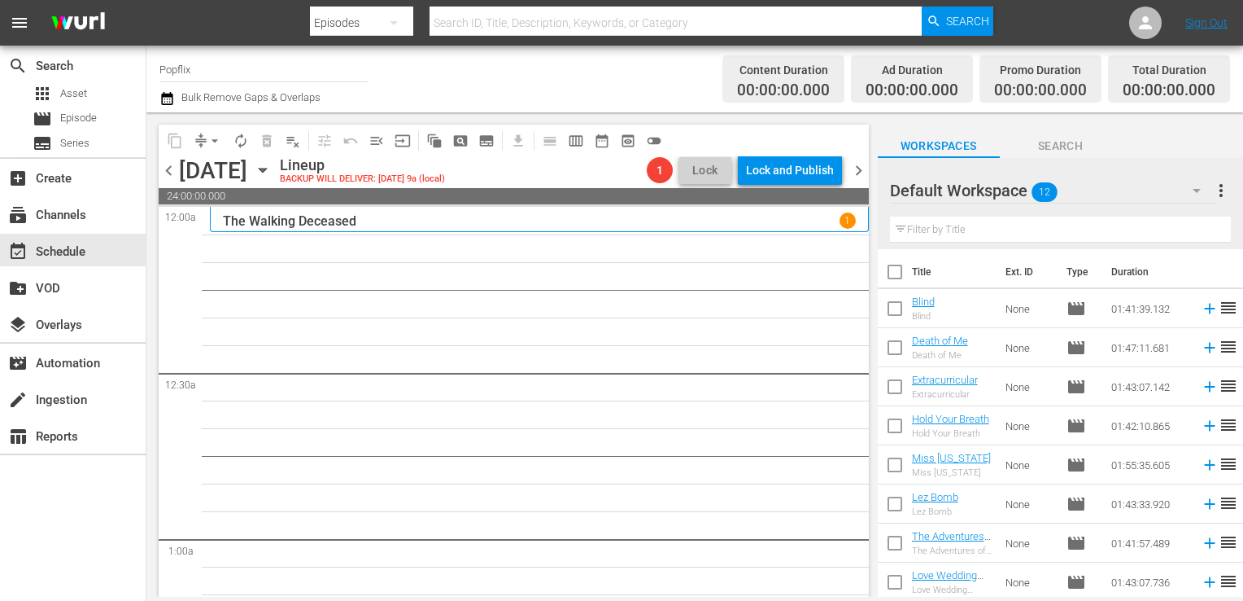
click at [902, 268] on input "checkbox" at bounding box center [895, 275] width 34 height 34
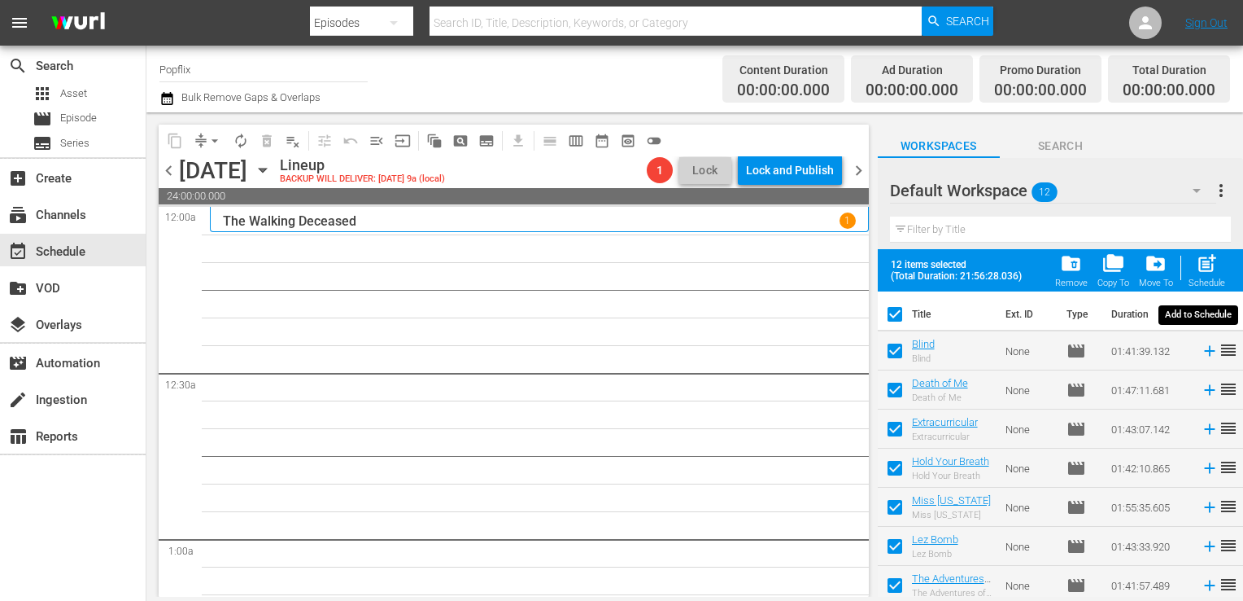
click at [1198, 276] on div "post_add Schedule" at bounding box center [1207, 270] width 37 height 36
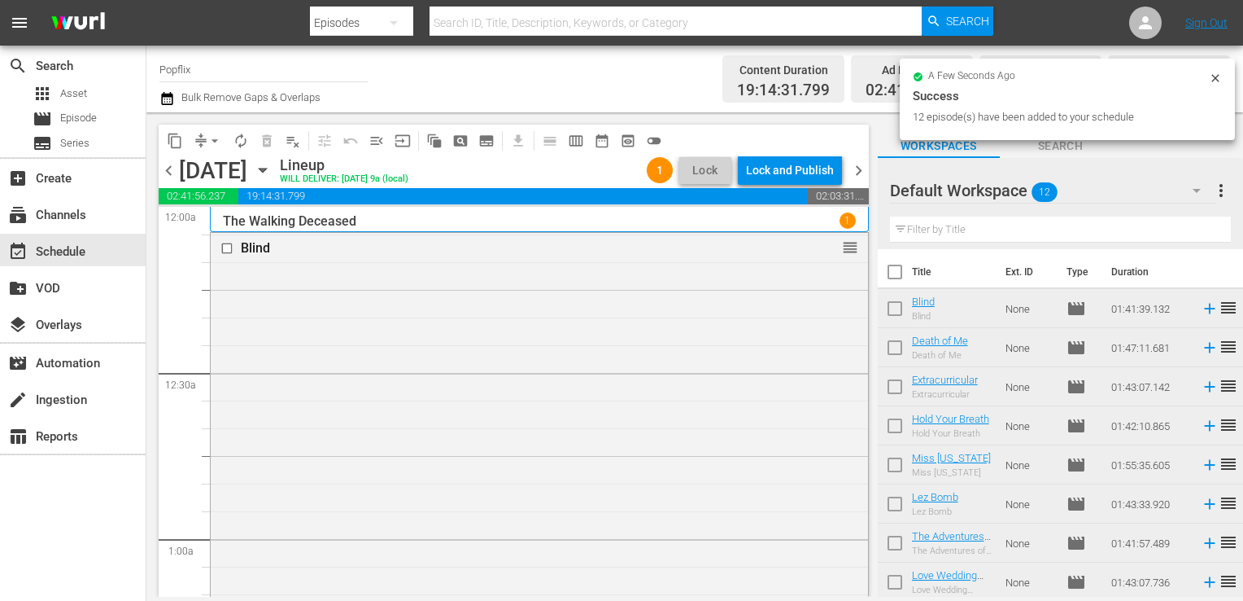
click at [862, 162] on span "chevron_right" at bounding box center [859, 170] width 20 height 20
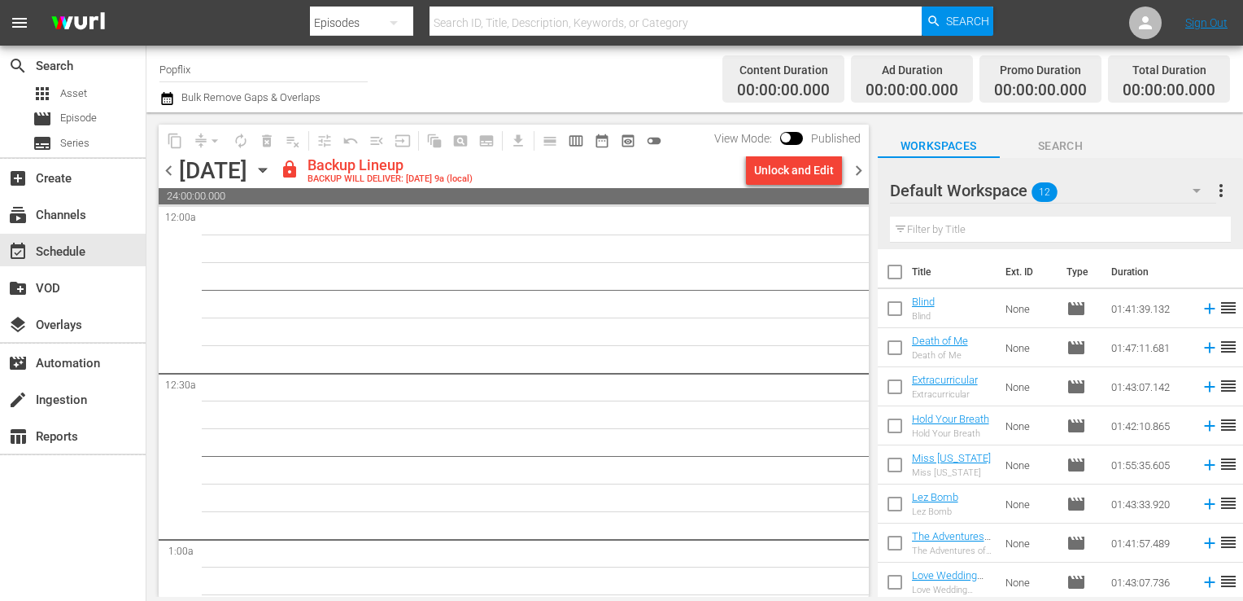
click at [179, 169] on div "Wednesday, September 17th" at bounding box center [213, 170] width 68 height 27
click at [169, 171] on span "chevron_left" at bounding box center [169, 170] width 20 height 20
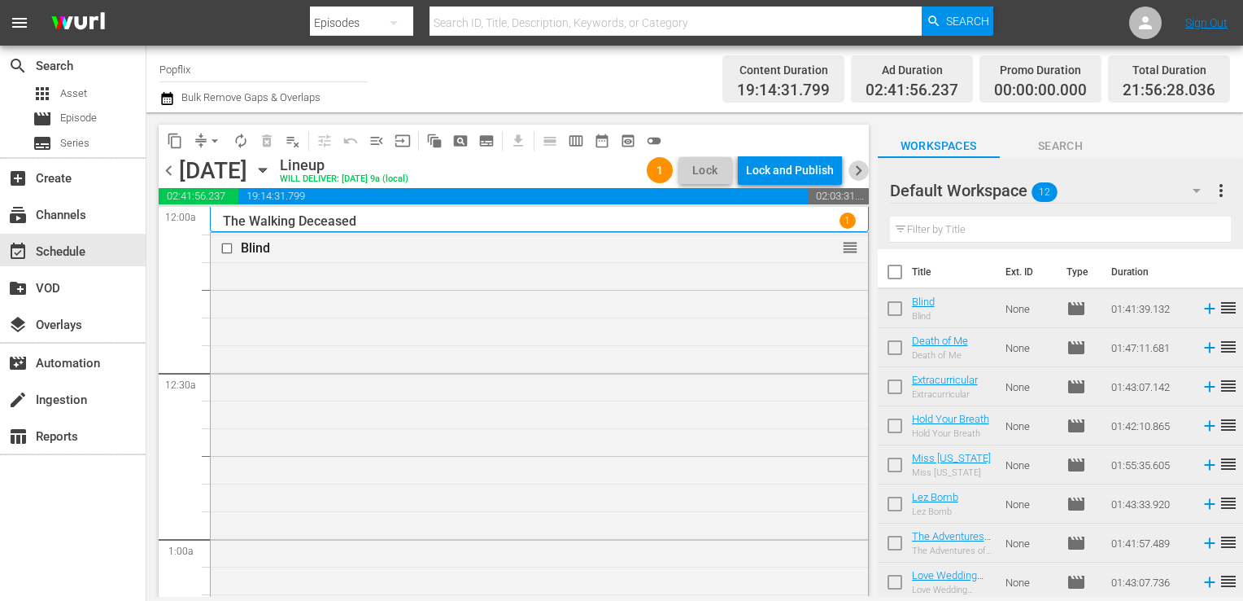
click at [854, 174] on span "chevron_right" at bounding box center [859, 170] width 20 height 20
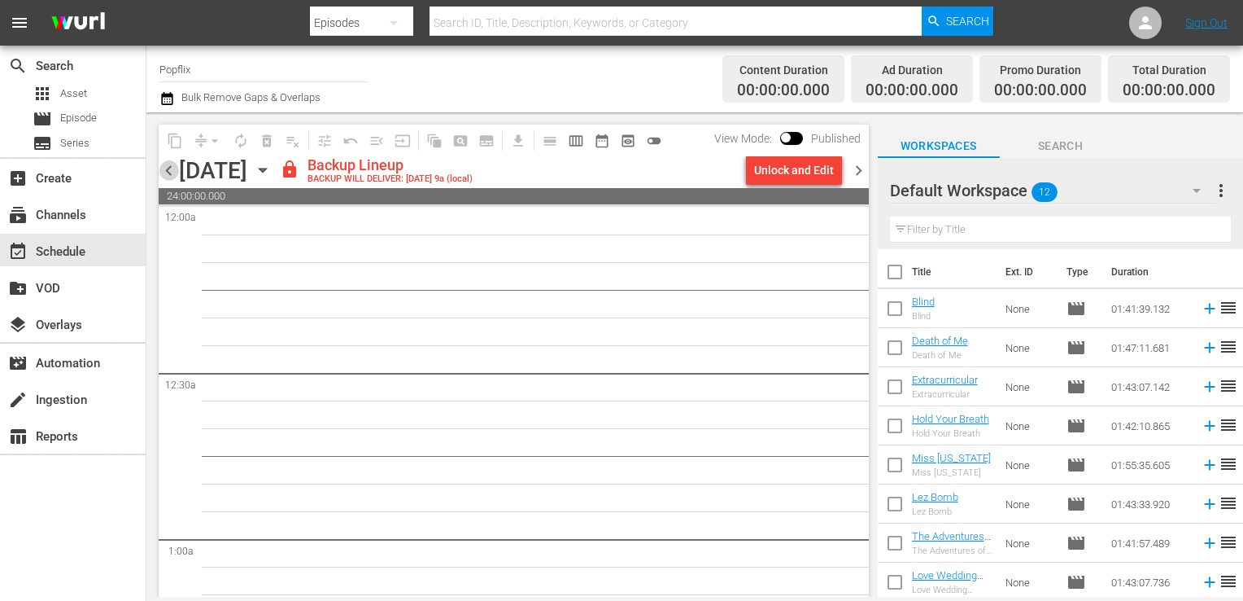
click at [167, 171] on span "chevron_left" at bounding box center [169, 170] width 20 height 20
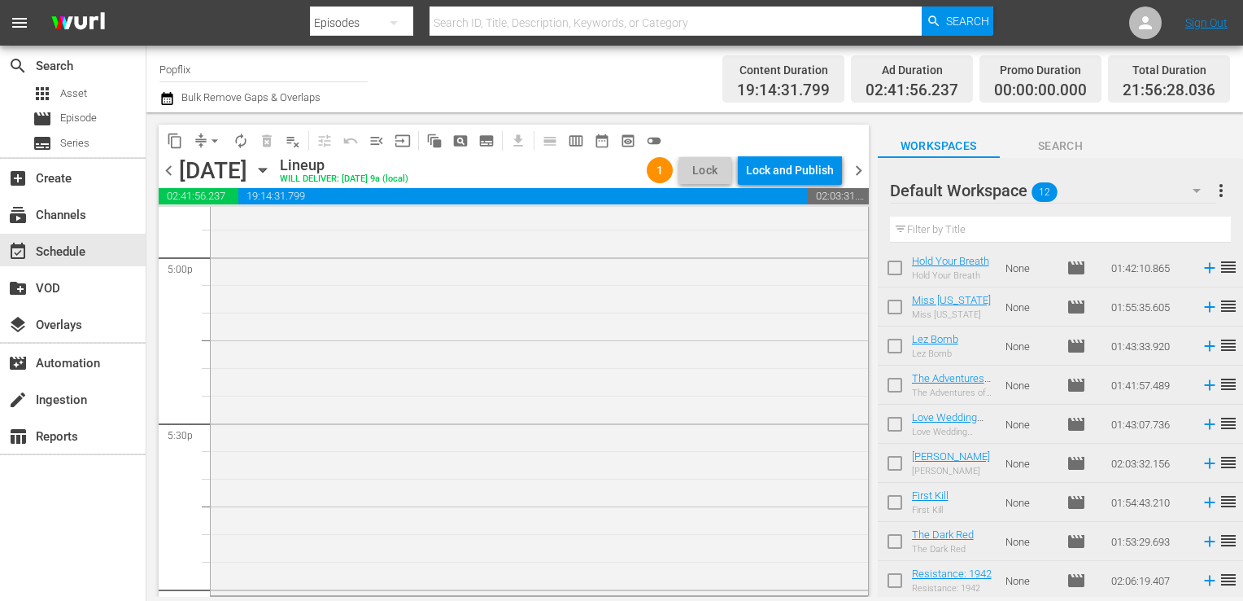
scroll to position [5598, 0]
click at [1219, 188] on span "more_vert" at bounding box center [1222, 191] width 20 height 20
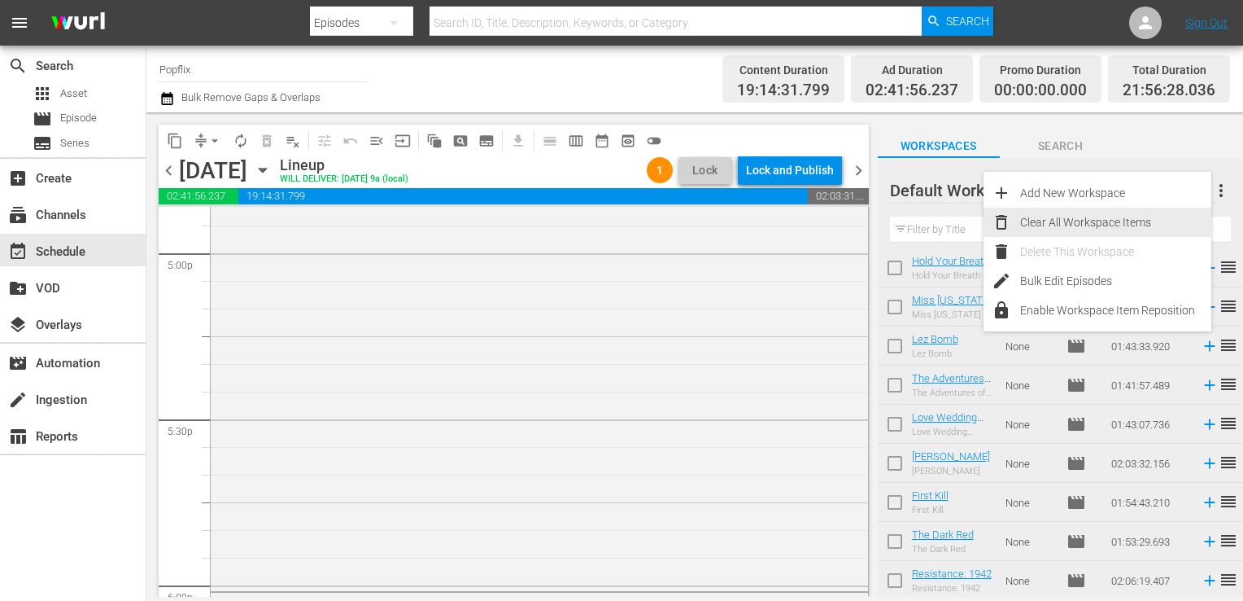
click at [1136, 210] on div "Clear All Workspace Items" at bounding box center [1115, 222] width 191 height 29
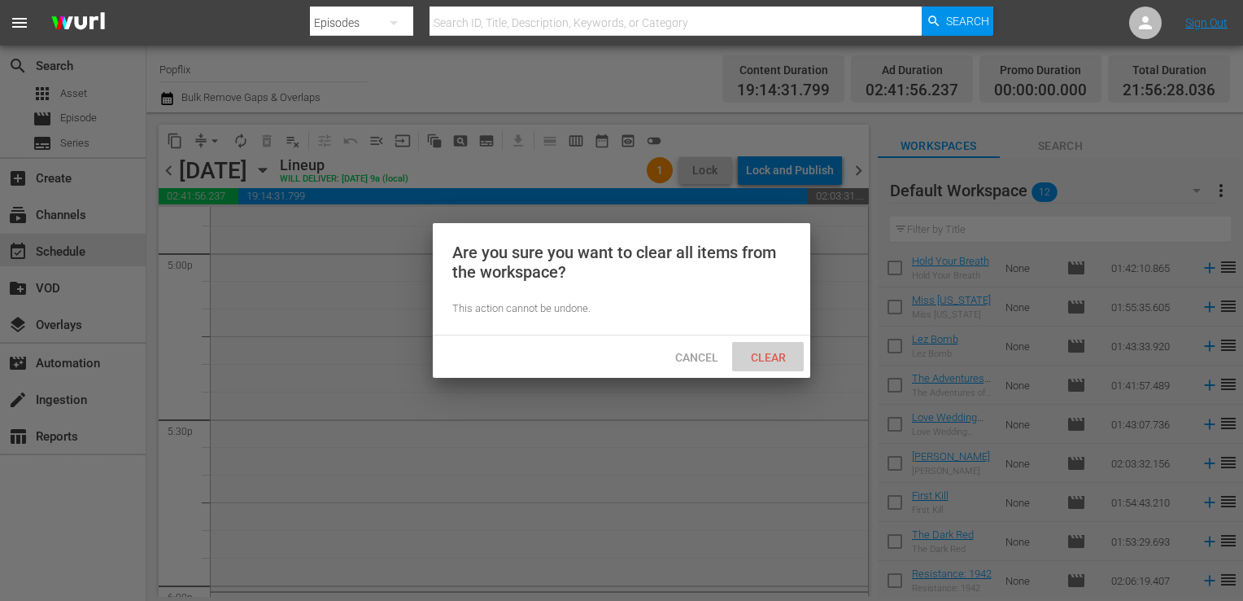
click at [774, 353] on span "Clear" at bounding box center [768, 357] width 61 height 13
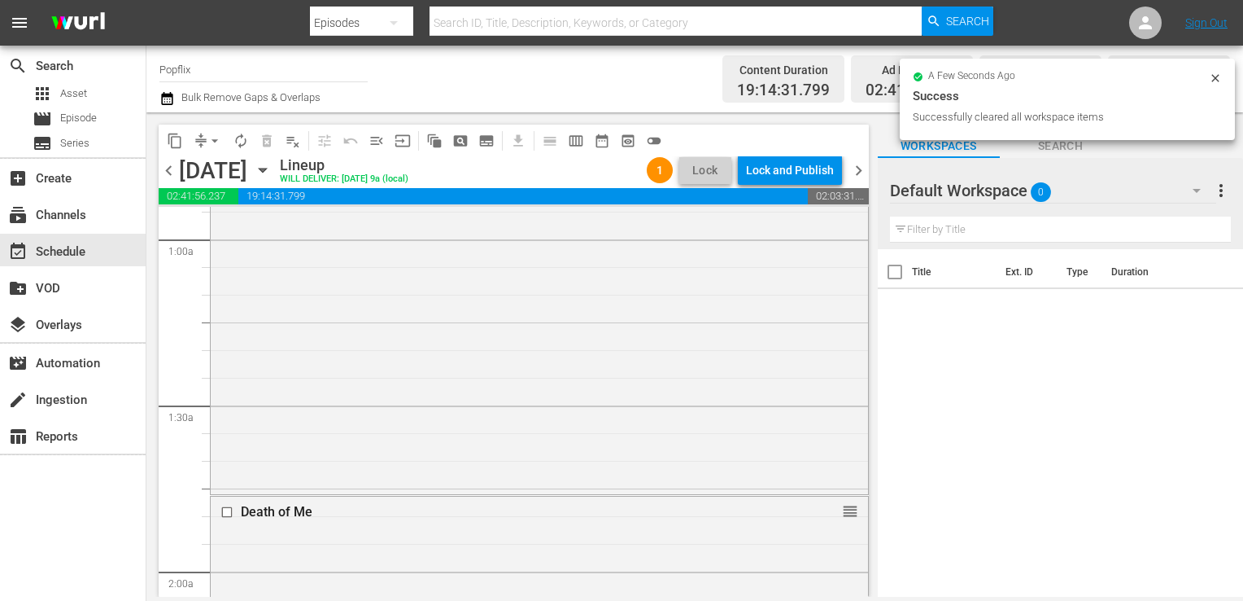
scroll to position [0, 0]
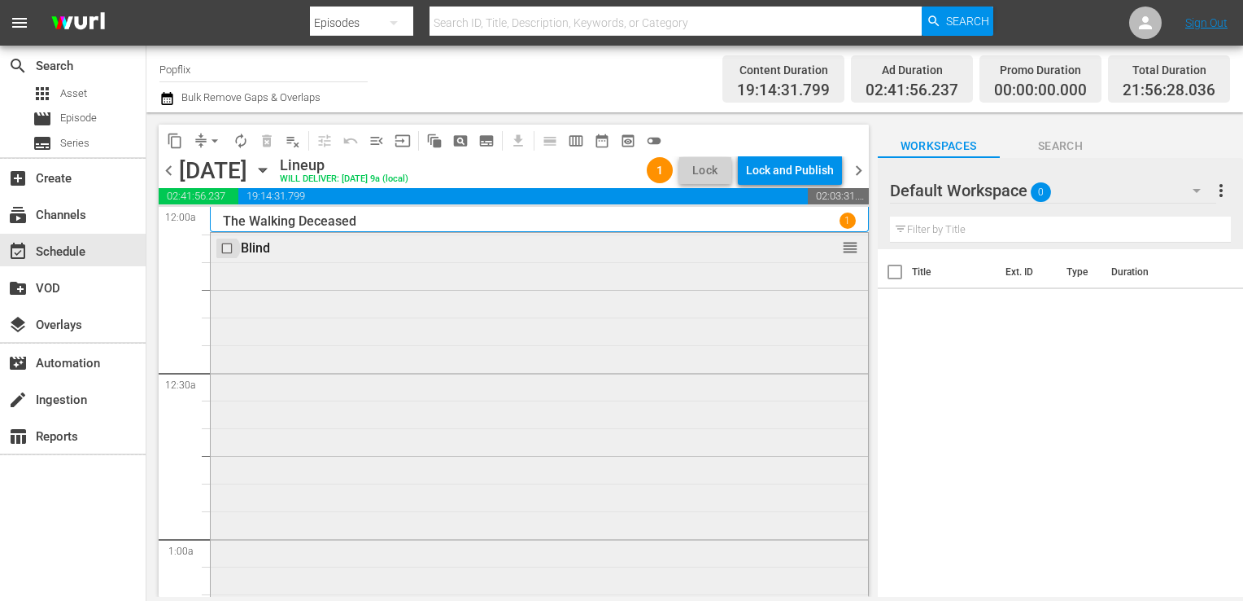
click at [222, 248] on input "checkbox" at bounding box center [229, 248] width 17 height 14
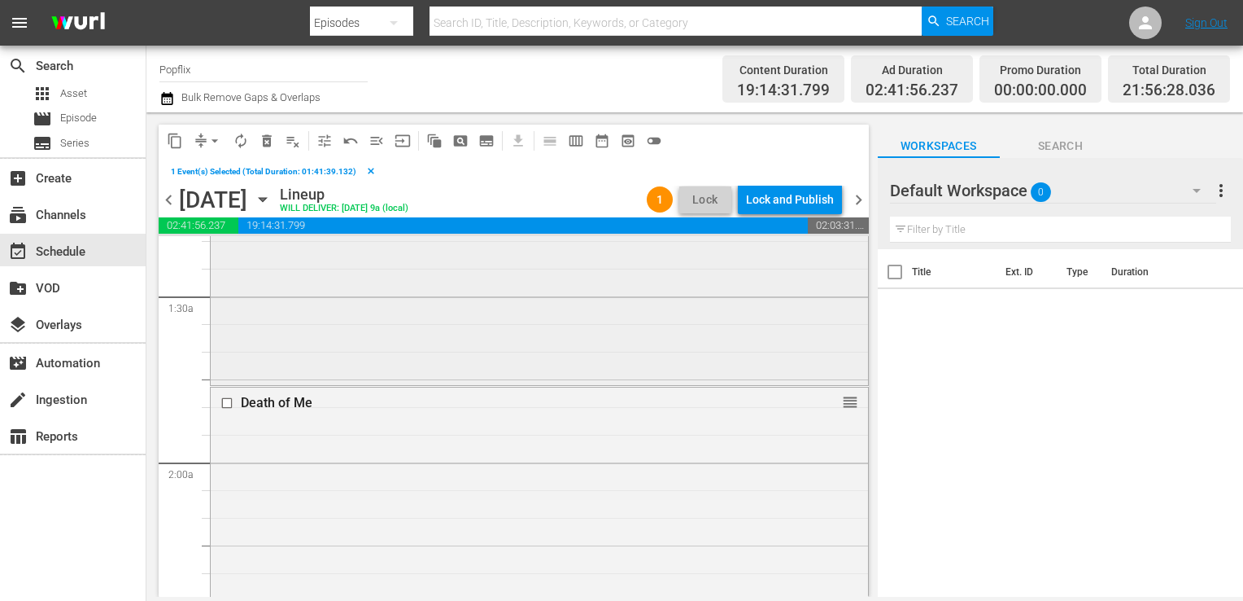
scroll to position [452, 0]
click at [225, 391] on input "checkbox" at bounding box center [229, 388] width 17 height 14
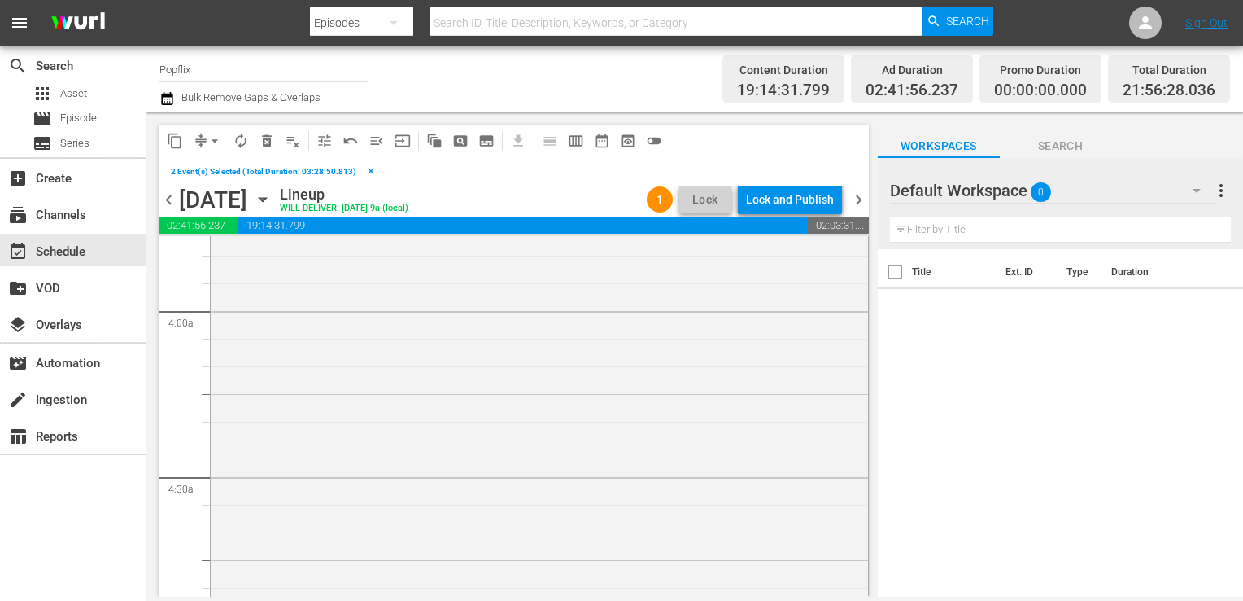
scroll to position [1253, 0]
click at [283, 404] on div "Extracurricular reorder" at bounding box center [540, 447] width 658 height 566
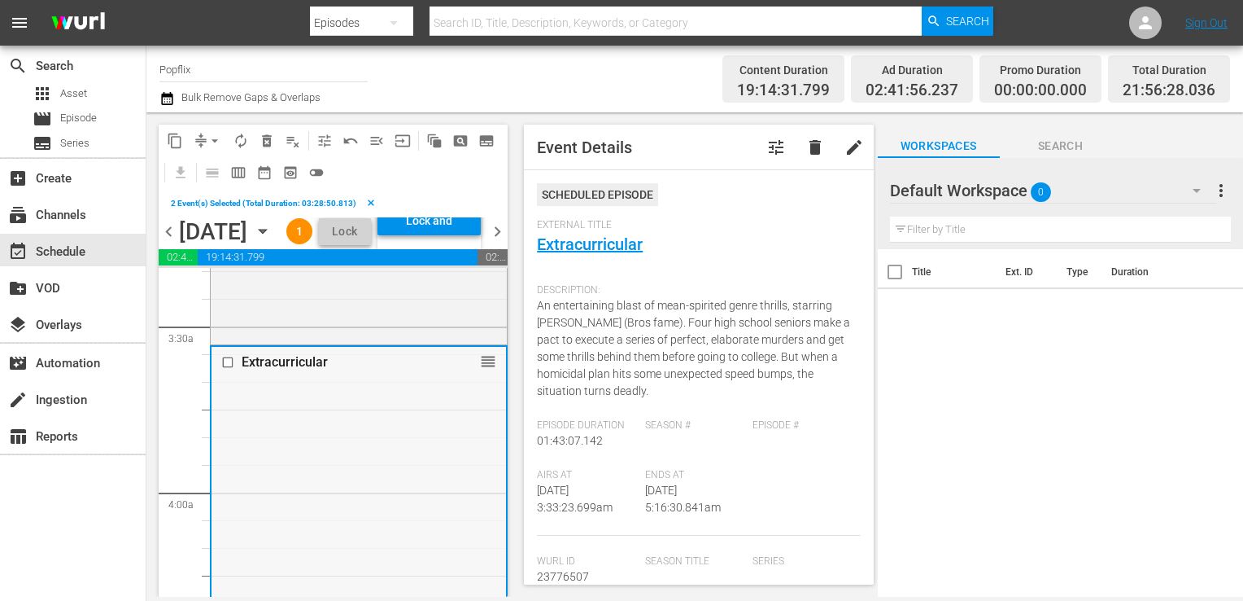
scroll to position [1103, 0]
click at [228, 369] on input "checkbox" at bounding box center [229, 363] width 17 height 14
click at [518, 421] on span "Event Details tune delete edit Scheduled Episode External Title Extracurricular…" at bounding box center [694, 354] width 365 height 484
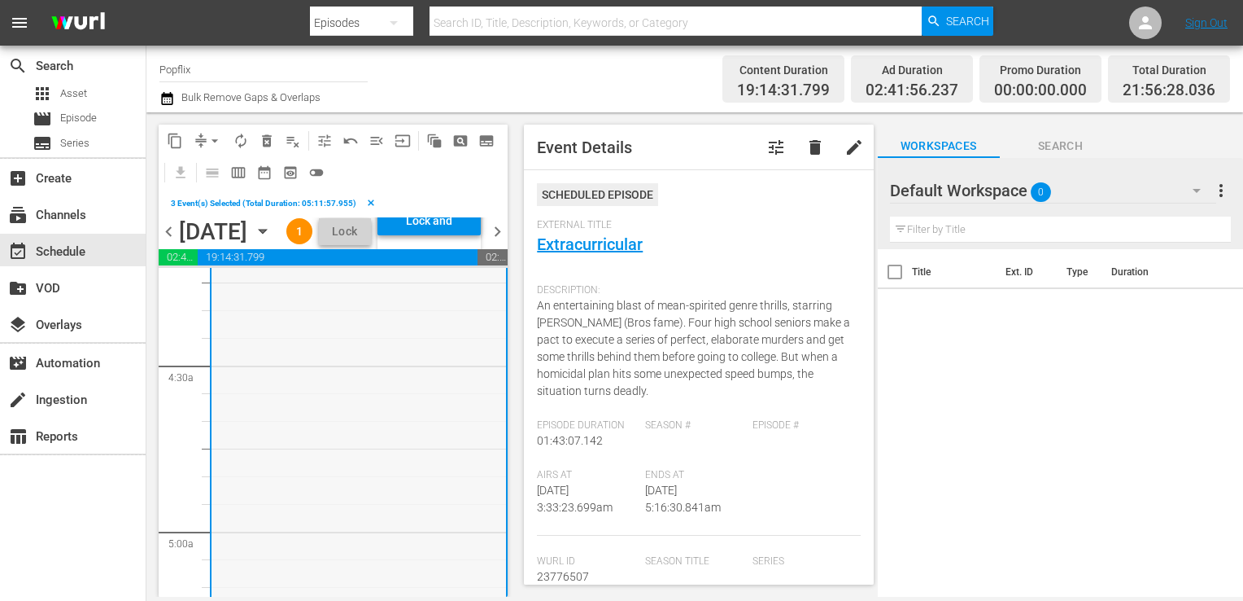
scroll to position [1714, 0]
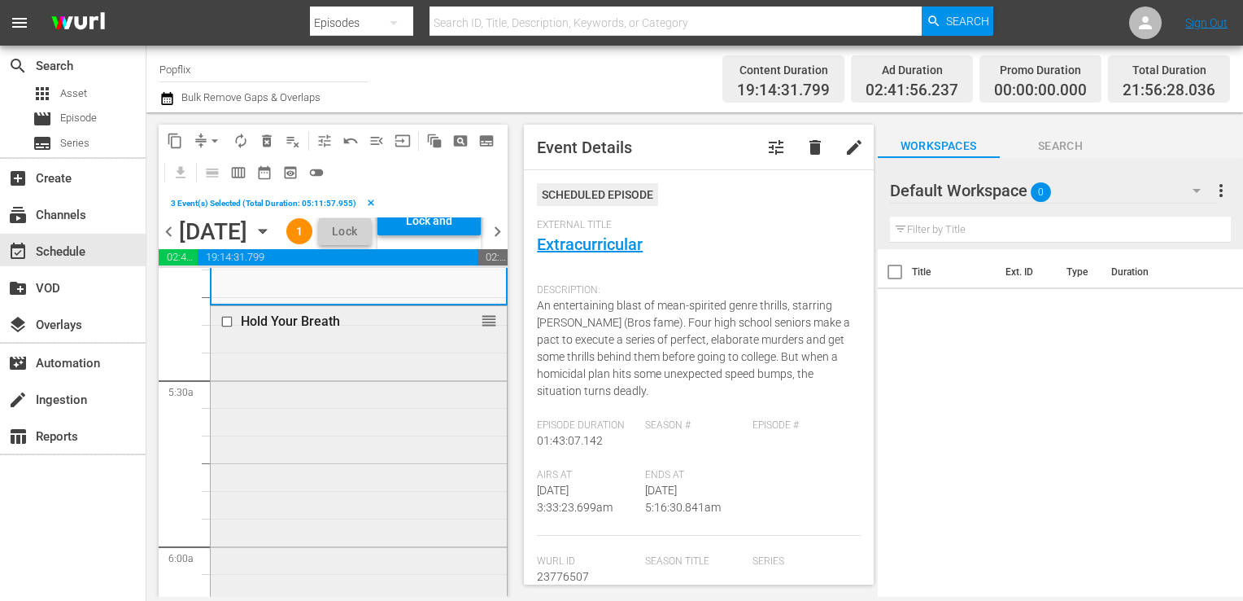
click at [227, 329] on input "checkbox" at bounding box center [229, 322] width 17 height 14
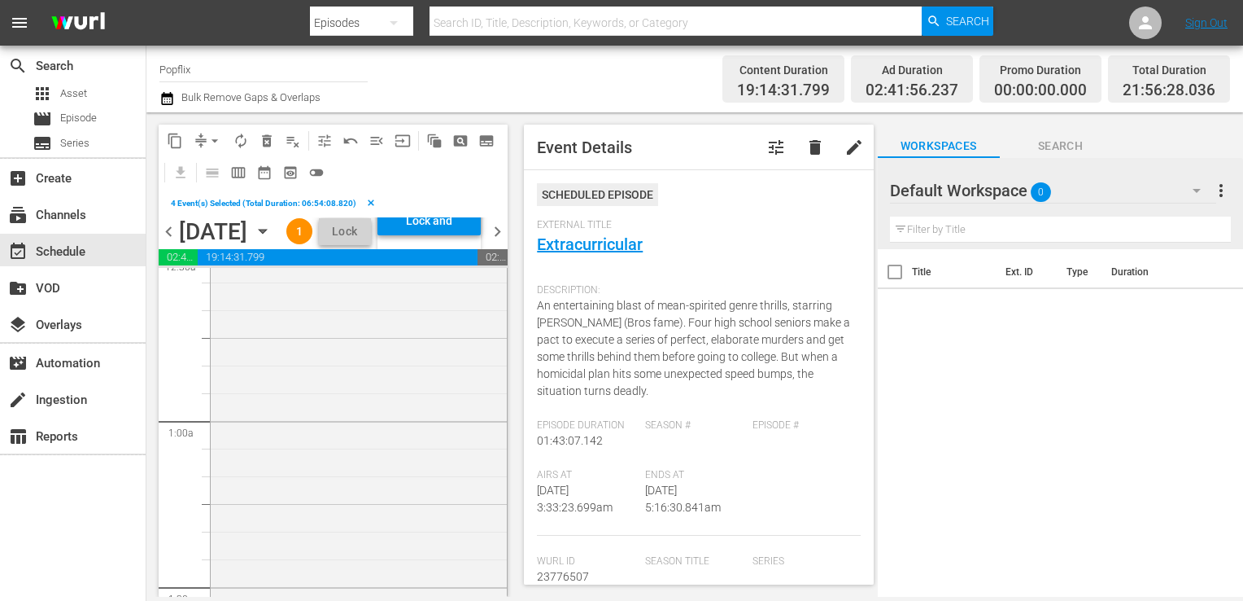
scroll to position [0, 0]
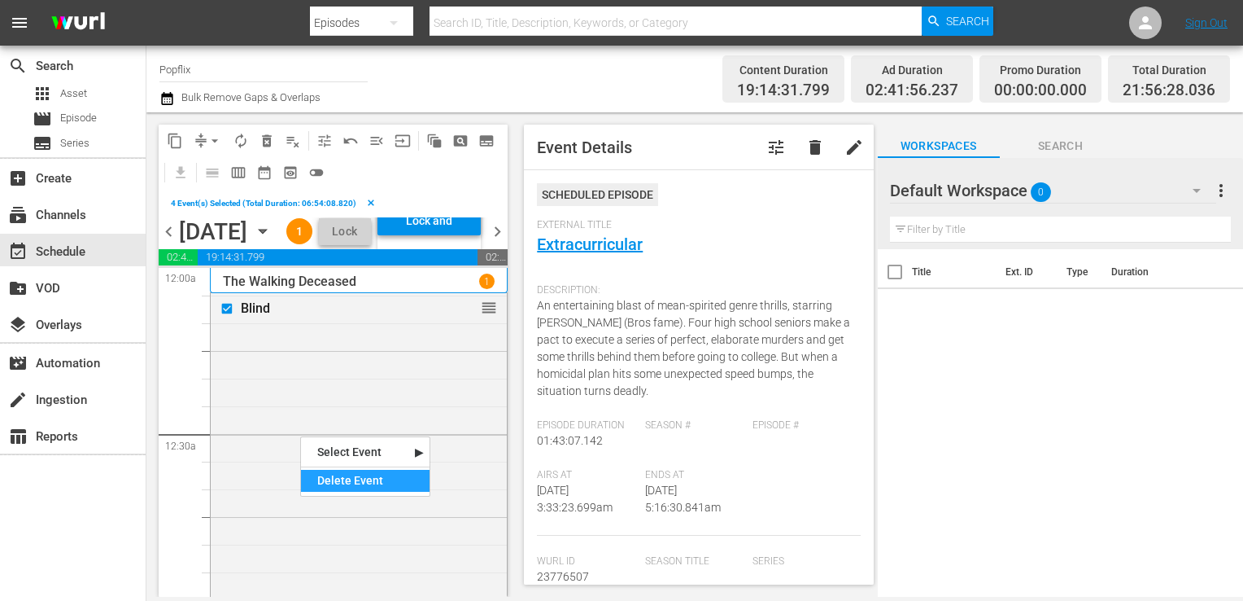
click at [365, 477] on div "Delete Event" at bounding box center [365, 481] width 129 height 22
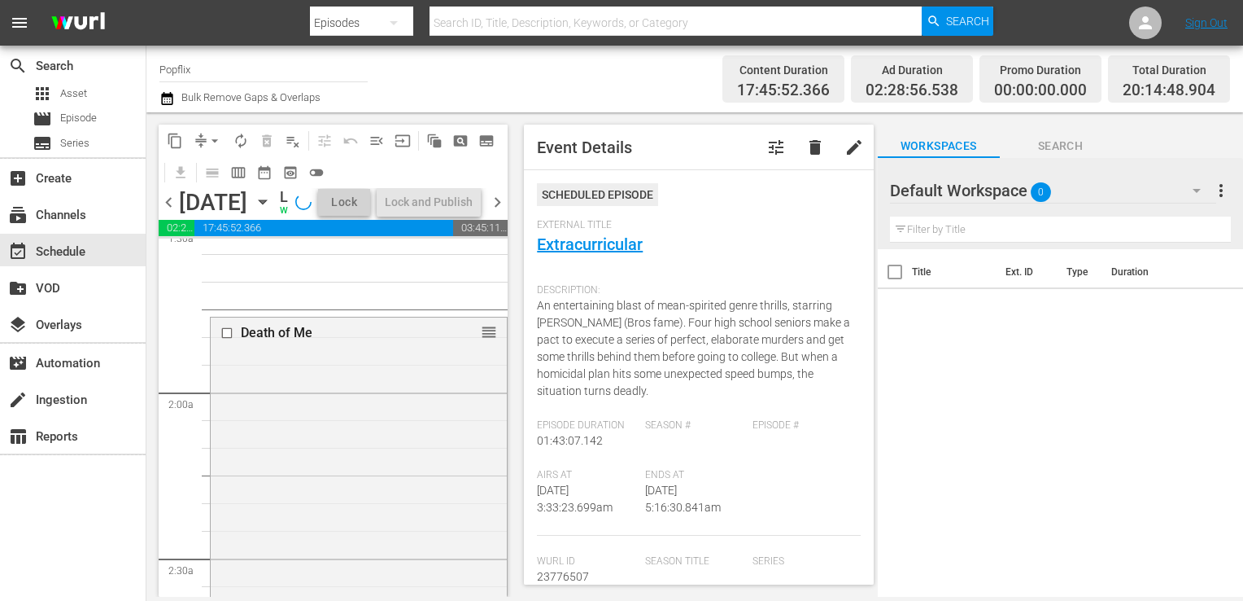
scroll to position [511, 0]
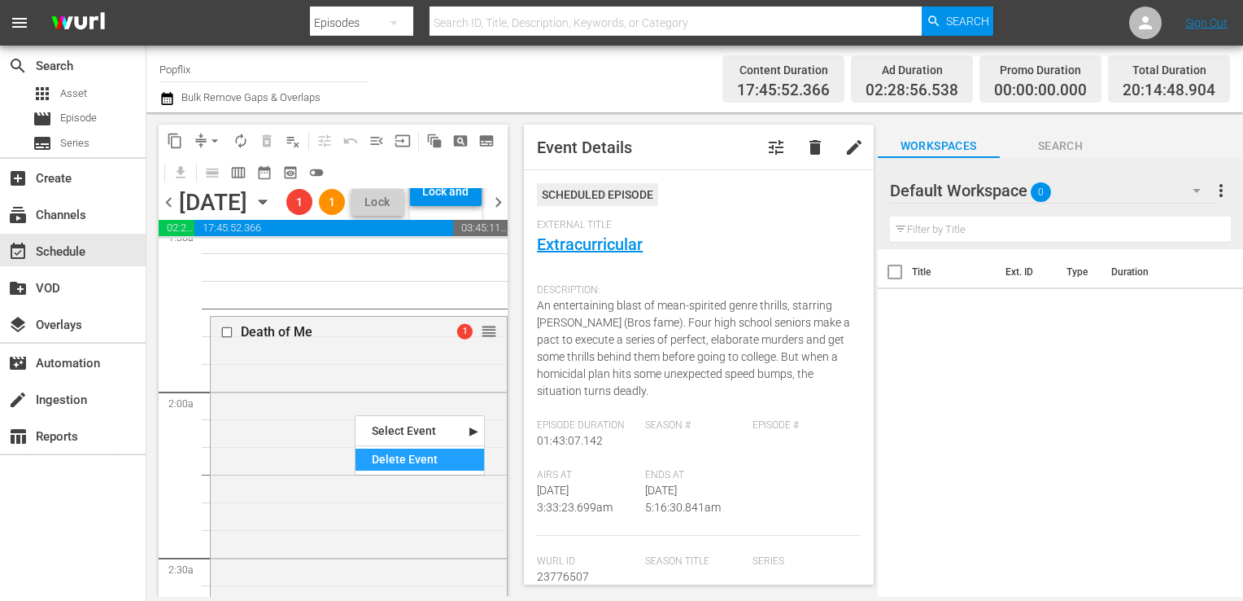
click at [385, 459] on div "Delete Event" at bounding box center [420, 459] width 129 height 22
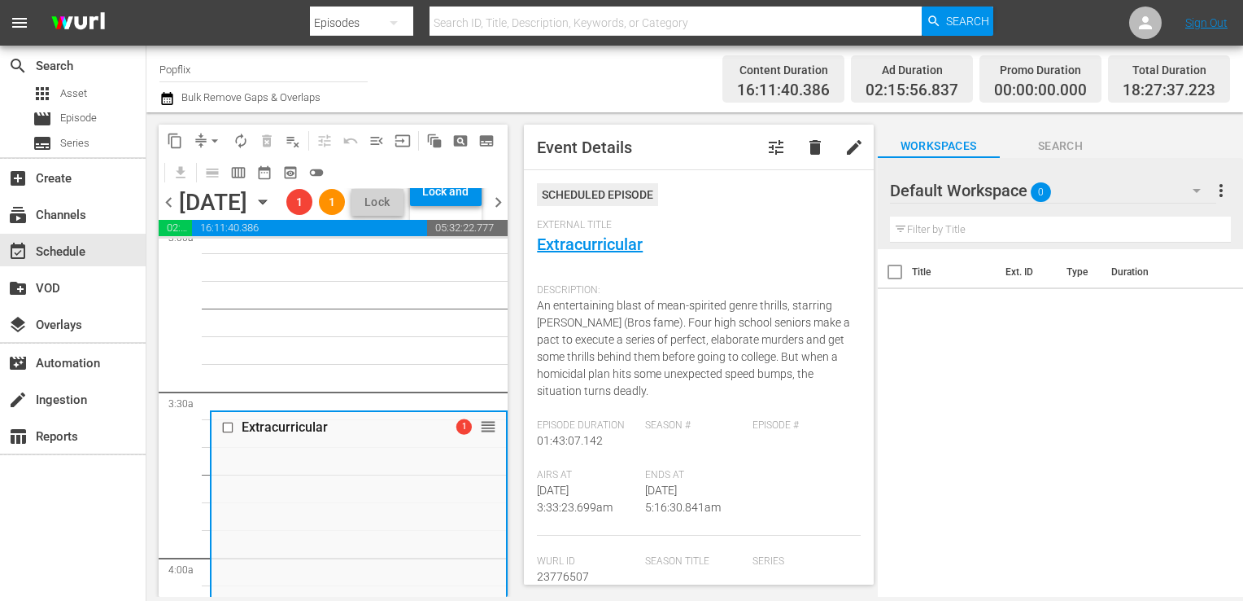
scroll to position [1226, 0]
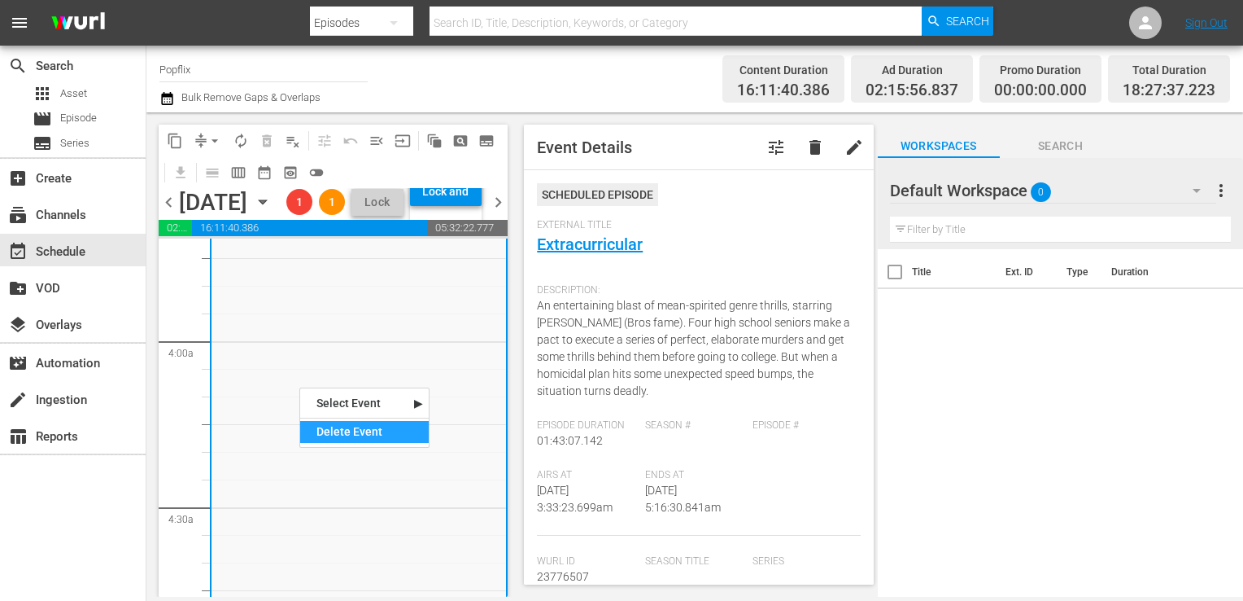
click at [333, 430] on div "Delete Event" at bounding box center [364, 432] width 129 height 22
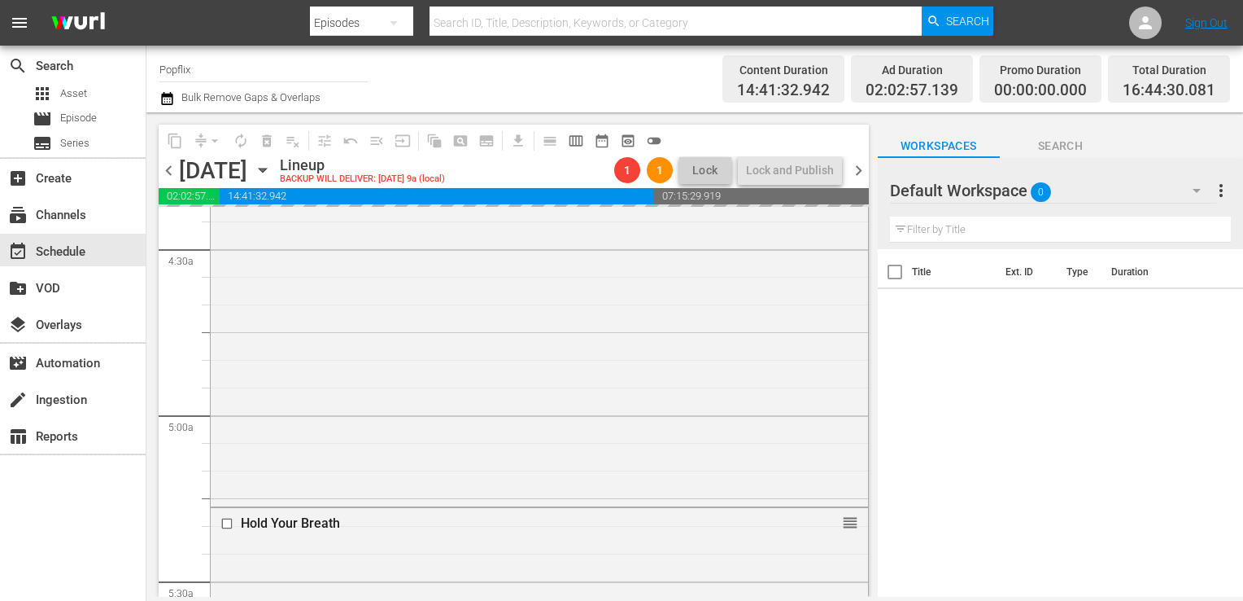
scroll to position [1637, 0]
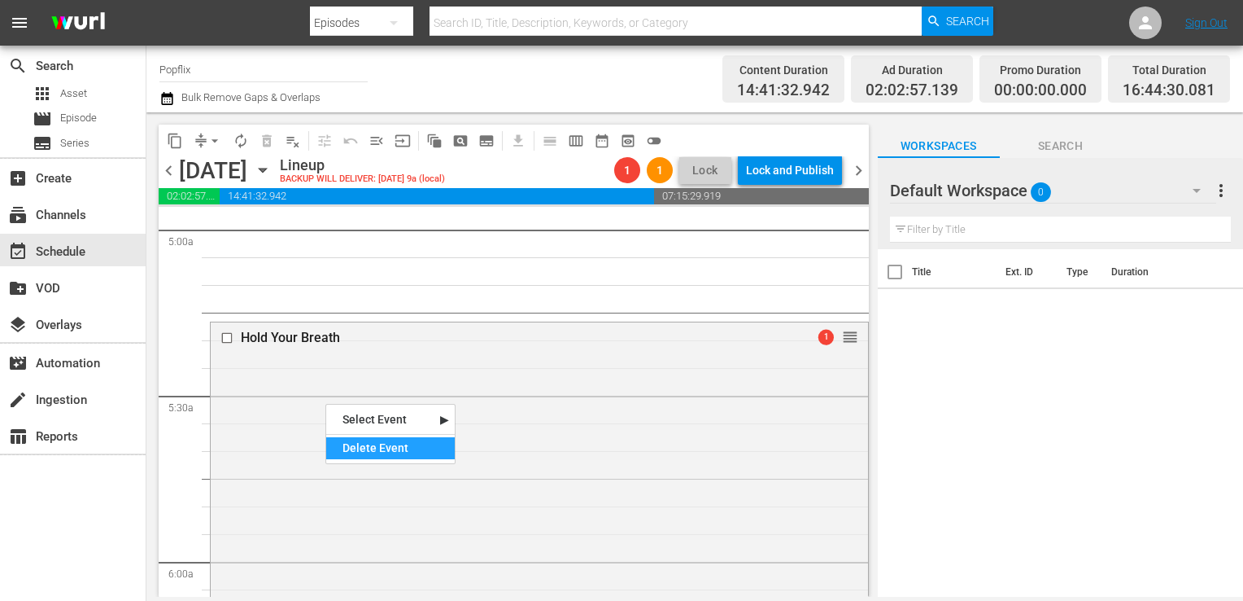
click at [387, 449] on div "Delete Event" at bounding box center [390, 448] width 129 height 22
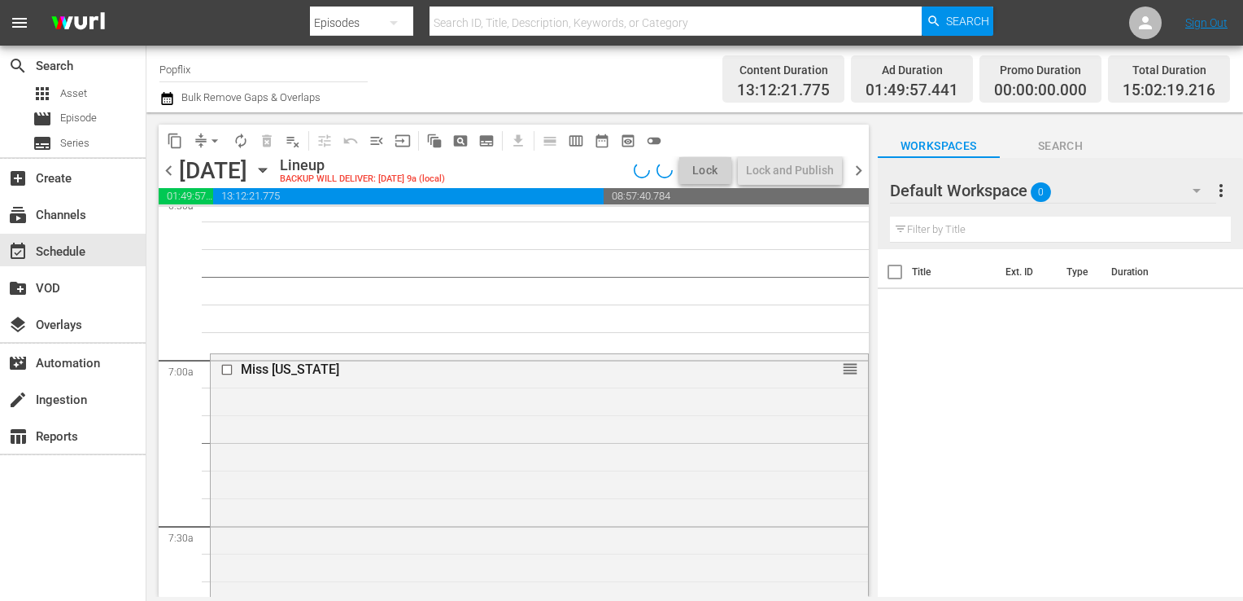
scroll to position [2171, 0]
click at [436, 495] on div "Delete Event" at bounding box center [452, 495] width 129 height 22
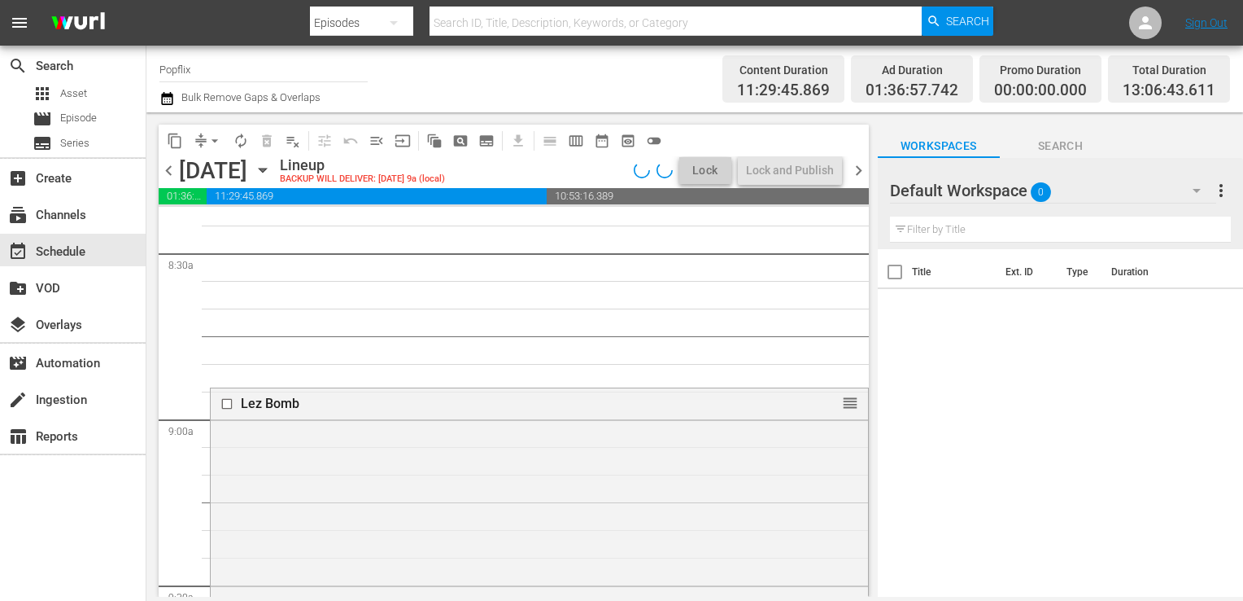
scroll to position [2777, 0]
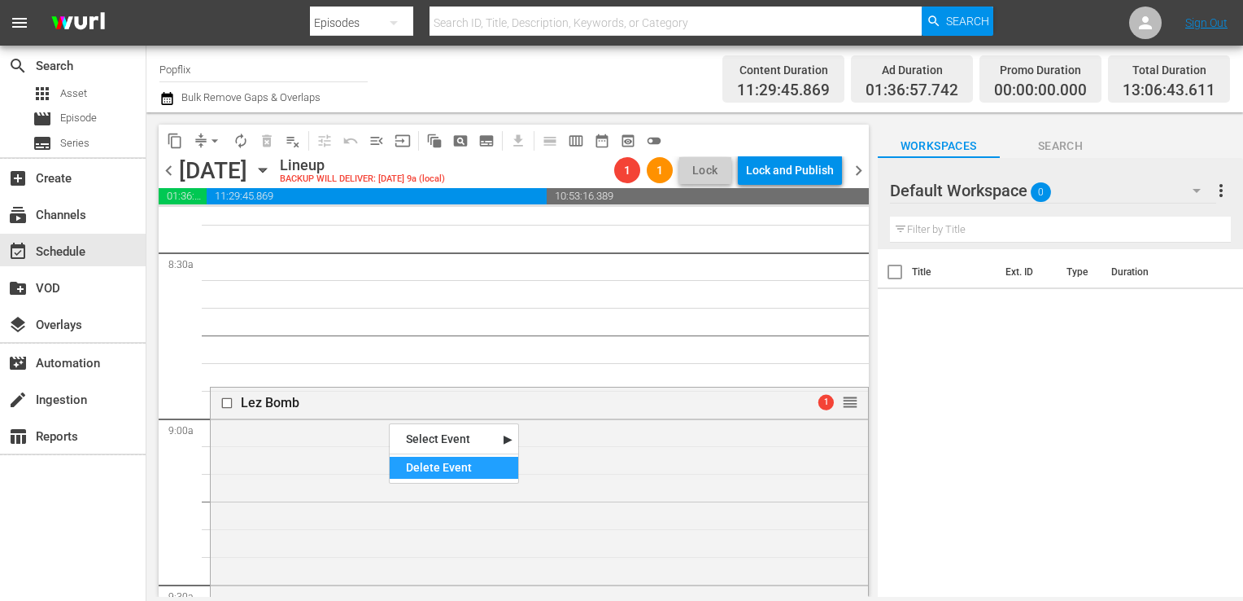
click at [439, 457] on div "Delete Event" at bounding box center [454, 468] width 129 height 22
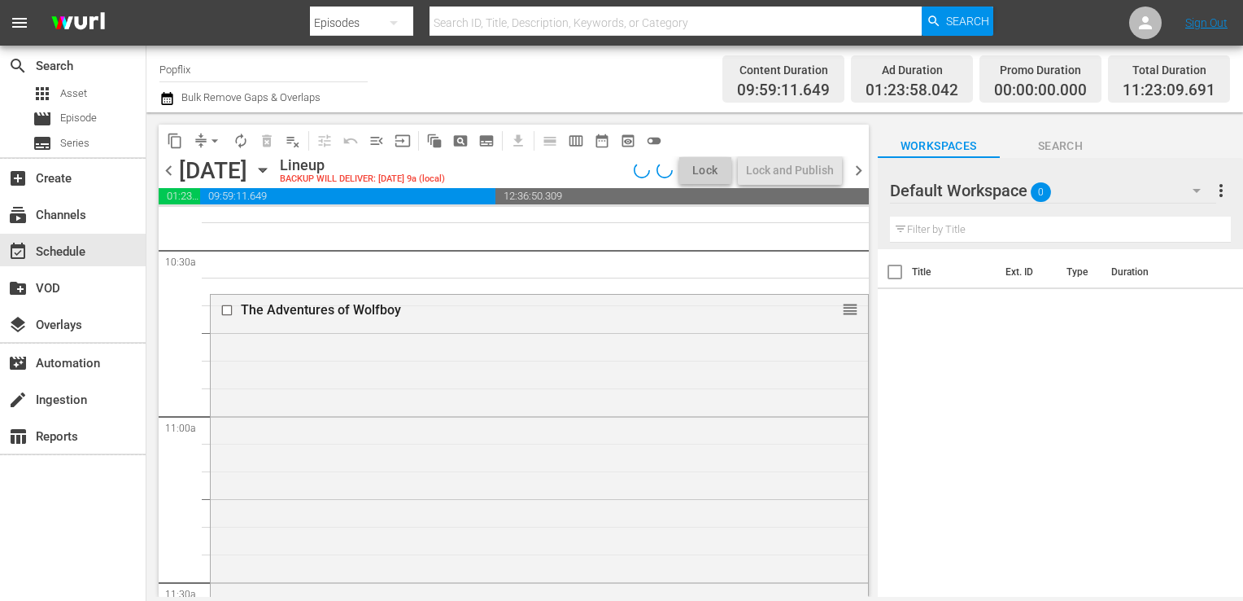
scroll to position [3444, 0]
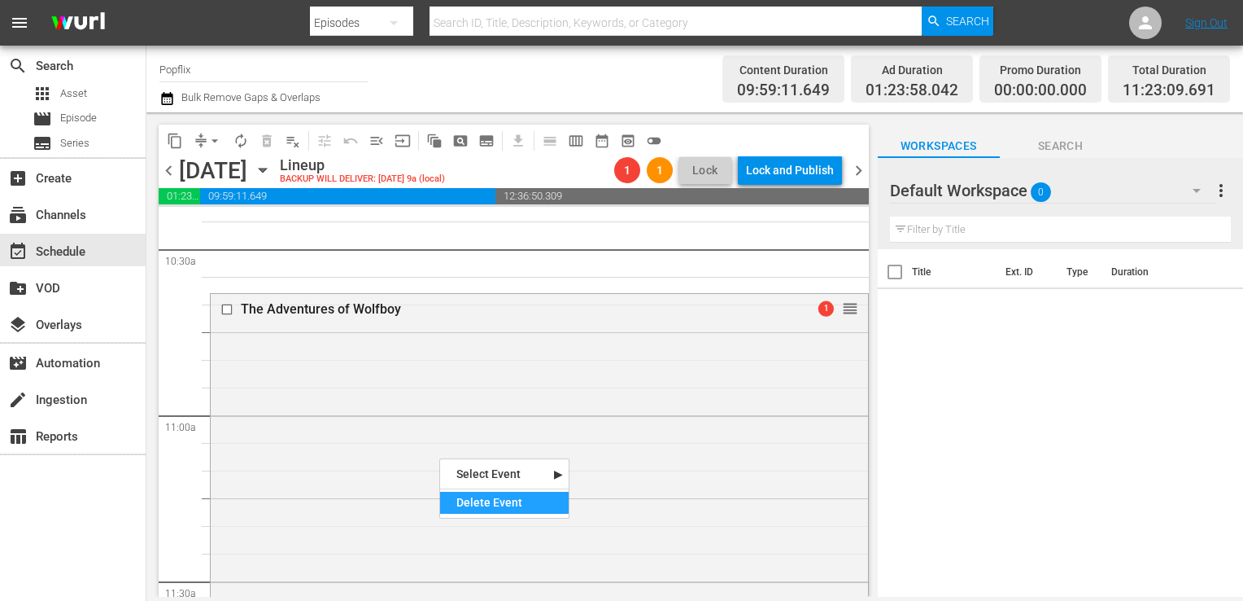
click at [478, 495] on div "Delete Event" at bounding box center [504, 503] width 129 height 22
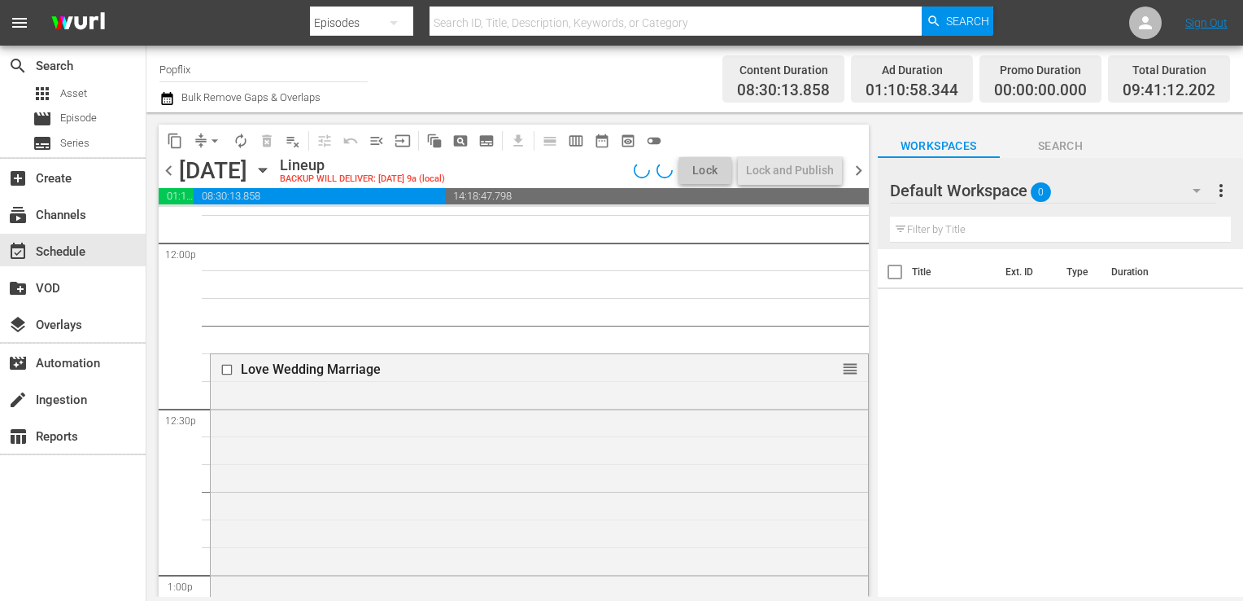
scroll to position [3994, 0]
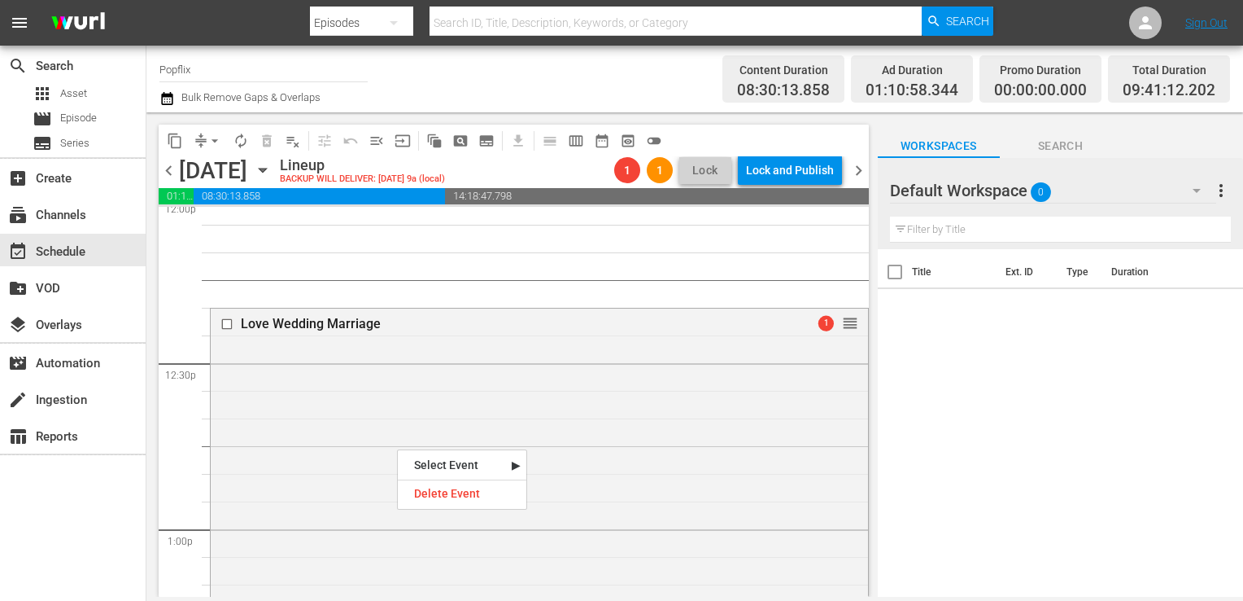
click at [459, 487] on div "Delete Event" at bounding box center [462, 494] width 129 height 22
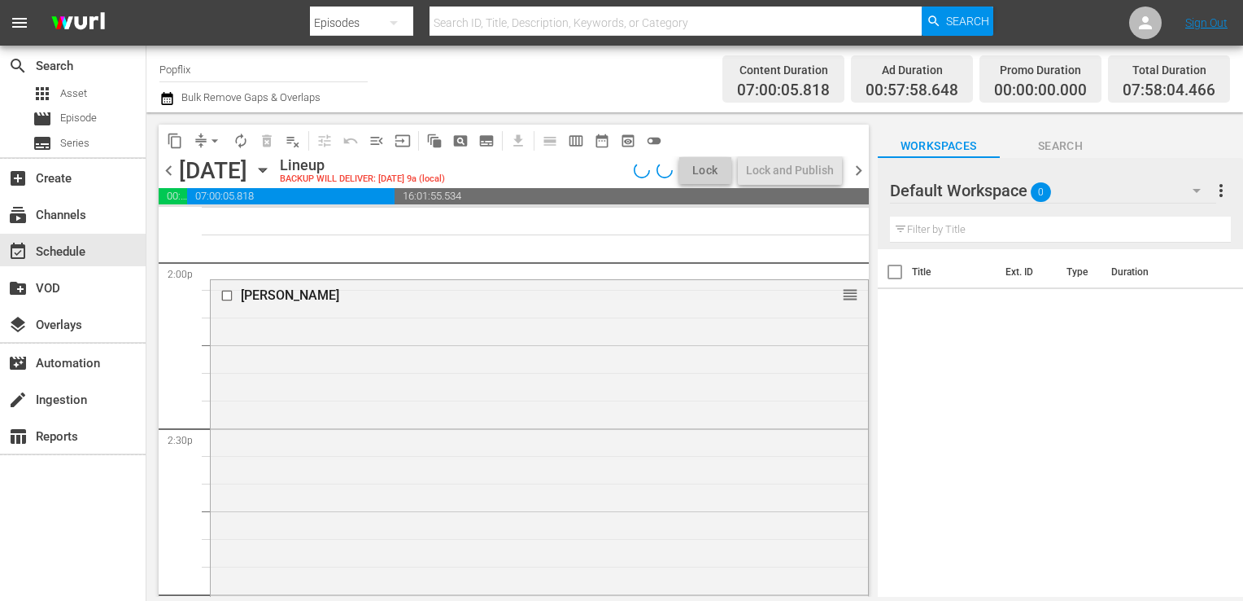
scroll to position [4595, 0]
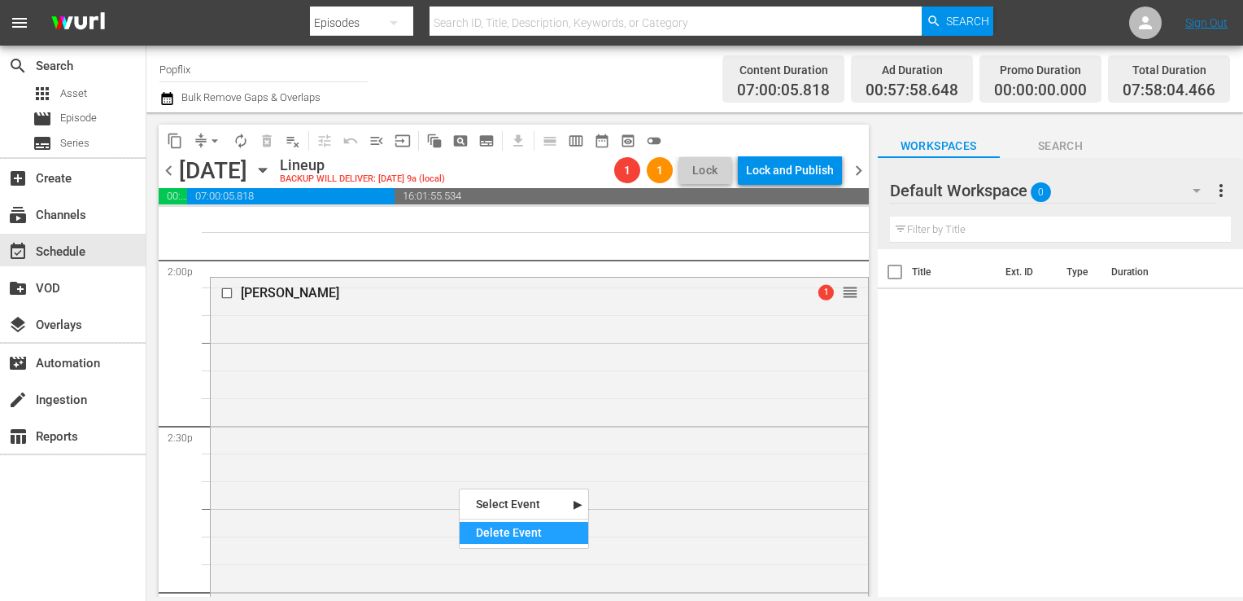
click at [499, 528] on div "Delete Event" at bounding box center [524, 533] width 129 height 22
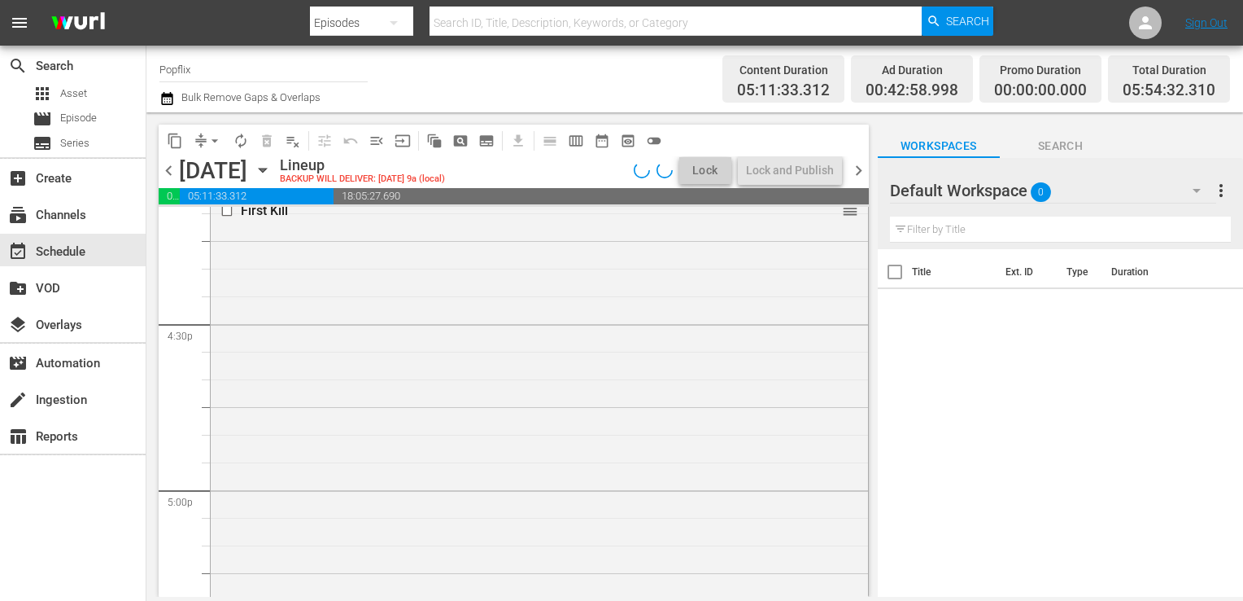
scroll to position [5363, 0]
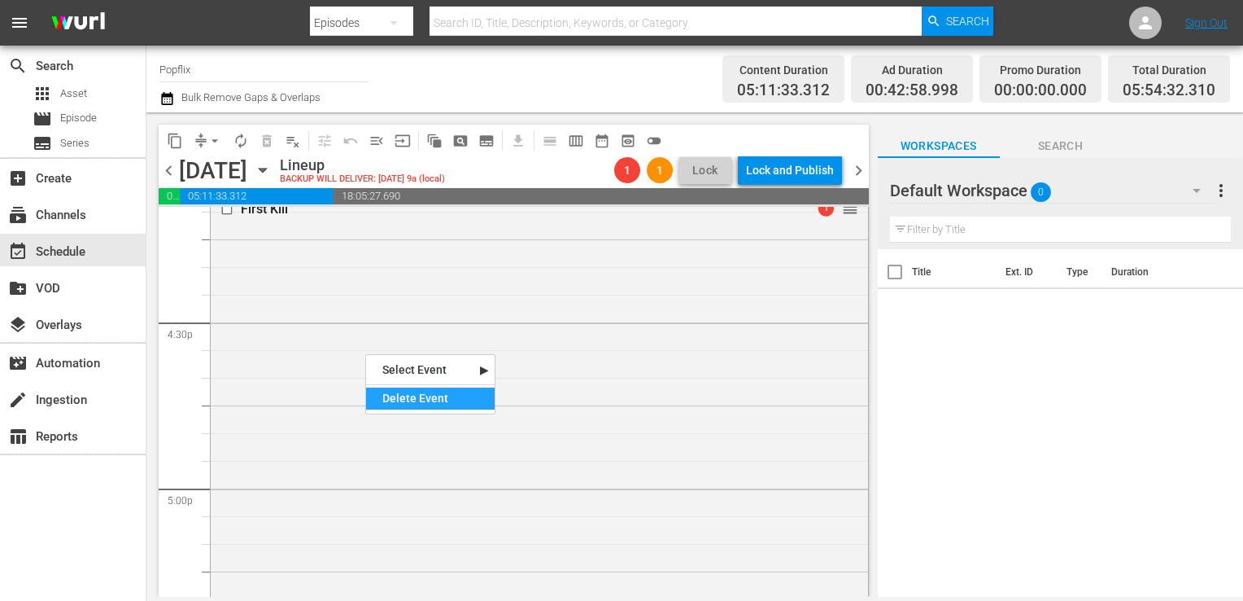
click at [409, 399] on div "Delete Event" at bounding box center [430, 398] width 129 height 22
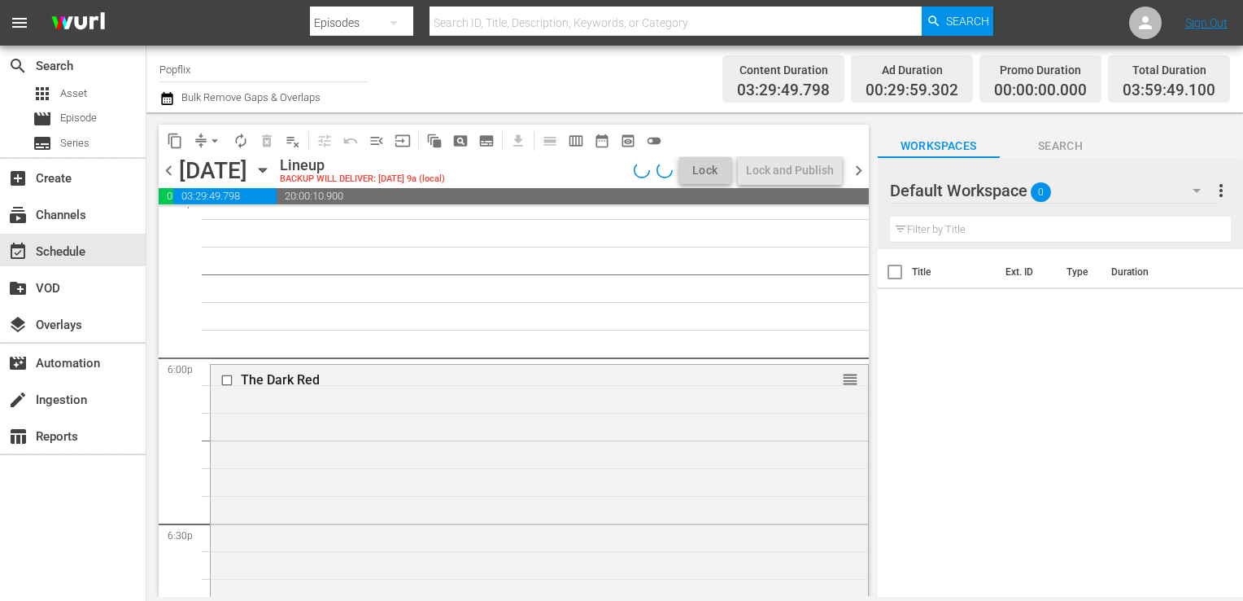
scroll to position [5827, 0]
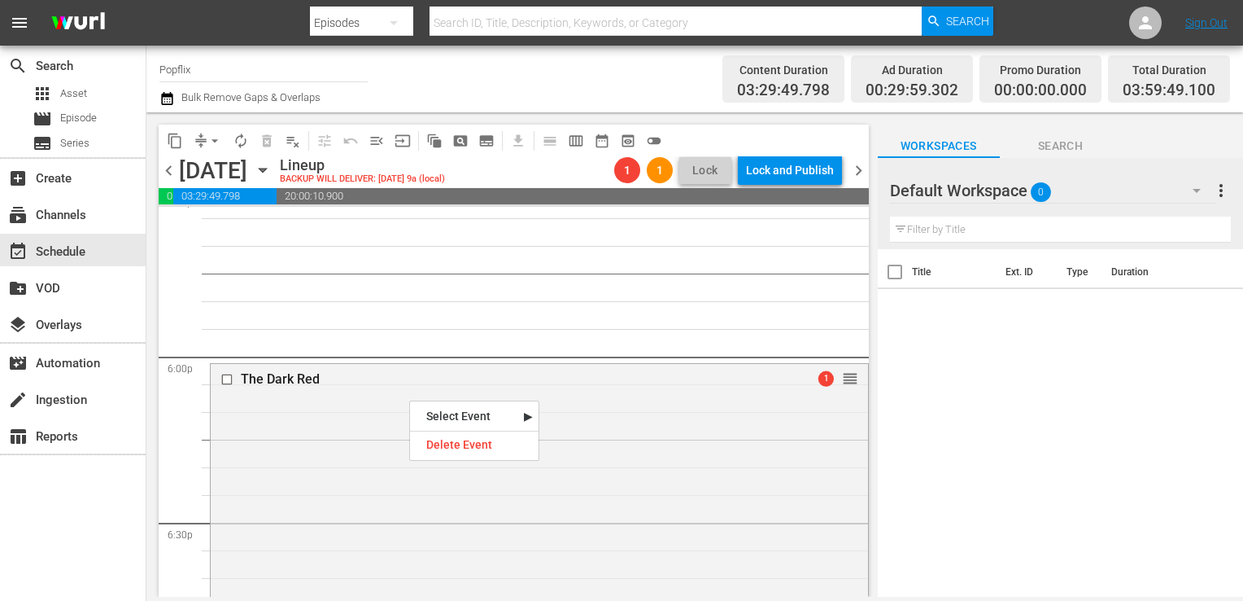
click at [445, 437] on div "Delete Event" at bounding box center [474, 445] width 129 height 22
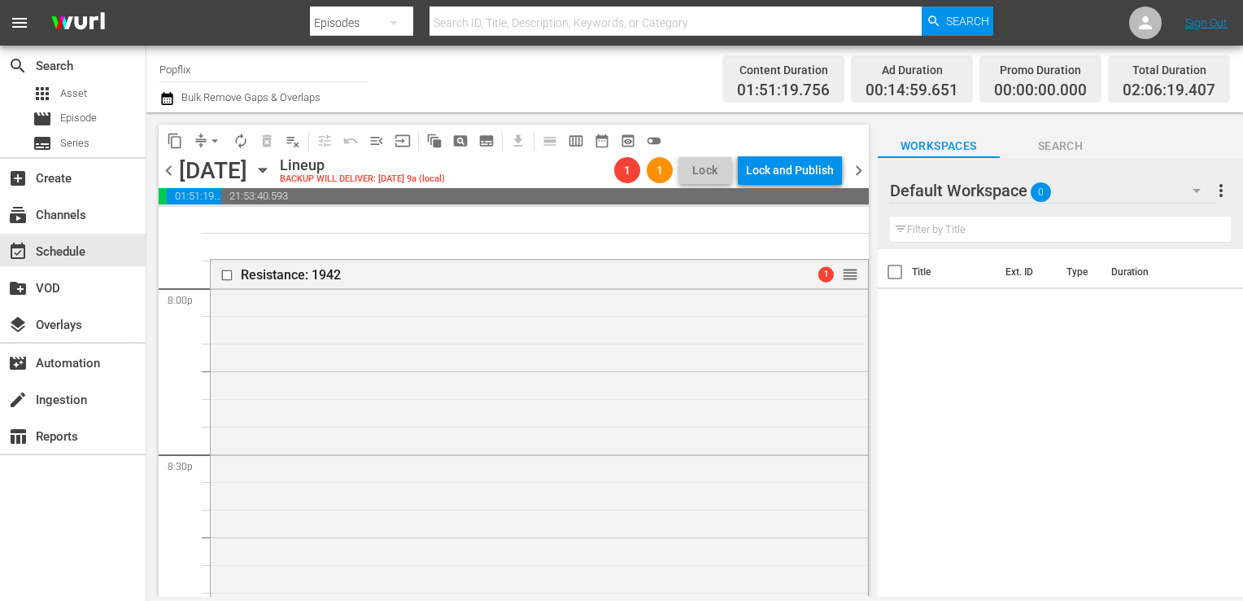
scroll to position [6559, 0]
click at [492, 472] on div "Delete Event" at bounding box center [510, 483] width 129 height 22
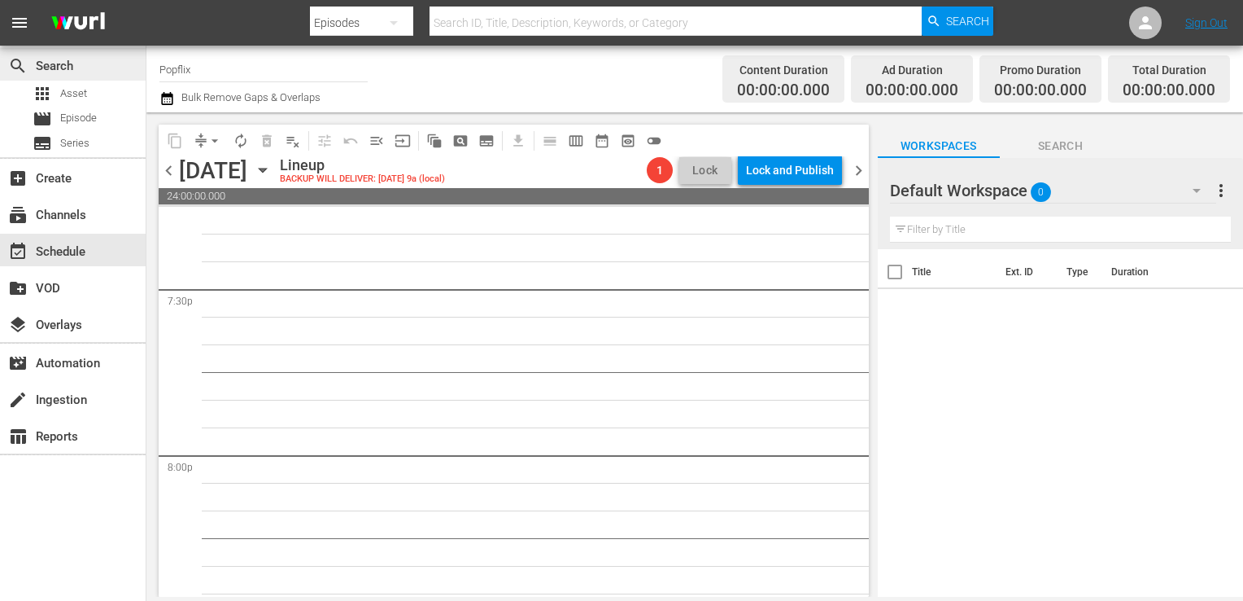
scroll to position [6299, 0]
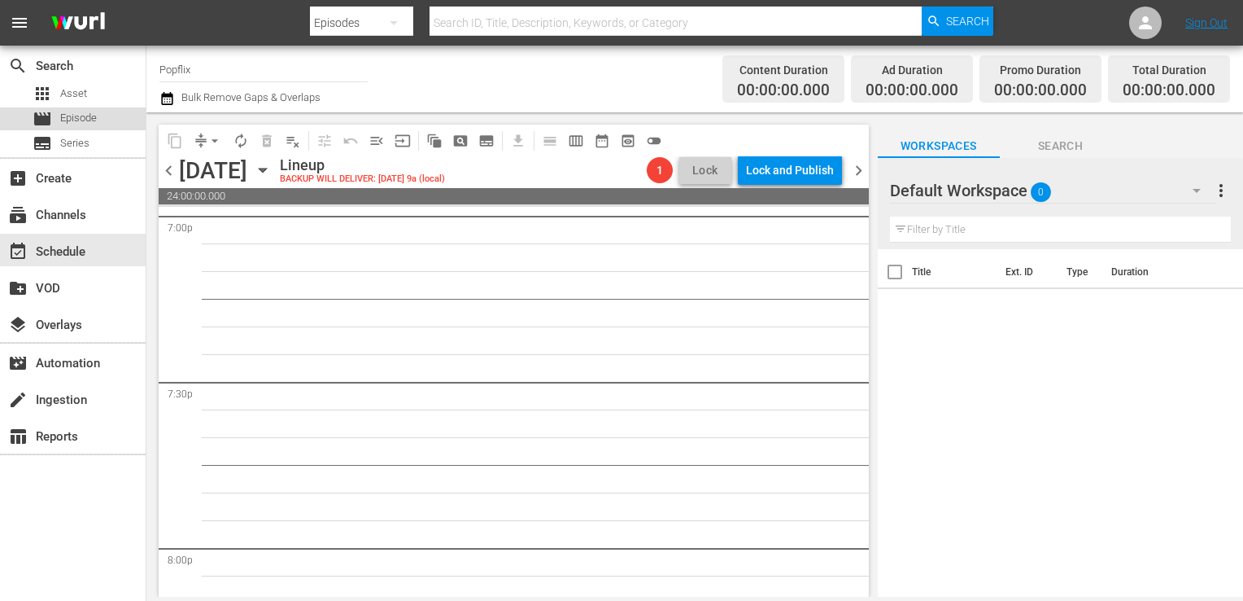
click at [60, 123] on span "Episode" at bounding box center [78, 118] width 37 height 16
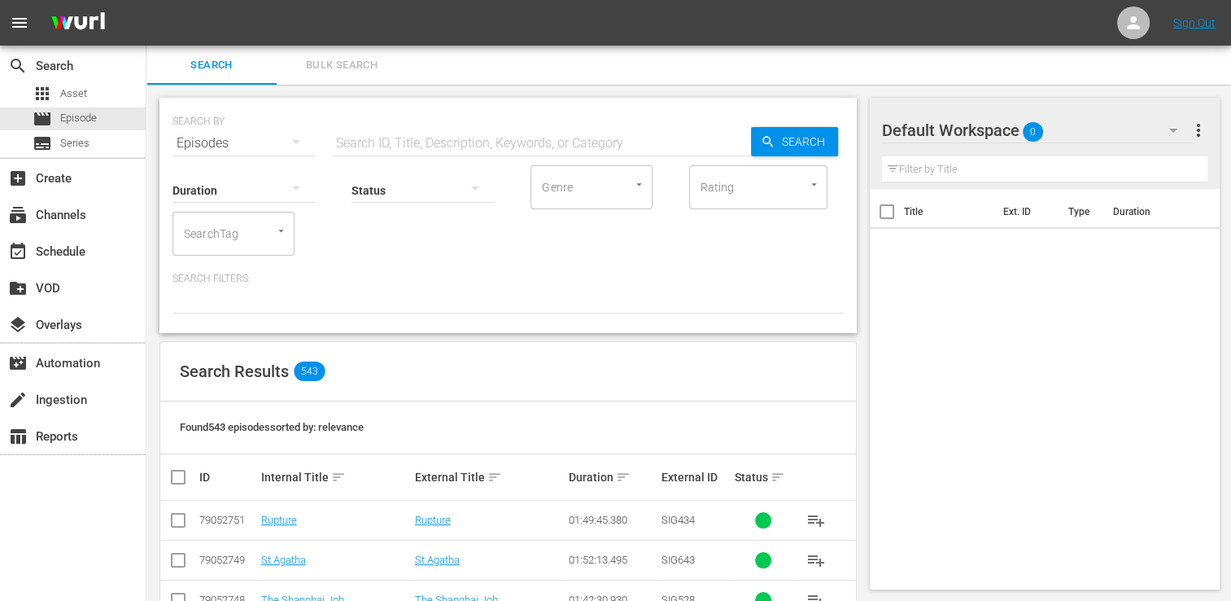
click at [378, 77] on button "Bulk Search" at bounding box center [342, 65] width 130 height 39
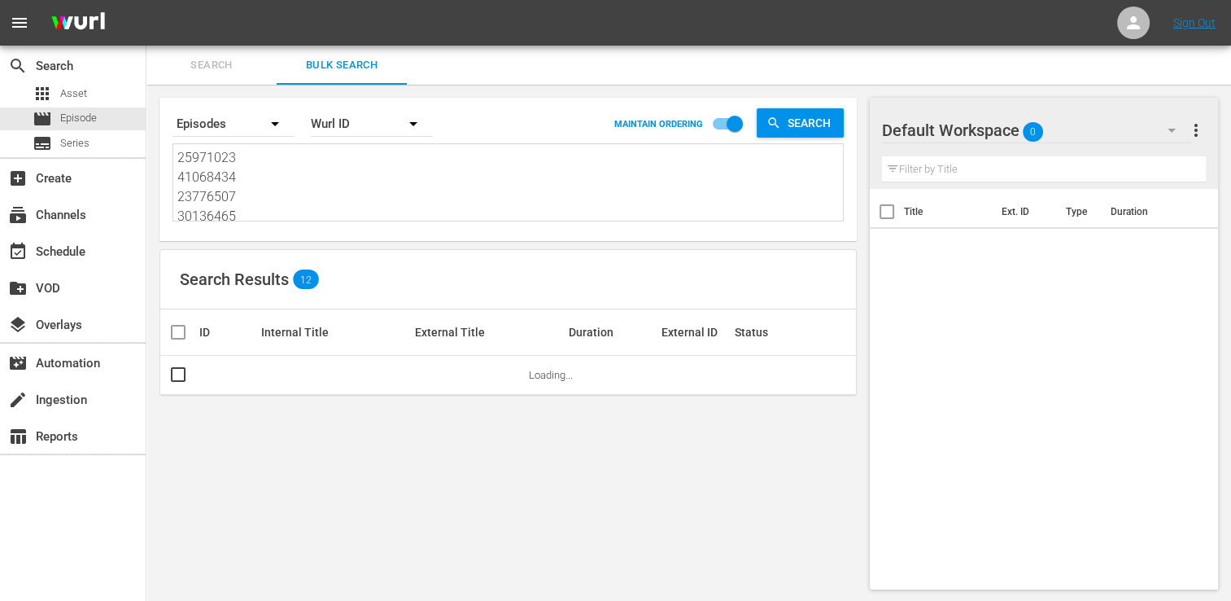
click at [319, 210] on textarea "25971023 41068434 23776507 30136465 22191383 22191377 43450416 44034202 2597096…" at bounding box center [510, 185] width 666 height 74
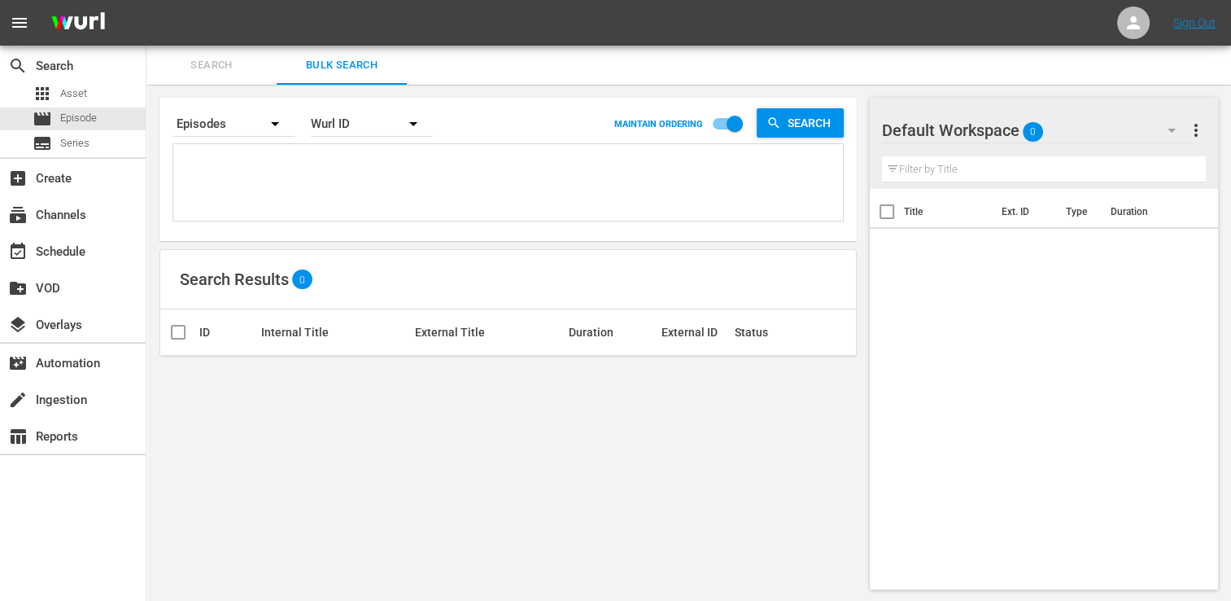
paste textarea "18058315 70660161 35177049 21421401 29886069 79052746 30136458 22191386 7017555…"
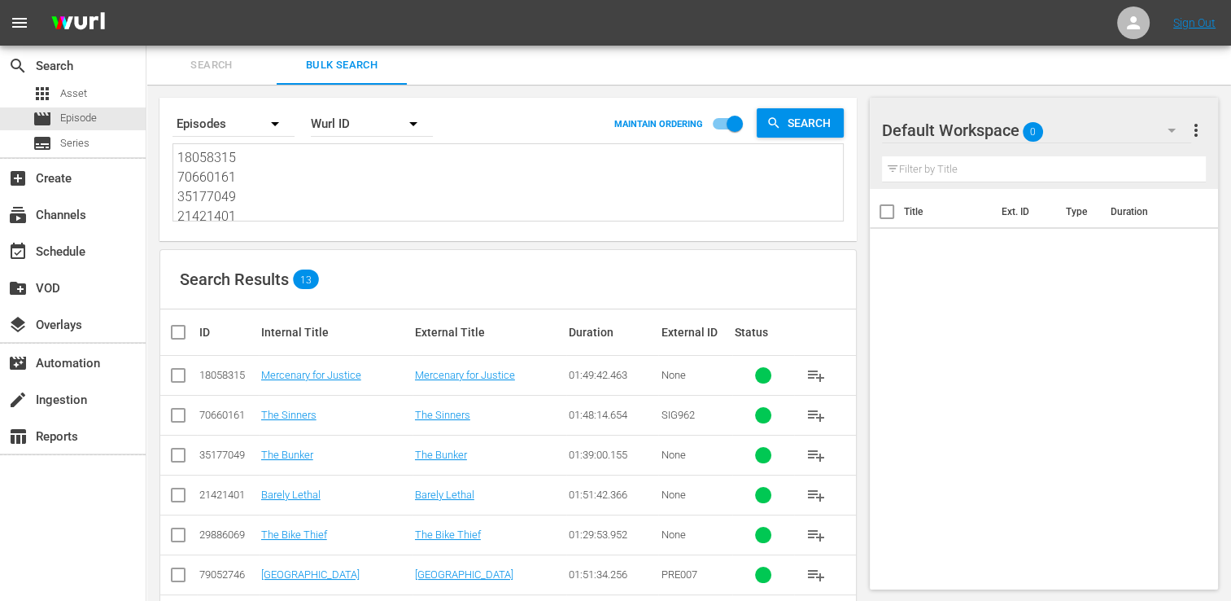
click at [160, 332] on th at bounding box center [178, 332] width 37 height 46
click at [173, 335] on input "checkbox" at bounding box center [184, 332] width 33 height 20
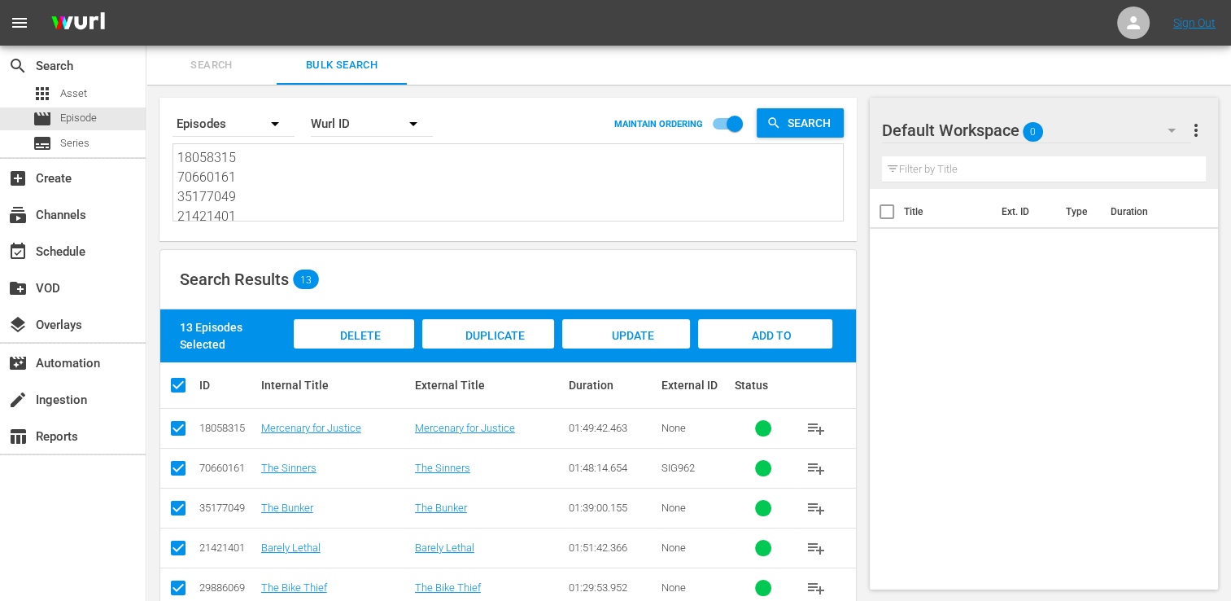
click at [729, 330] on div "Add to Workspace" at bounding box center [765, 349] width 134 height 61
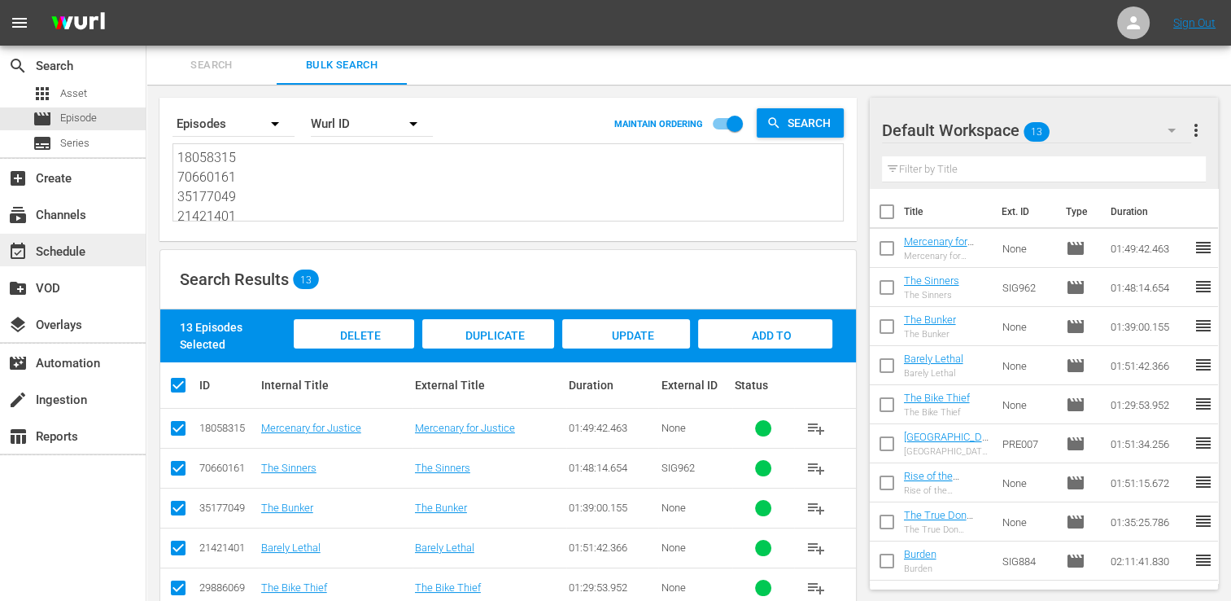
click at [93, 258] on div "event_available Schedule" at bounding box center [73, 250] width 146 height 33
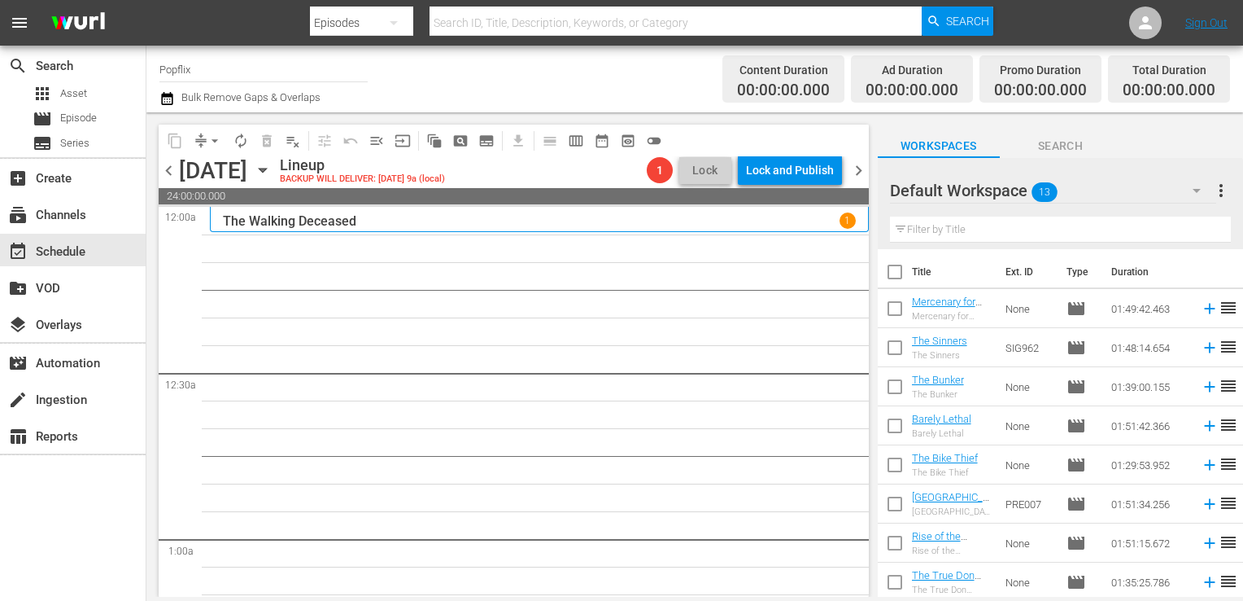
click at [902, 276] on input "checkbox" at bounding box center [895, 275] width 34 height 34
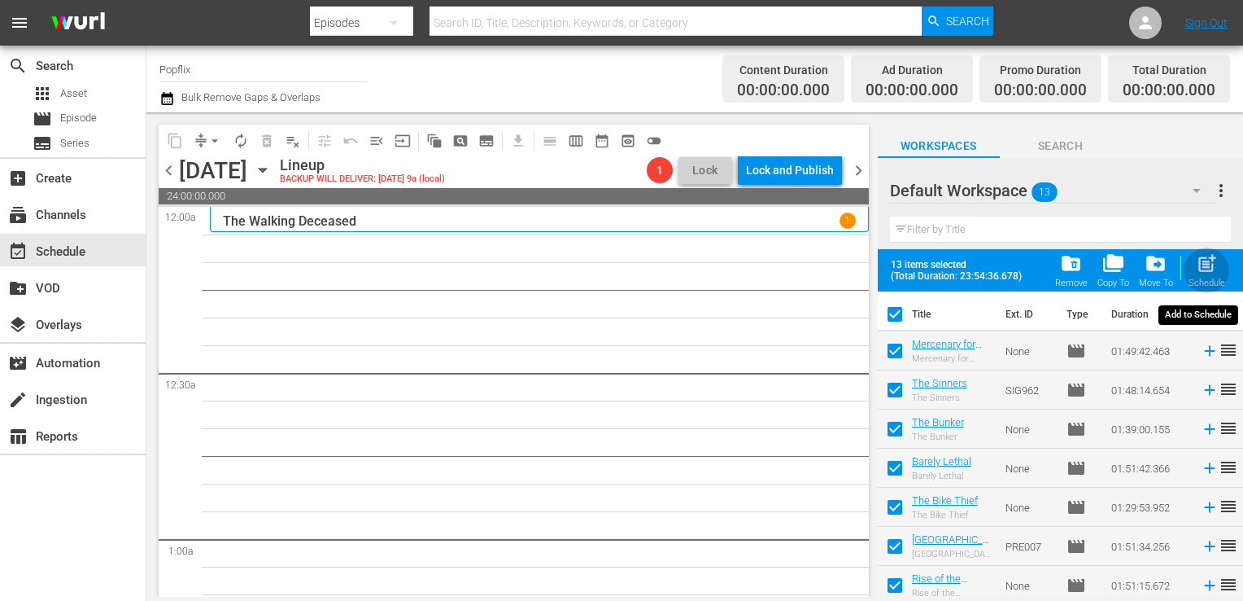
click at [1206, 268] on span "post_add" at bounding box center [1207, 263] width 22 height 22
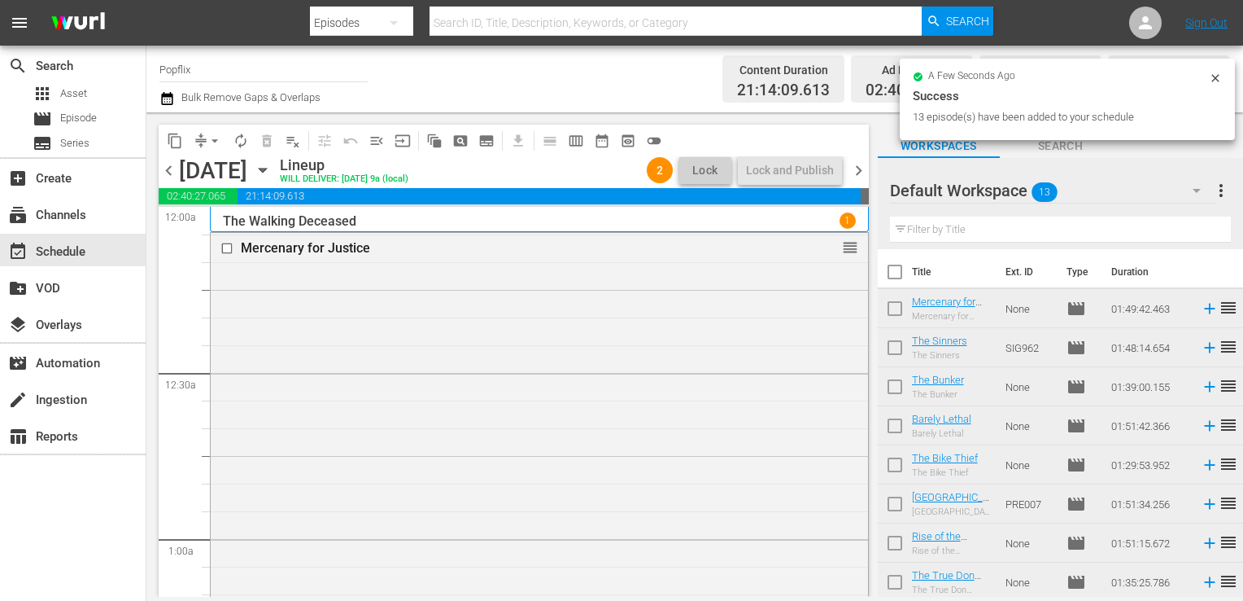
click at [850, 169] on span "chevron_right" at bounding box center [859, 170] width 20 height 20
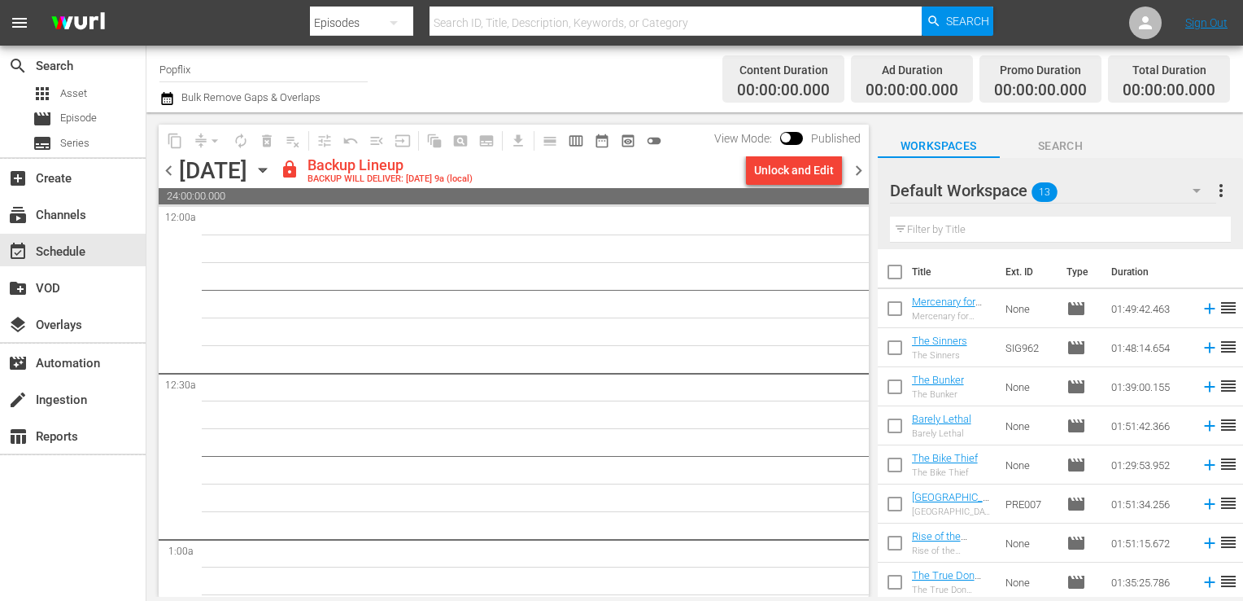
click at [165, 174] on span "chevron_left" at bounding box center [169, 170] width 20 height 20
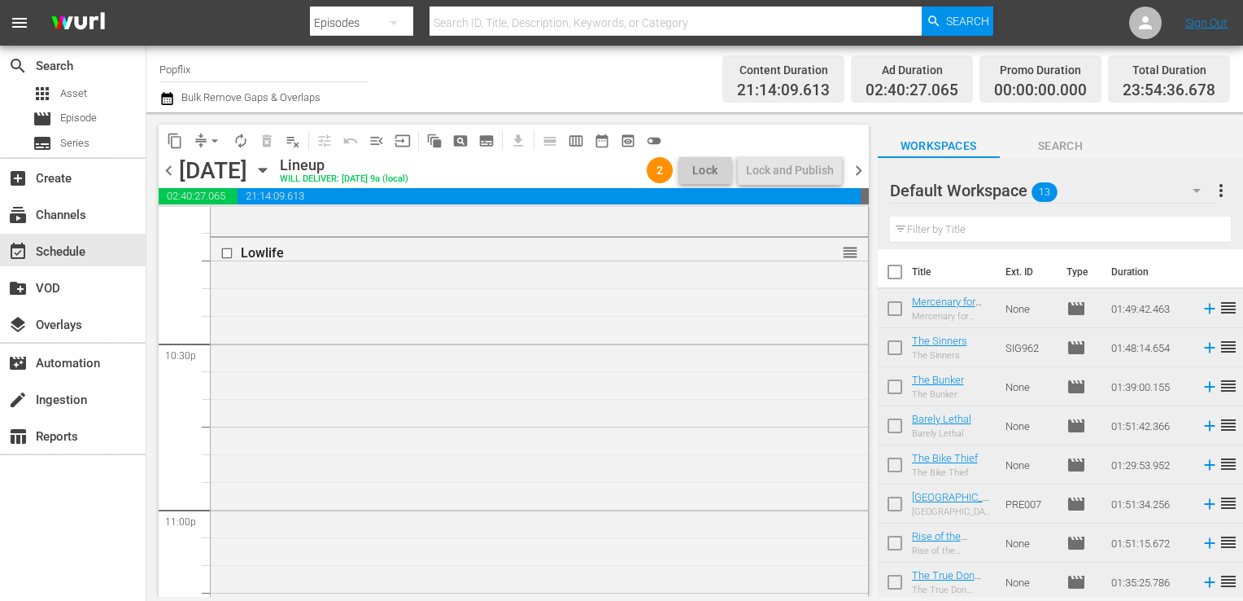
scroll to position [7330, 0]
click at [855, 168] on span "chevron_right" at bounding box center [859, 170] width 20 height 20
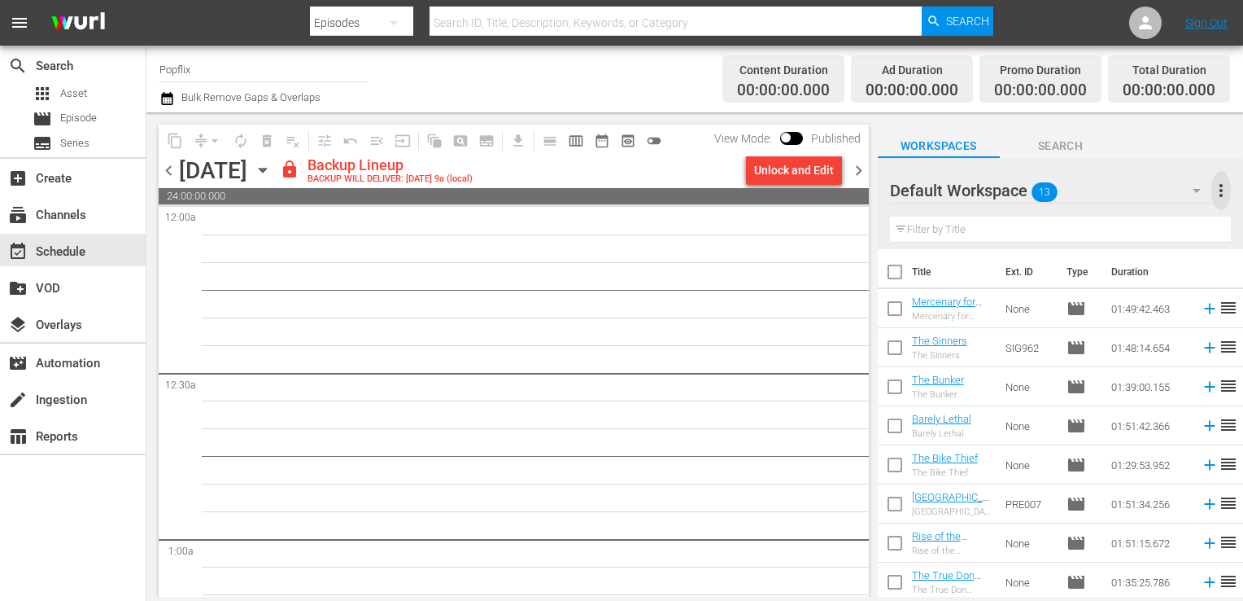
click at [1217, 194] on span "more_vert" at bounding box center [1222, 191] width 20 height 20
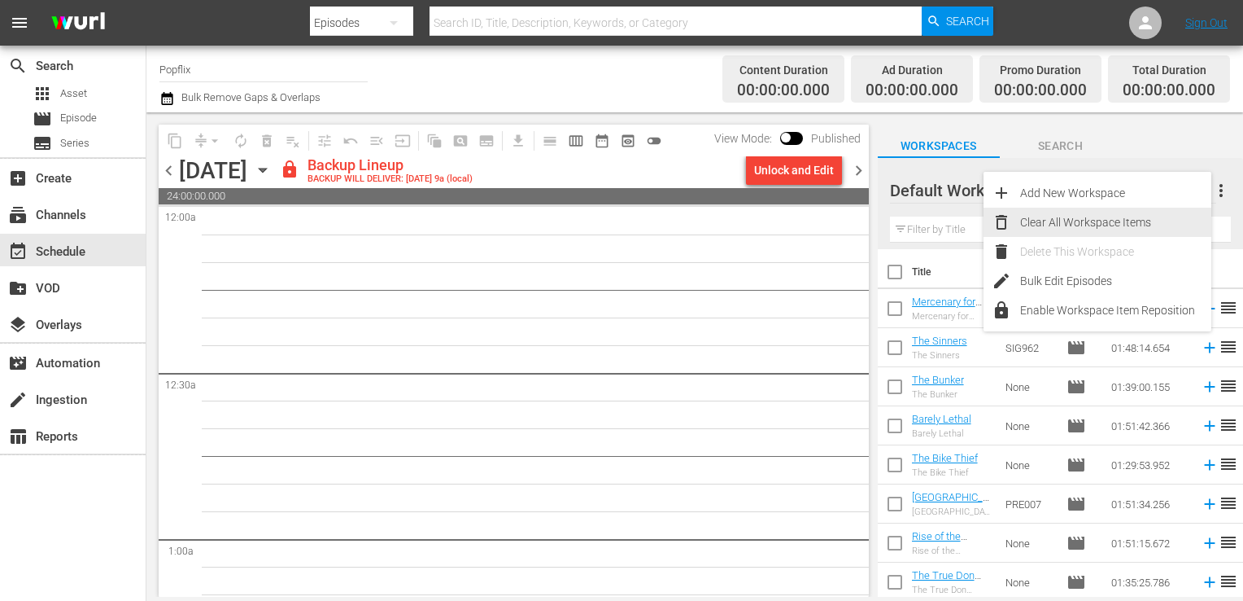
click at [1042, 230] on div "Clear All Workspace Items" at bounding box center [1115, 222] width 191 height 29
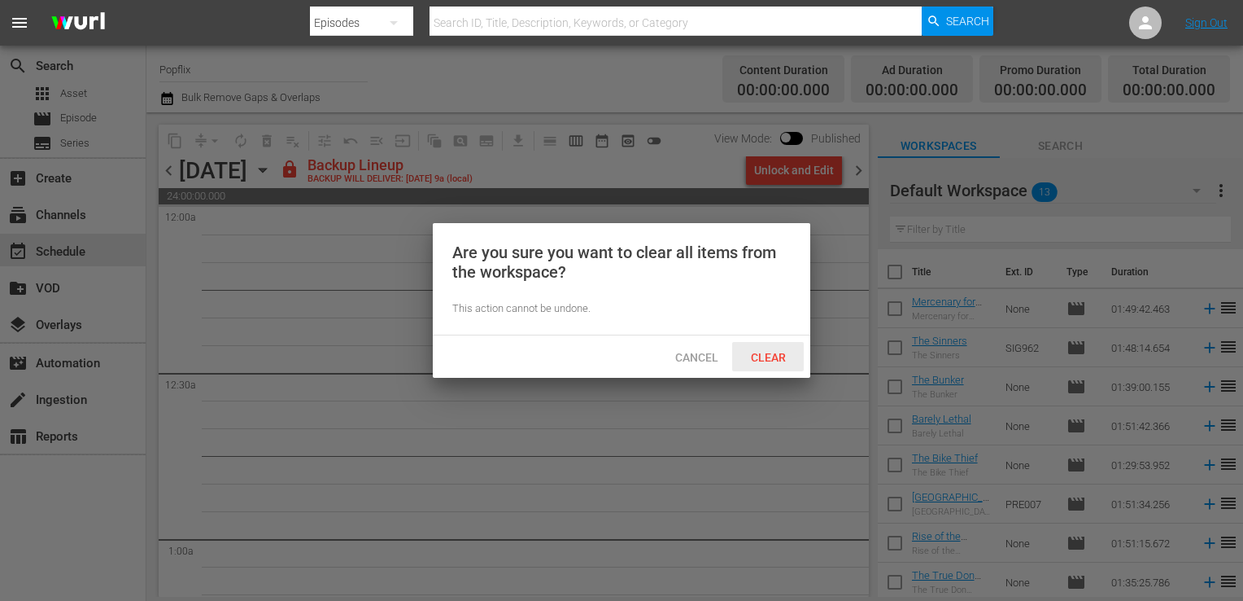
click at [769, 362] on span "Clear" at bounding box center [768, 357] width 61 height 13
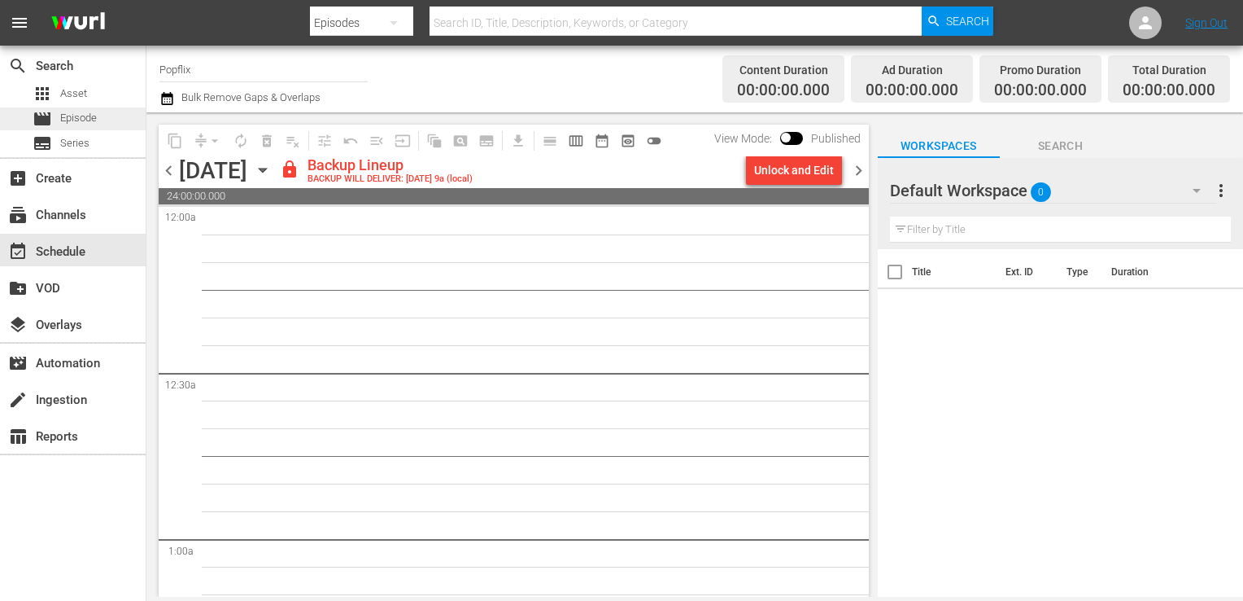
click at [133, 116] on div "movie Episode" at bounding box center [73, 118] width 146 height 23
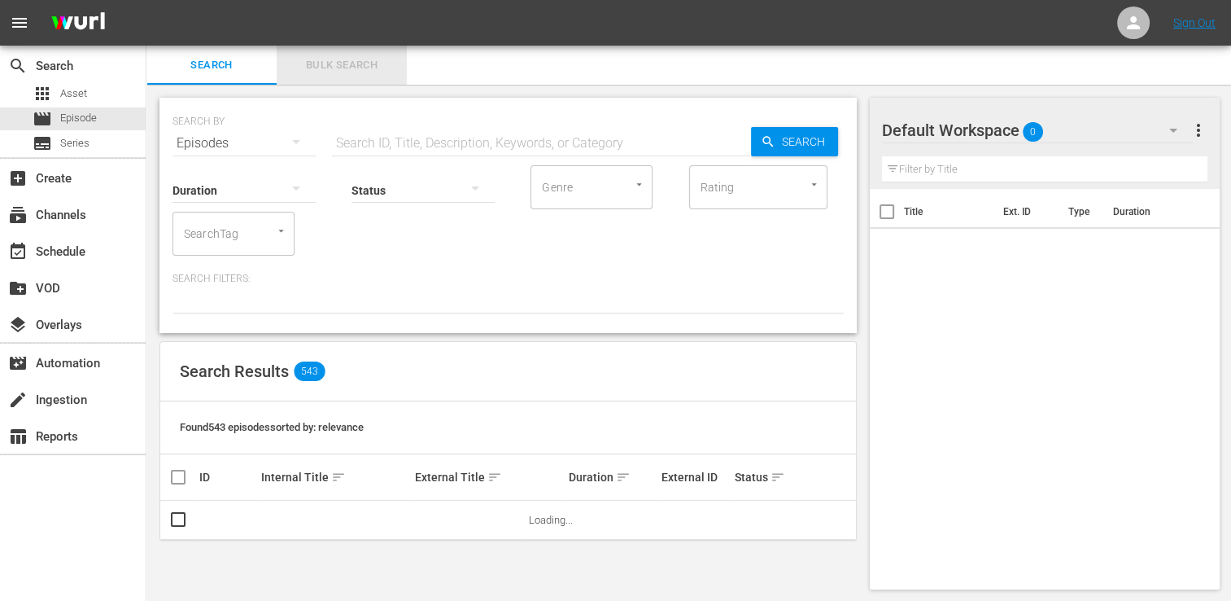
click at [350, 68] on span "Bulk Search" at bounding box center [341, 65] width 111 height 19
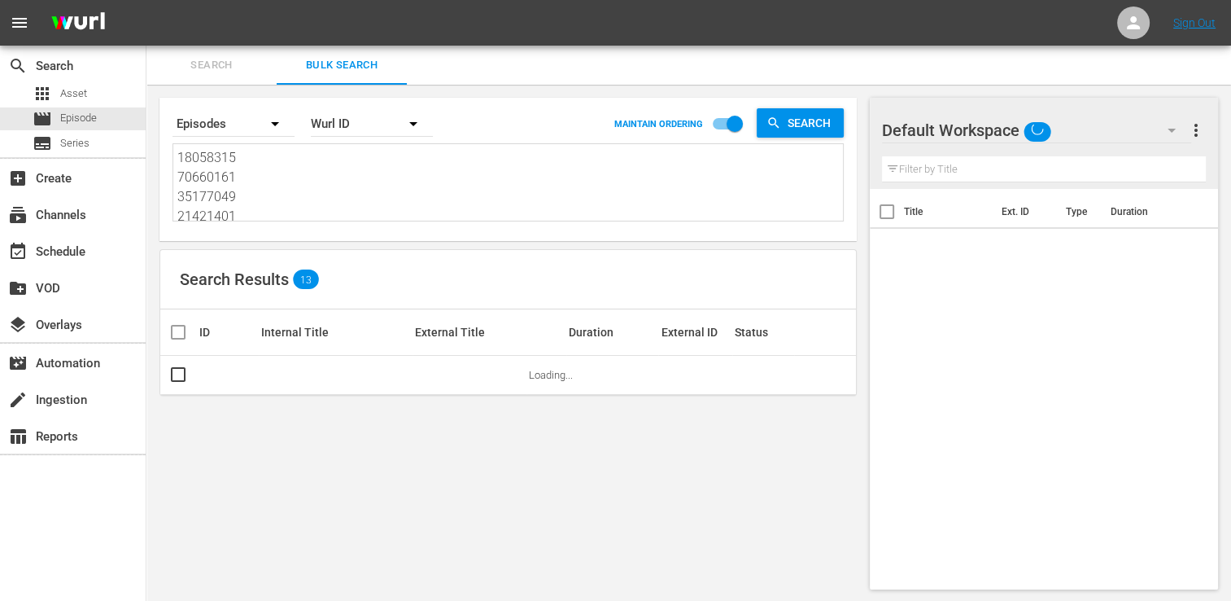
click at [273, 173] on textarea "18058315 70660161 35177049 21421401 29886069 79052746 30136458 22191386 7017555…" at bounding box center [510, 185] width 666 height 74
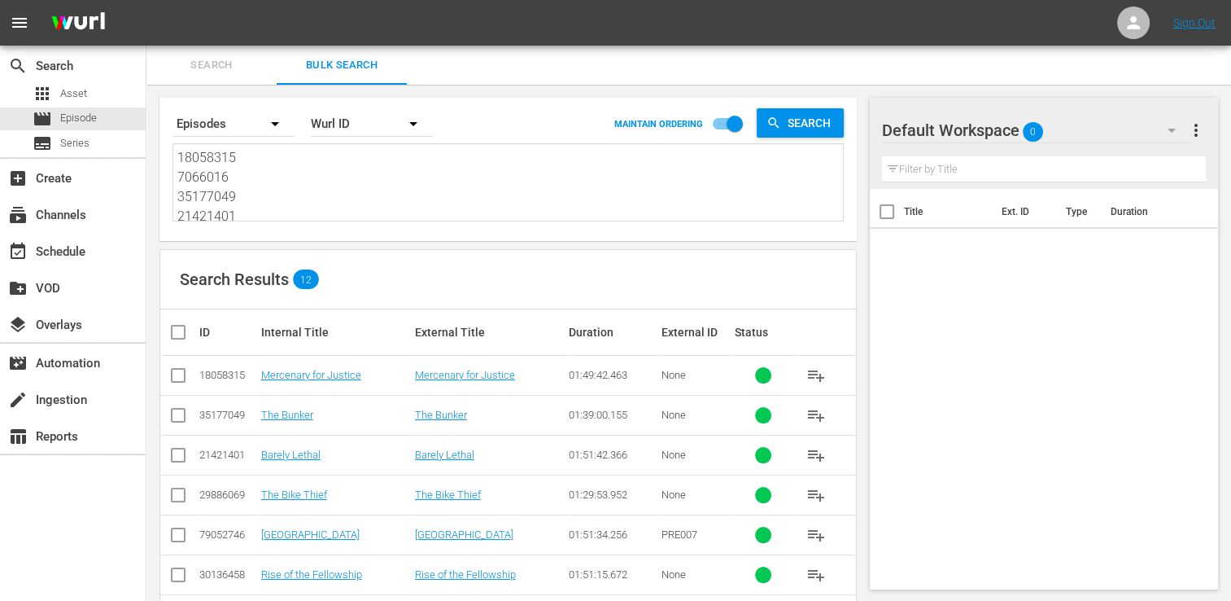
click at [260, 208] on textarea "18058315 7066016 35177049 21421401 29886069 79052746 30136458 22191386 70175554…" at bounding box center [510, 185] width 666 height 74
paste textarea "30136448 35593851 18058314 37586559 48513111 42769444 38903719 53982944 4050240…"
click at [179, 338] on input "checkbox" at bounding box center [184, 332] width 33 height 20
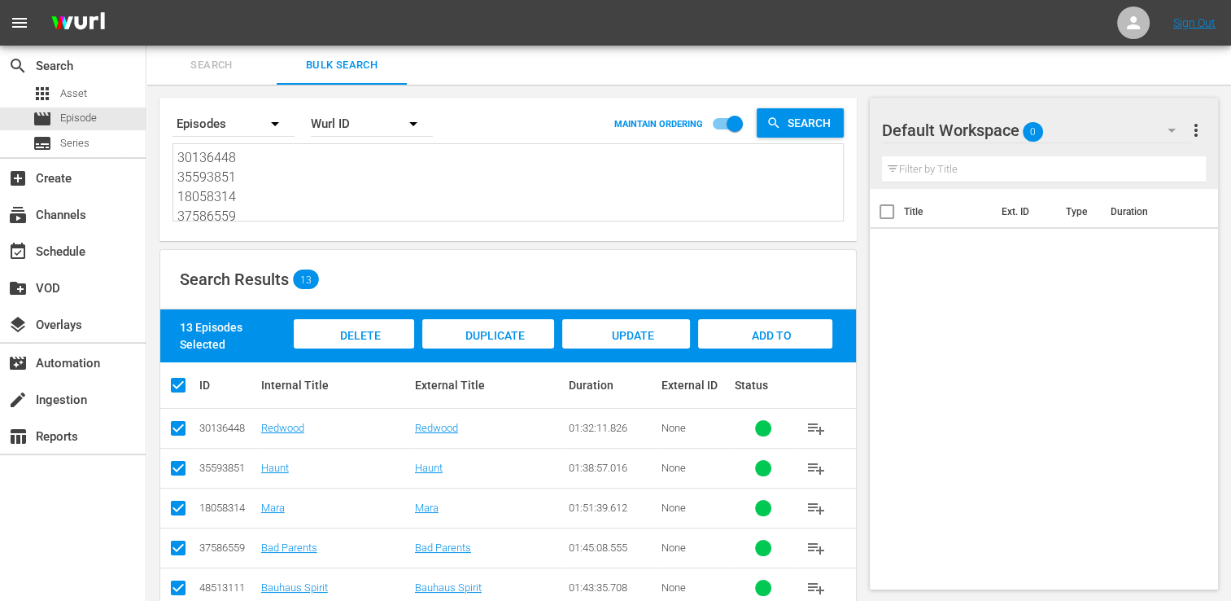
click at [761, 334] on span "Add to Workspace" at bounding box center [765, 351] width 80 height 44
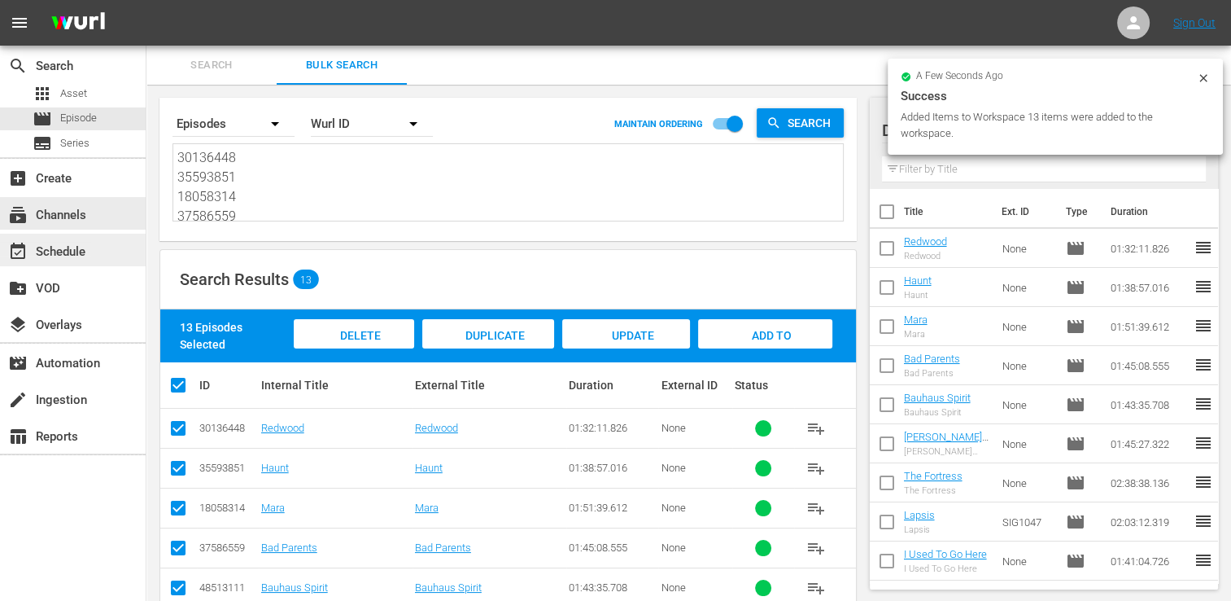
click at [44, 242] on div "event_available Schedule" at bounding box center [45, 249] width 91 height 15
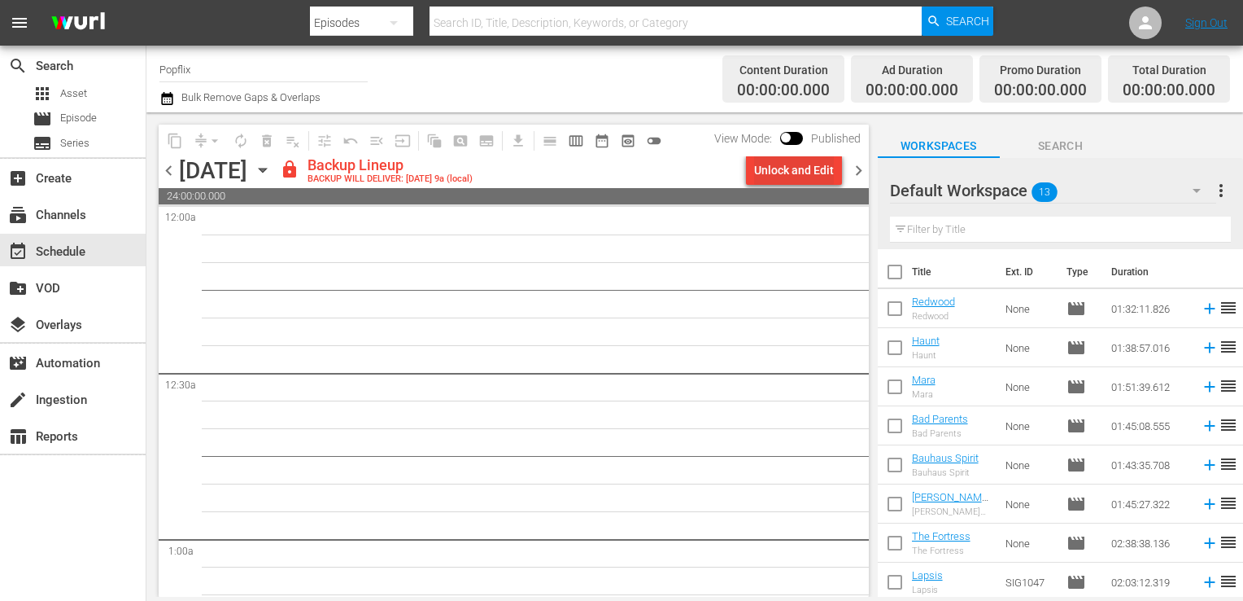
click at [804, 181] on div "Unlock and Edit" at bounding box center [794, 169] width 80 height 29
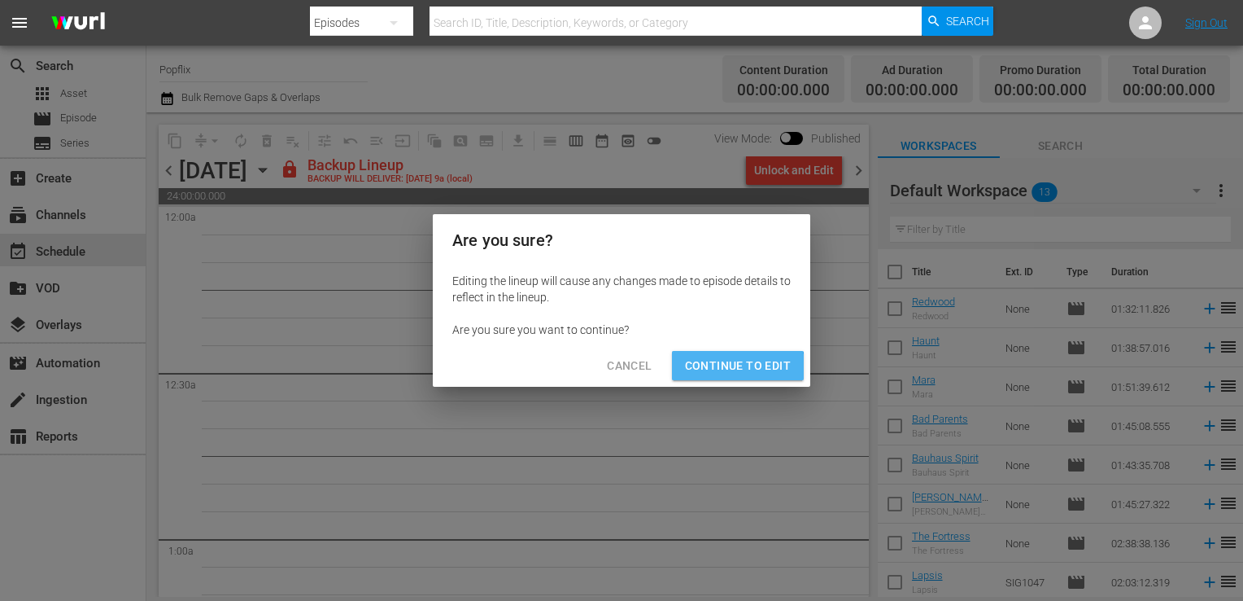
click at [719, 371] on span "Continue to Edit" at bounding box center [738, 366] width 106 height 20
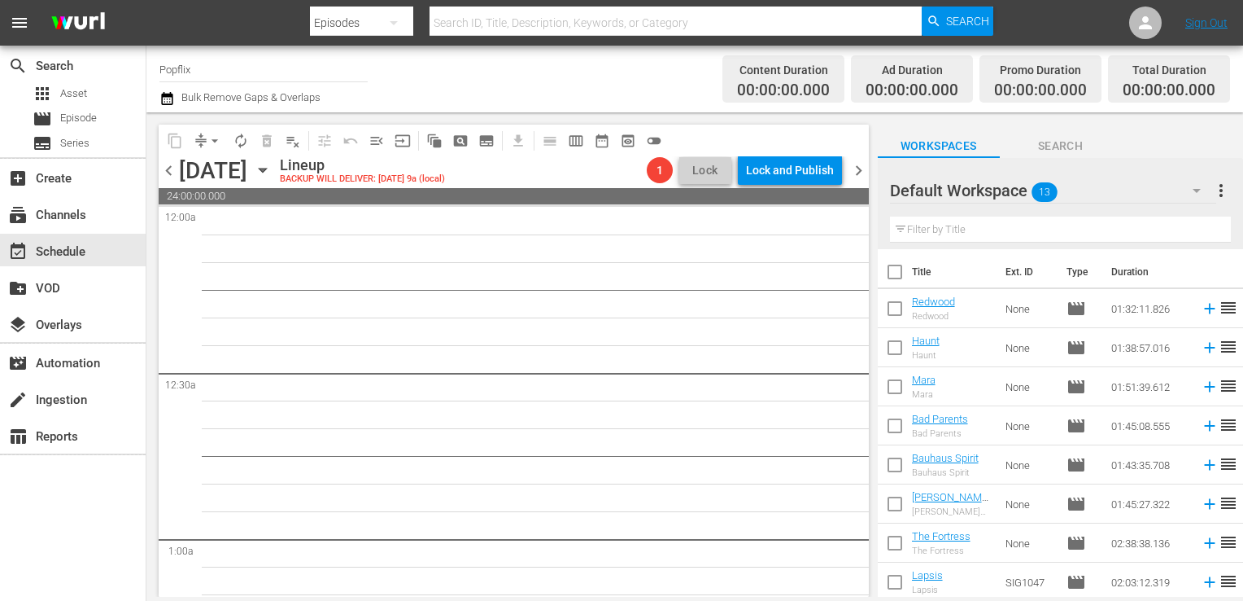
click at [891, 278] on input "checkbox" at bounding box center [895, 275] width 34 height 34
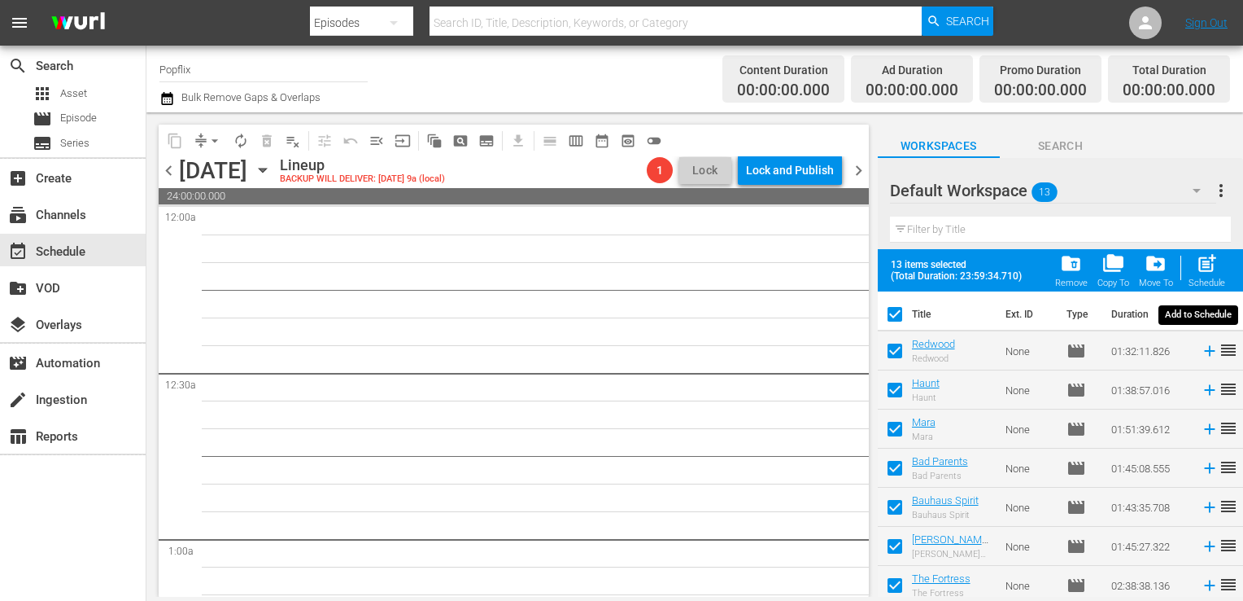
click at [1208, 272] on span "post_add" at bounding box center [1207, 263] width 22 height 22
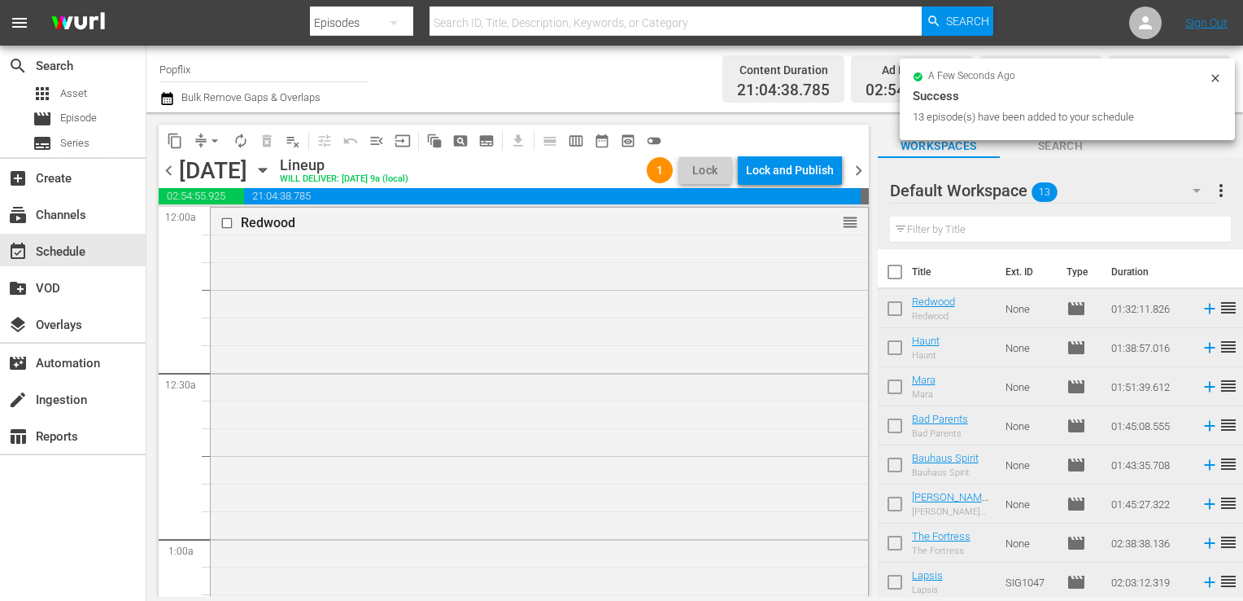
click at [855, 173] on span "chevron_right" at bounding box center [859, 170] width 20 height 20
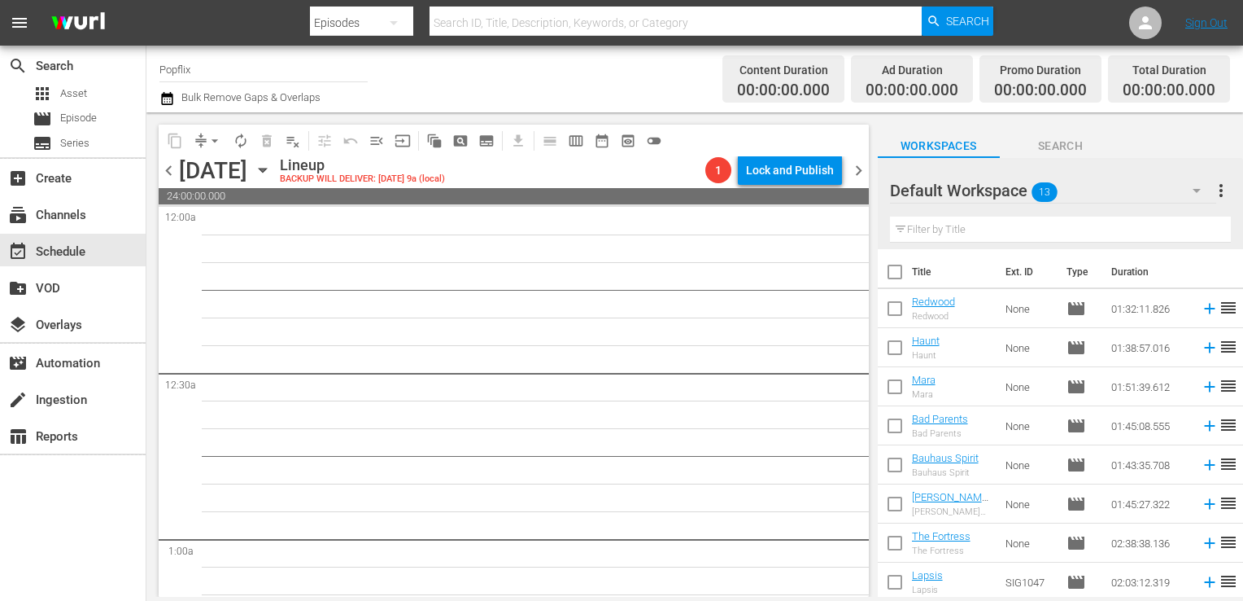
click at [168, 173] on span "chevron_left" at bounding box center [169, 170] width 20 height 20
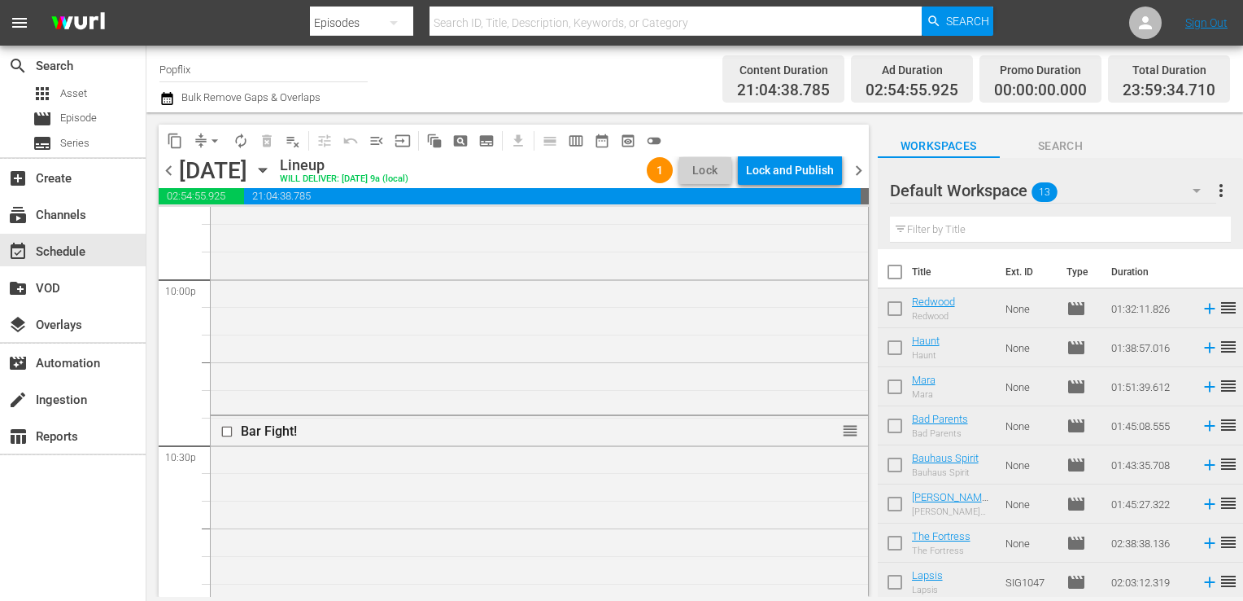
scroll to position [7578, 0]
click at [859, 169] on span "chevron_right" at bounding box center [859, 170] width 20 height 20
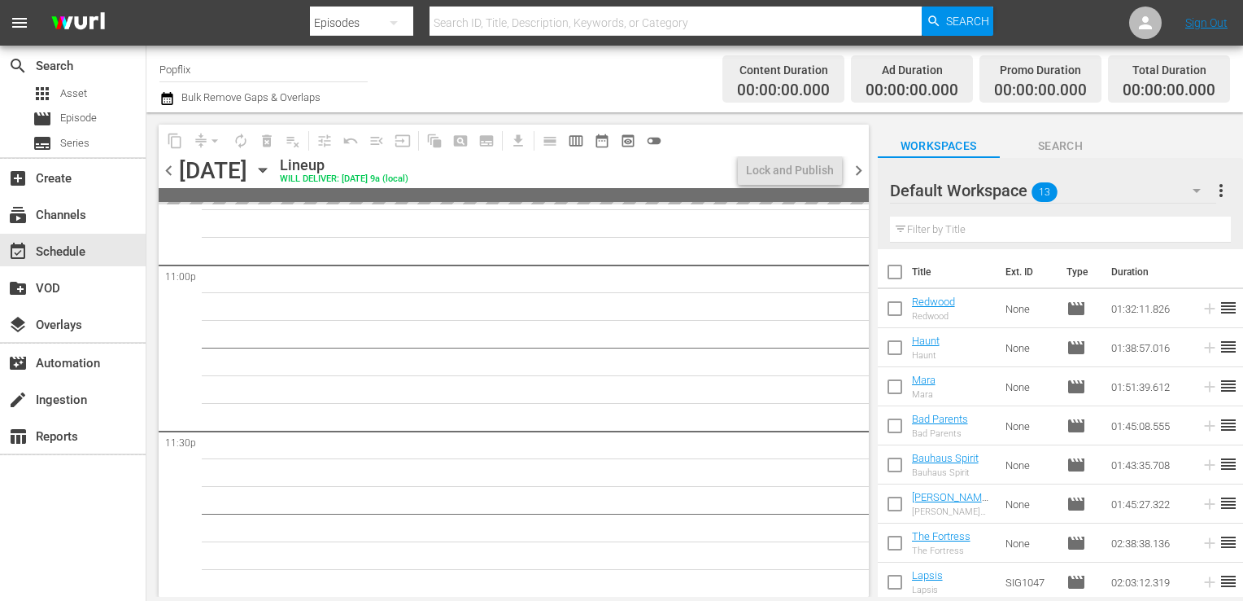
scroll to position [7578, 0]
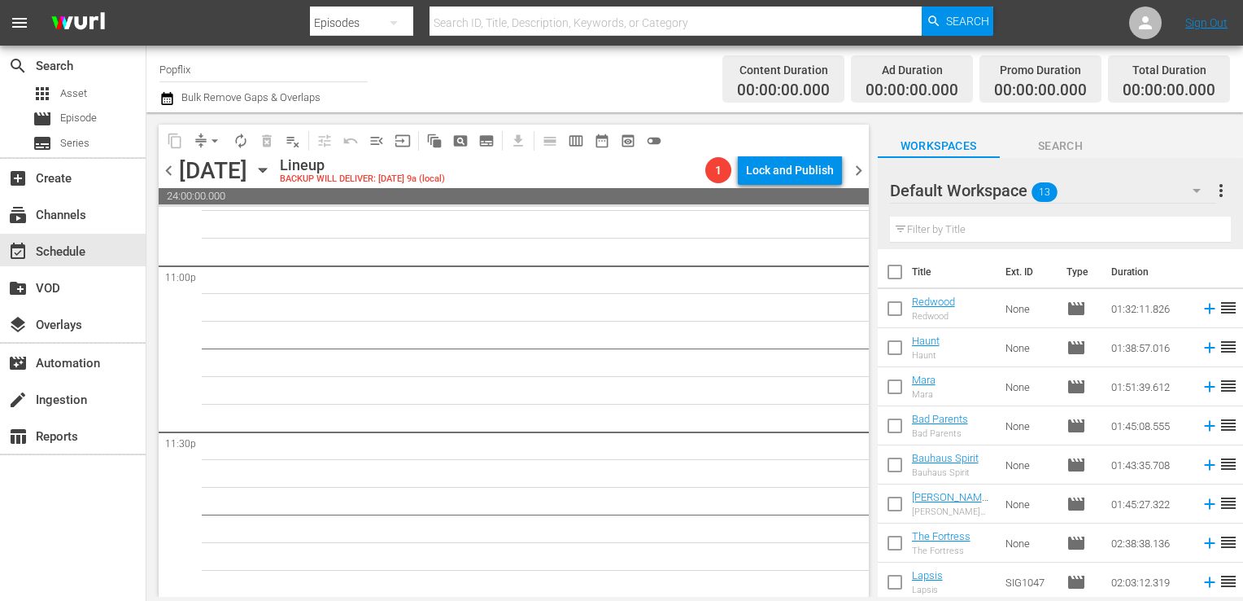
click at [1226, 186] on span "more_vert" at bounding box center [1222, 191] width 20 height 20
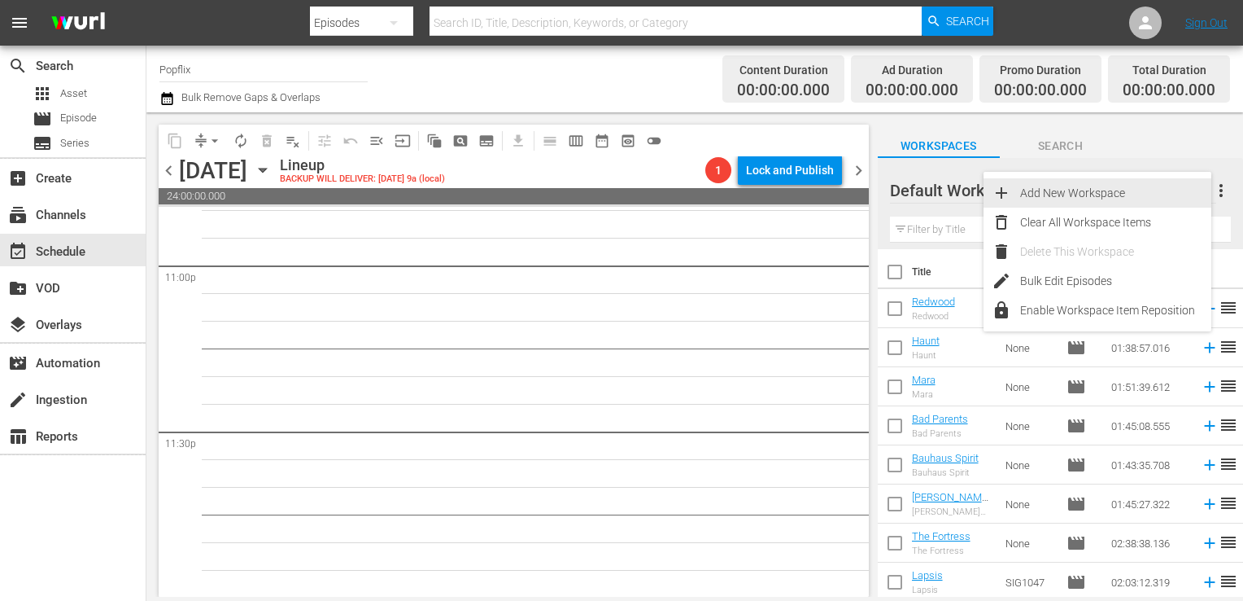
click at [1120, 204] on div "Add New Workspace" at bounding box center [1115, 192] width 191 height 29
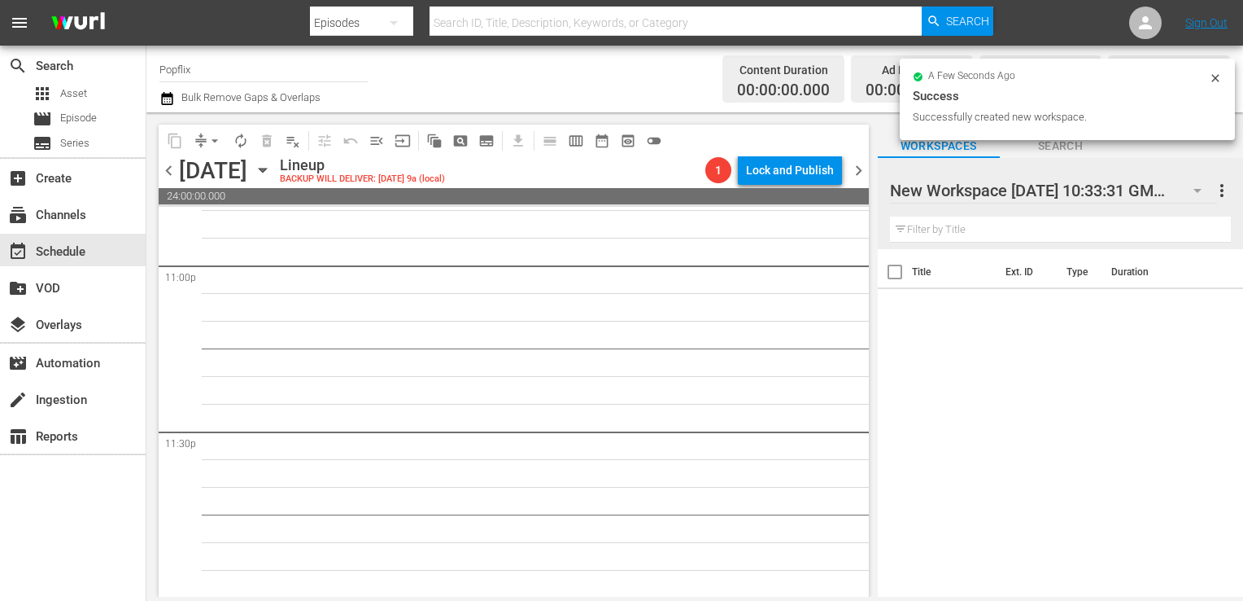
click at [1221, 184] on span "more_vert" at bounding box center [1223, 191] width 20 height 20
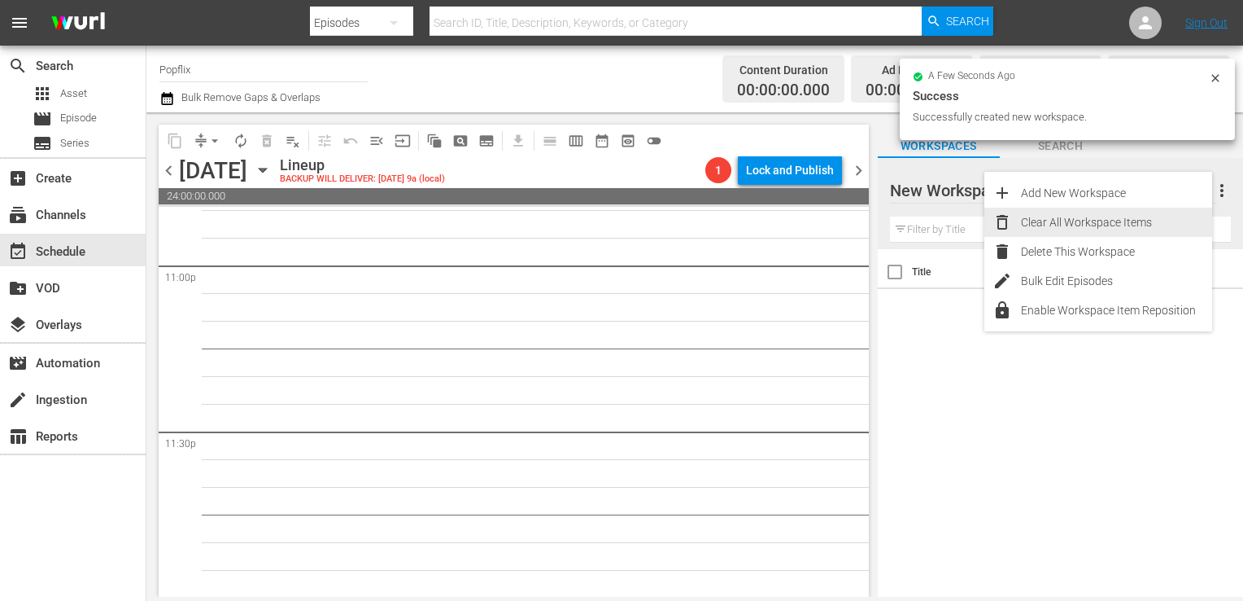
click at [1147, 218] on div "Clear All Workspace Items" at bounding box center [1116, 222] width 191 height 29
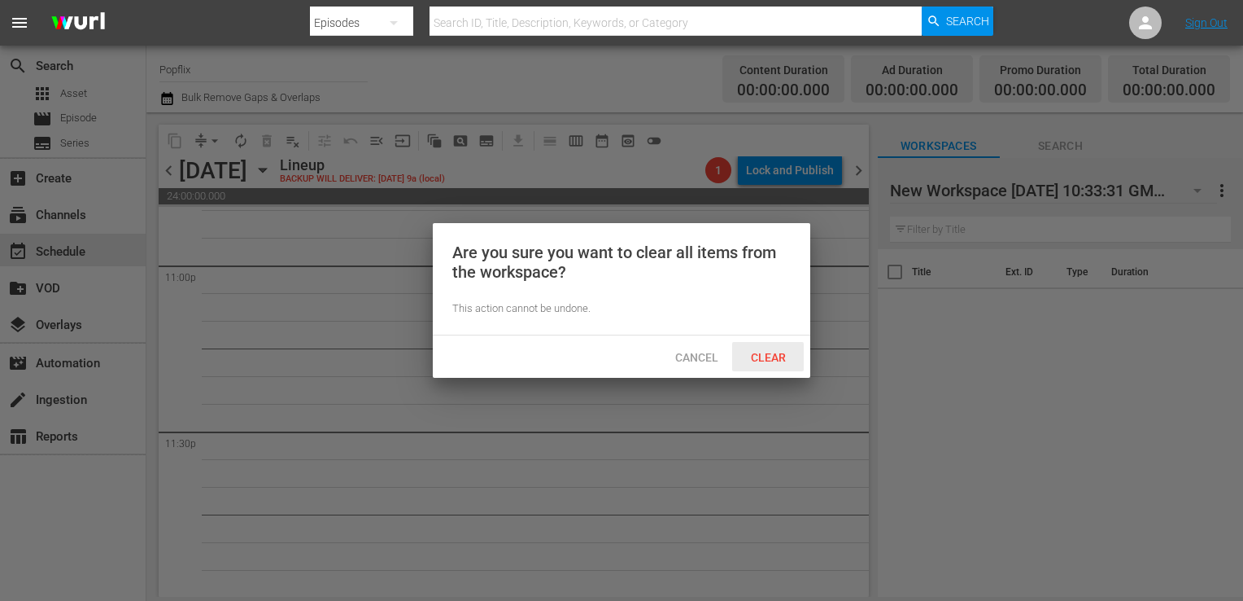
click at [800, 350] on div "Clear" at bounding box center [768, 357] width 72 height 30
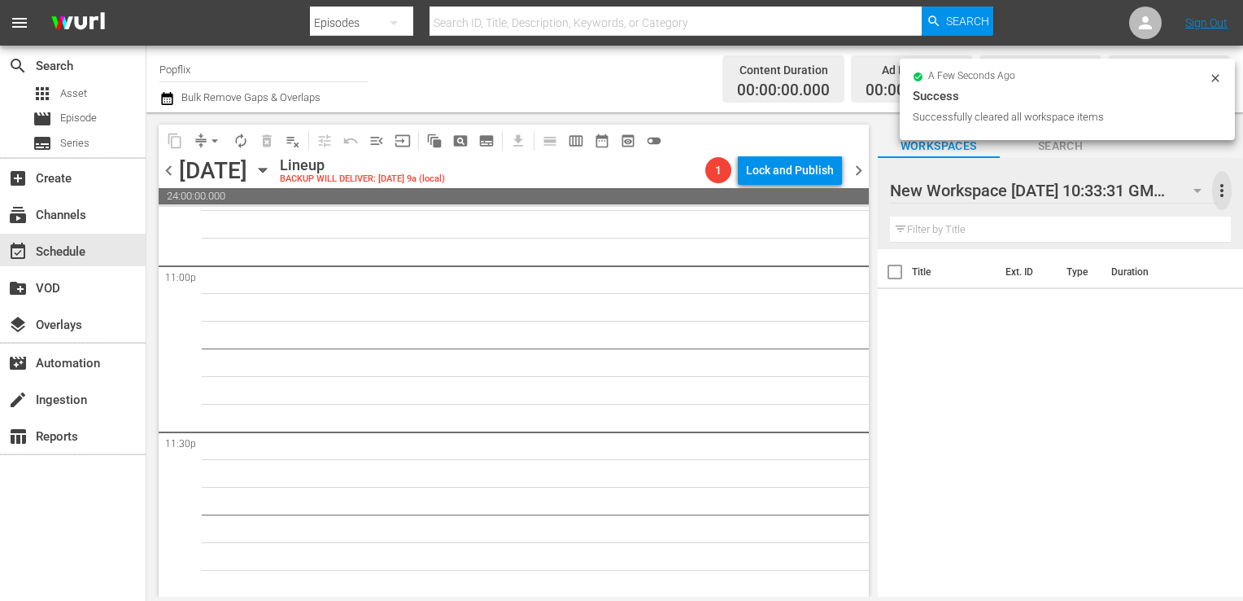
click at [1222, 187] on span "more_vert" at bounding box center [1223, 191] width 20 height 20
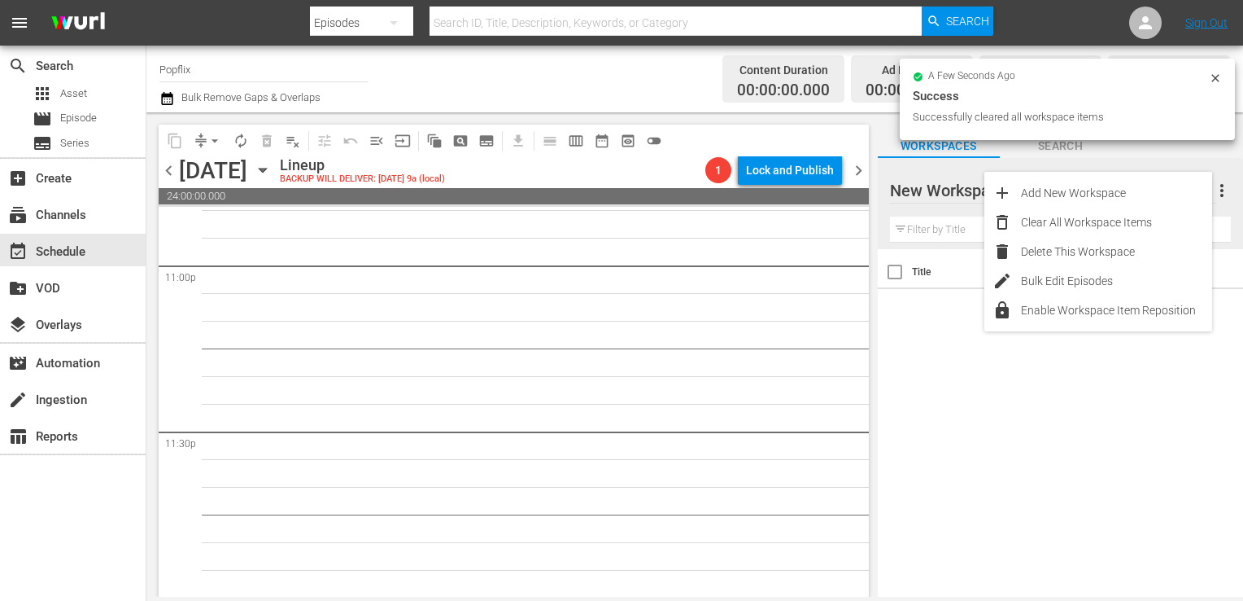
click at [1122, 444] on div "Title Ext. ID Type Duration" at bounding box center [1060, 424] width 365 height 350
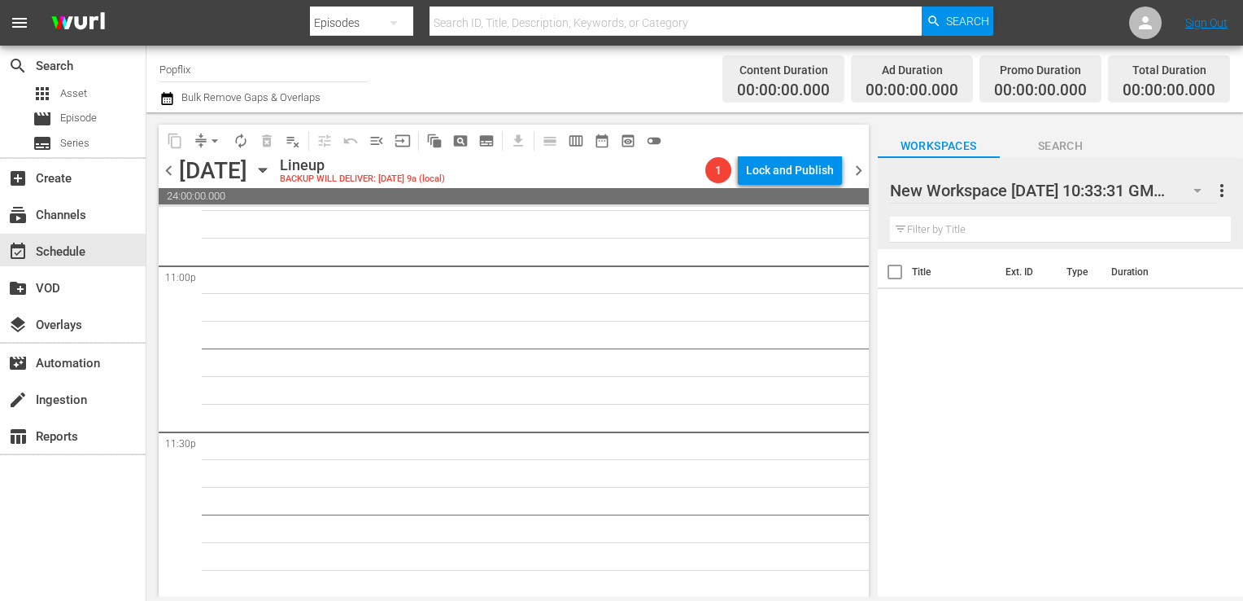
click at [1217, 187] on span "more_vert" at bounding box center [1223, 191] width 20 height 20
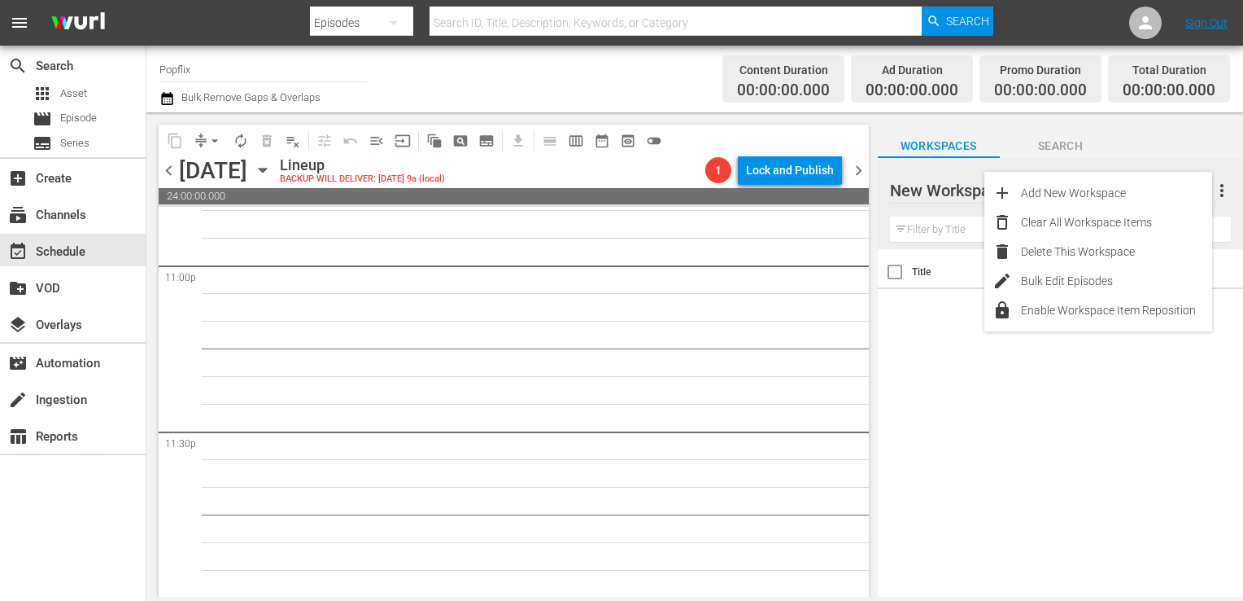
click at [1006, 474] on div "Title Ext. ID Type Duration" at bounding box center [1060, 424] width 365 height 350
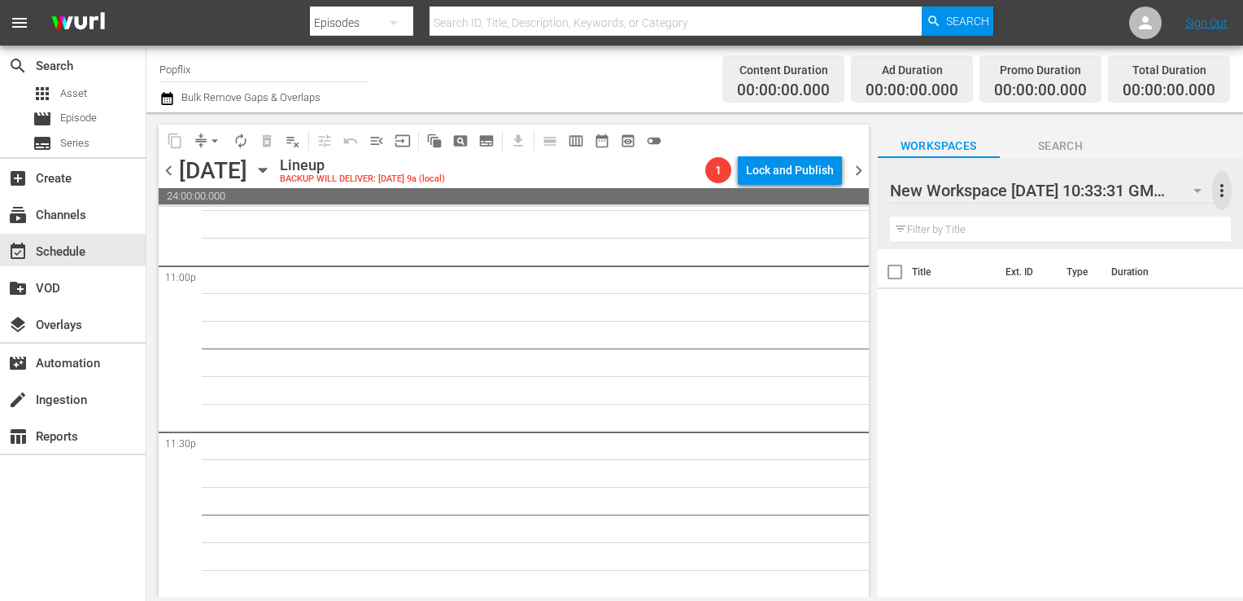
click at [1224, 199] on span "more_vert" at bounding box center [1223, 191] width 20 height 20
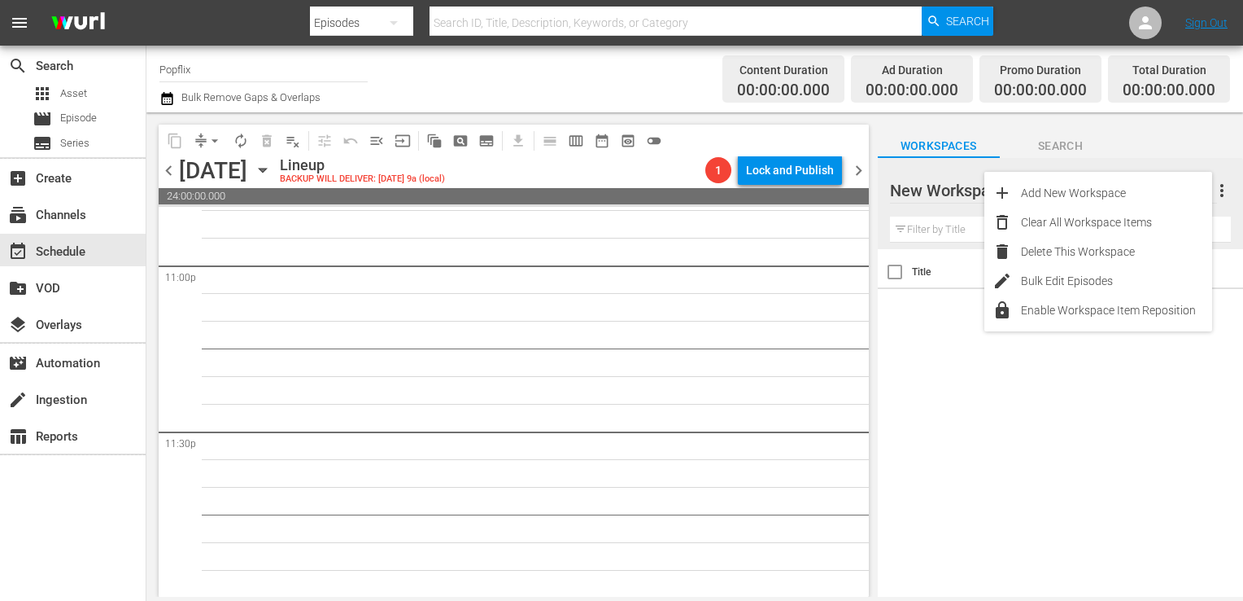
click at [936, 205] on div at bounding box center [1028, 191] width 277 height 41
click at [937, 198] on input "New Workspace Wed Sep 10 2025 10:33:31 GMT+0000" at bounding box center [1053, 190] width 326 height 39
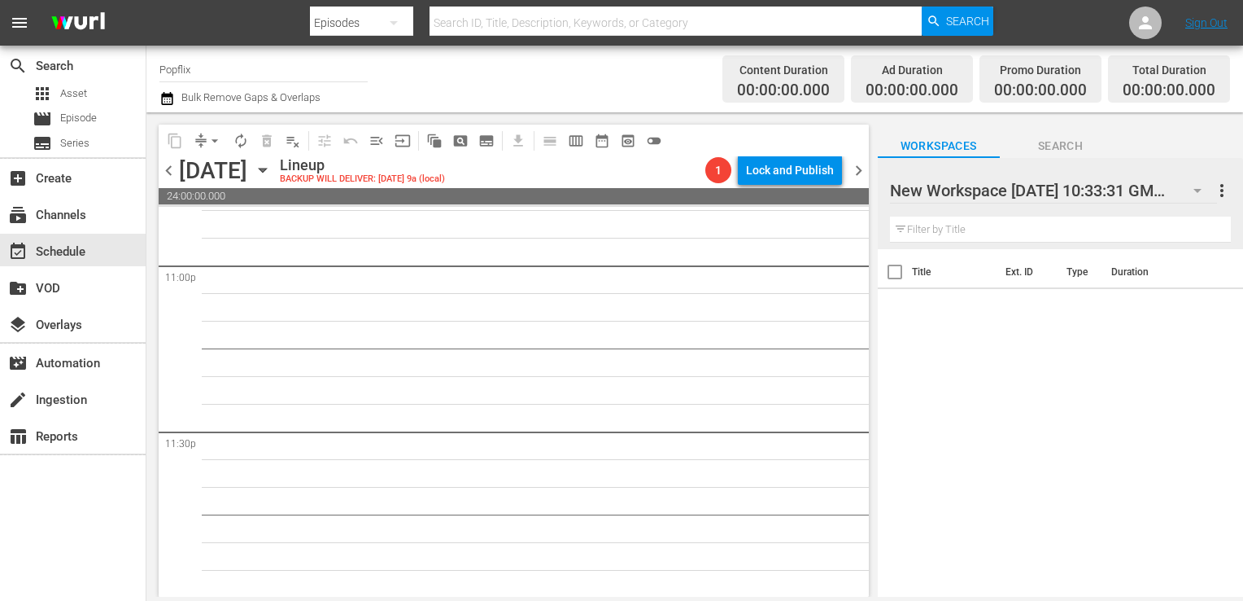
click at [1062, 203] on div at bounding box center [1028, 191] width 277 height 41
click at [1230, 194] on span "more_vert" at bounding box center [1223, 191] width 20 height 20
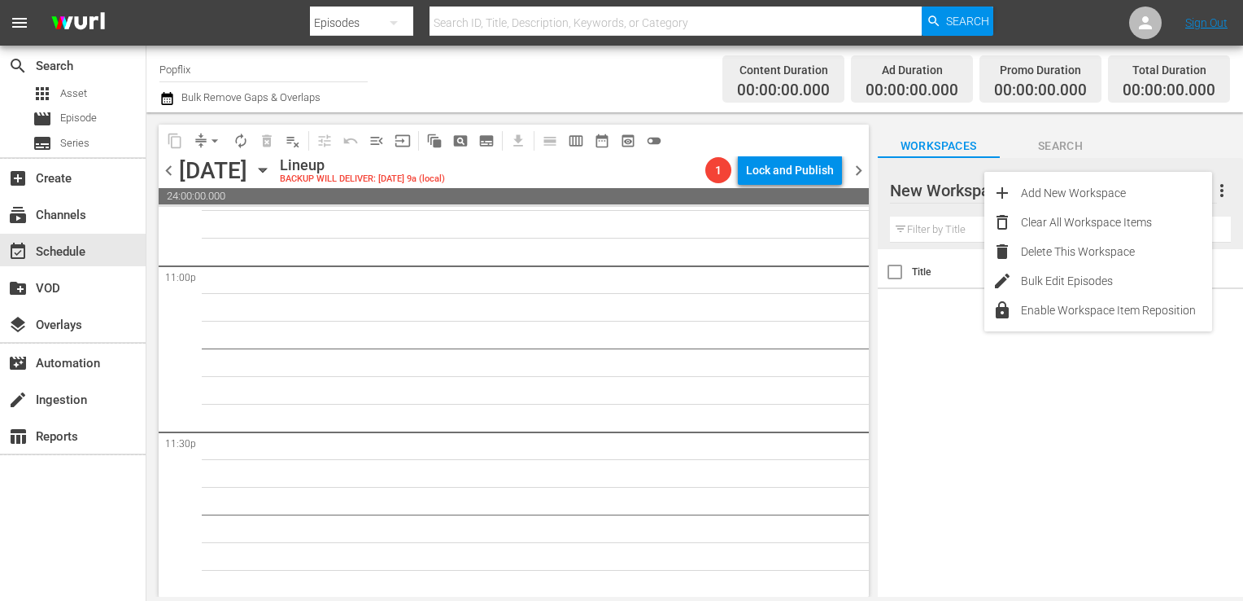
click at [933, 199] on div at bounding box center [1028, 191] width 277 height 41
click at [941, 147] on span "Workspaces" at bounding box center [939, 146] width 122 height 20
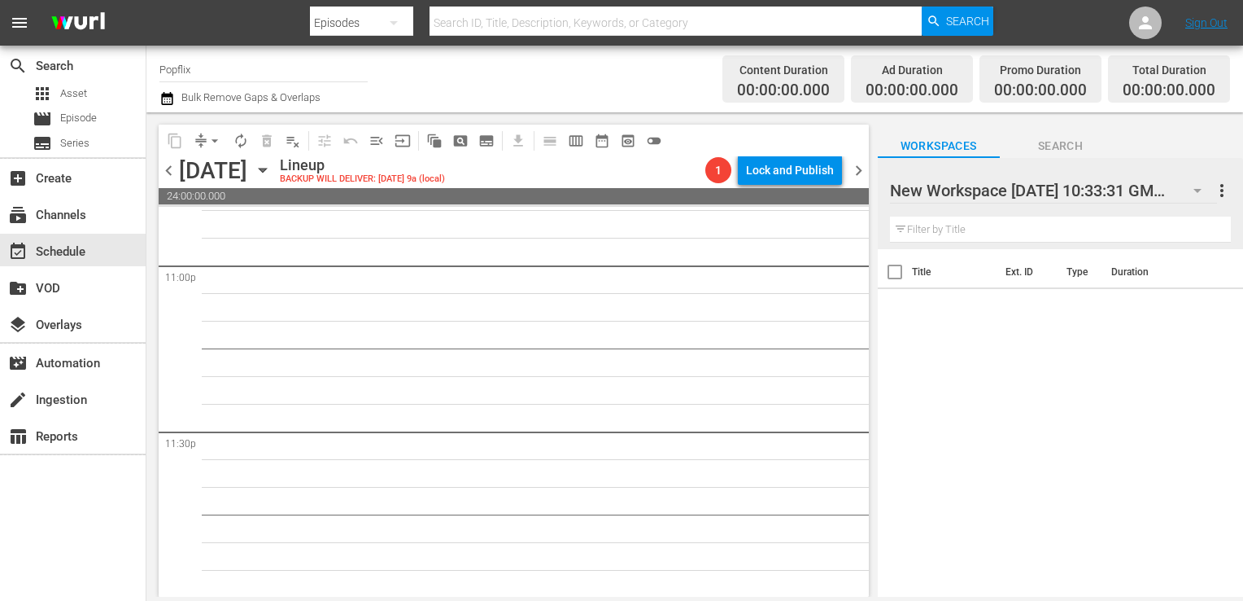
click at [1012, 199] on div at bounding box center [1028, 191] width 277 height 41
drag, startPoint x: 1094, startPoint y: 187, endPoint x: 850, endPoint y: 192, distance: 244.2
click at [850, 192] on div "content_copy compress arrow_drop_down autorenew_outlined delete_forever_outline…" at bounding box center [694, 354] width 1097 height 484
drag, startPoint x: 1007, startPoint y: 190, endPoint x: 894, endPoint y: 203, distance: 113.1
click at [894, 203] on input "0:33:31 GMT+0000" at bounding box center [1053, 190] width 326 height 39
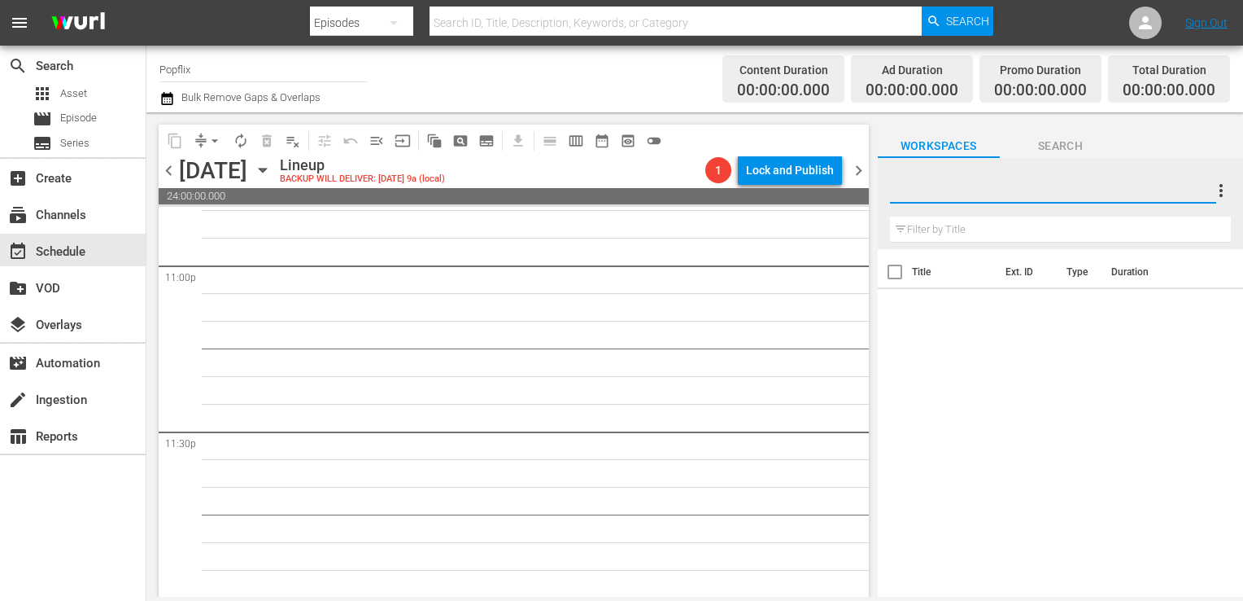
click at [974, 383] on div "Title Ext. ID Type Duration" at bounding box center [1060, 424] width 365 height 350
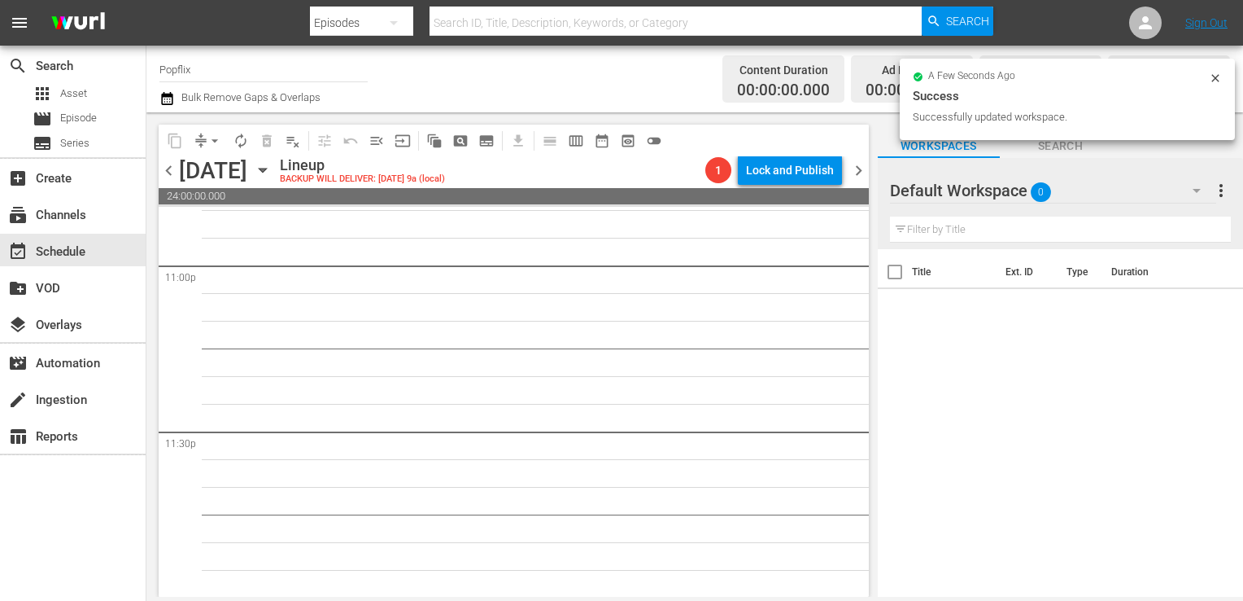
click at [1224, 194] on span "more_vert" at bounding box center [1222, 191] width 20 height 20
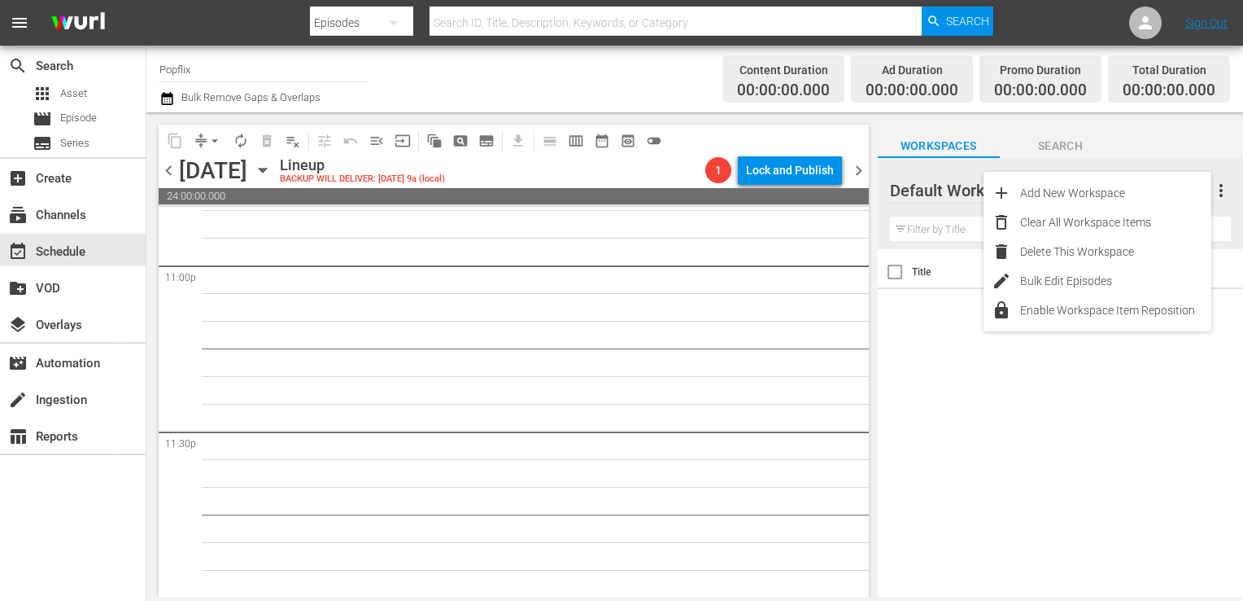
click at [1068, 362] on div "Title Ext. ID Type Duration" at bounding box center [1060, 424] width 365 height 350
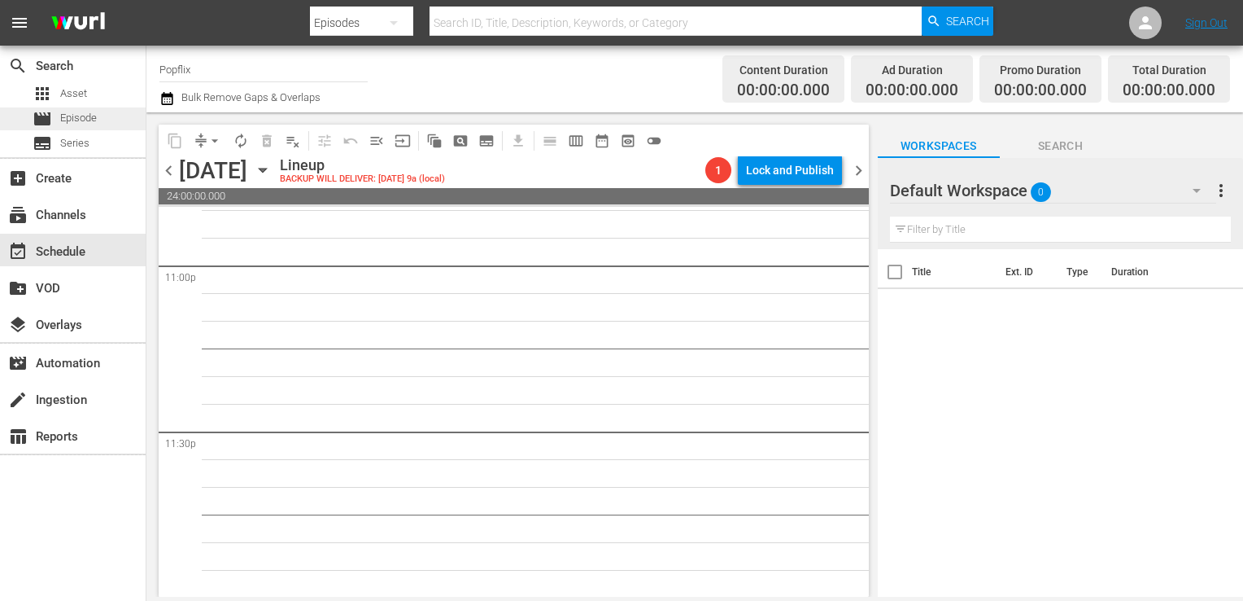
click at [77, 122] on span "Episode" at bounding box center [78, 118] width 37 height 16
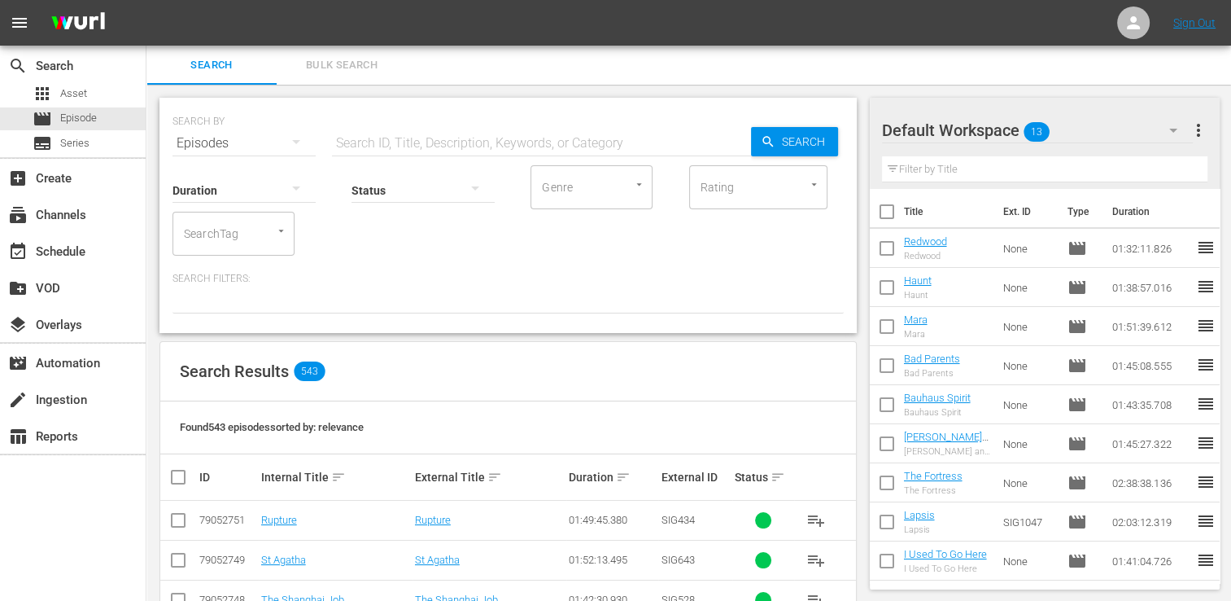
click at [351, 64] on span "Bulk Search" at bounding box center [341, 65] width 111 height 19
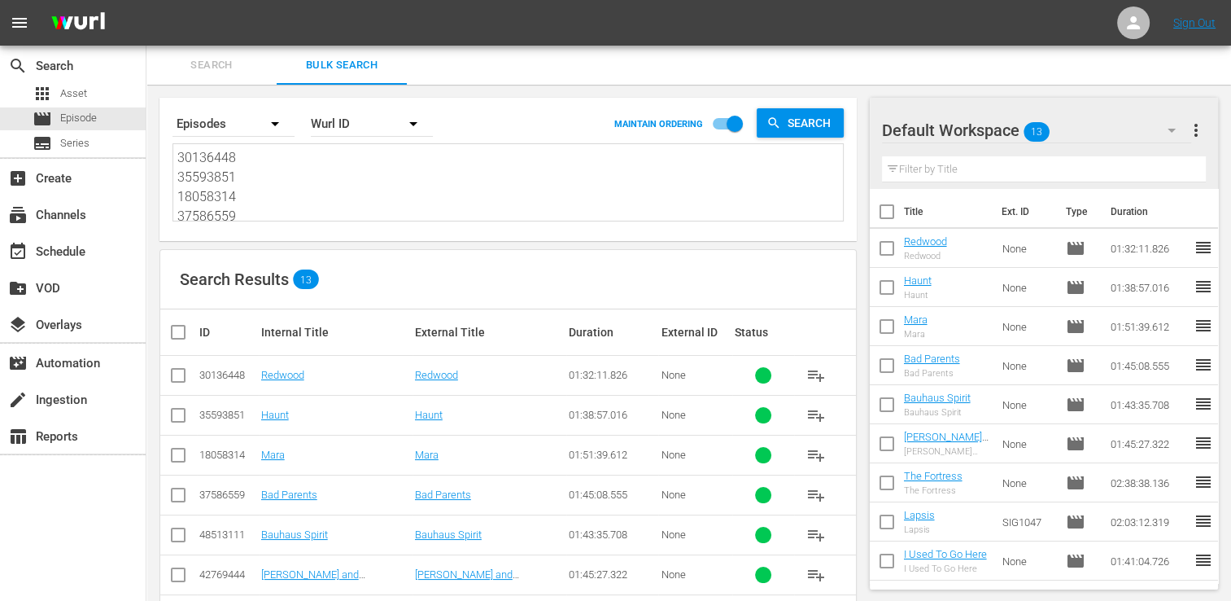
click at [301, 151] on textarea "30136448 35593851 18058314 37586559 48513111 42769444 38903719 53982944 4050240…" at bounding box center [510, 185] width 666 height 74
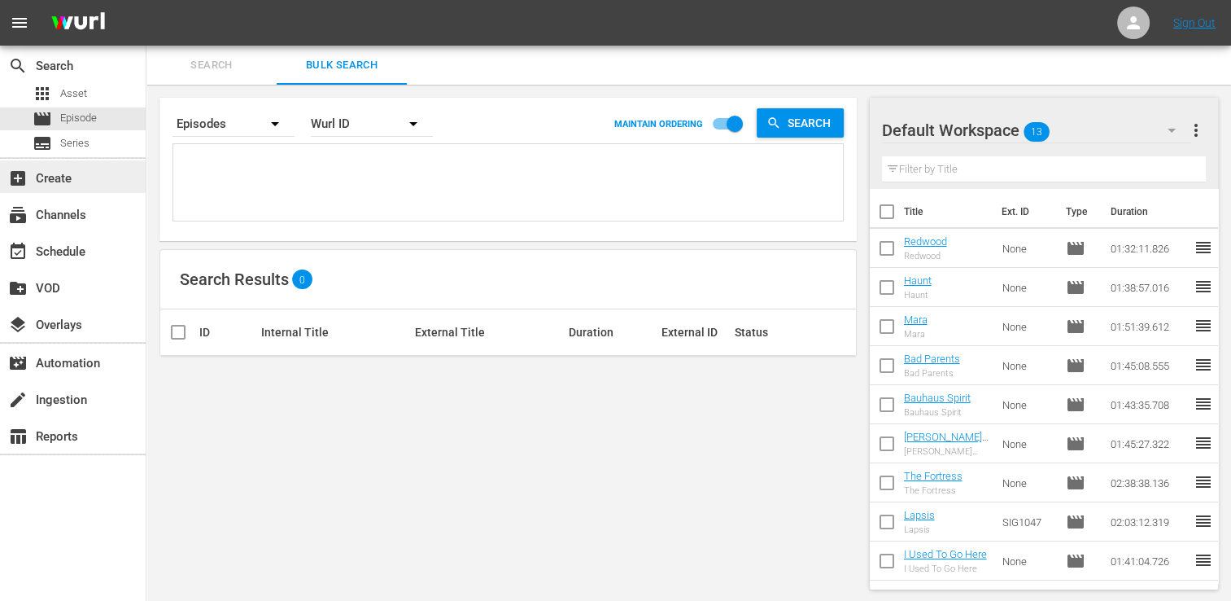
paste textarea "68784242 30136438 44034206 21421643 45759942 44715284 45933564 37284146 3758656…"
click at [1197, 138] on span "more_vert" at bounding box center [1196, 130] width 20 height 20
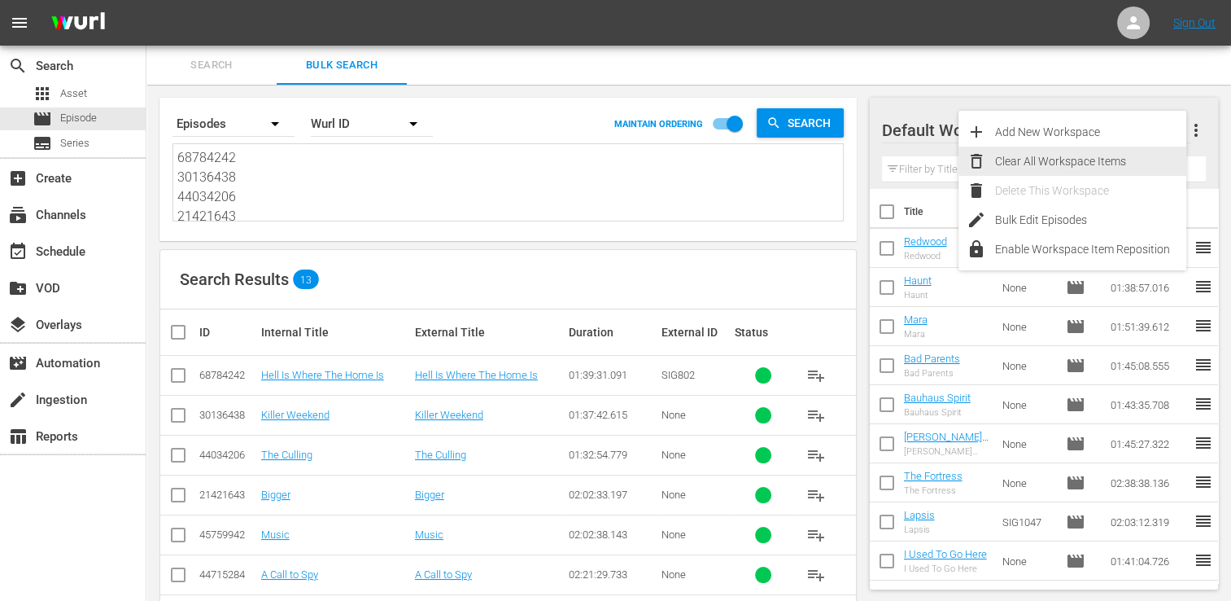
click at [1146, 164] on div "Clear All Workspace Items" at bounding box center [1090, 160] width 191 height 29
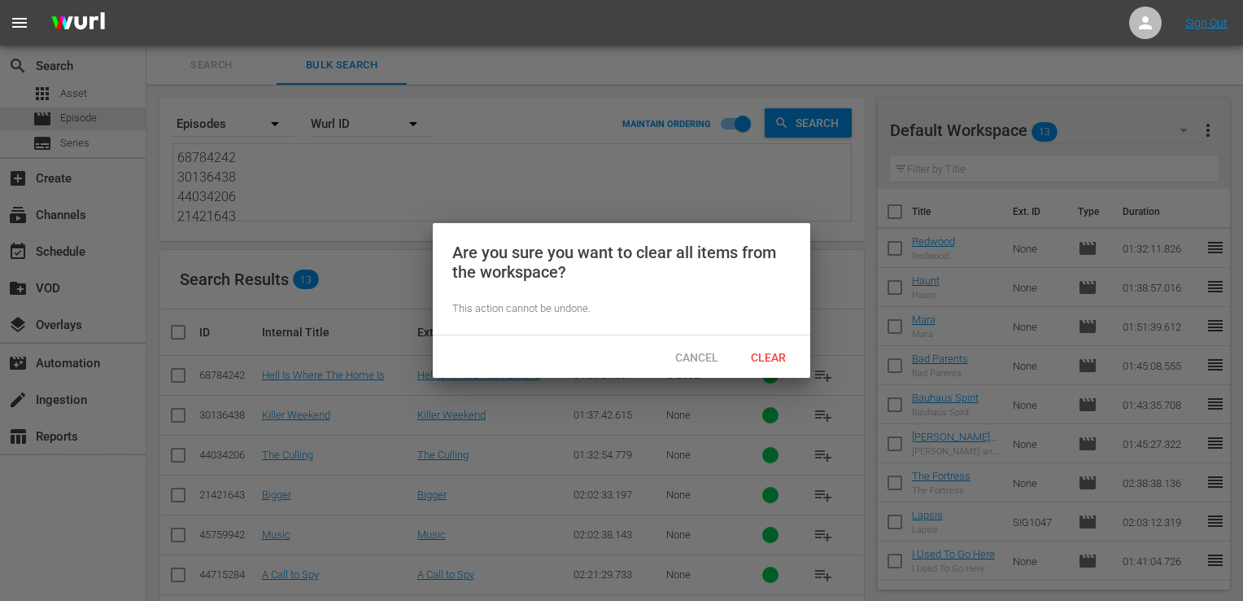
click at [768, 366] on div "Clear" at bounding box center [768, 357] width 72 height 30
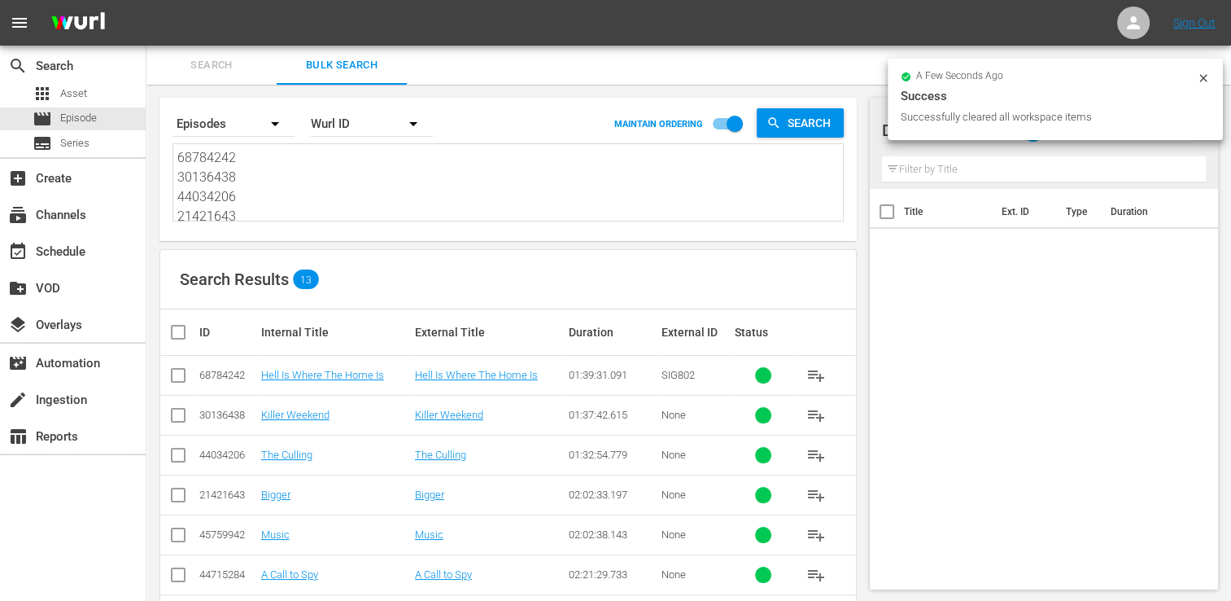
click at [184, 327] on input "checkbox" at bounding box center [184, 332] width 33 height 20
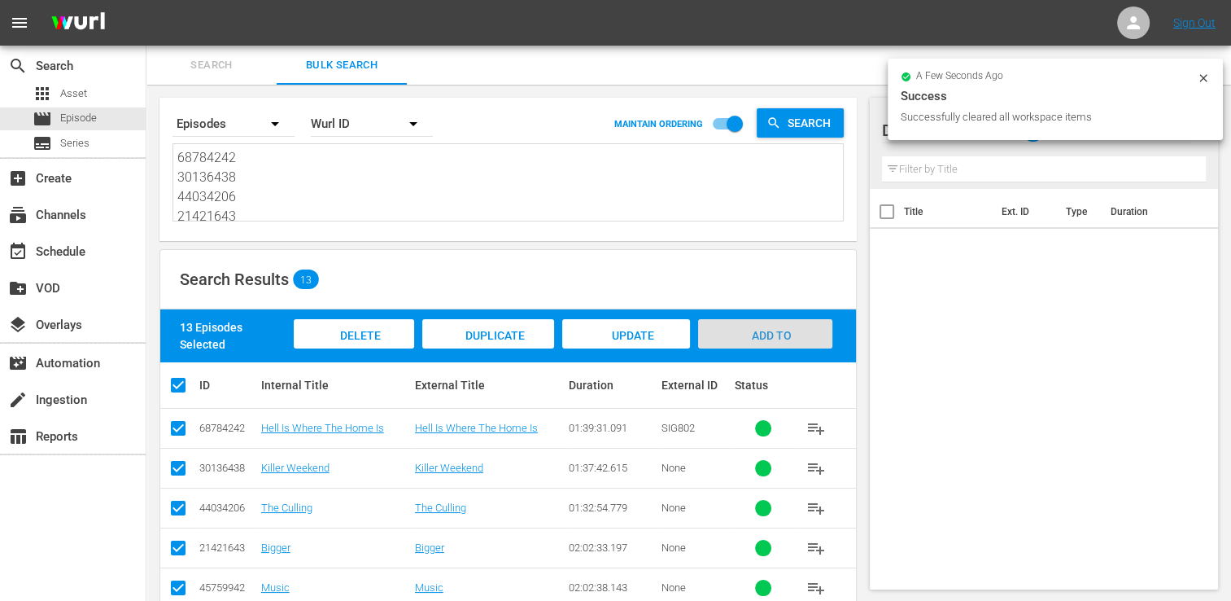
click at [765, 326] on div "Add to Workspace" at bounding box center [765, 349] width 134 height 61
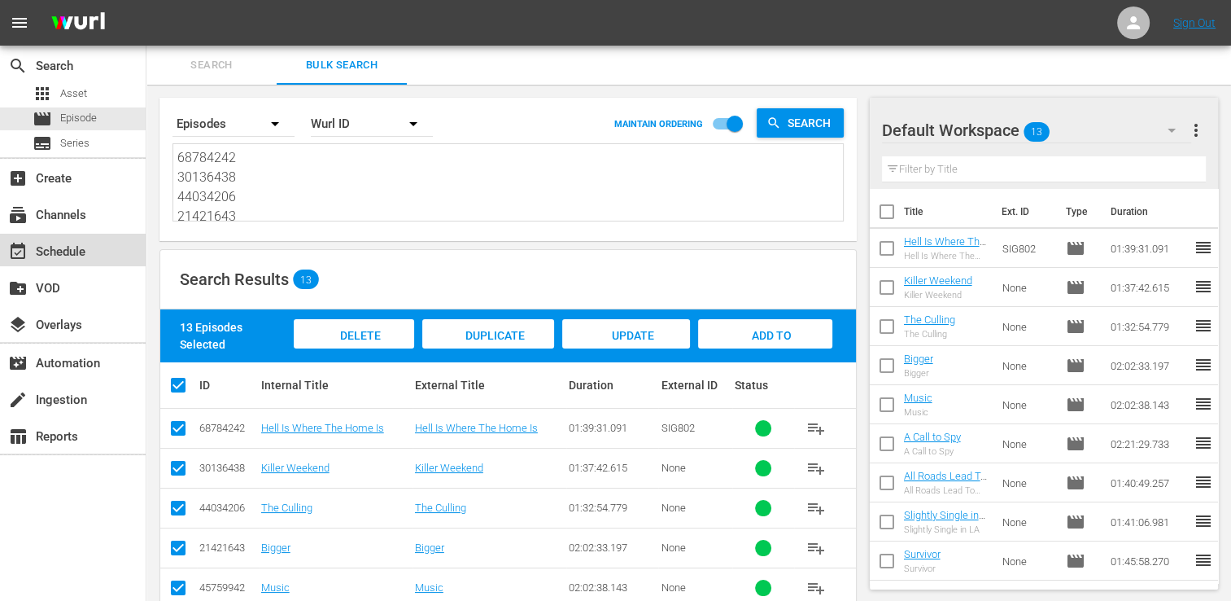
click at [46, 236] on div "event_available Schedule" at bounding box center [73, 250] width 146 height 33
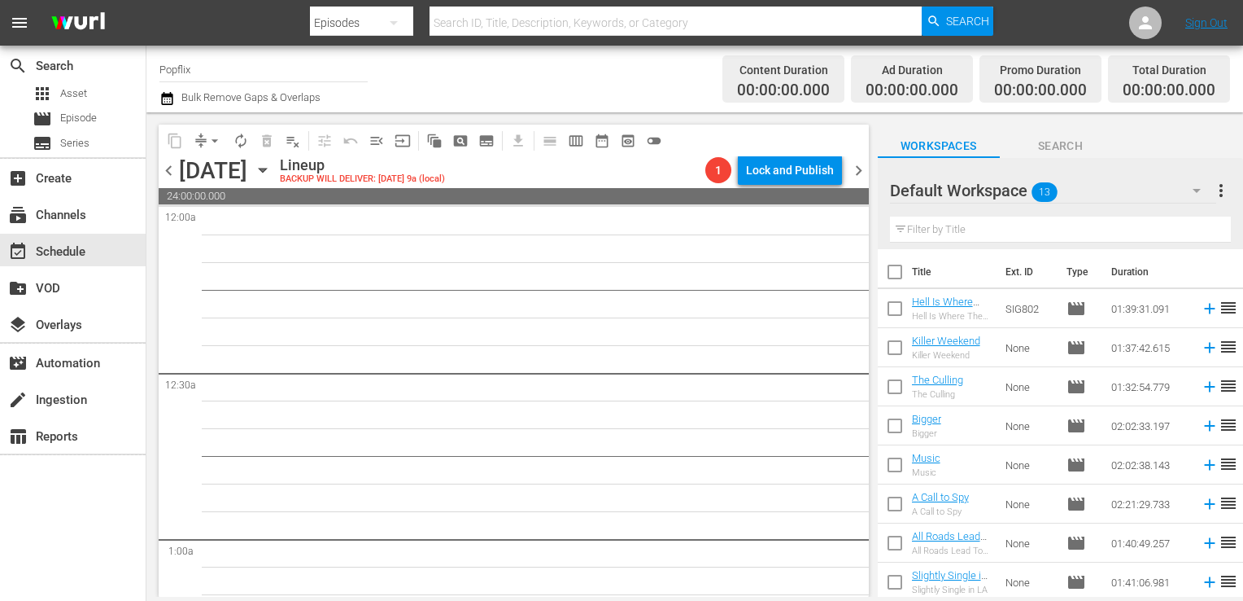
click at [895, 275] on input "checkbox" at bounding box center [895, 275] width 34 height 34
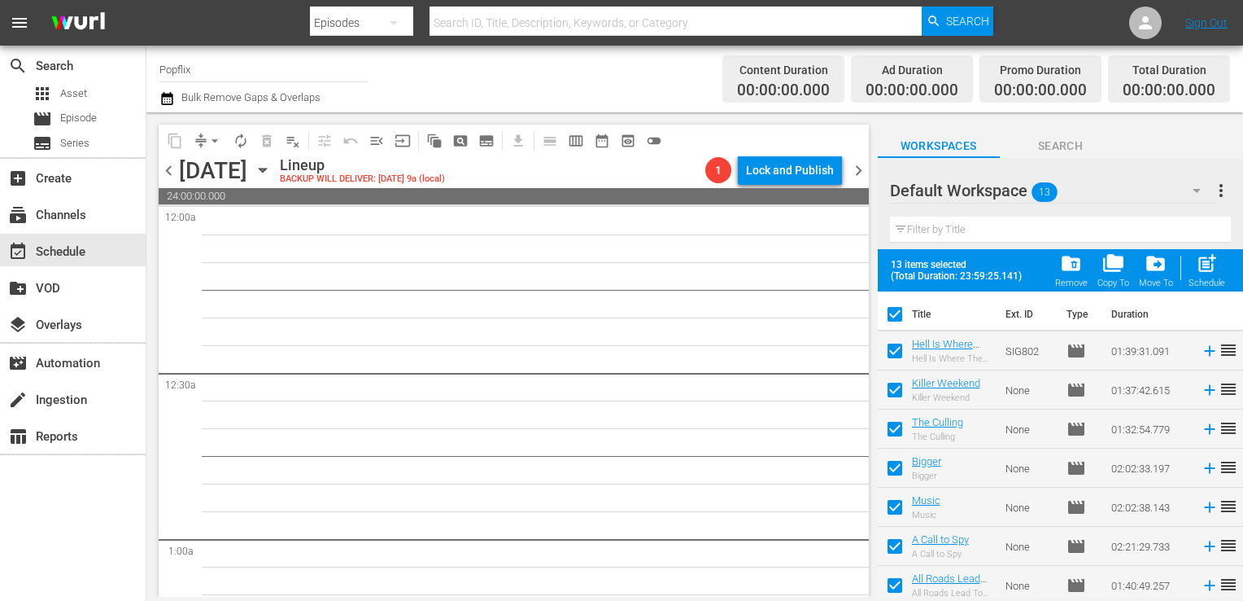
click at [1204, 265] on span "post_add" at bounding box center [1207, 263] width 22 height 22
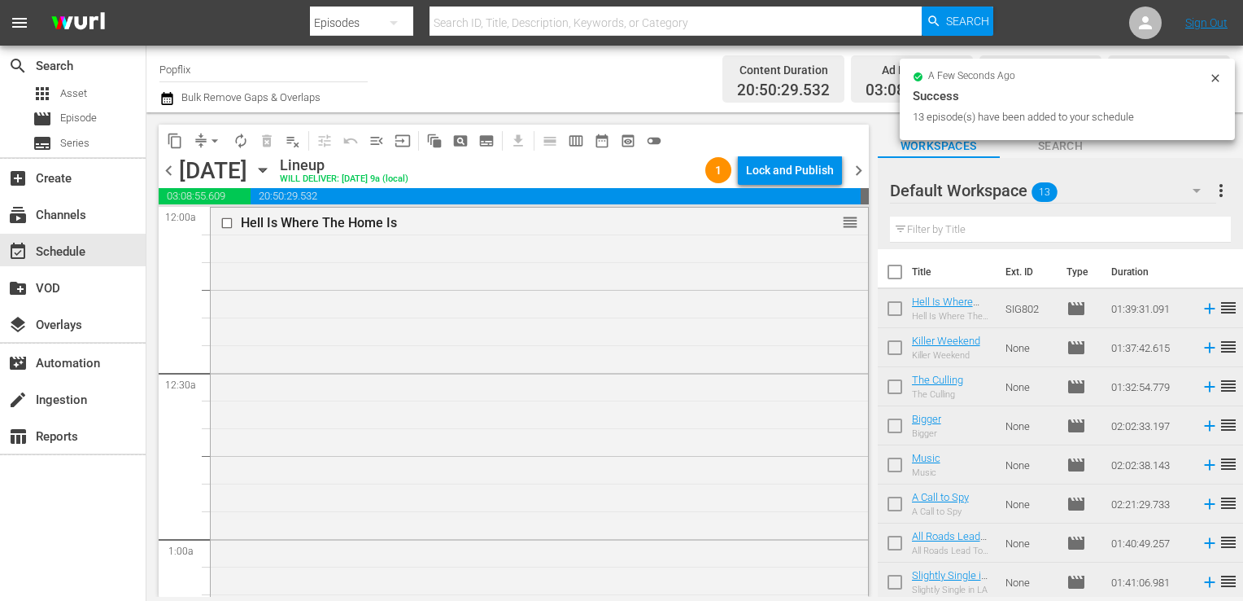
click at [854, 173] on span "chevron_right" at bounding box center [859, 170] width 20 height 20
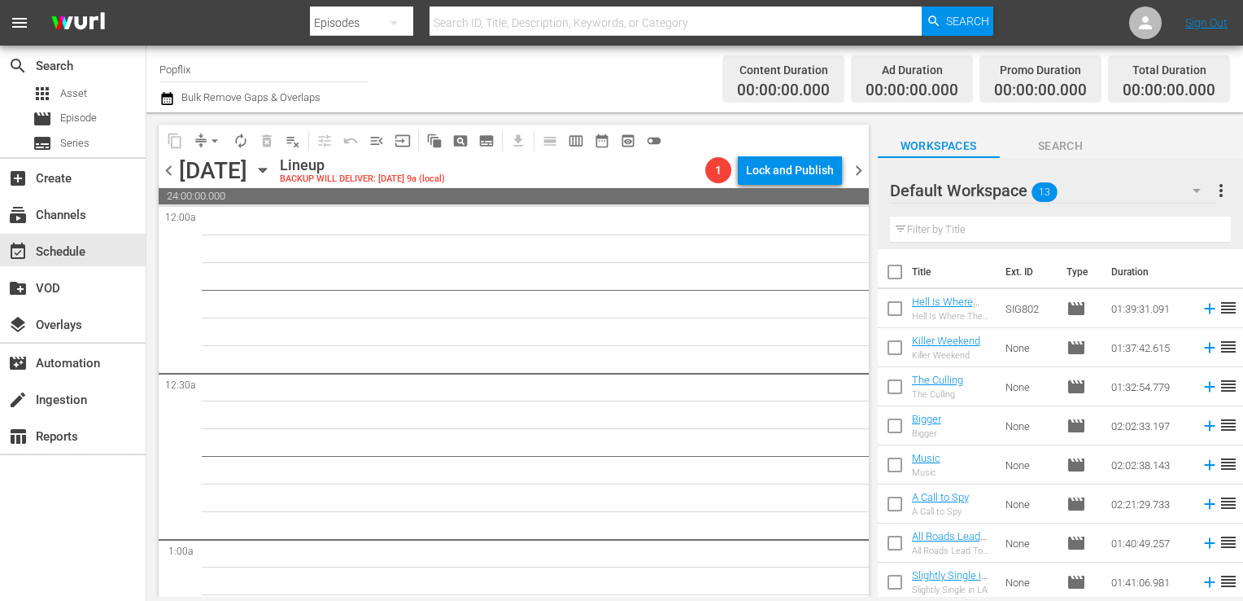
click at [1205, 190] on icon "button" at bounding box center [1197, 191] width 20 height 20
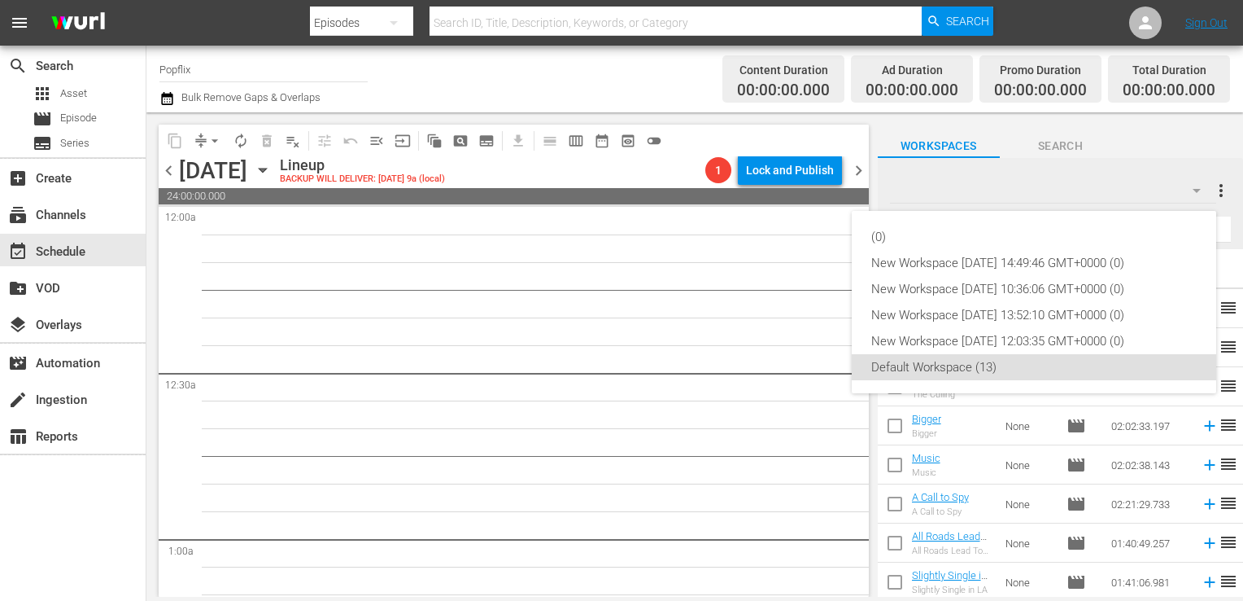
click at [1221, 196] on div "(0) New Workspace Thu Aug 21 2025 14:49:46 GMT+0000 (0) New Workspace Fri Jul 1…" at bounding box center [621, 300] width 1243 height 601
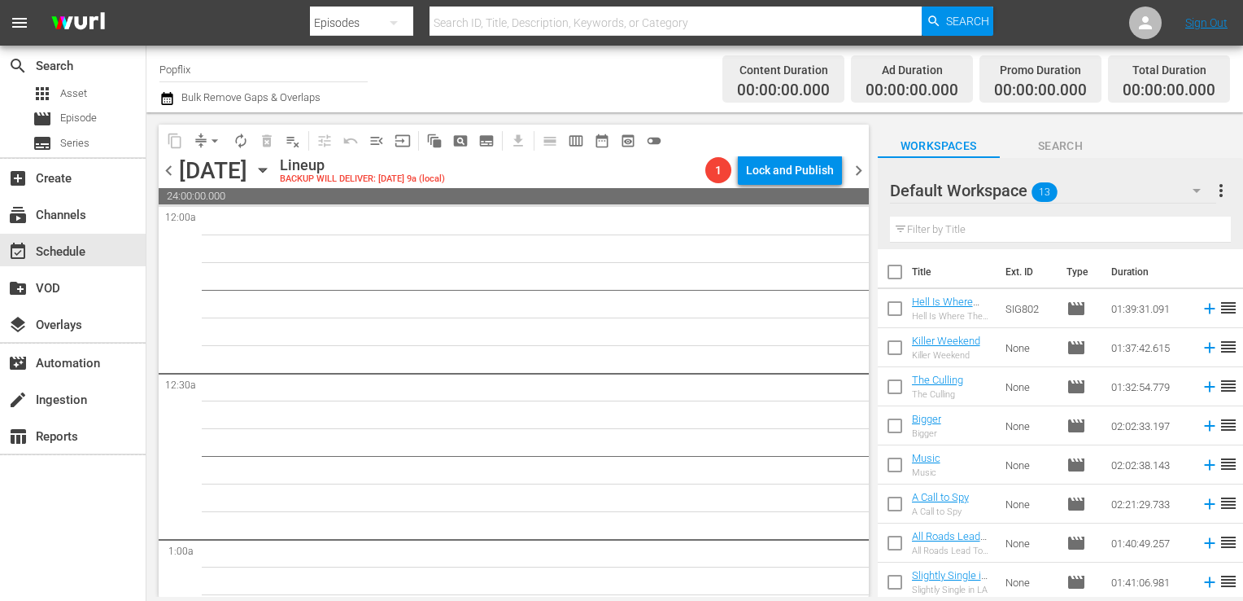
click at [1214, 194] on span "more_vert" at bounding box center [1222, 191] width 20 height 20
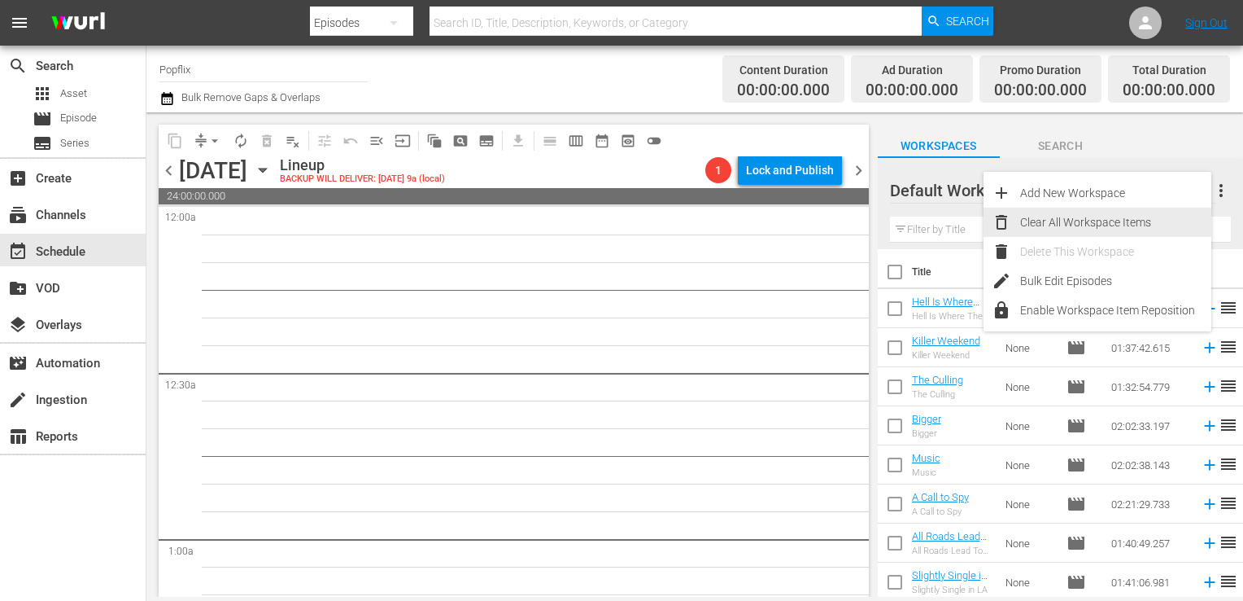
click at [1150, 212] on div "Clear All Workspace Items" at bounding box center [1115, 222] width 191 height 29
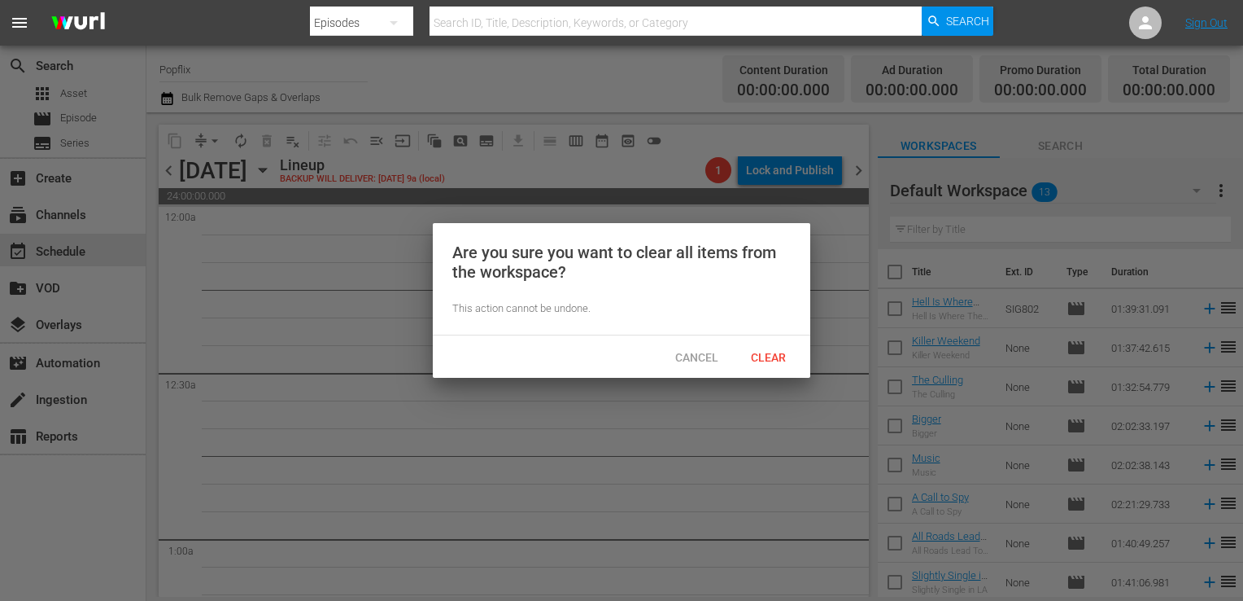
click at [783, 351] on span "Clear" at bounding box center [768, 357] width 61 height 13
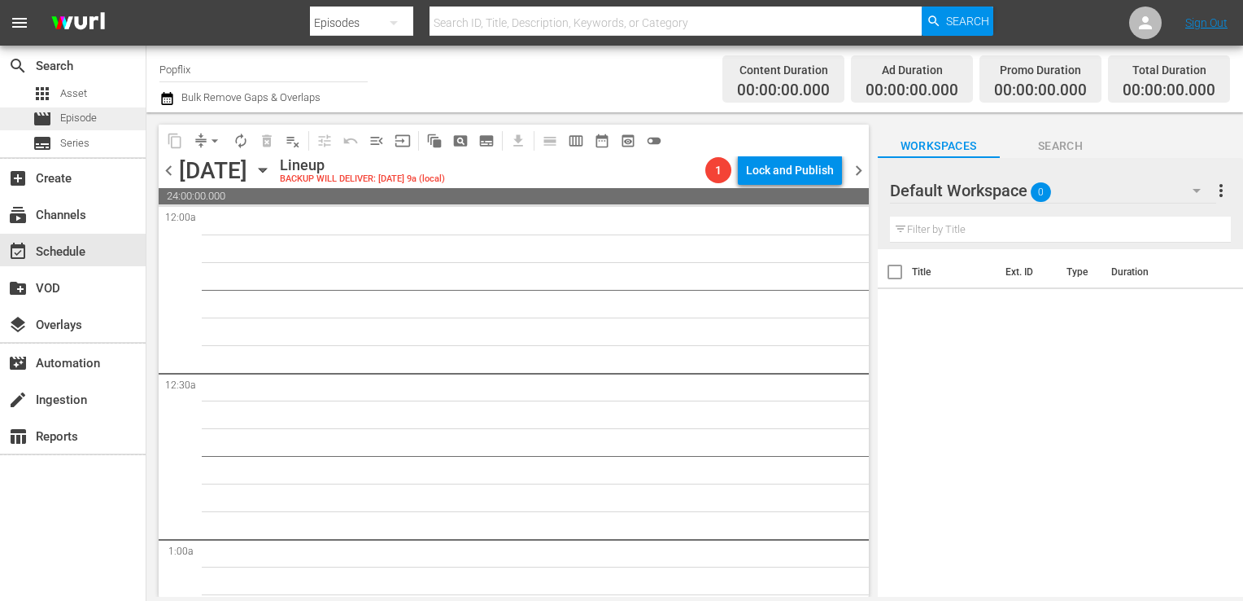
click at [50, 118] on span "movie" at bounding box center [43, 119] width 20 height 20
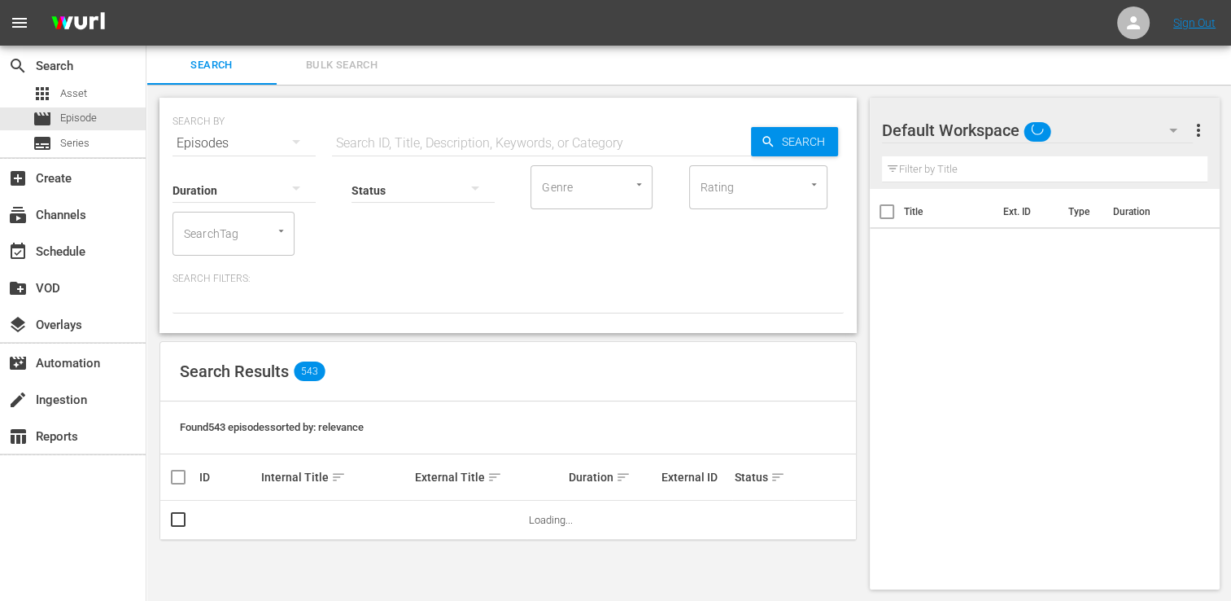
click at [352, 73] on span "Bulk Search" at bounding box center [341, 65] width 111 height 19
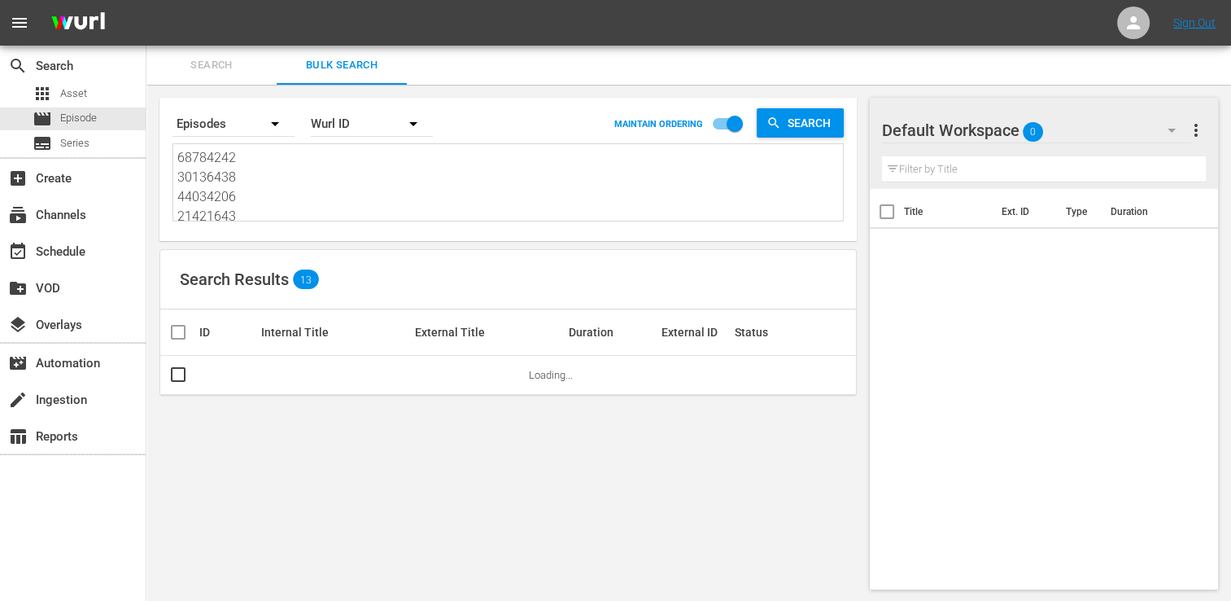
click at [328, 161] on textarea "68784242 30136438 44034206 21421643 45759942 44715284 45933564 37284146 3758656…" at bounding box center [510, 185] width 666 height 74
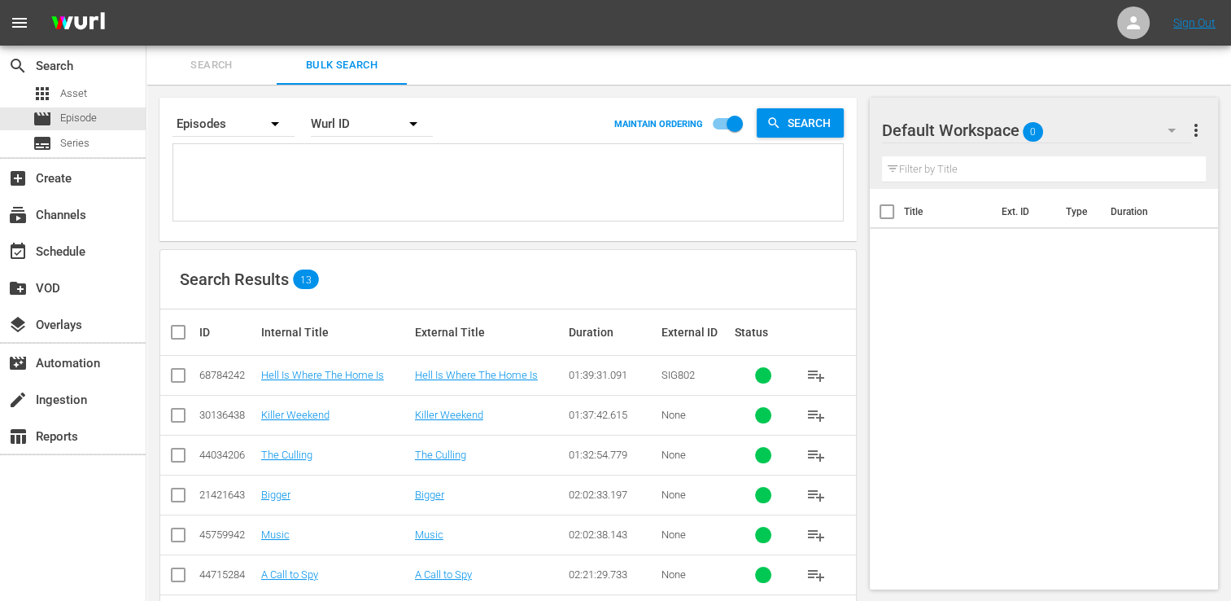
paste textarea "29886057 50824472 45933563 56851182 30136466 61493393 36142442 53982958 2142072…"
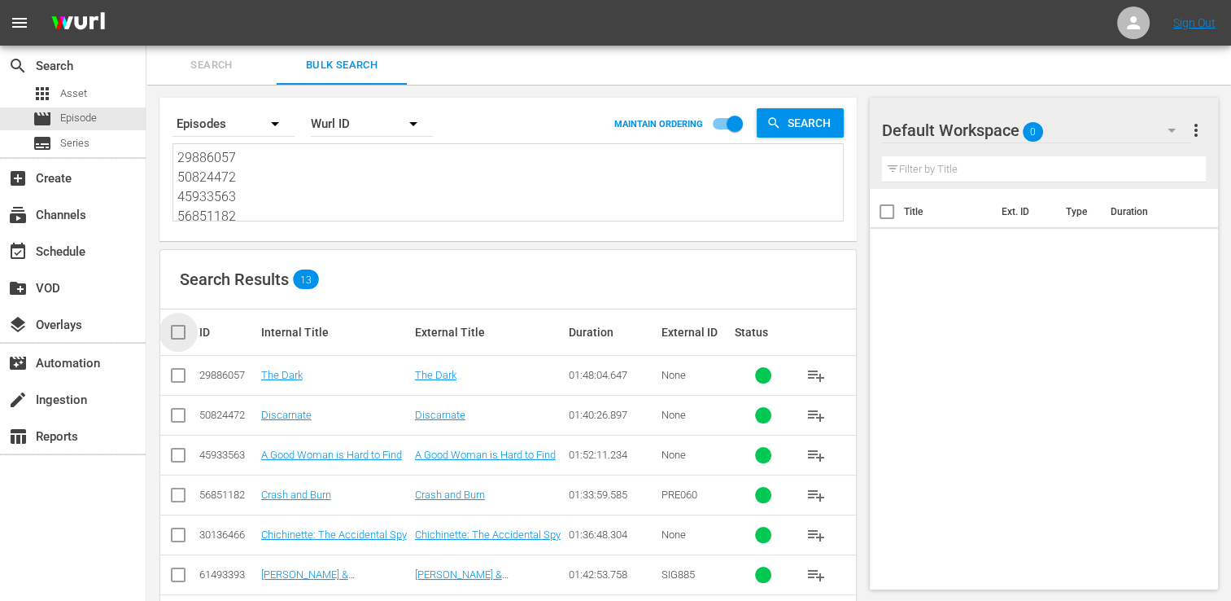
click at [180, 340] on input "checkbox" at bounding box center [184, 332] width 33 height 20
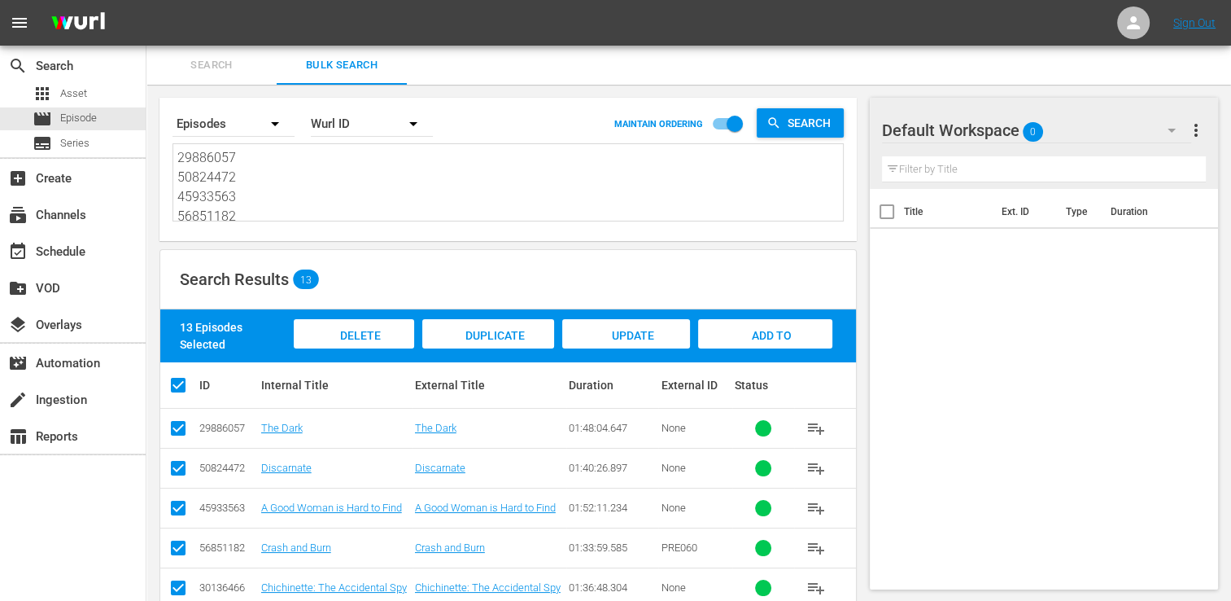
click at [767, 341] on span "Add to Workspace" at bounding box center [765, 351] width 80 height 44
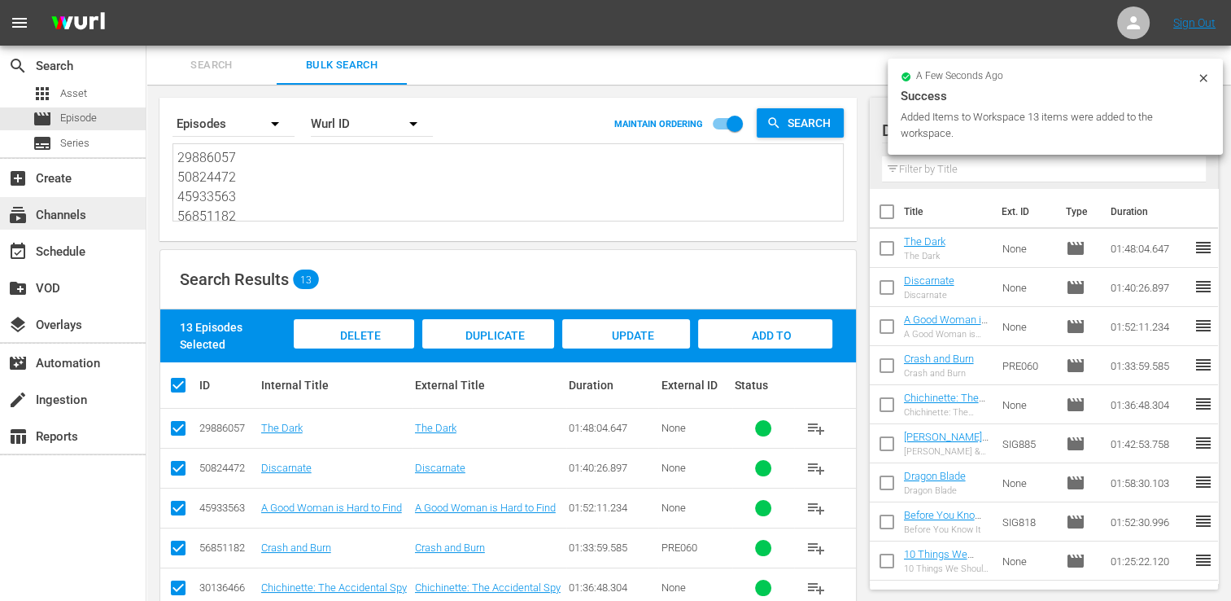
click at [69, 226] on div "subscriptions Channels" at bounding box center [73, 213] width 146 height 33
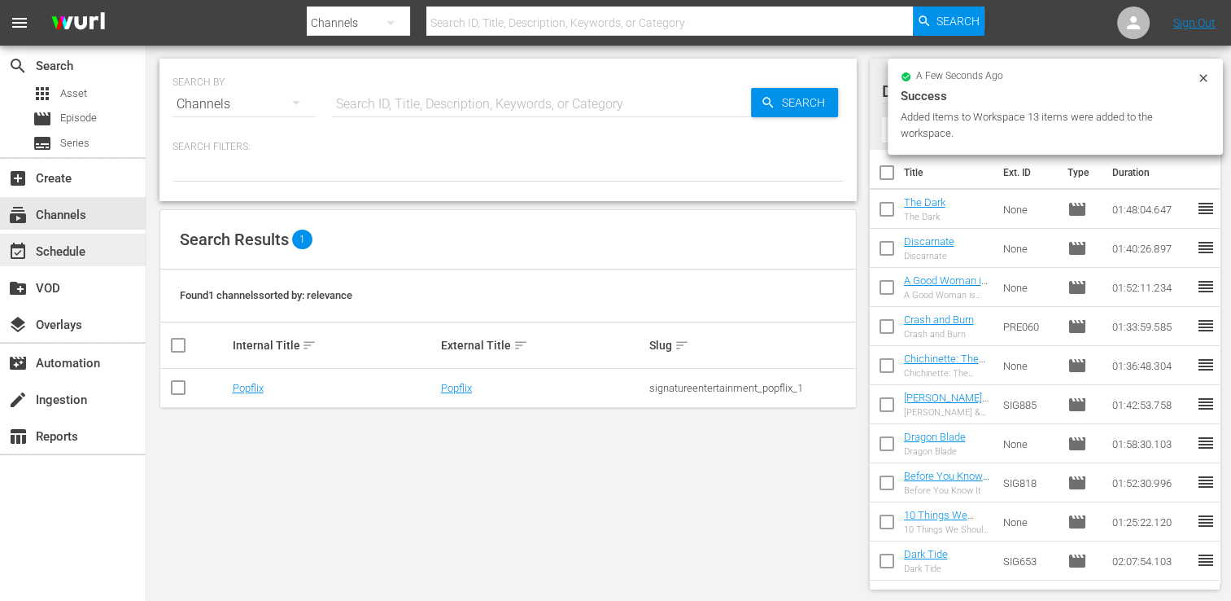
click at [76, 256] on div "event_available Schedule" at bounding box center [45, 249] width 91 height 15
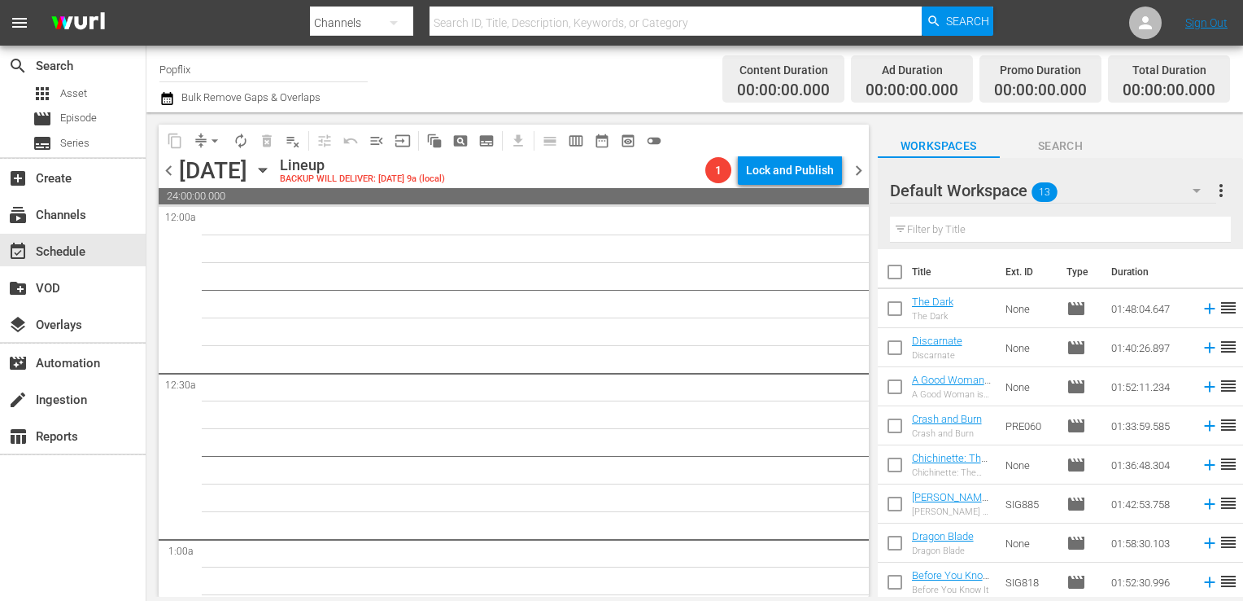
click at [889, 269] on input "checkbox" at bounding box center [895, 275] width 34 height 34
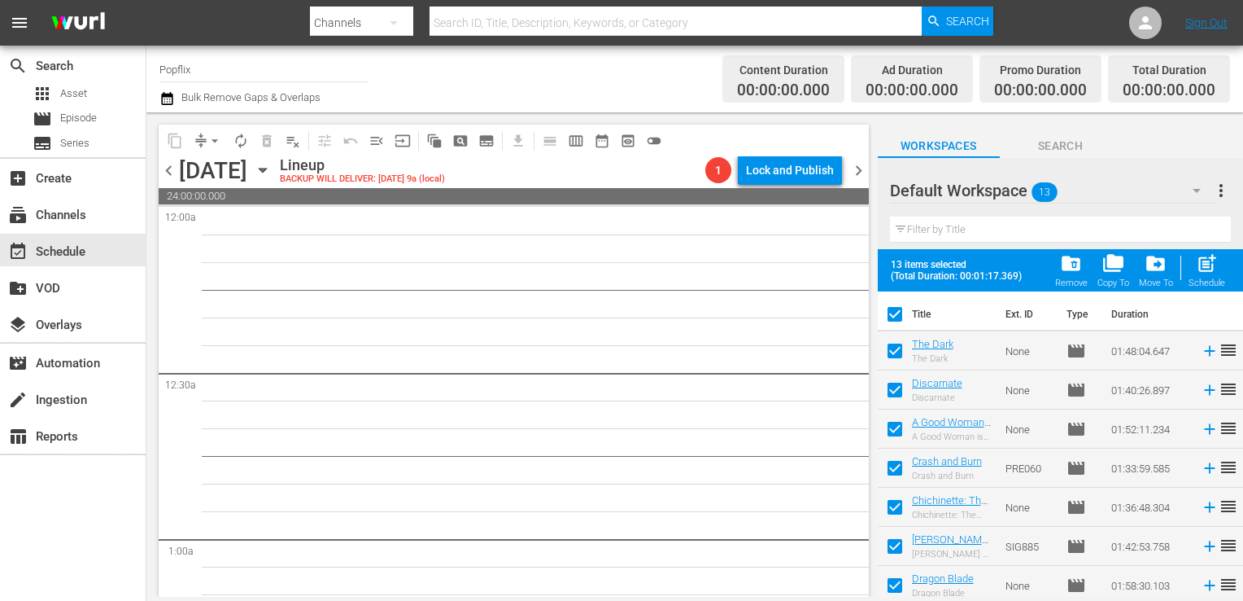
click at [1195, 266] on div "post_add Schedule" at bounding box center [1207, 270] width 37 height 36
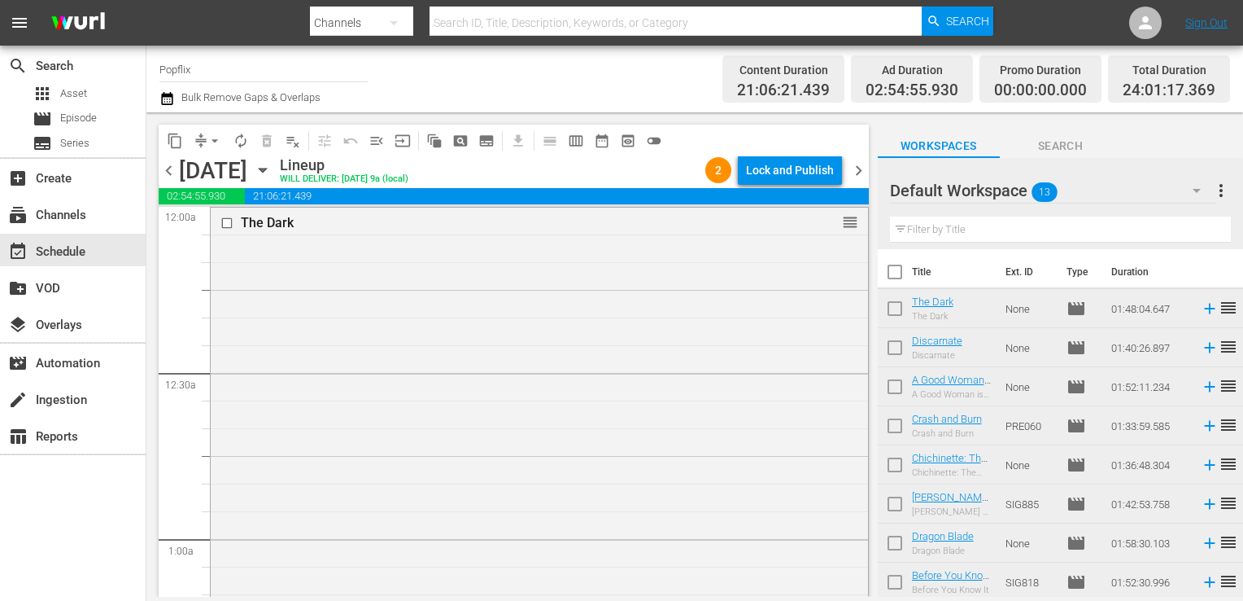
click at [851, 164] on span "chevron_right" at bounding box center [859, 170] width 20 height 20
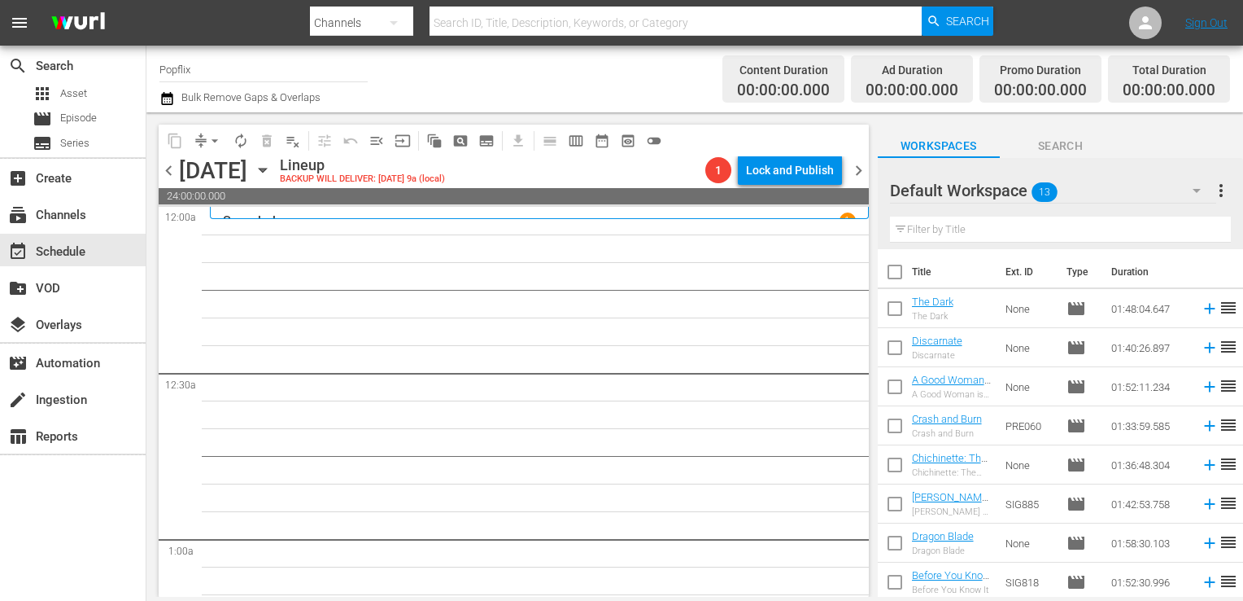
click at [1227, 190] on span "more_vert" at bounding box center [1222, 191] width 20 height 20
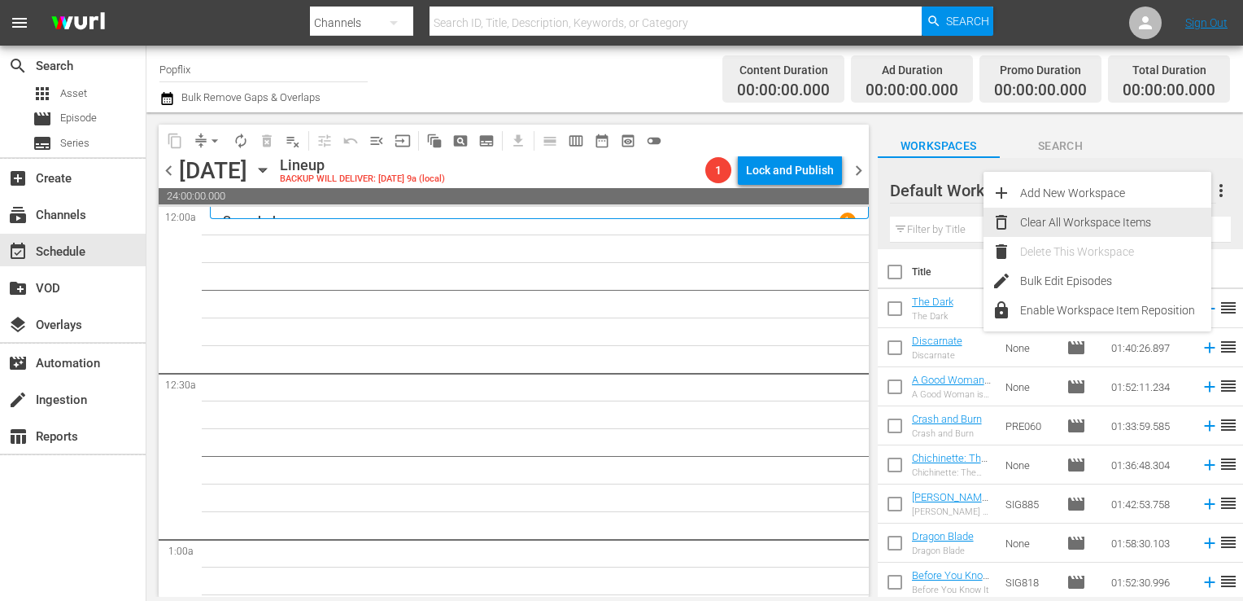
click at [1098, 216] on div "Clear All Workspace Items" at bounding box center [1115, 222] width 191 height 29
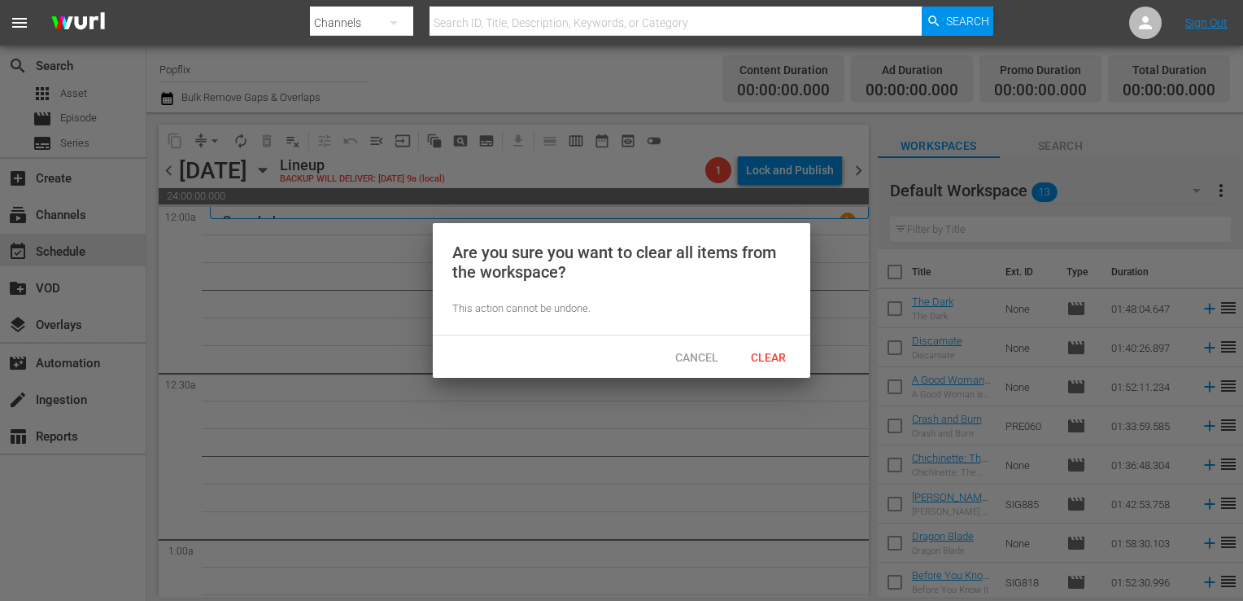
click at [781, 351] on span "Clear" at bounding box center [768, 357] width 61 height 13
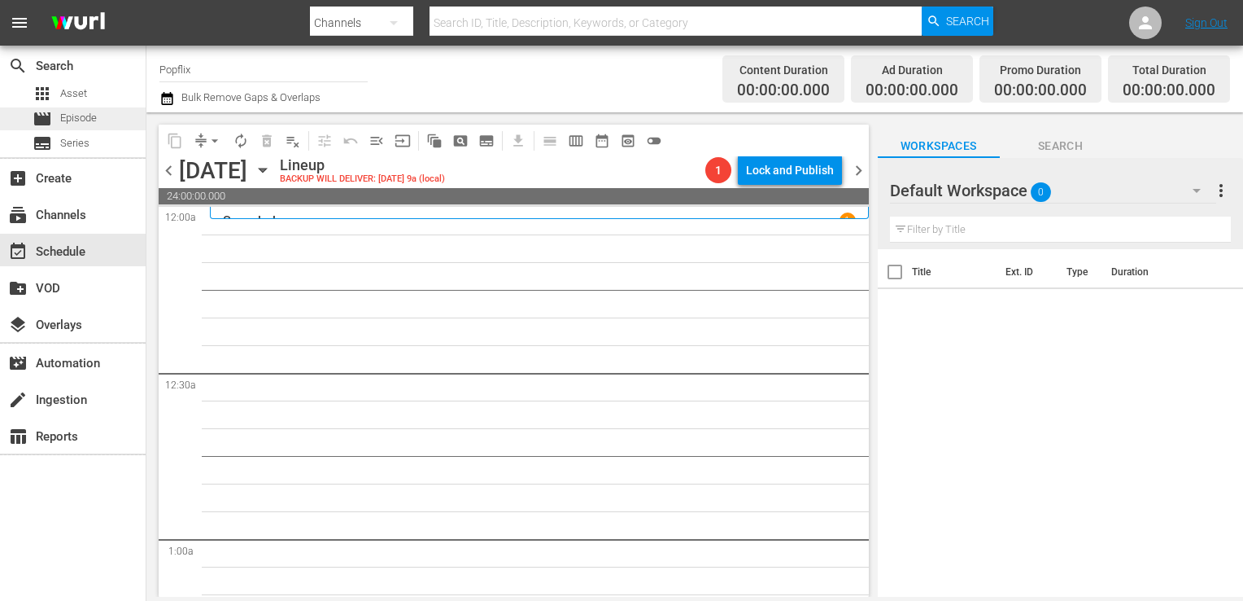
click at [64, 125] on span "Episode" at bounding box center [78, 118] width 37 height 16
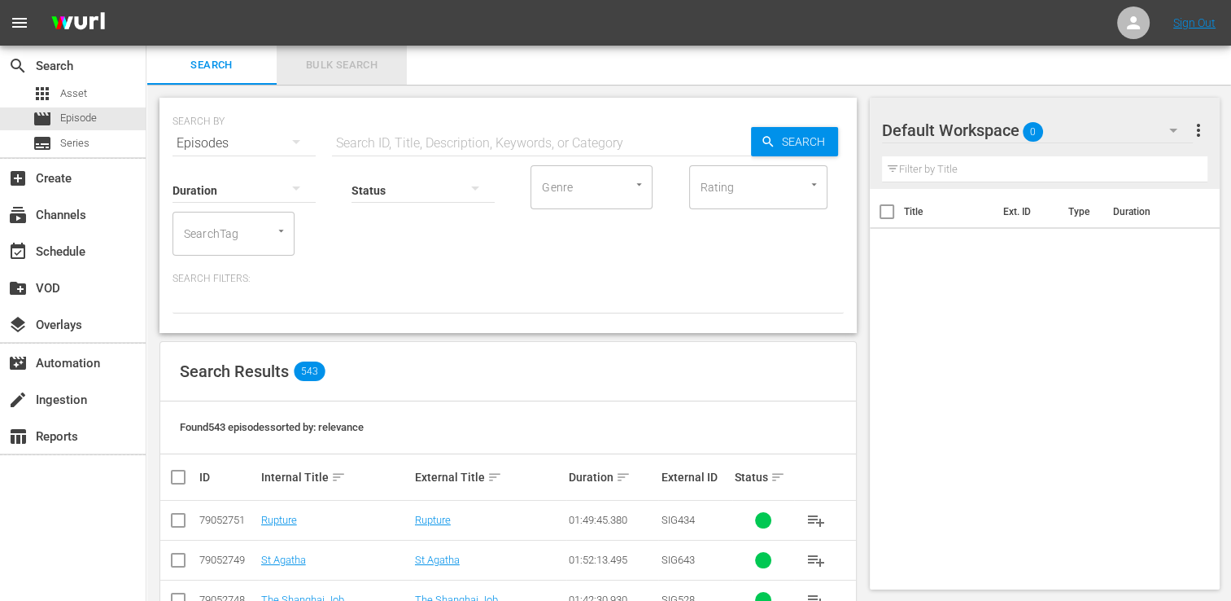
click at [338, 79] on button "Bulk Search" at bounding box center [342, 65] width 130 height 39
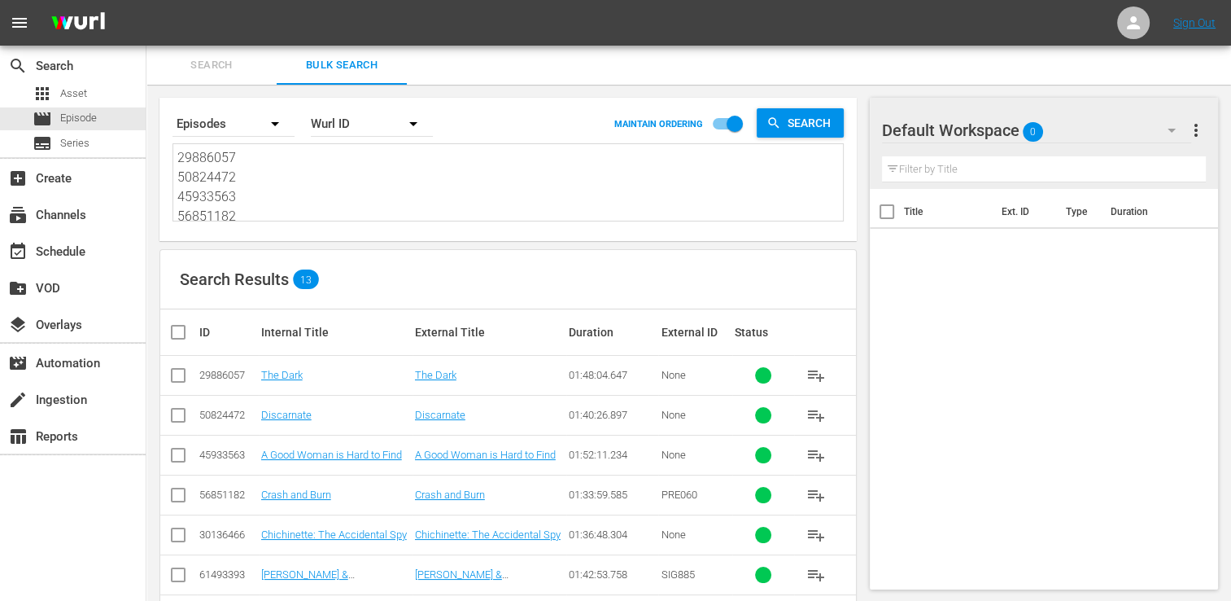
click at [260, 205] on textarea "29886057 50824472 45933563 56851182 30136466 61493393 36142442 53982958 2142072…" at bounding box center [510, 185] width 666 height 74
paste textarea "17924344 53982952 53982955 53982974 38446466 18672311 18058318 18058321 1805832…"
click at [168, 335] on input "checkbox" at bounding box center [184, 332] width 33 height 20
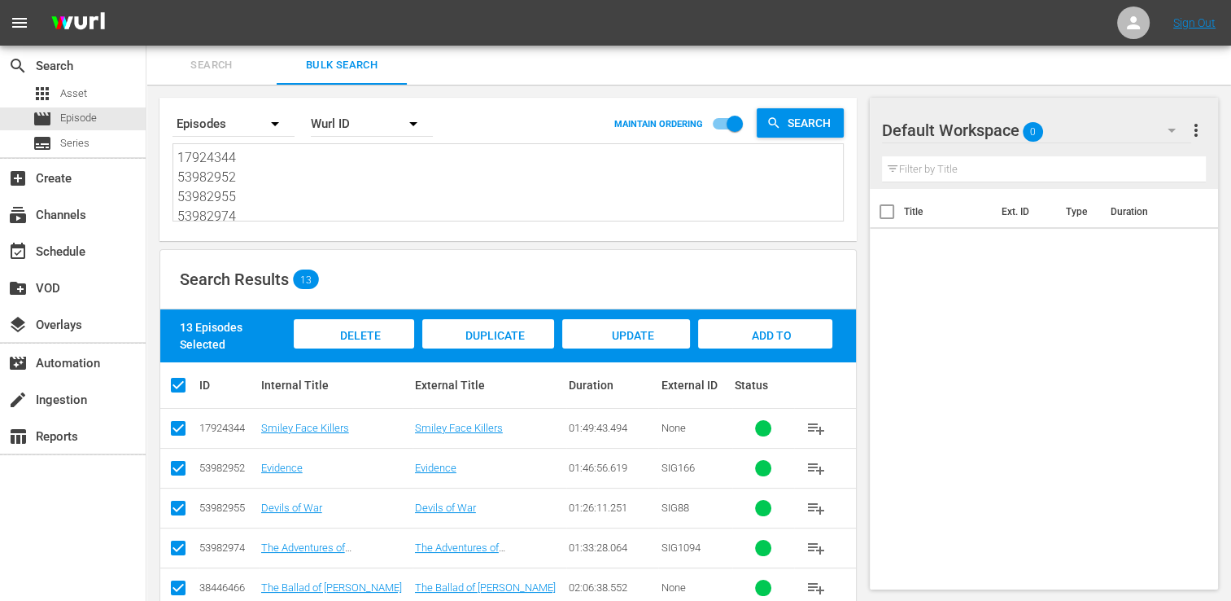
click at [733, 330] on div "Add to Workspace" at bounding box center [765, 349] width 134 height 61
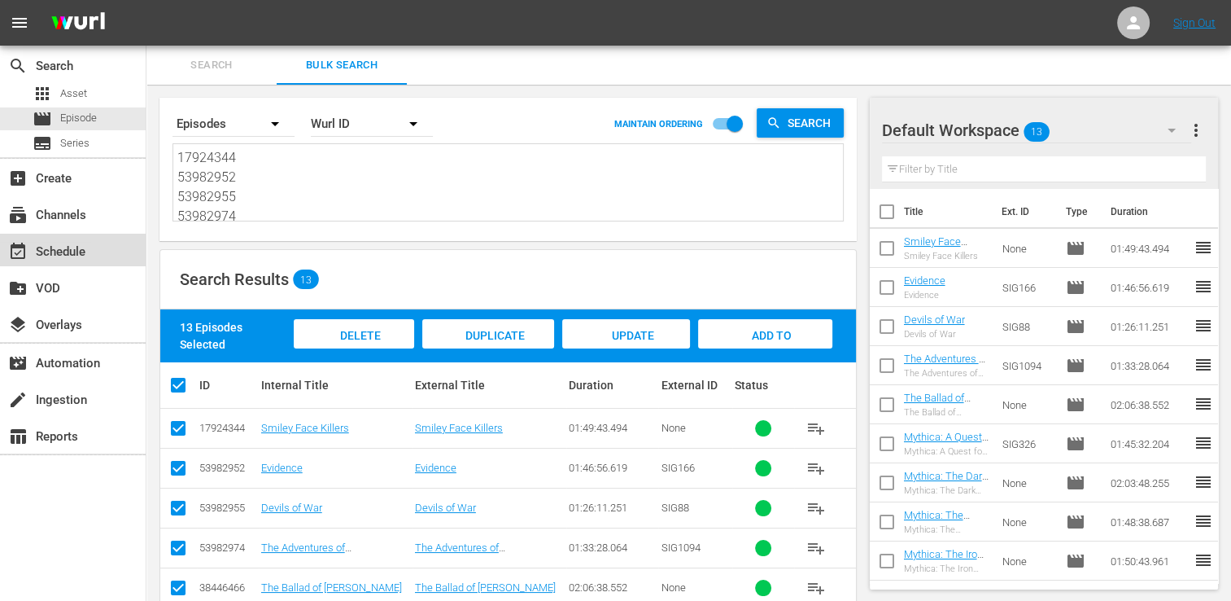
click at [52, 253] on div "event_available Schedule" at bounding box center [45, 249] width 91 height 15
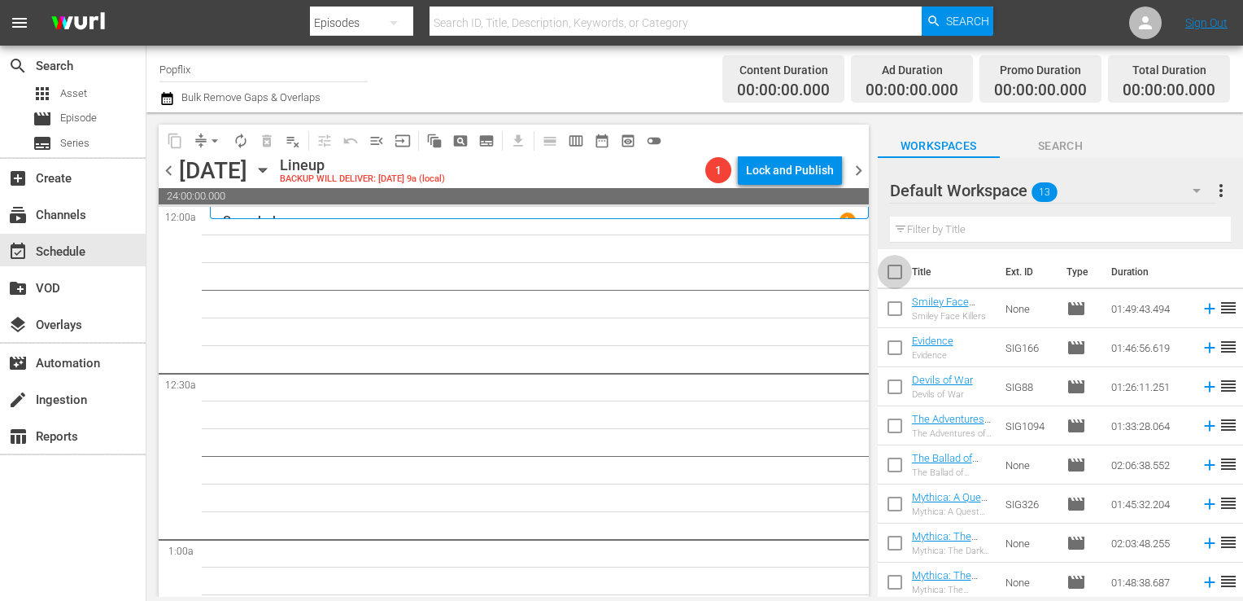
click at [879, 275] on input "checkbox" at bounding box center [895, 275] width 34 height 34
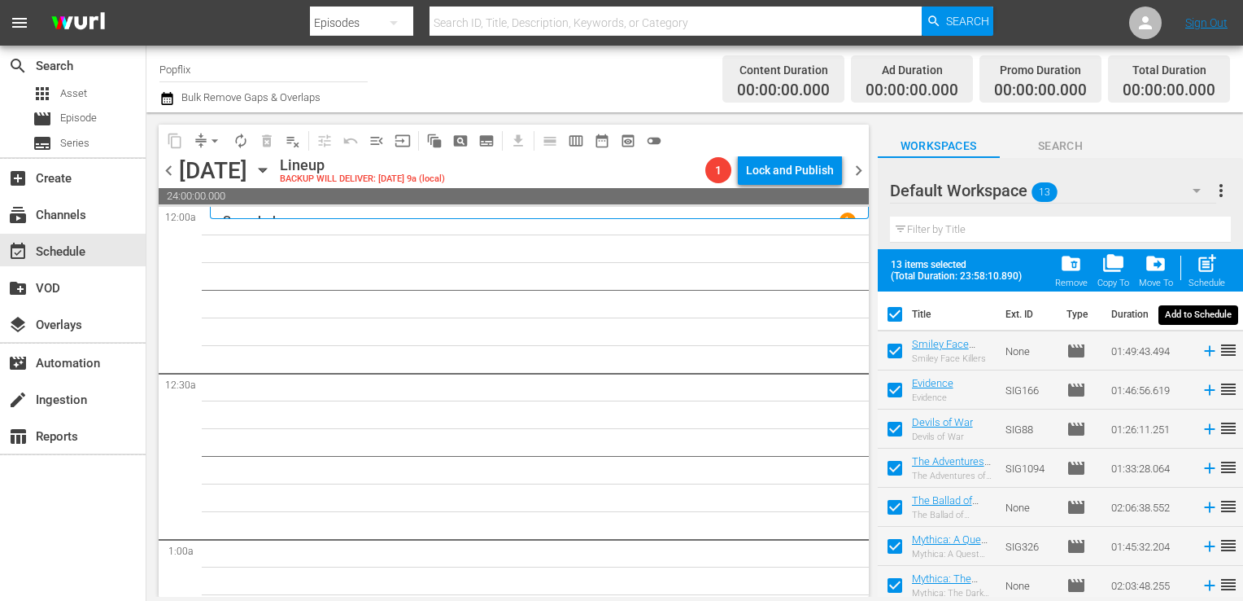
click at [1201, 280] on div "Schedule" at bounding box center [1207, 282] width 37 height 11
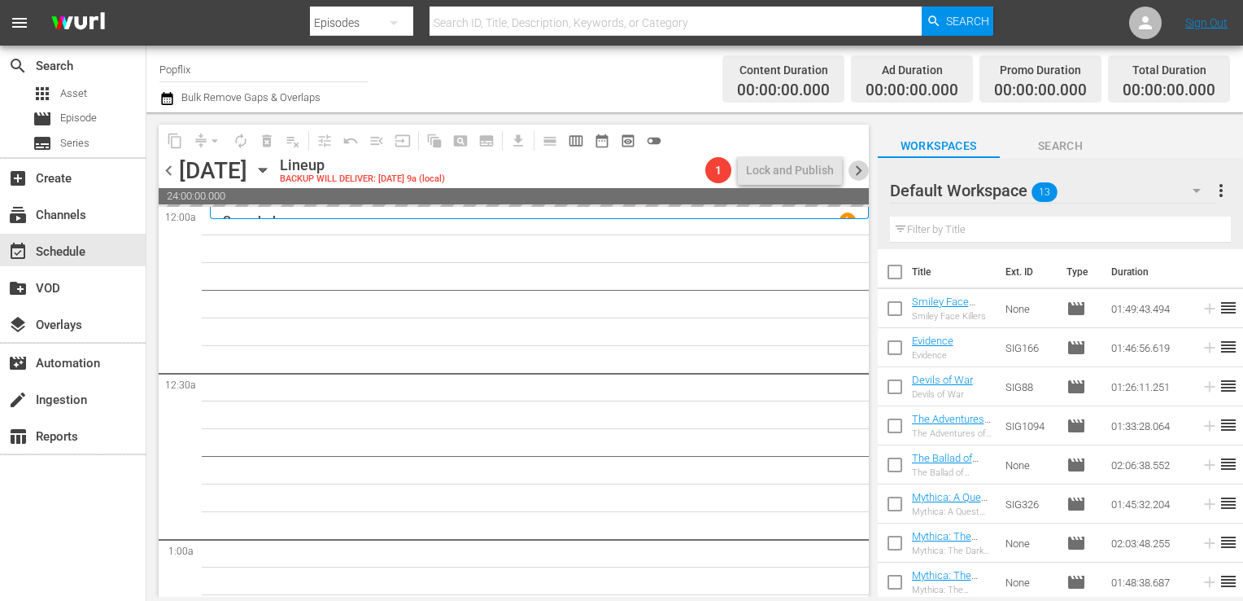
click at [857, 175] on span "chevron_right" at bounding box center [859, 170] width 20 height 20
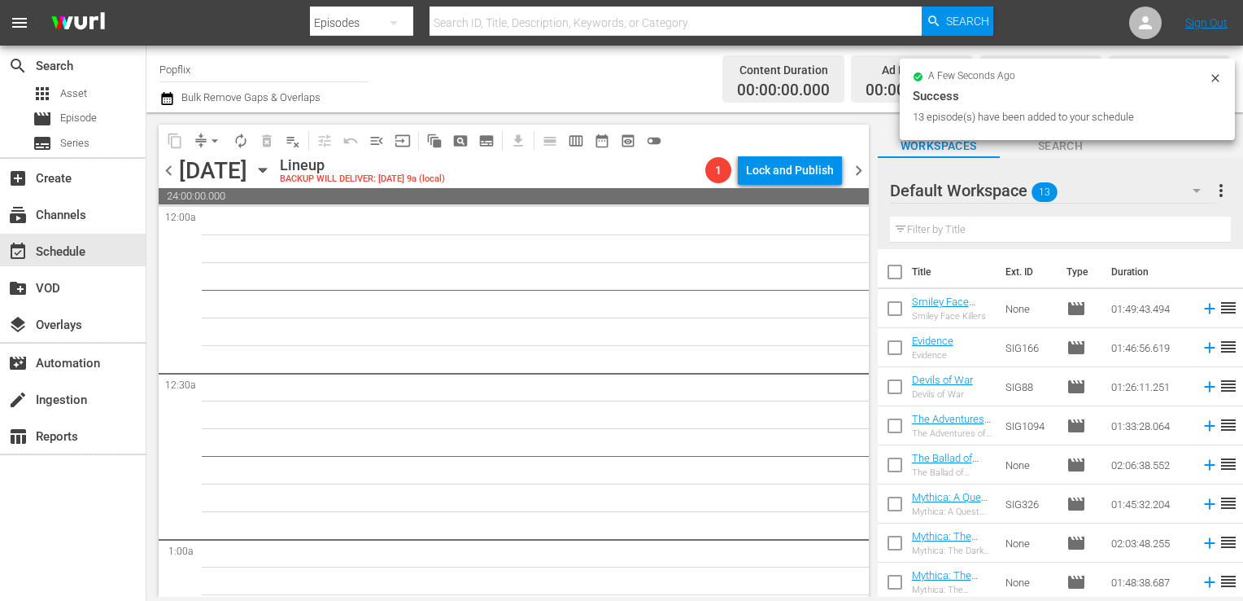
click at [167, 164] on span "chevron_left" at bounding box center [169, 170] width 20 height 20
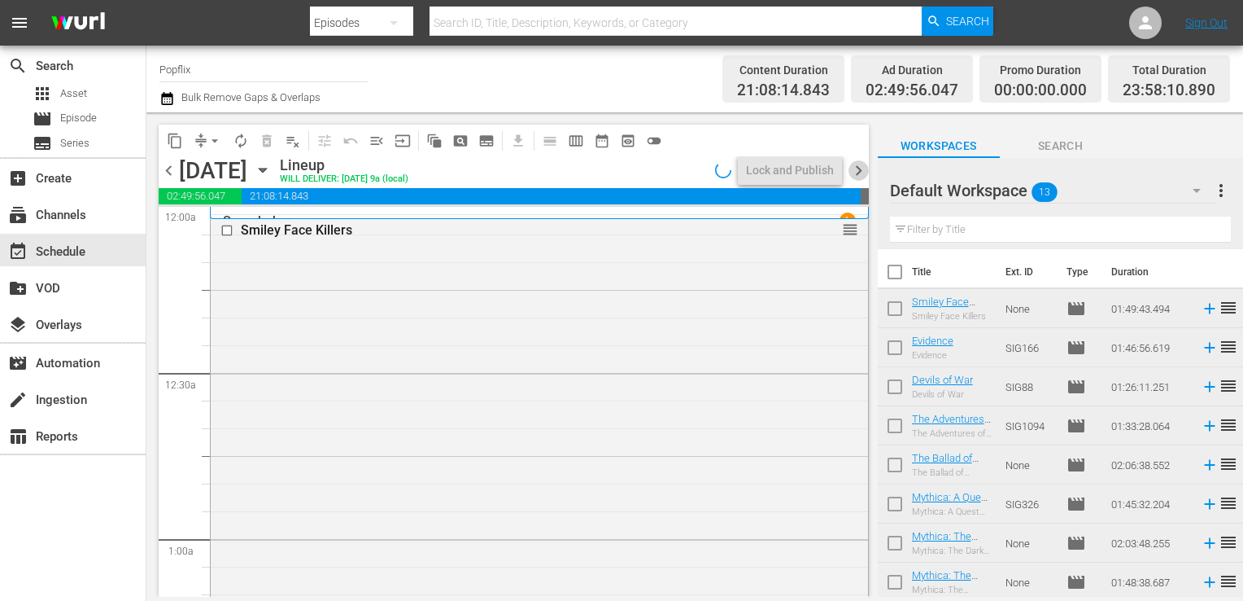
click at [859, 173] on span "chevron_right" at bounding box center [859, 170] width 20 height 20
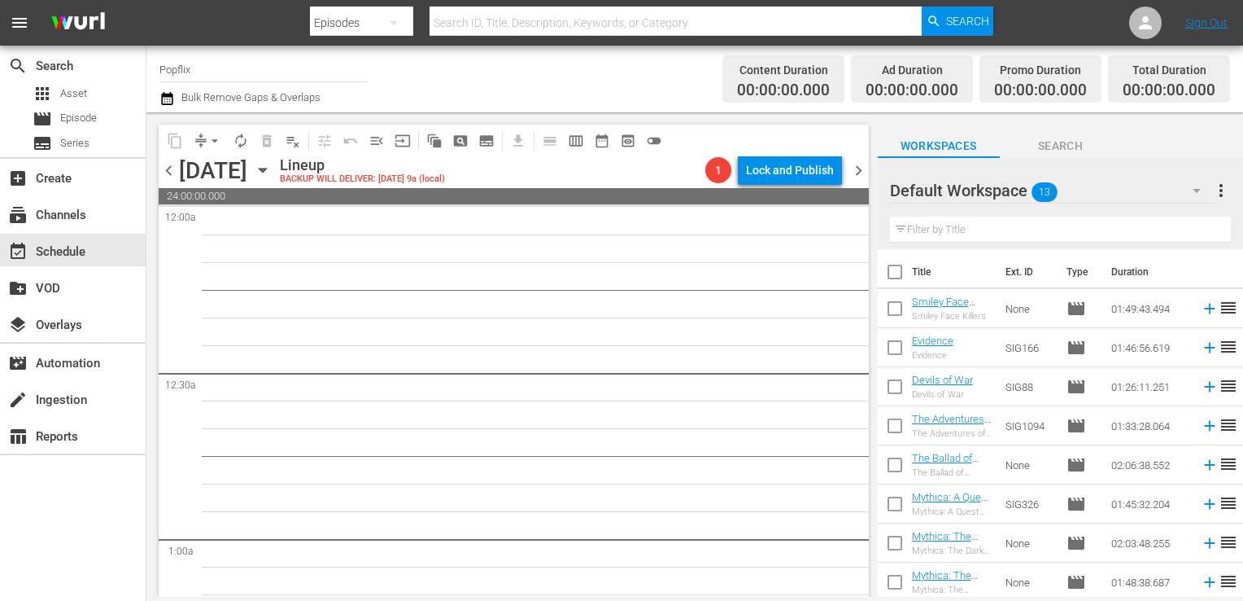
click at [167, 173] on span "chevron_left" at bounding box center [169, 170] width 20 height 20
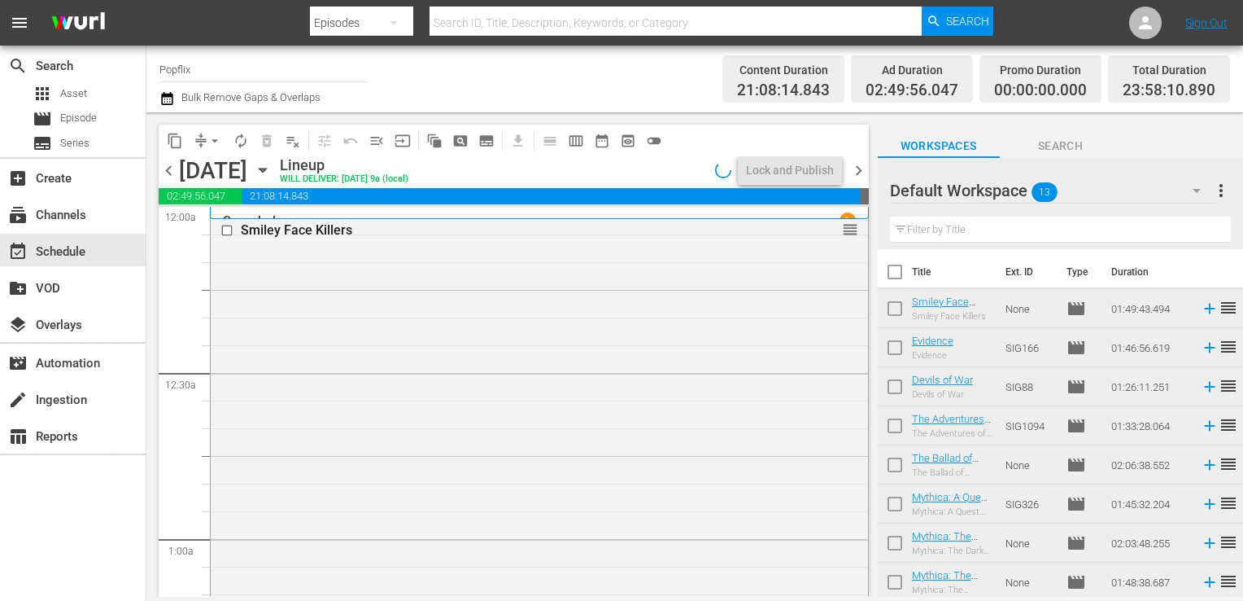
click at [1227, 197] on span "more_vert" at bounding box center [1222, 191] width 20 height 20
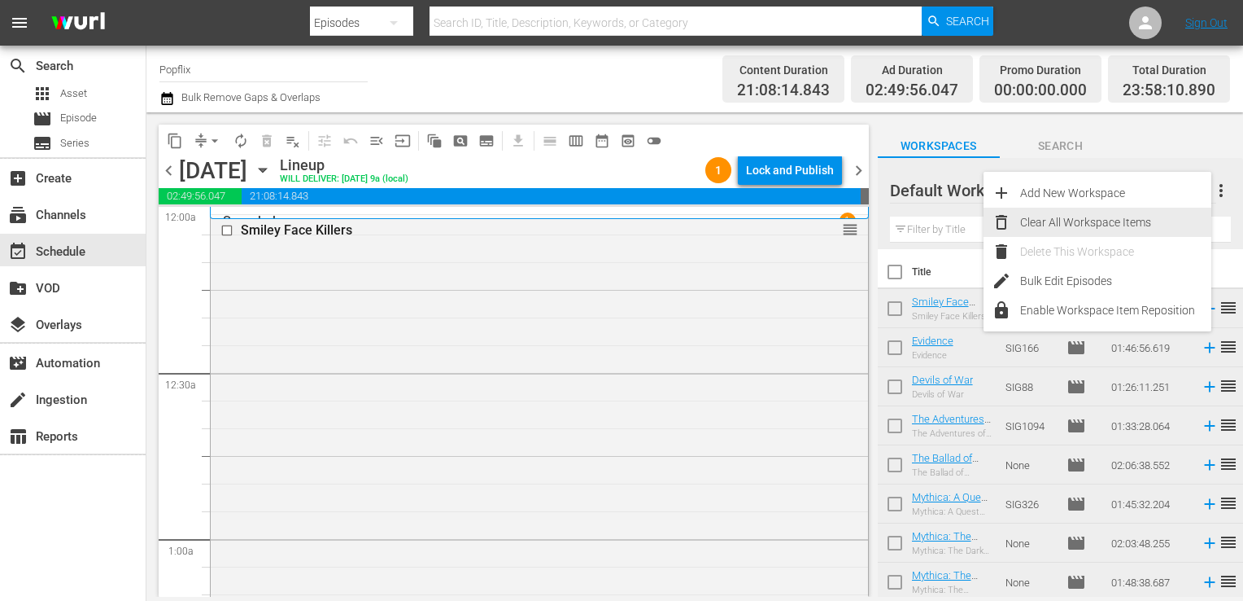
click at [1127, 213] on div "Clear All Workspace Items" at bounding box center [1115, 222] width 191 height 29
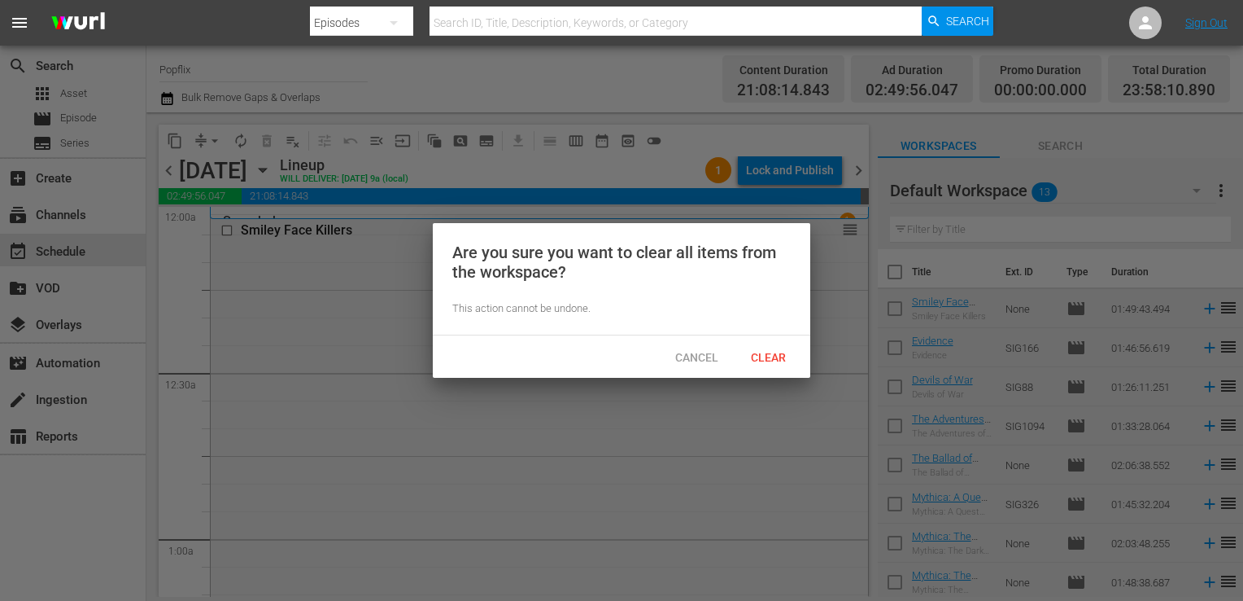
click at [775, 366] on div "Clear" at bounding box center [768, 357] width 72 height 30
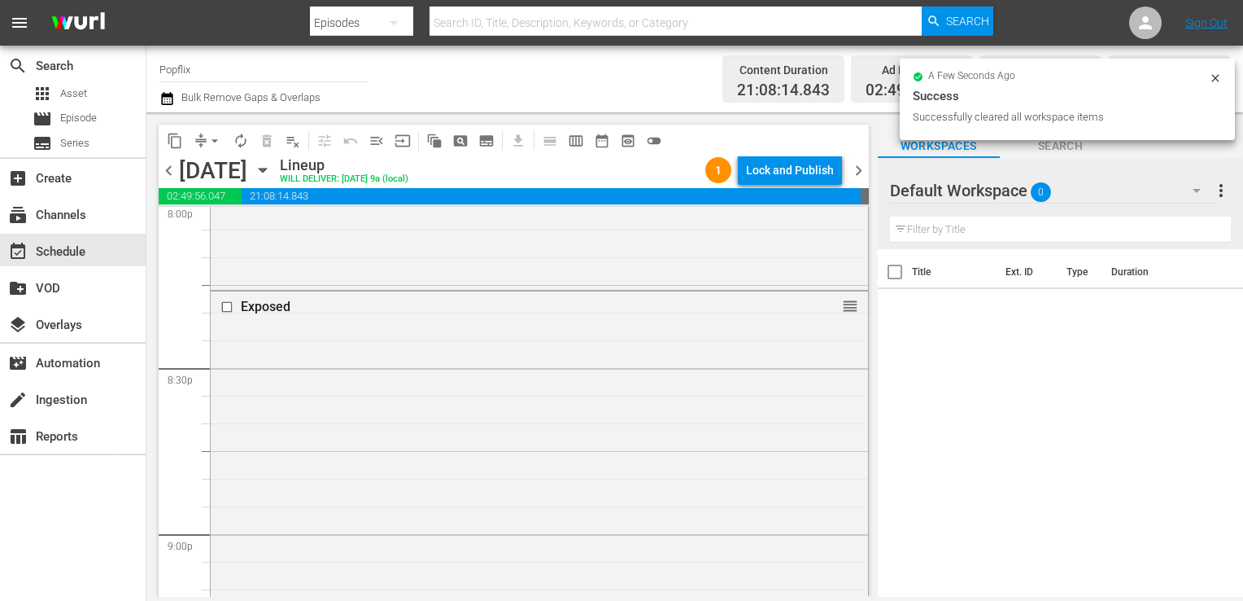
scroll to position [7578, 0]
click at [342, 449] on div "10 Minutes Gone reorder" at bounding box center [540, 291] width 658 height 600
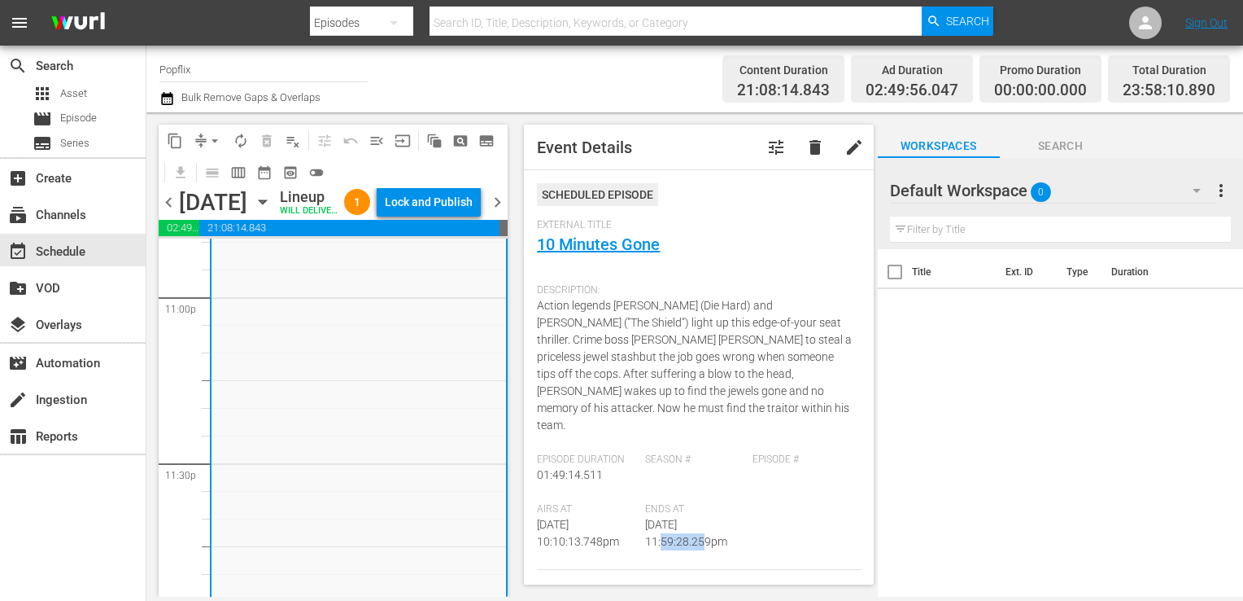
drag, startPoint x: 680, startPoint y: 520, endPoint x: 640, endPoint y: 522, distance: 40.8
click at [640, 522] on div "Airs At 9/20/25 @ 10:10:13.748pm Ends At 9/20/25 @ 11:59:28.259pm" at bounding box center [698, 536] width 323 height 67
drag, startPoint x: 640, startPoint y: 522, endPoint x: 671, endPoint y: 546, distance: 38.9
click at [671, 546] on div "Ends At 9/20/25 @ 11:59:28.259pm" at bounding box center [698, 536] width 107 height 67
click at [677, 518] on span "9/20/25 @ 11:59:28.259pm" at bounding box center [686, 533] width 82 height 30
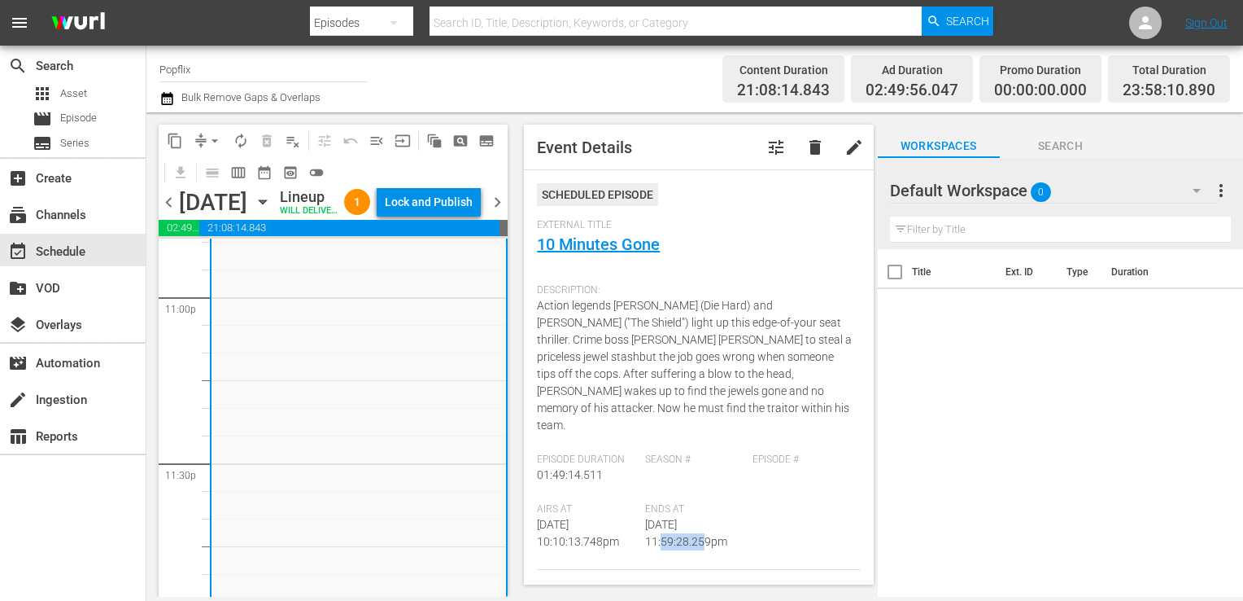
drag, startPoint x: 681, startPoint y: 524, endPoint x: 644, endPoint y: 524, distance: 37.4
click at [645, 524] on span "9/20/25 @ 11:59:28.259pm" at bounding box center [686, 533] width 82 height 30
copy span "11:59:28"
